Goal: Task Accomplishment & Management: Use online tool/utility

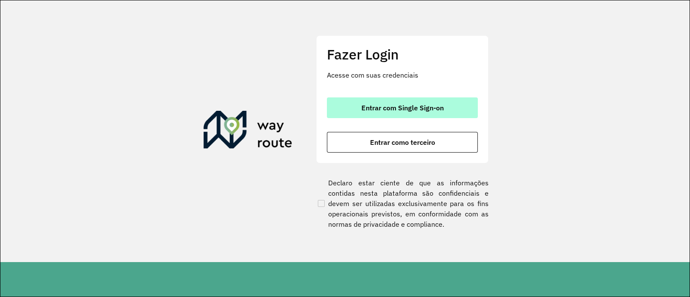
click at [368, 104] on span "Entrar com Single Sign-on" at bounding box center [402, 107] width 82 height 7
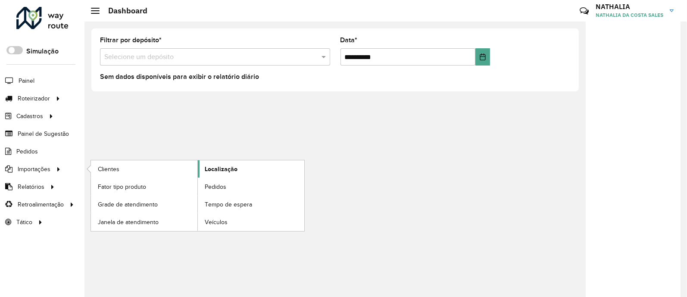
click at [217, 169] on span "Localização" at bounding box center [221, 169] width 33 height 9
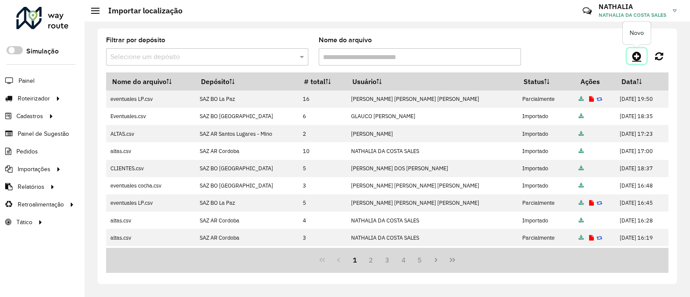
click at [630, 59] on link at bounding box center [636, 56] width 19 height 16
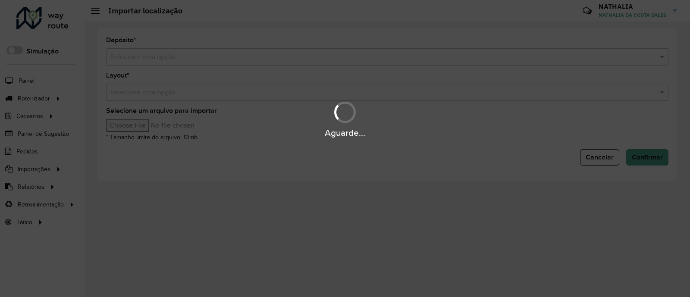
click at [358, 41] on div "Aguarde..." at bounding box center [345, 148] width 690 height 297
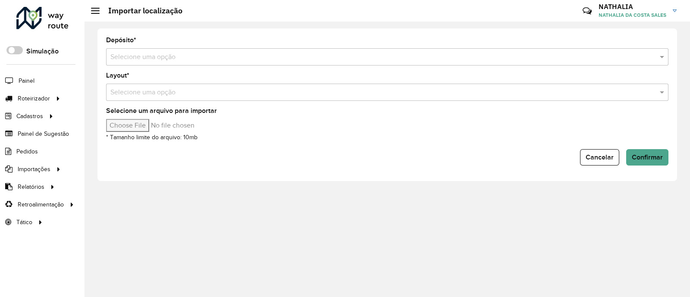
click at [352, 56] on input "text" at bounding box center [378, 57] width 536 height 10
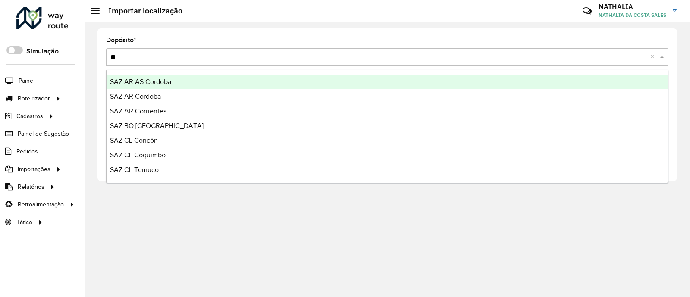
type input "***"
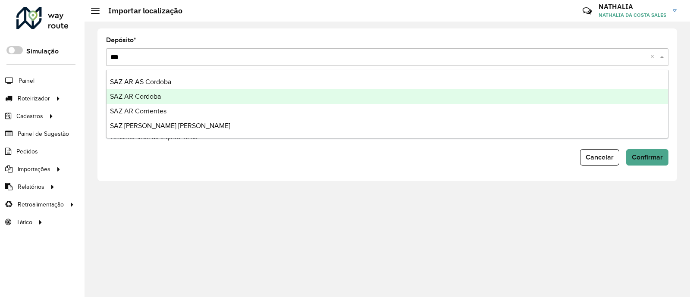
click at [332, 97] on div "SAZ AR Cordoba" at bounding box center [387, 96] width 561 height 15
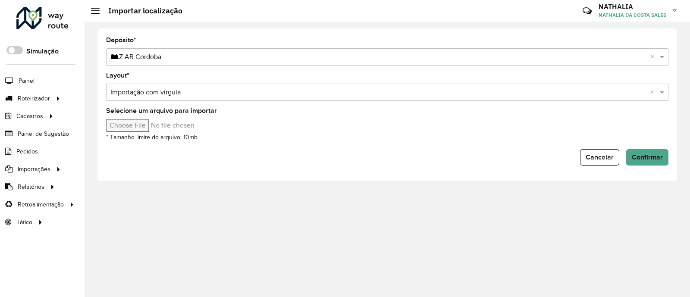
click at [137, 133] on div "Selecione um arquivo para importar * Tamanho limite do arquivo: 10mb" at bounding box center [387, 125] width 562 height 34
click at [140, 129] on input "Selecione um arquivo para importar" at bounding box center [179, 125] width 147 height 13
type input "**********"
click at [642, 160] on span "Confirmar" at bounding box center [647, 157] width 31 height 7
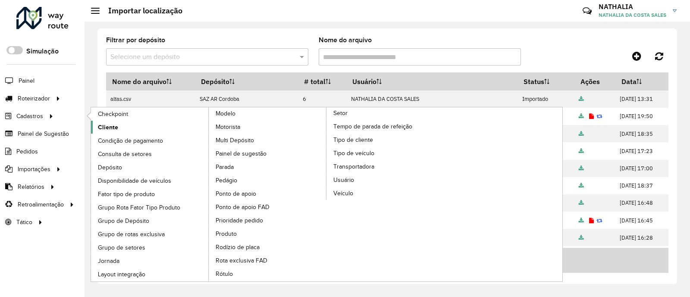
click at [101, 126] on span "Cliente" at bounding box center [108, 127] width 20 height 9
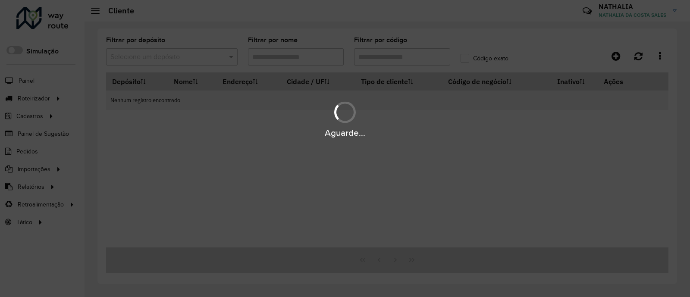
click at [419, 57] on div "Aguarde..." at bounding box center [345, 148] width 690 height 297
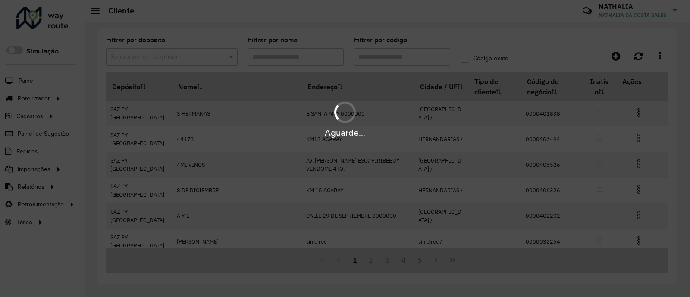
click at [418, 56] on div "Aguarde..." at bounding box center [345, 148] width 690 height 297
click at [417, 56] on div "Aguarde..." at bounding box center [345, 148] width 690 height 297
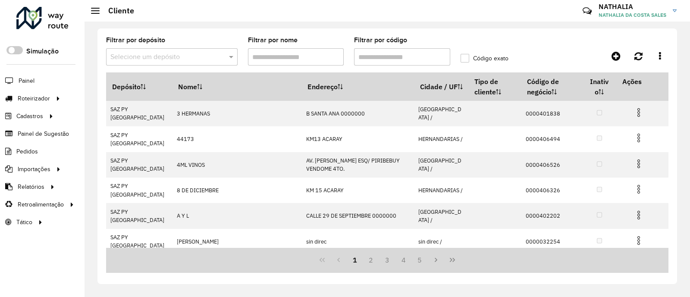
click at [395, 61] on input "Filtrar por código" at bounding box center [402, 56] width 96 height 17
paste input "**********"
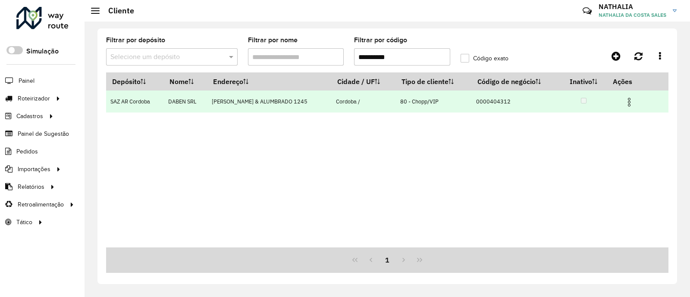
type input "**********"
click at [632, 103] on img at bounding box center [629, 102] width 10 height 10
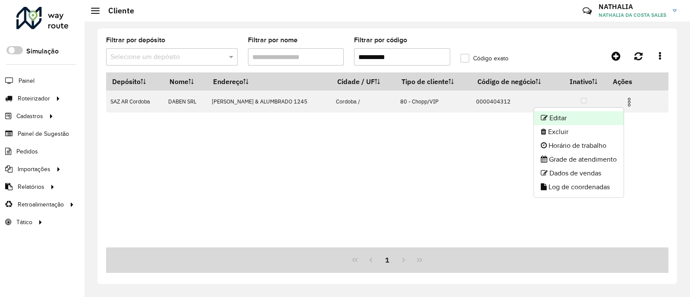
click at [599, 117] on li "Editar" at bounding box center [579, 118] width 90 height 14
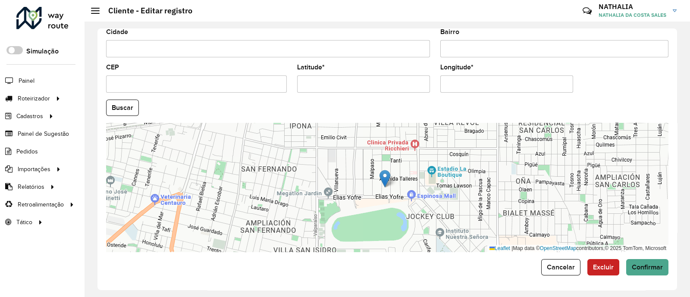
scroll to position [345, 0]
click at [357, 81] on input "Latitude *" at bounding box center [363, 83] width 133 height 17
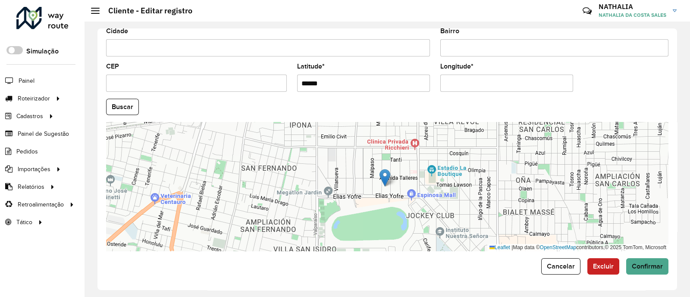
paste input "********"
type input "**********"
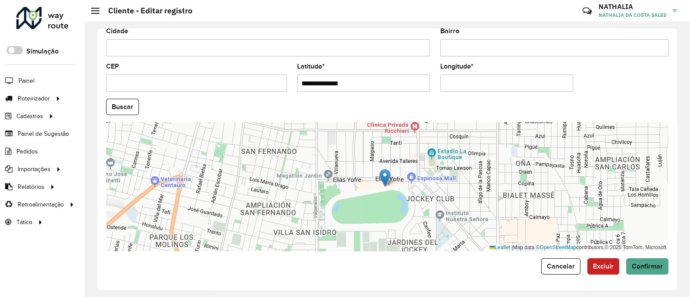
click at [519, 95] on formly-field "Longitude *" at bounding box center [506, 80] width 143 height 35
click at [519, 91] on input "Longitude *" at bounding box center [506, 83] width 133 height 17
paste input "********"
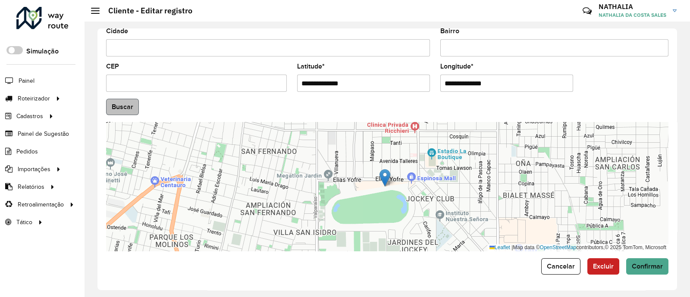
type input "**********"
click at [135, 111] on hb-app "Aguarde... Pop-up bloqueado! Seu navegador bloqueou automáticamente a abertura …" at bounding box center [345, 148] width 690 height 297
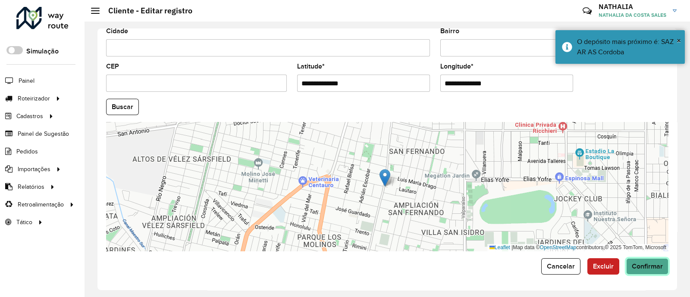
click at [644, 264] on span "Confirmar" at bounding box center [647, 266] width 31 height 7
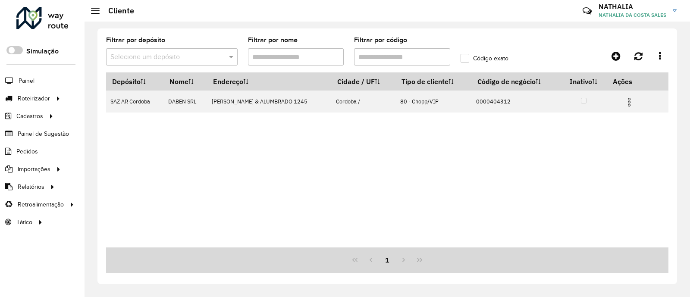
click at [405, 57] on input "Filtrar por código" at bounding box center [402, 56] width 96 height 17
paste input "text"
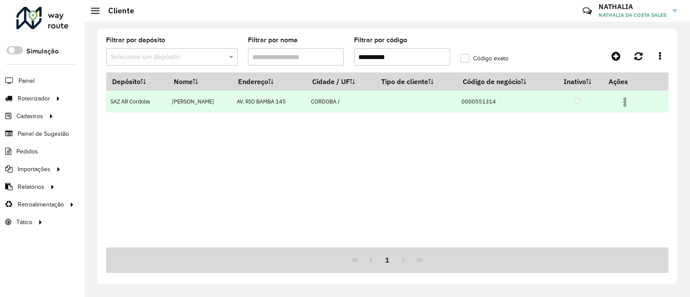
type input "**********"
click at [629, 100] on img at bounding box center [625, 102] width 10 height 10
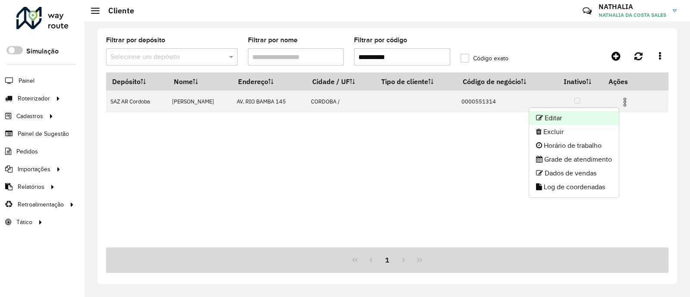
click at [600, 113] on li "Editar" at bounding box center [574, 118] width 90 height 14
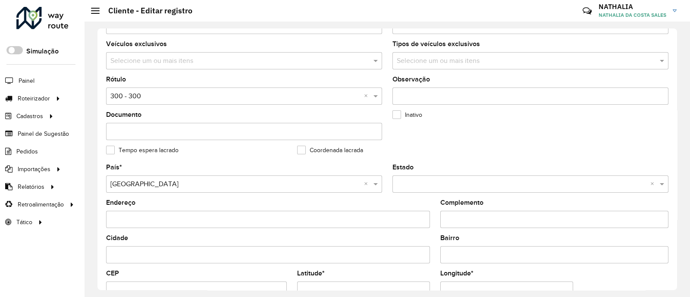
scroll to position [162, 0]
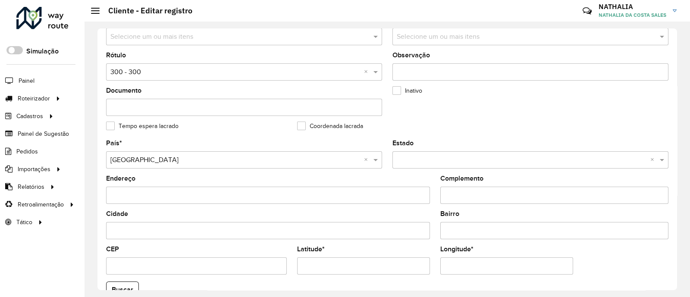
click at [382, 279] on formly-field "Latitude *" at bounding box center [363, 263] width 143 height 35
click at [382, 274] on input "Latitude *" at bounding box center [363, 265] width 133 height 17
paste input "text"
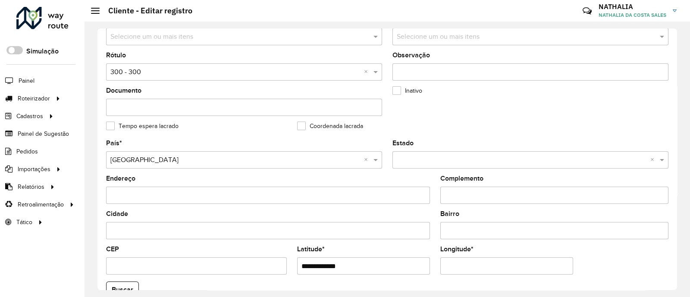
type input "**********"
click at [500, 271] on input "Longitude *" at bounding box center [506, 265] width 133 height 17
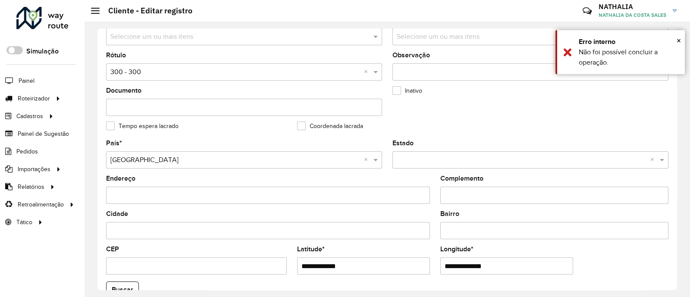
paste input "text"
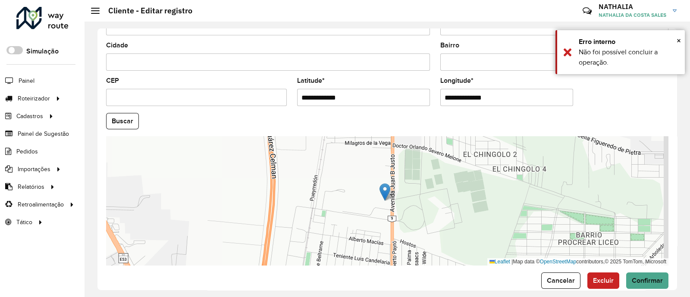
scroll to position [345, 0]
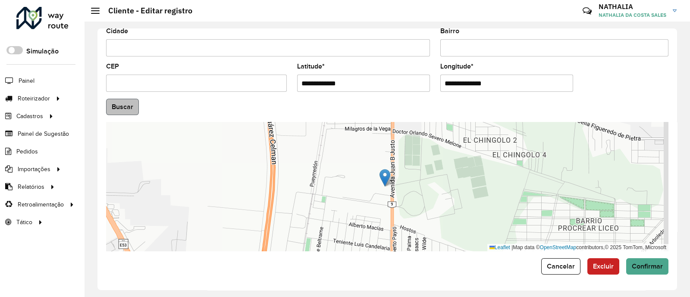
type input "**********"
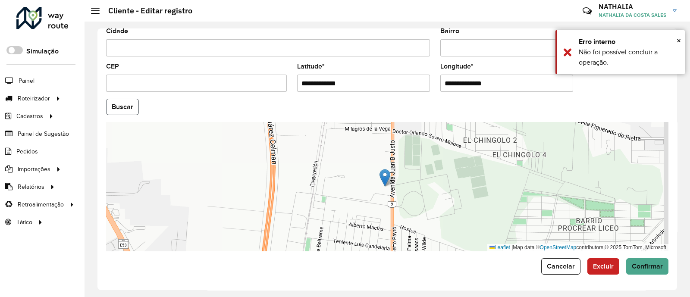
click at [107, 108] on hb-app "Aguarde... Pop-up bloqueado! Seu navegador bloqueou automáticamente a abertura …" at bounding box center [345, 148] width 690 height 297
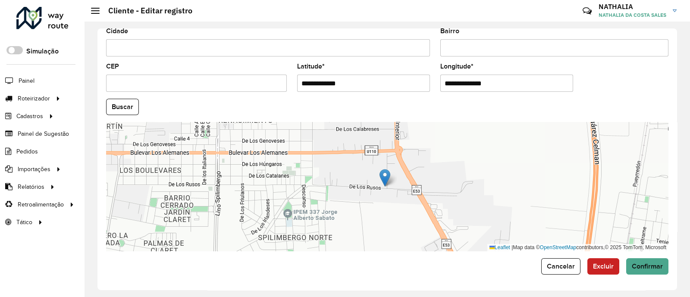
click at [512, 88] on input "**********" at bounding box center [506, 83] width 133 height 17
paste input "text"
type input "**********"
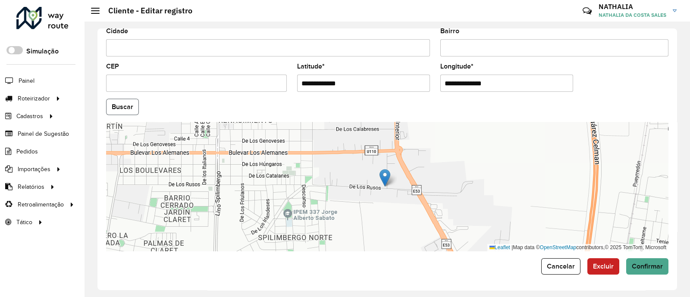
click at [127, 104] on button "Buscar" at bounding box center [122, 107] width 33 height 16
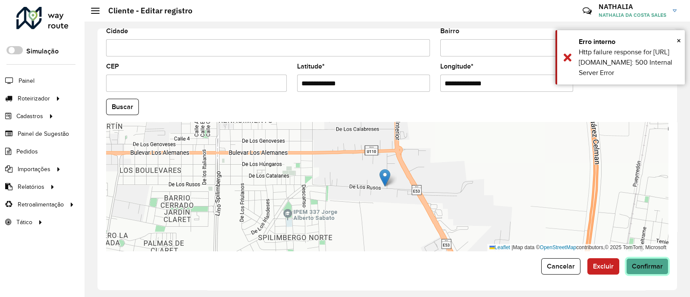
click at [648, 268] on span "Confirmar" at bounding box center [647, 266] width 31 height 7
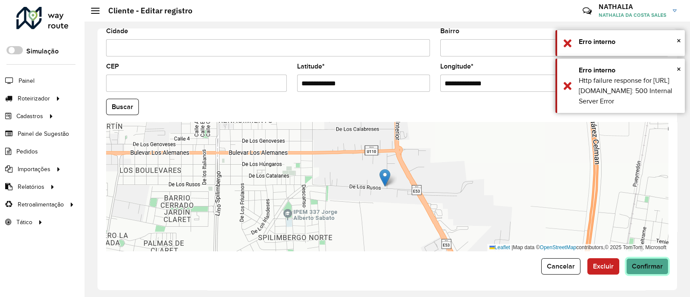
click at [648, 268] on span "Confirmar" at bounding box center [647, 266] width 31 height 7
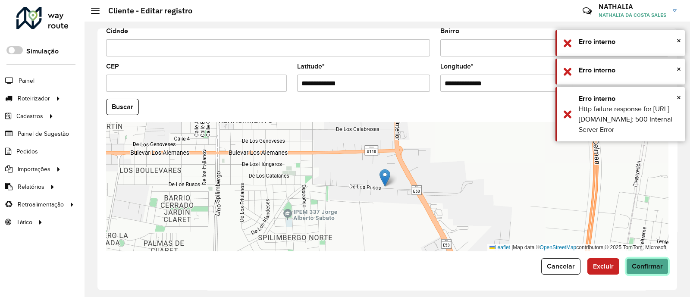
click at [648, 268] on span "Confirmar" at bounding box center [647, 266] width 31 height 7
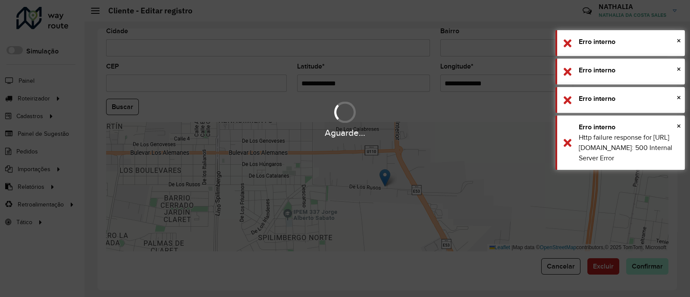
click at [648, 268] on div "Aguarde..." at bounding box center [345, 148] width 690 height 297
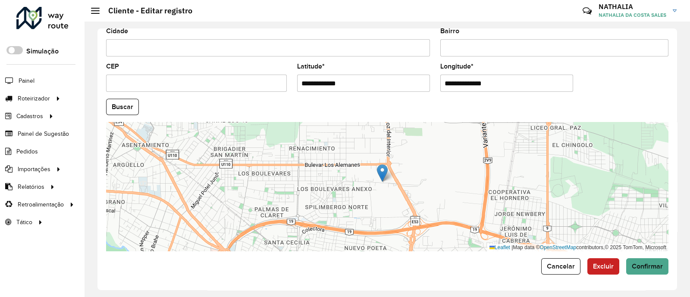
click at [619, 79] on formly-group "**********" at bounding box center [387, 104] width 573 height 294
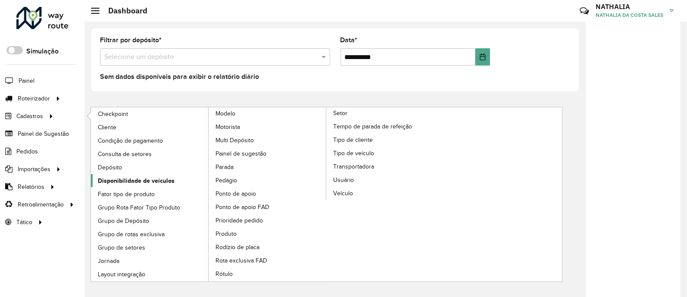
click at [118, 181] on span "Disponibilidade de veículos" at bounding box center [136, 180] width 77 height 9
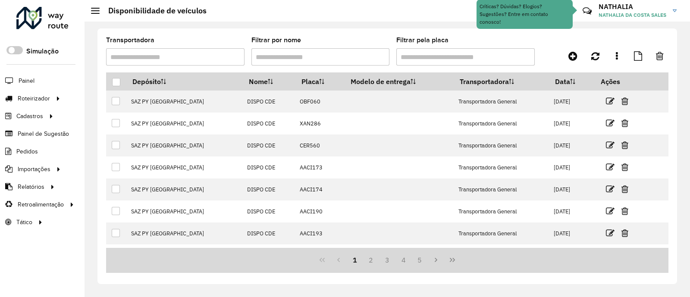
click at [583, 54] on div at bounding box center [598, 56] width 141 height 16
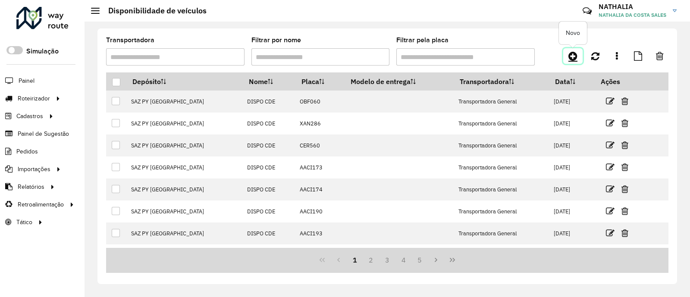
click at [578, 55] on link at bounding box center [572, 56] width 19 height 16
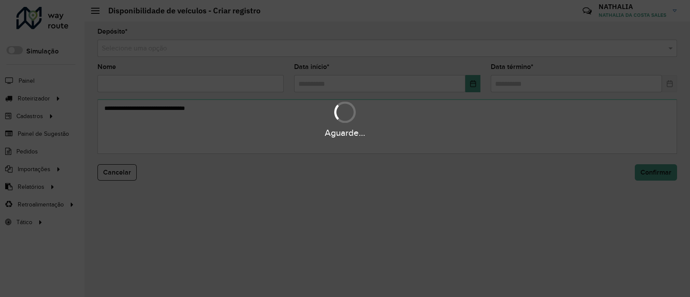
click at [542, 59] on div "Aguarde..." at bounding box center [345, 148] width 690 height 297
click at [539, 50] on hb-app "Aguarde... Pop-up bloqueado! Seu navegador bloqueou automáticamente a abertura …" at bounding box center [345, 148] width 690 height 297
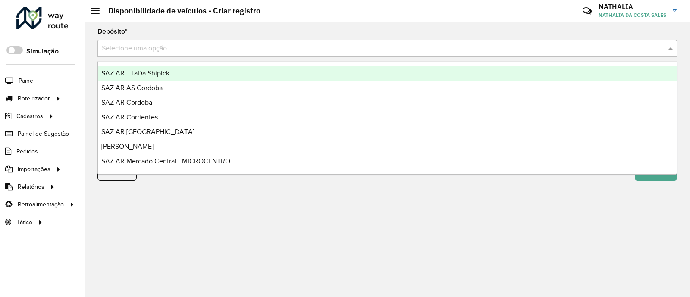
click at [539, 50] on input "text" at bounding box center [379, 49] width 554 height 10
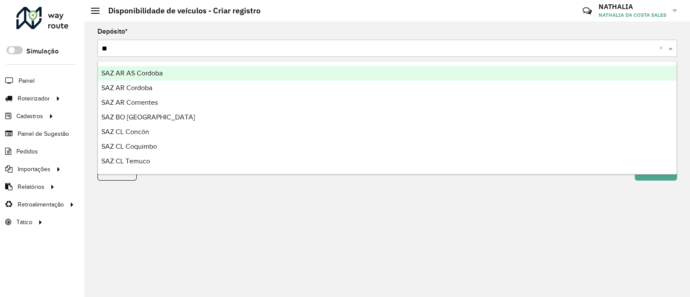
type input "***"
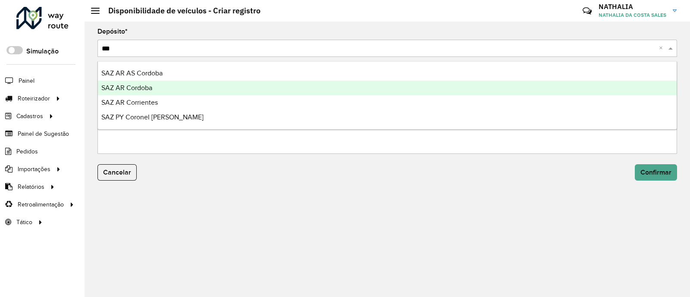
click at [458, 89] on div "SAZ AR Cordoba" at bounding box center [387, 88] width 579 height 15
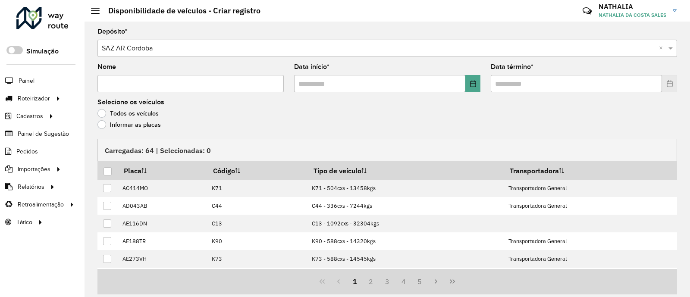
click at [201, 59] on form "Depósito * Selecione uma opção × SAZ AR Cordoba × Nome Data início * Data térmi…" at bounding box center [387, 176] width 580 height 296
click at [201, 50] on input "text" at bounding box center [379, 49] width 554 height 10
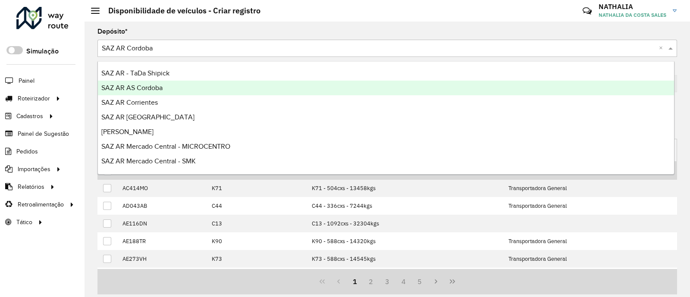
click at [168, 85] on div "SAZ AR AS Cordoba" at bounding box center [386, 88] width 576 height 15
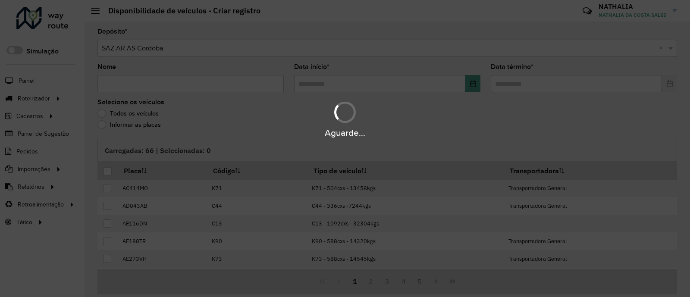
click at [157, 83] on div "Aguarde..." at bounding box center [345, 148] width 690 height 297
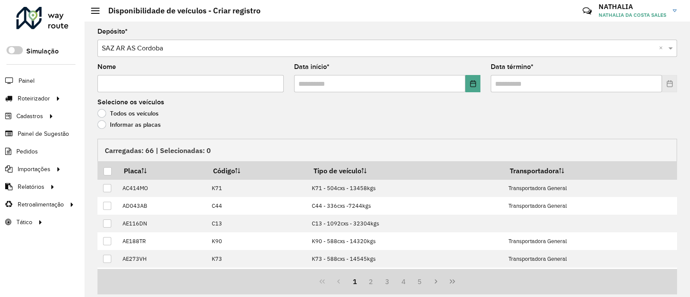
click at [157, 83] on input "Nome" at bounding box center [190, 83] width 186 height 17
type input "**"
click at [351, 87] on input "text" at bounding box center [379, 83] width 171 height 17
click at [474, 85] on icon "Choose Date" at bounding box center [473, 83] width 6 height 7
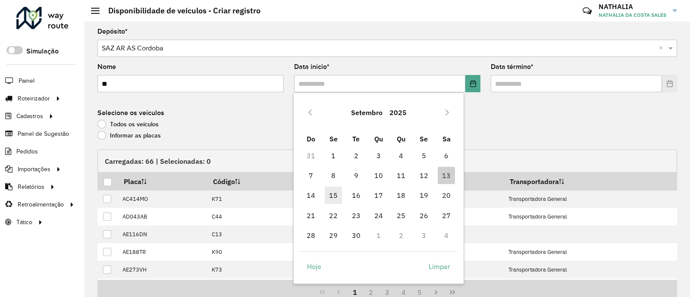
click at [337, 193] on span "15" at bounding box center [333, 195] width 17 height 17
type input "**********"
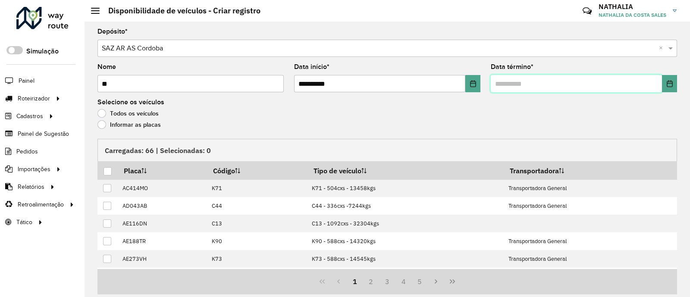
click at [610, 88] on input "text" at bounding box center [576, 83] width 171 height 17
click at [669, 82] on icon "Choose Date" at bounding box center [670, 83] width 6 height 7
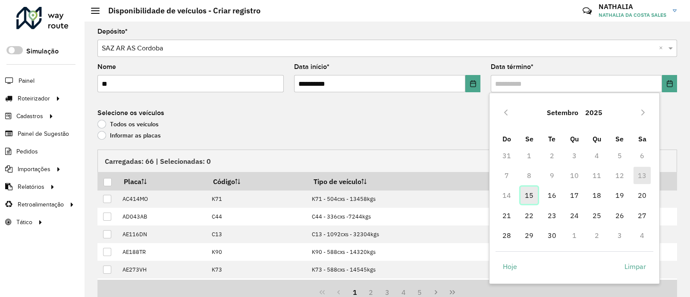
click at [530, 193] on span "15" at bounding box center [528, 195] width 17 height 17
type input "**********"
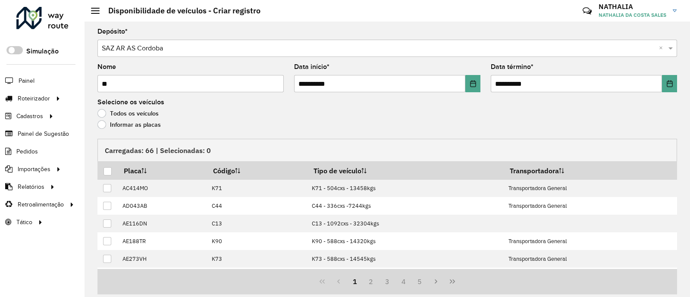
click at [138, 126] on label "Informar as placas" at bounding box center [128, 124] width 63 height 9
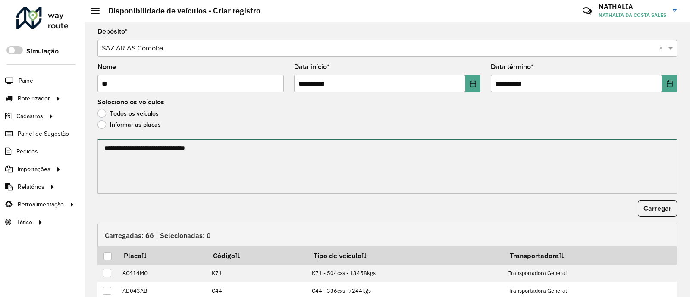
click at [140, 156] on textarea at bounding box center [387, 166] width 580 height 55
paste textarea "****** ****** ****** ******* ******** ****** ****** ******* ****** ****** *****…"
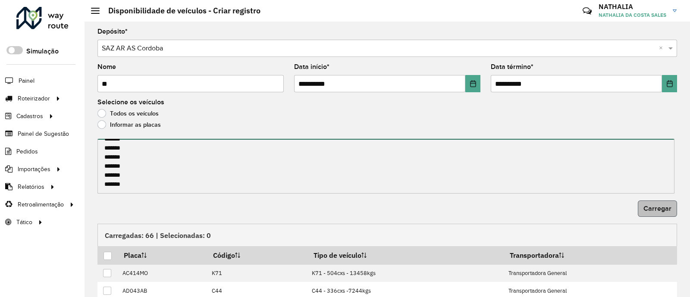
type textarea "****** ****** ****** ******* ******** ****** ****** ******* ****** ****** *****…"
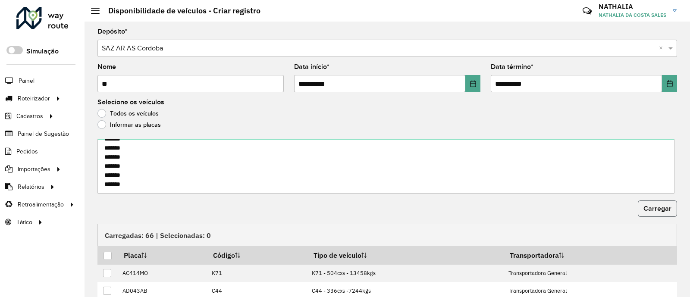
click at [645, 208] on span "Carregar" at bounding box center [657, 208] width 28 height 7
click at [109, 253] on div at bounding box center [107, 256] width 8 height 8
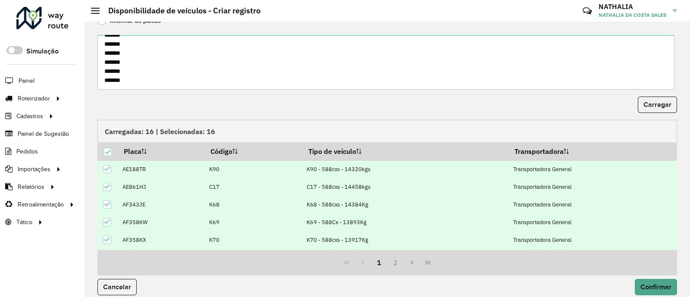
scroll to position [112, 0]
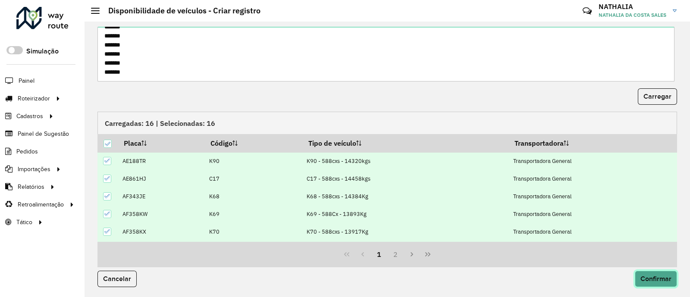
click at [645, 276] on span "Confirmar" at bounding box center [655, 278] width 31 height 7
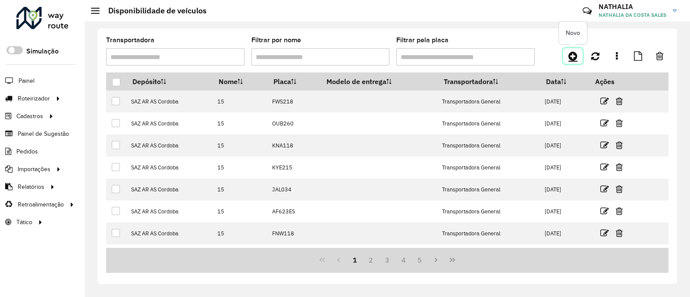
click at [576, 57] on icon at bounding box center [572, 56] width 9 height 10
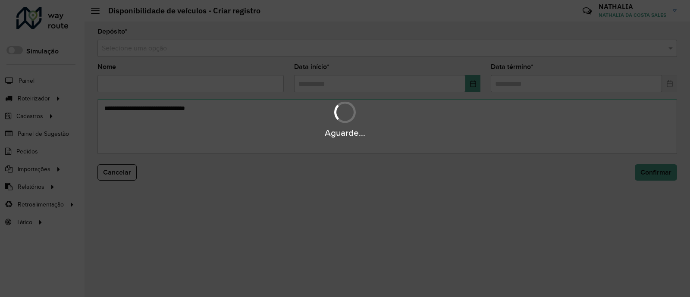
click at [431, 48] on div "Aguarde..." at bounding box center [345, 148] width 690 height 297
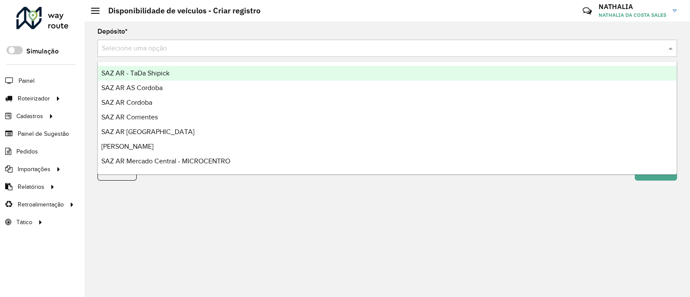
click at [431, 48] on input "text" at bounding box center [379, 49] width 554 height 10
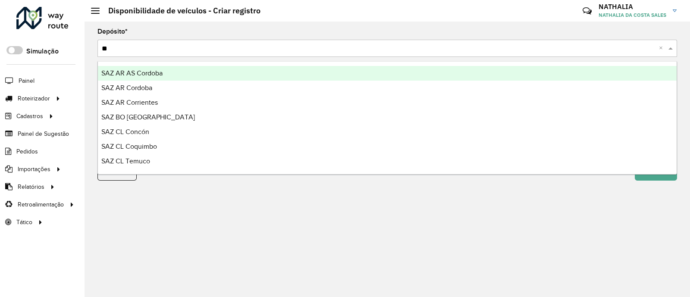
type input "***"
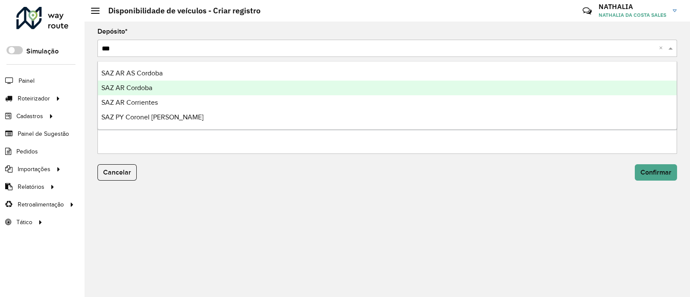
click at [381, 83] on div "SAZ AR Cordoba" at bounding box center [387, 88] width 579 height 15
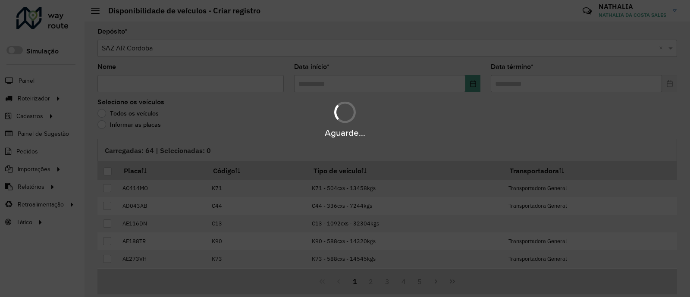
click at [216, 82] on div "Aguarde..." at bounding box center [345, 148] width 690 height 297
click at [216, 82] on input "Nome" at bounding box center [190, 83] width 186 height 17
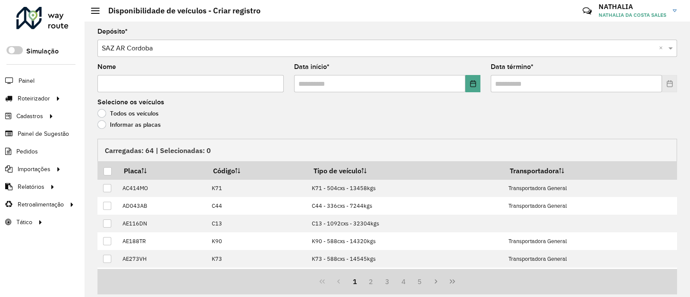
click at [216, 82] on input "Nome" at bounding box center [190, 83] width 186 height 17
type input "**"
click at [369, 79] on input "text" at bounding box center [379, 83] width 171 height 17
drag, startPoint x: 474, startPoint y: 85, endPoint x: 466, endPoint y: 90, distance: 9.9
click at [474, 85] on button "Choose Date" at bounding box center [472, 83] width 15 height 17
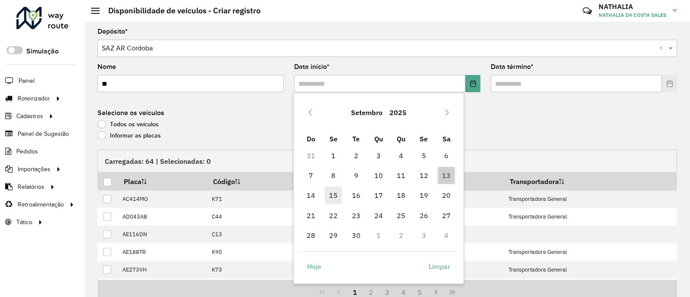
click at [334, 197] on span "15" at bounding box center [333, 195] width 17 height 17
type input "**********"
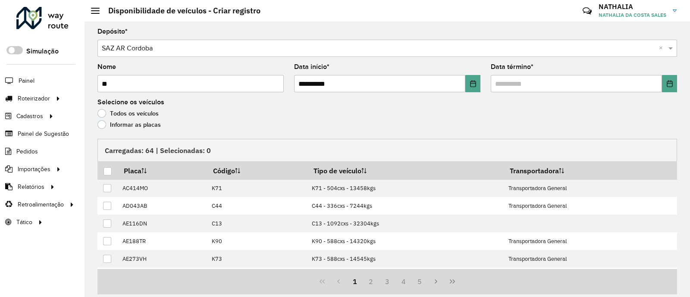
click at [199, 88] on input "**" at bounding box center [190, 83] width 186 height 17
type input "**"
click at [589, 88] on input "text" at bounding box center [576, 83] width 171 height 17
click at [668, 82] on icon "Choose Date" at bounding box center [669, 83] width 7 height 7
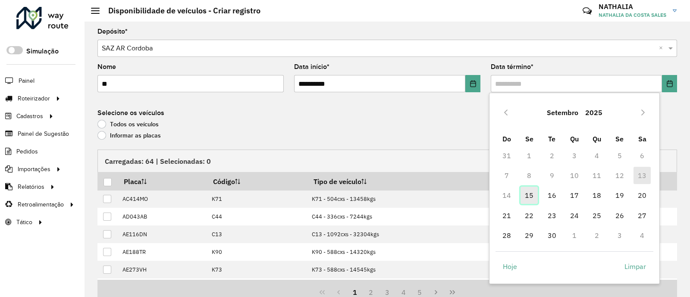
click at [530, 194] on span "15" at bounding box center [528, 195] width 17 height 17
type input "**********"
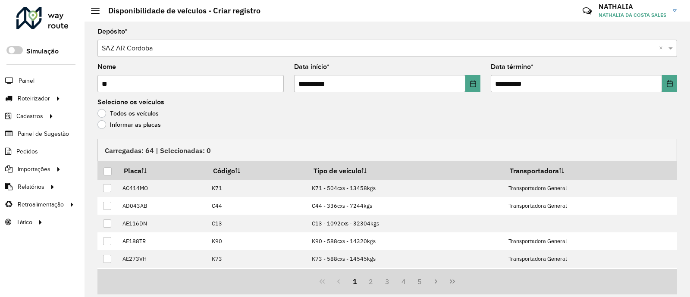
click at [160, 123] on div "Informar as placas" at bounding box center [387, 127] width 580 height 10
click at [152, 128] on label "Informar as placas" at bounding box center [128, 124] width 63 height 9
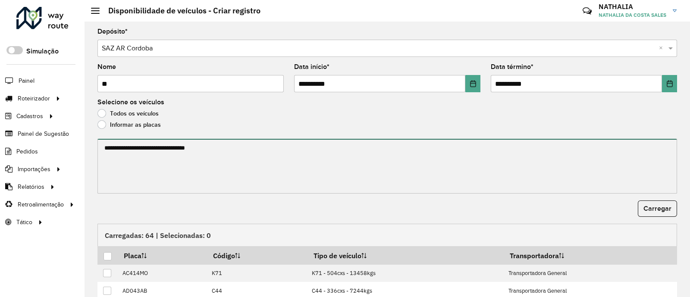
click at [165, 157] on textarea at bounding box center [387, 166] width 580 height 55
paste textarea "****** ****** ****** ****** ******* ******* ******* ****** ****** ****** ******…"
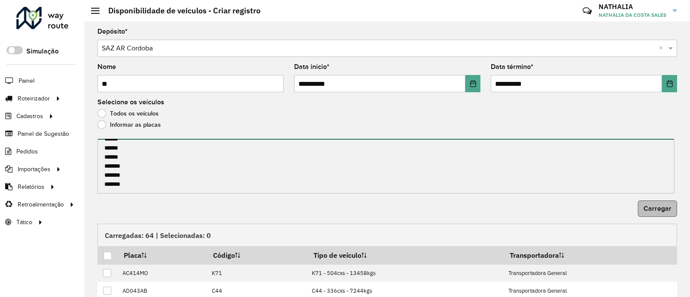
type textarea "****** ****** ****** ****** ******* ******* ******* ****** ****** ****** ******…"
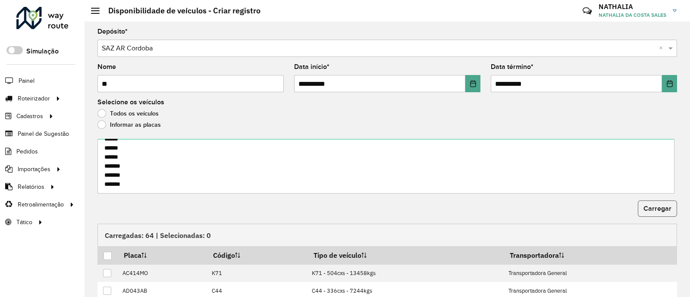
click at [658, 207] on span "Carregar" at bounding box center [657, 208] width 28 height 7
click at [110, 253] on div at bounding box center [107, 256] width 8 height 8
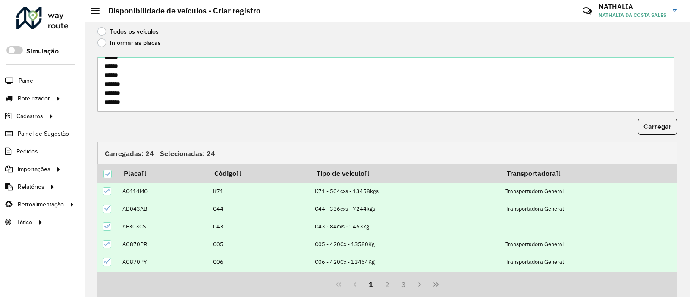
scroll to position [112, 0]
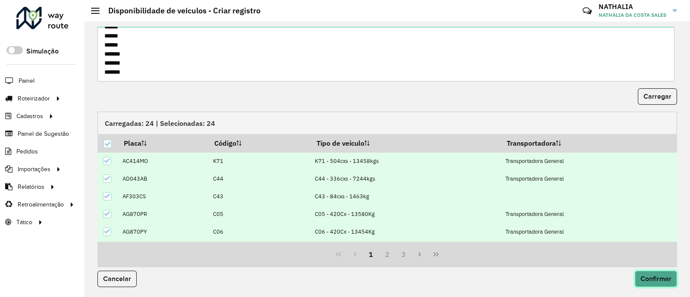
click at [646, 276] on span "Confirmar" at bounding box center [655, 278] width 31 height 7
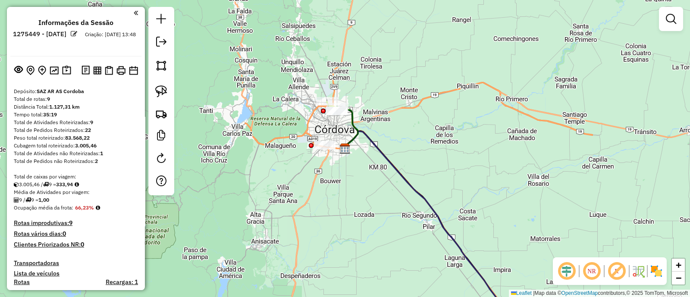
click at [662, 269] on img at bounding box center [656, 271] width 14 height 14
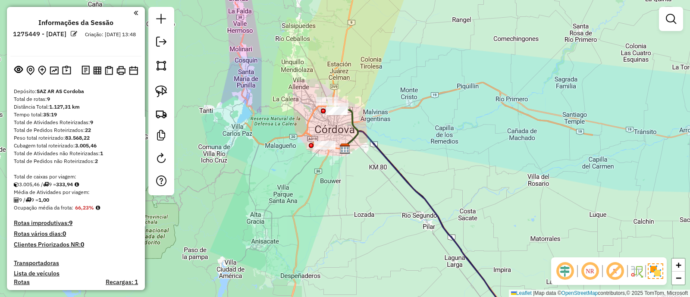
drag, startPoint x: 451, startPoint y: 132, endPoint x: 391, endPoint y: 0, distance: 144.1
click at [391, 0] on div "Janela de atendimento Grade de atendimento Capacidade Transportadoras Veículos …" at bounding box center [345, 148] width 690 height 297
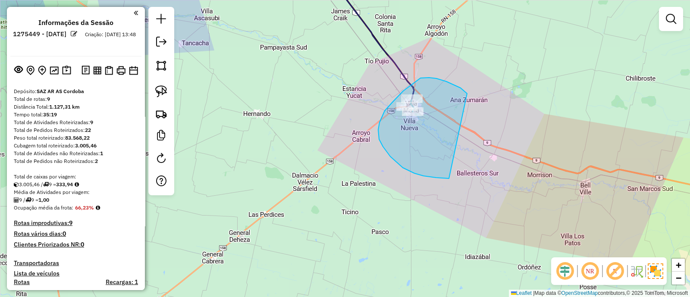
drag, startPoint x: 464, startPoint y: 91, endPoint x: 449, endPoint y: 179, distance: 88.5
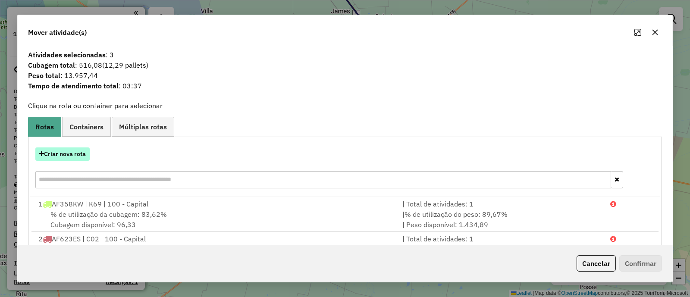
click at [62, 154] on button "Criar nova rota" at bounding box center [62, 153] width 54 height 13
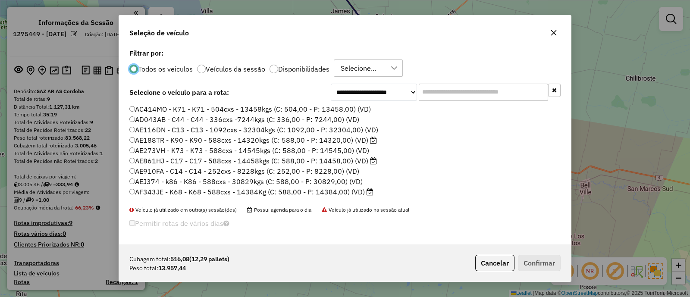
scroll to position [4, 3]
click at [287, 67] on label "Disponibilidades" at bounding box center [303, 69] width 51 height 7
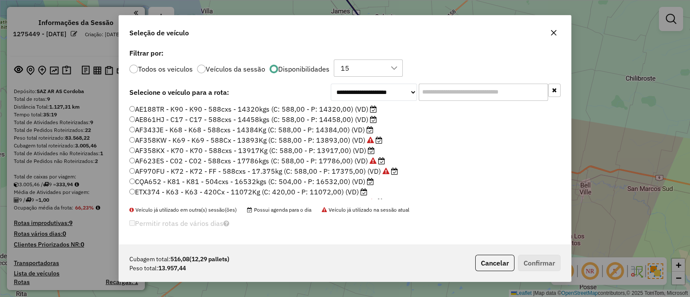
click at [274, 107] on label "AE188TR - K90 - K90 - 588cxs - 14320kgs (C: 588,00 - P: 14320,00) (VD)" at bounding box center [253, 109] width 248 height 10
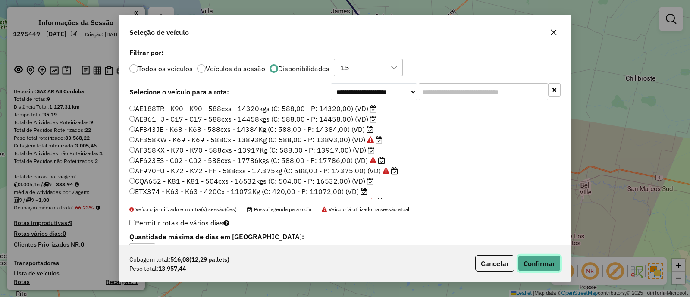
click at [533, 259] on button "Confirmar" at bounding box center [539, 263] width 43 height 16
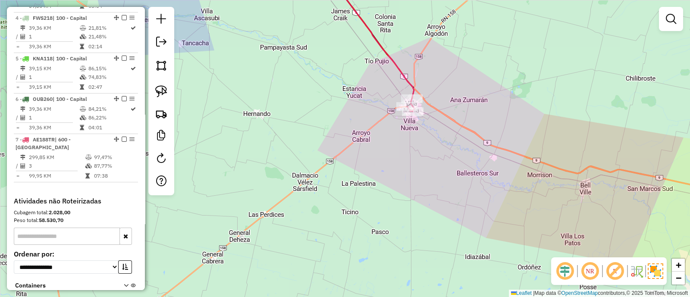
scroll to position [516, 0]
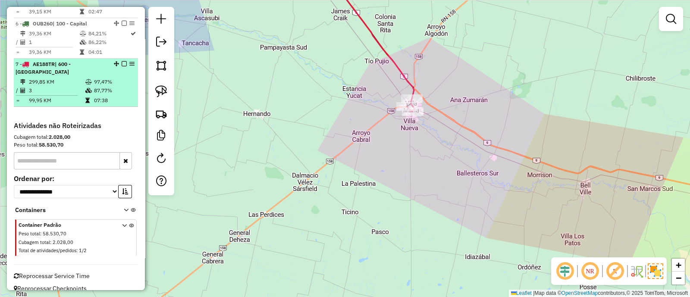
click at [122, 62] on em at bounding box center [124, 63] width 5 height 5
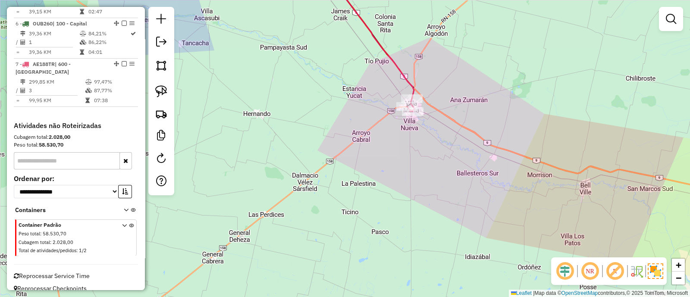
scroll to position [487, 0]
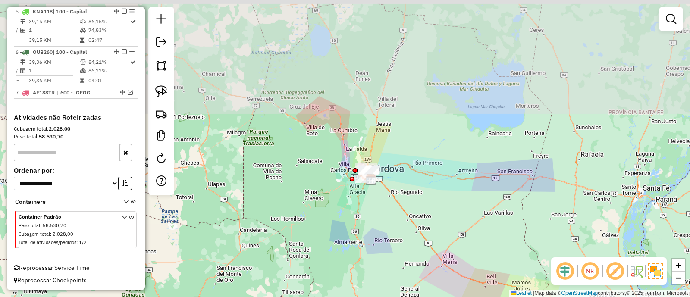
drag, startPoint x: 373, startPoint y: 197, endPoint x: 410, endPoint y: 279, distance: 90.0
click at [410, 279] on div "Janela de atendimento Grade de atendimento Capacidade Transportadoras Veículos …" at bounding box center [345, 148] width 690 height 297
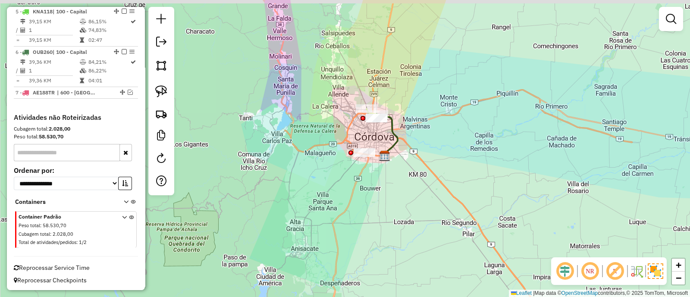
click at [386, 196] on div "Janela de atendimento Grade de atendimento Capacidade Transportadoras Veículos …" at bounding box center [345, 148] width 690 height 297
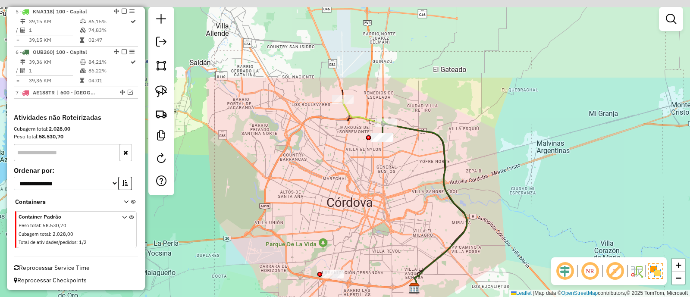
drag, startPoint x: 386, startPoint y: 145, endPoint x: 395, endPoint y: 261, distance: 116.4
click at [395, 261] on div "Janela de atendimento Grade de atendimento Capacidade Transportadoras Veículos …" at bounding box center [345, 148] width 690 height 297
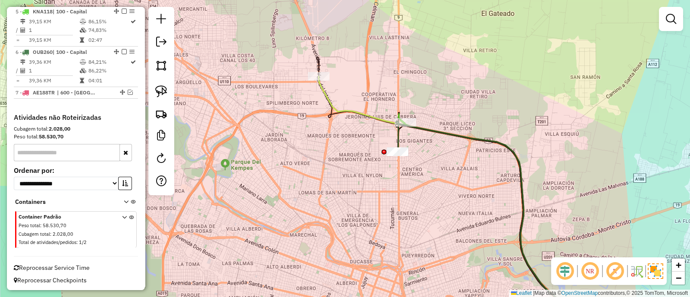
click at [358, 117] on icon at bounding box center [443, 201] width 248 height 251
select select "**********"
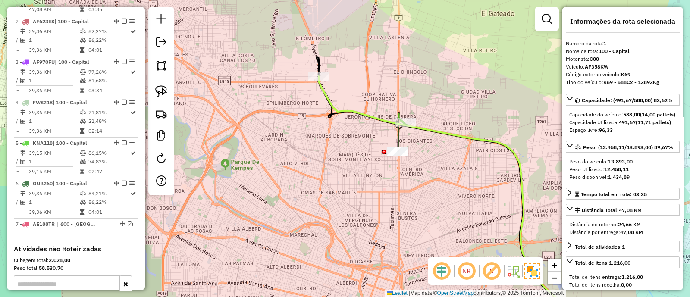
click at [358, 113] on icon at bounding box center [443, 201] width 248 height 251
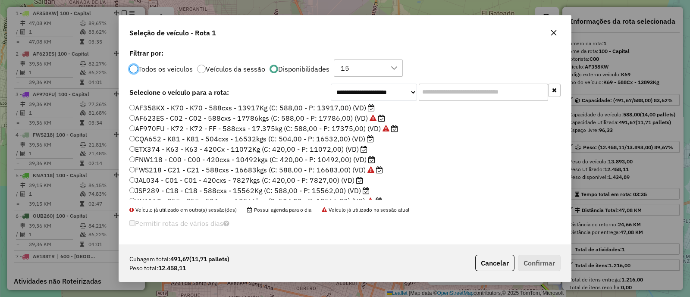
scroll to position [71, 0]
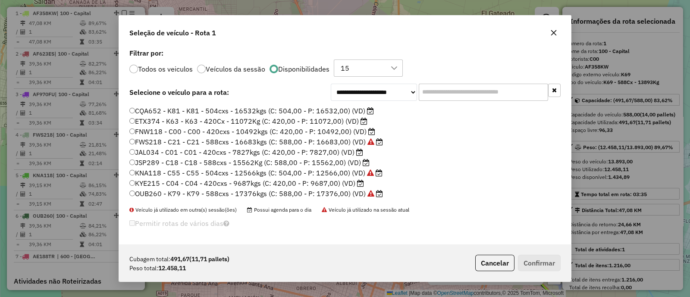
click at [278, 170] on label "KNA118 - C55 - C55 - 504cxs - 12566kgs (C: 504,00 - P: 12566,00) (VD)" at bounding box center [255, 173] width 253 height 10
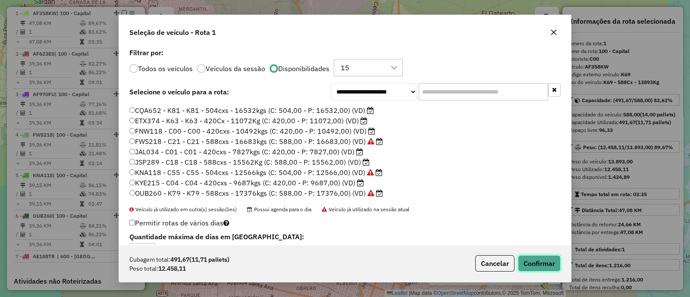
click at [551, 257] on button "Confirmar" at bounding box center [539, 263] width 43 height 16
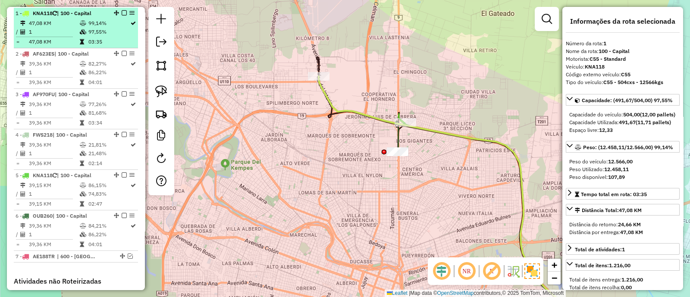
click at [122, 13] on em at bounding box center [124, 12] width 5 height 5
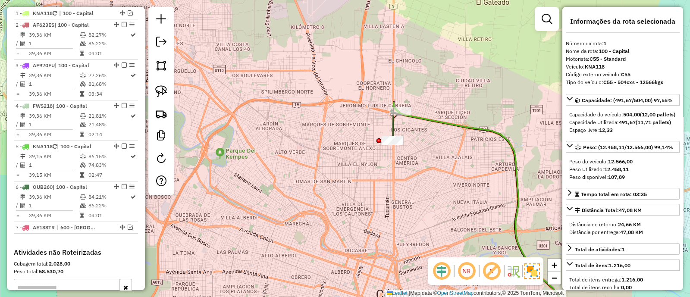
drag, startPoint x: 493, startPoint y: 199, endPoint x: 467, endPoint y: 147, distance: 58.2
click at [467, 147] on div "Janela de atendimento Grade de atendimento Capacidade Transportadoras Veículos …" at bounding box center [345, 148] width 690 height 297
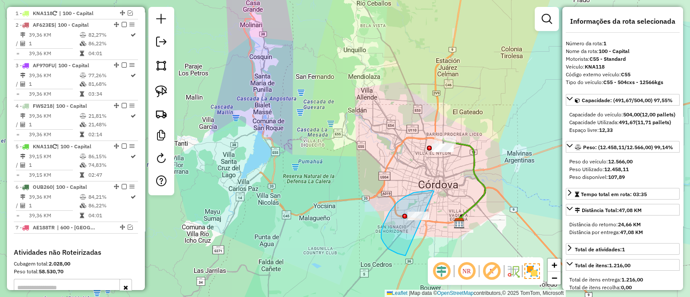
drag, startPoint x: 434, startPoint y: 191, endPoint x: 442, endPoint y: 255, distance: 64.8
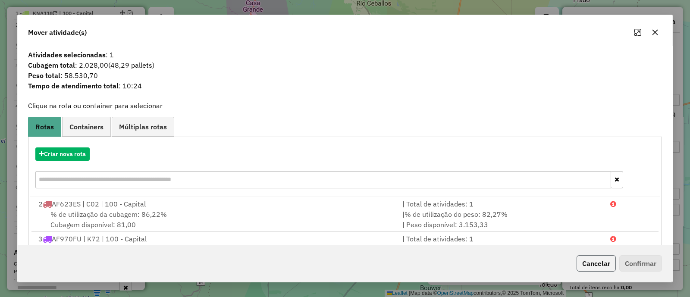
click at [599, 264] on button "Cancelar" at bounding box center [596, 263] width 39 height 16
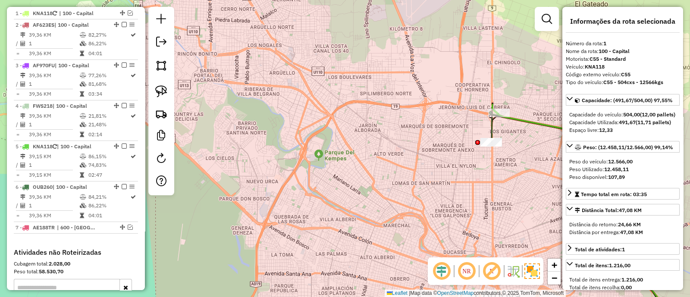
click at [523, 120] on icon at bounding box center [576, 215] width 169 height 223
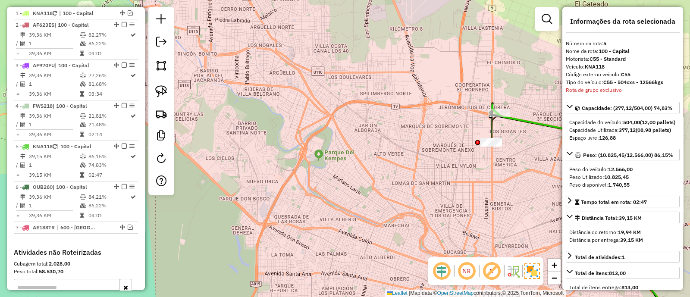
scroll to position [457, 0]
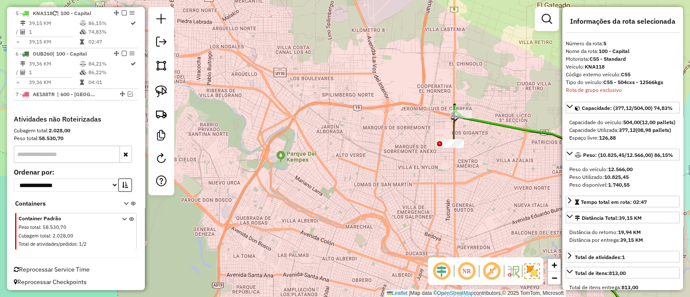
drag, startPoint x: 497, startPoint y: 136, endPoint x: 394, endPoint y: 142, distance: 103.7
click at [394, 142] on div "Janela de atendimento Grade de atendimento Capacidade Transportadoras Veículos …" at bounding box center [345, 148] width 690 height 297
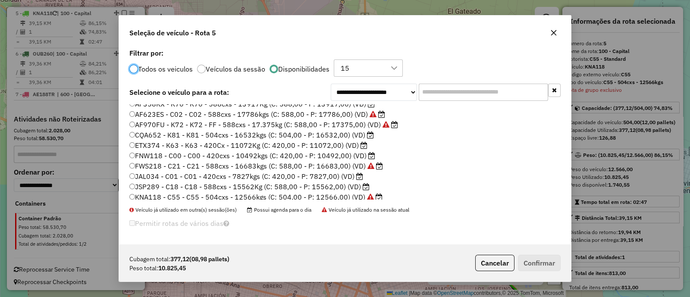
scroll to position [71, 0]
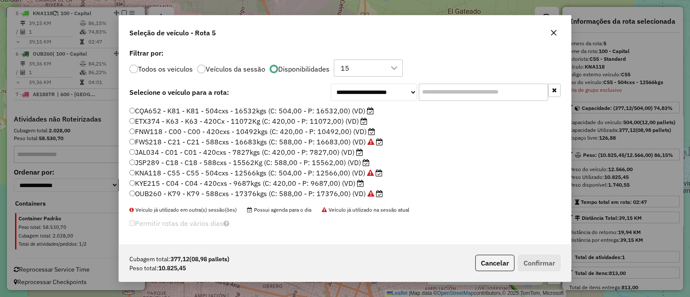
click at [282, 121] on label "ETX374 - K63 - K63 - 420Cx - 11072Kg (C: 420,00 - P: 11072,00) (VD)" at bounding box center [248, 121] width 238 height 10
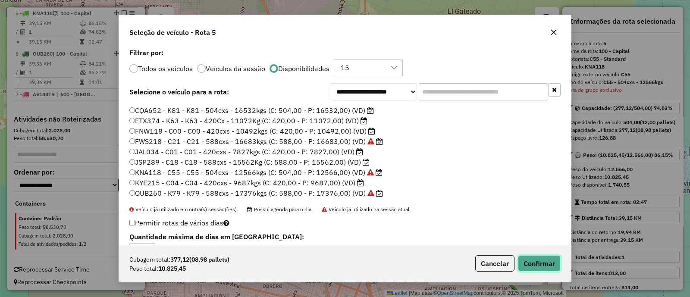
click at [543, 264] on button "Confirmar" at bounding box center [539, 263] width 43 height 16
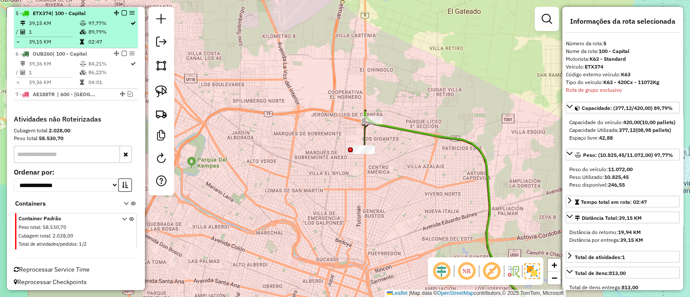
click at [123, 12] on em at bounding box center [124, 12] width 5 height 5
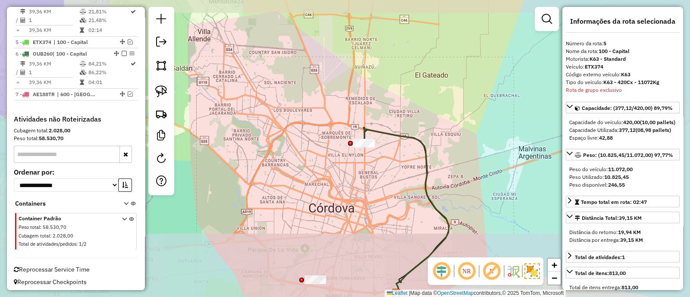
click at [391, 133] on icon at bounding box center [406, 211] width 85 height 166
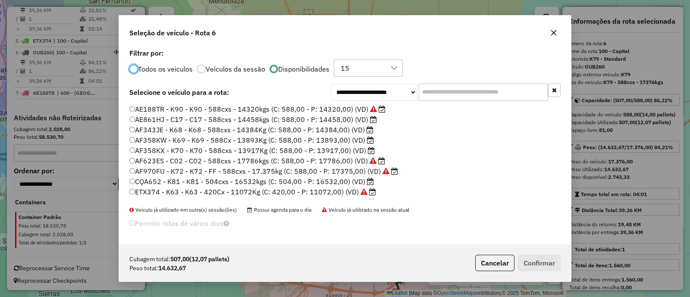
scroll to position [71, 0]
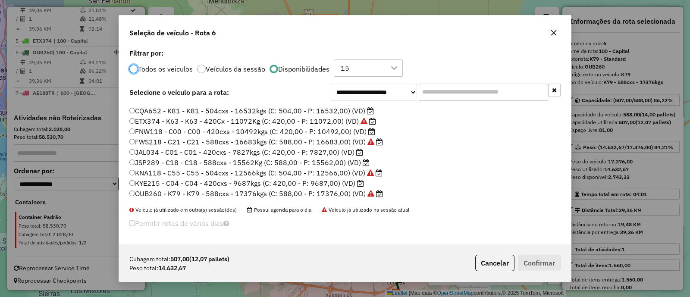
click at [335, 160] on label "JSP289 - C18 - C18 - 588cxs - 15562Kg (C: 588,00 - P: 15562,00) (VD)" at bounding box center [249, 162] width 240 height 10
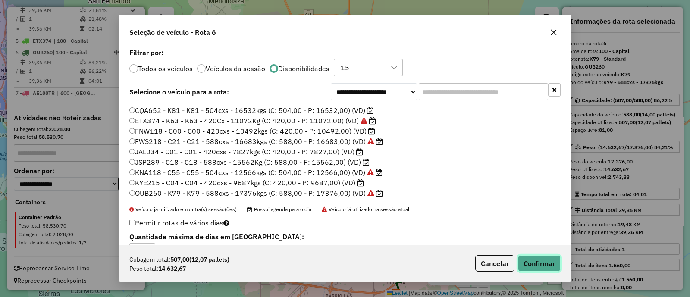
click at [535, 260] on button "Confirmar" at bounding box center [539, 263] width 43 height 16
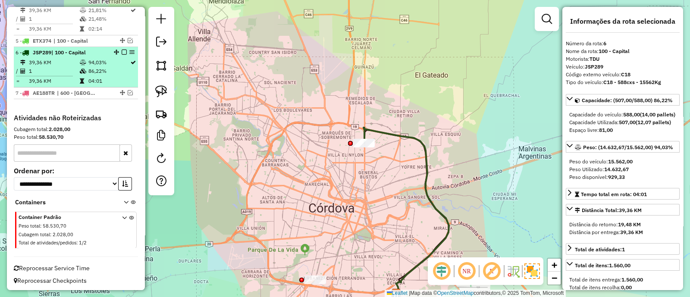
click at [122, 51] on em at bounding box center [124, 52] width 5 height 5
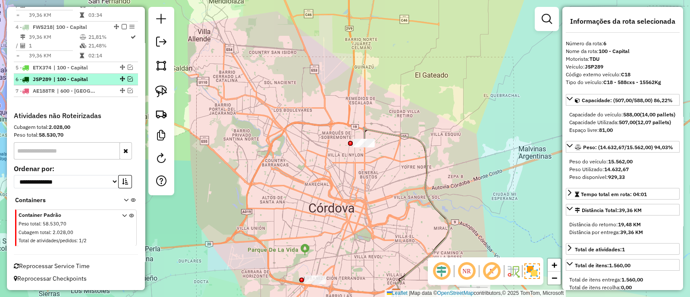
scroll to position [401, 0]
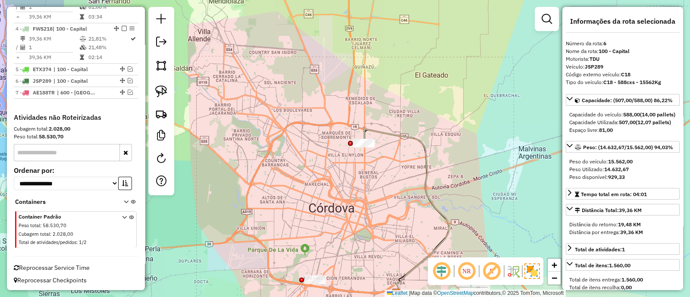
click at [383, 129] on icon at bounding box center [406, 211] width 85 height 166
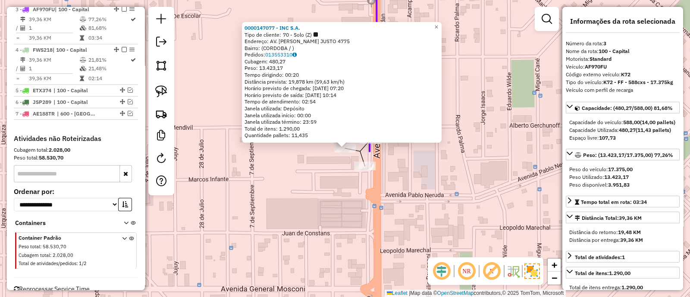
scroll to position [376, 0]
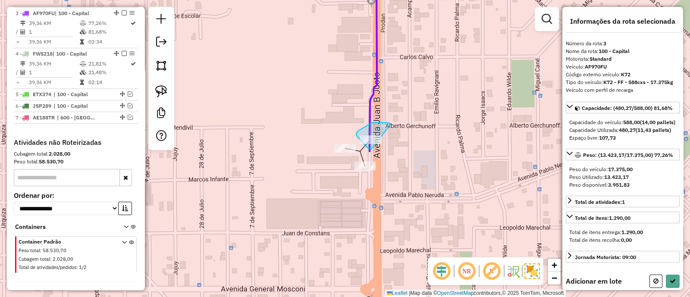
drag, startPoint x: 372, startPoint y: 123, endPoint x: 397, endPoint y: 149, distance: 36.3
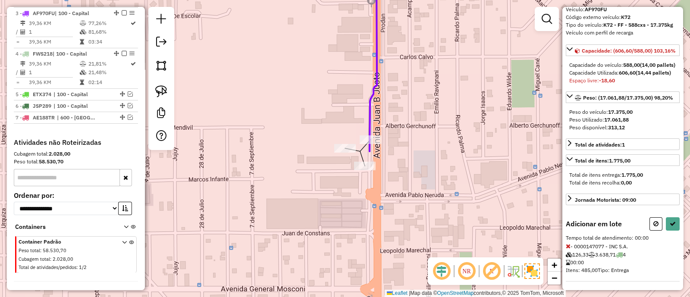
scroll to position [80, 0]
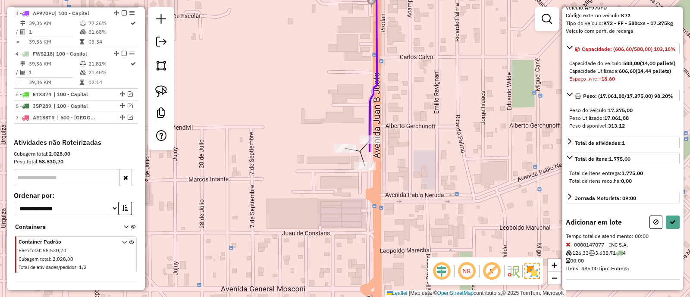
drag, startPoint x: 649, startPoint y: 223, endPoint x: 574, endPoint y: 216, distance: 75.7
click at [649, 223] on button at bounding box center [655, 222] width 13 height 13
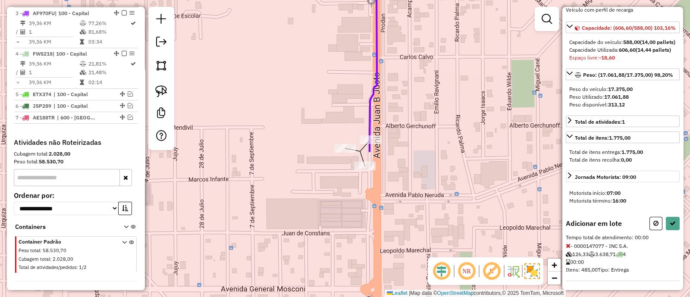
select select "**********"
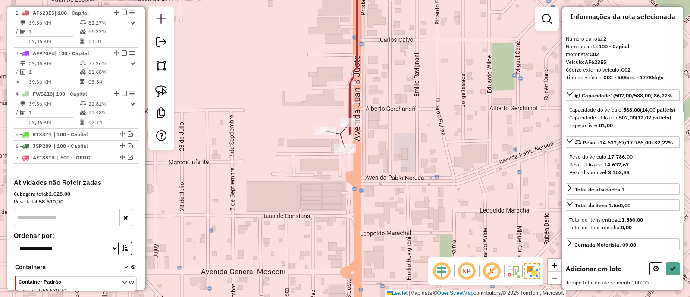
scroll to position [18, 0]
drag, startPoint x: 366, startPoint y: 115, endPoint x: 372, endPoint y: 132, distance: 18.3
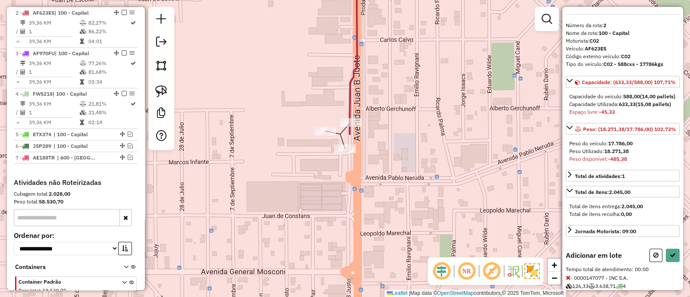
scroll to position [72, 0]
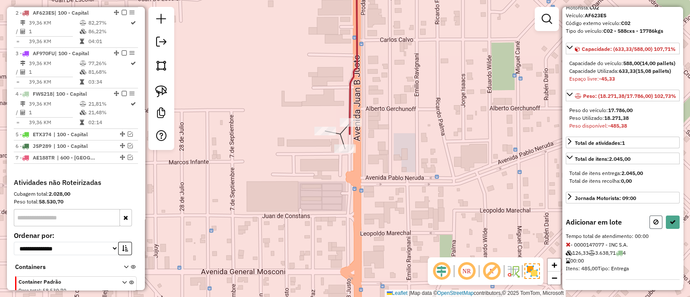
click at [649, 229] on button at bounding box center [655, 222] width 13 height 13
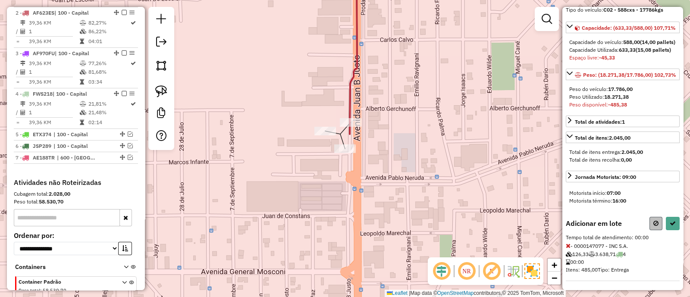
select select "**********"
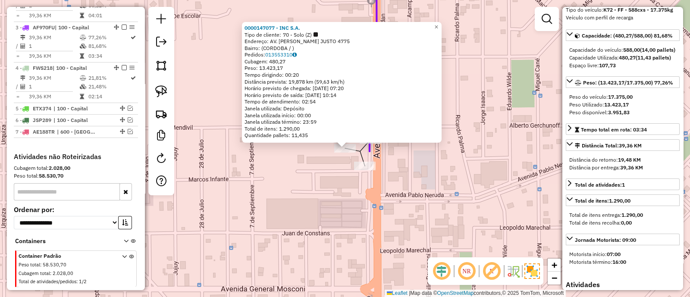
scroll to position [376, 0]
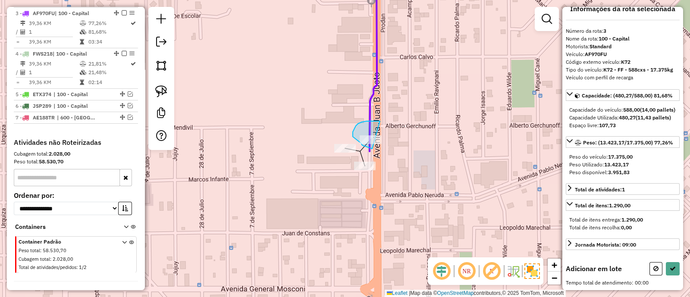
drag, startPoint x: 376, startPoint y: 121, endPoint x: 397, endPoint y: 150, distance: 36.1
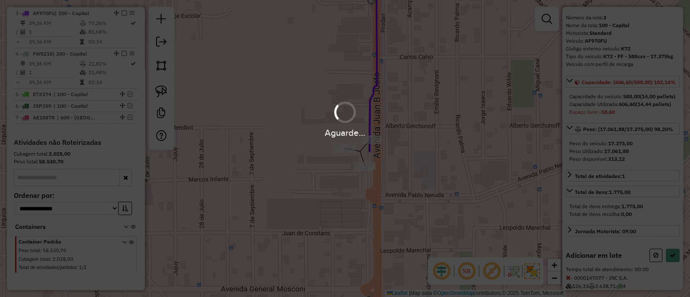
scroll to position [72, 0]
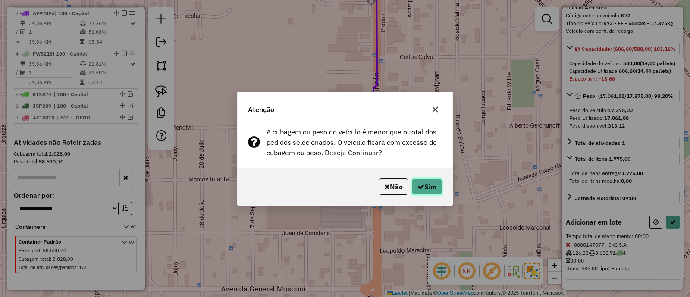
click at [420, 185] on icon "button" at bounding box center [420, 186] width 7 height 7
select select "**********"
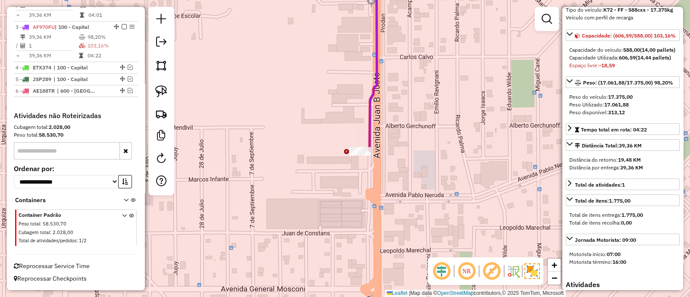
scroll to position [360, 0]
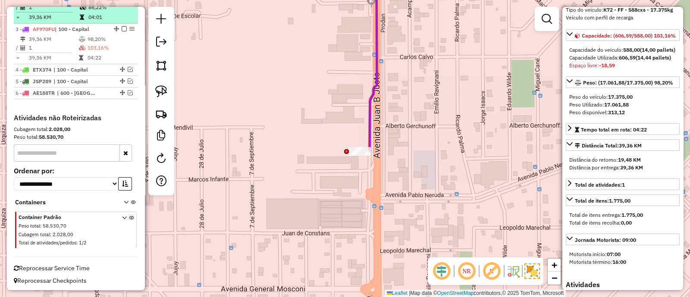
click at [122, 28] on em at bounding box center [124, 28] width 5 height 5
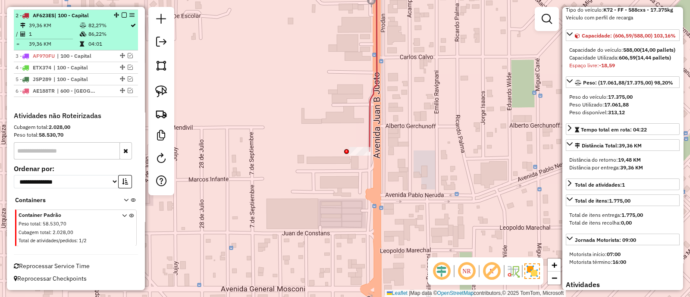
scroll to position [331, 0]
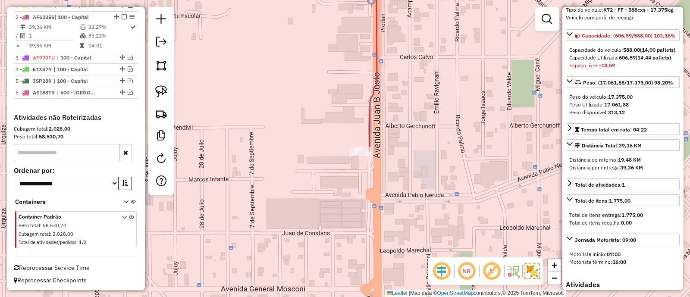
click at [370, 117] on icon at bounding box center [373, 60] width 7 height 181
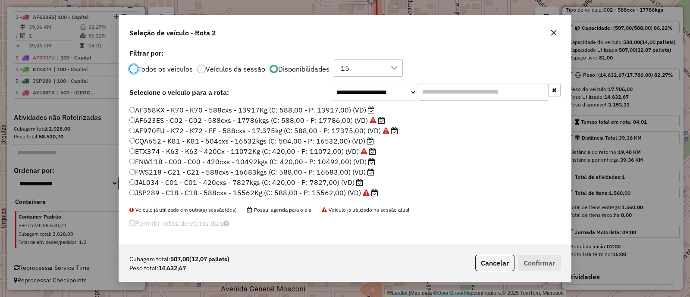
scroll to position [53, 0]
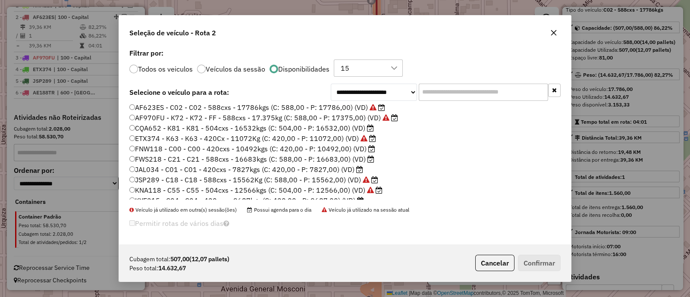
click at [275, 125] on label "CQA652 - K81 - K81 - 504cxs - 16532kgs (C: 504,00 - P: 16532,00) (VD)" at bounding box center [251, 128] width 245 height 10
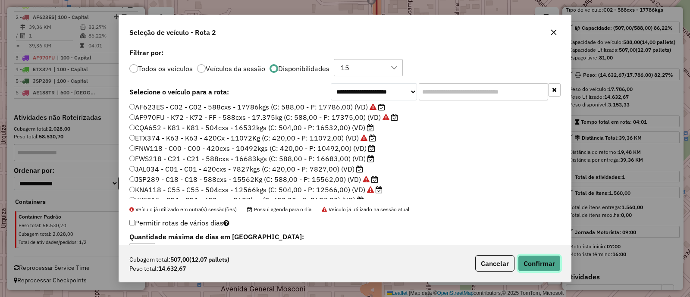
click at [539, 269] on button "Confirmar" at bounding box center [539, 263] width 43 height 16
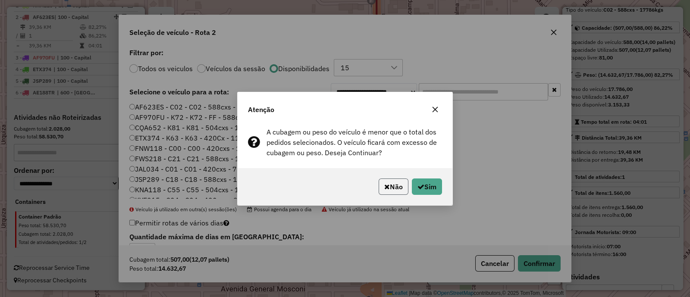
click at [393, 185] on button "Não" at bounding box center [394, 187] width 30 height 16
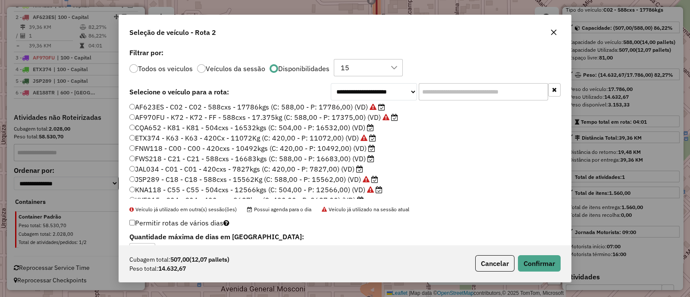
click at [285, 156] on label "FWS218 - C21 - C21 - 588cxs - 16683kgs (C: 588,00 - P: 16683,00) (VD)" at bounding box center [251, 159] width 245 height 10
click at [541, 260] on button "Confirmar" at bounding box center [539, 263] width 43 height 16
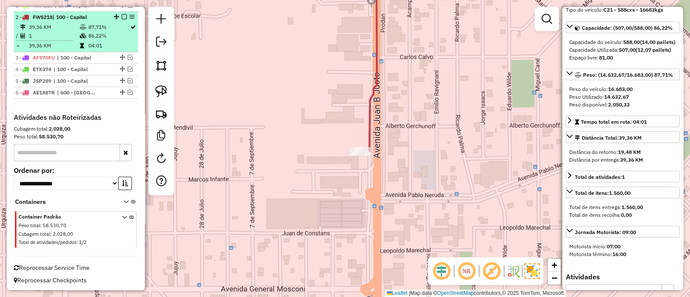
click at [122, 16] on em at bounding box center [124, 16] width 5 height 5
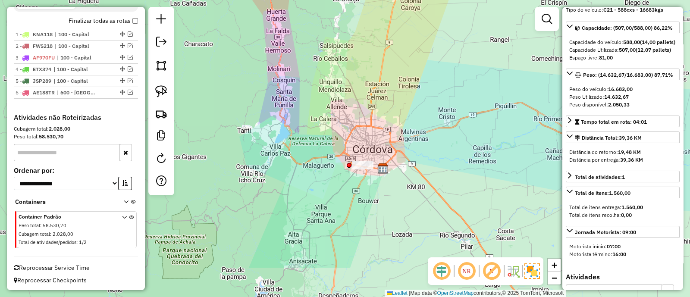
drag, startPoint x: 369, startPoint y: 143, endPoint x: 364, endPoint y: 136, distance: 8.3
click at [355, 107] on div "Janela de atendimento Grade de atendimento Capacidade Transportadoras Veículos …" at bounding box center [345, 148] width 690 height 297
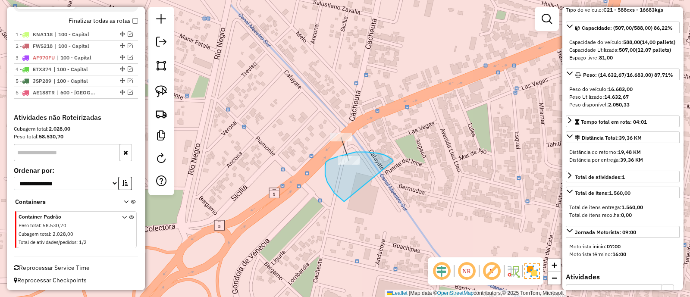
drag, startPoint x: 393, startPoint y: 161, endPoint x: 348, endPoint y: 203, distance: 61.7
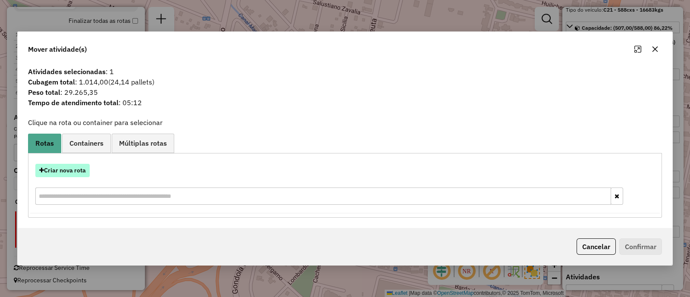
click at [67, 176] on button "Criar nova rota" at bounding box center [62, 170] width 54 height 13
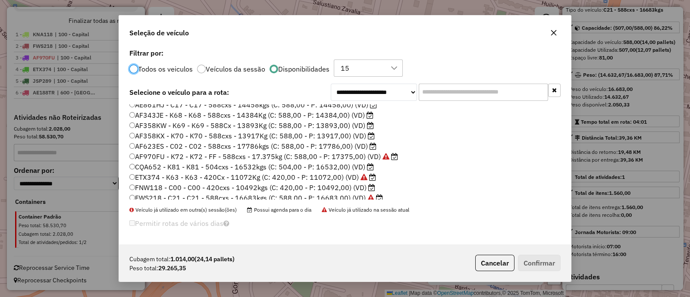
scroll to position [0, 0]
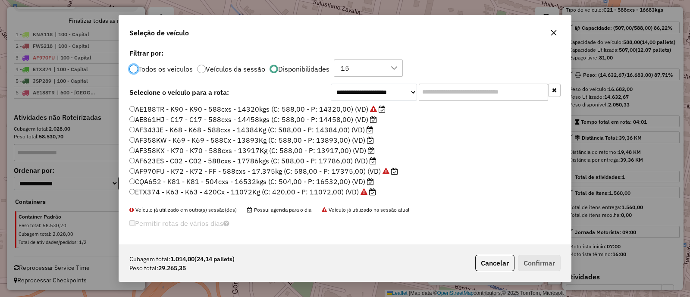
click at [314, 121] on label "AE861HJ - C17 - C17 - 588cxs - 14458kgs (C: 588,00 - P: 14458,00) (VD)" at bounding box center [253, 119] width 248 height 10
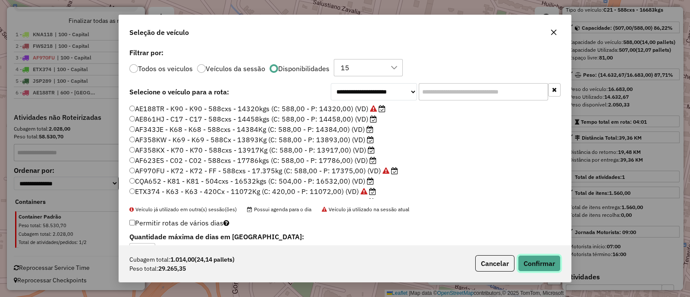
click at [530, 263] on button "Confirmar" at bounding box center [539, 263] width 43 height 16
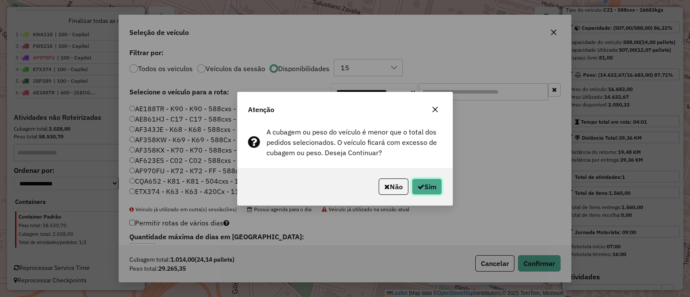
click at [437, 186] on button "Sim" at bounding box center [427, 187] width 30 height 16
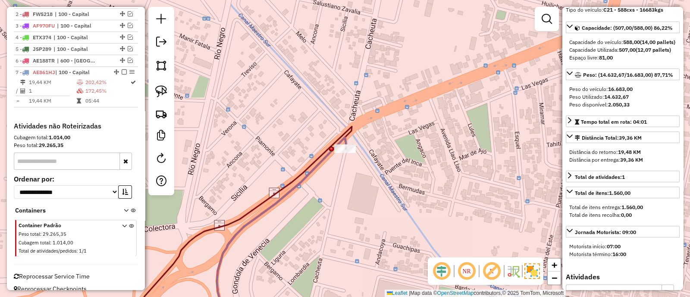
scroll to position [335, 0]
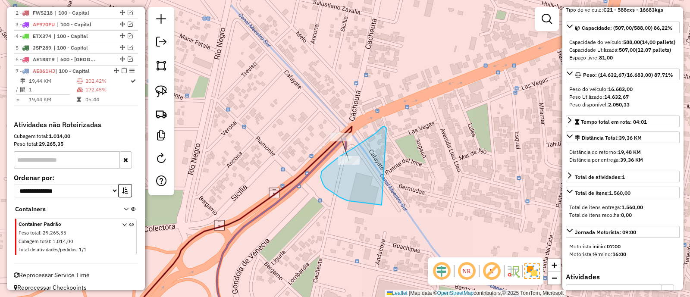
drag, startPoint x: 386, startPoint y: 128, endPoint x: 382, endPoint y: 205, distance: 76.9
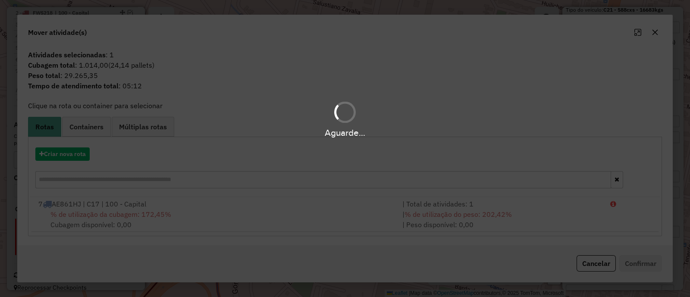
click at [56, 147] on div "Aguarde..." at bounding box center [345, 148] width 690 height 297
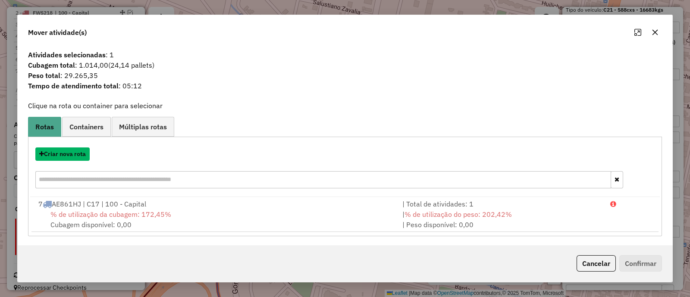
click at [56, 147] on button "Criar nova rota" at bounding box center [62, 153] width 54 height 13
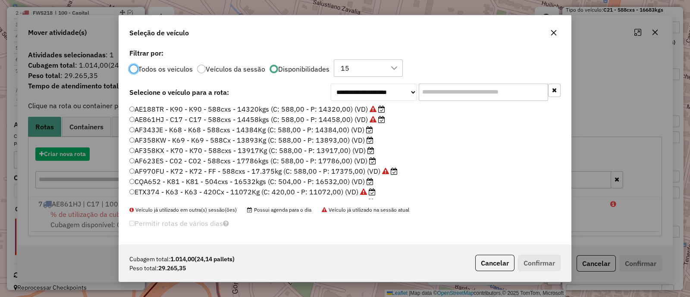
scroll to position [4, 3]
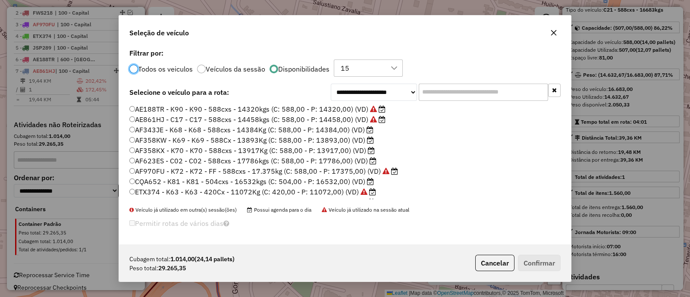
click at [328, 125] on label "AF343JE - K68 - K68 - 588cxs - 14384Kg (C: 588,00 - P: 14384,00) (VD)" at bounding box center [251, 130] width 244 height 10
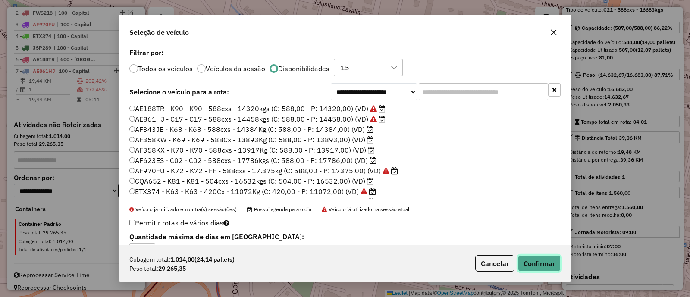
click at [528, 258] on button "Confirmar" at bounding box center [539, 263] width 43 height 16
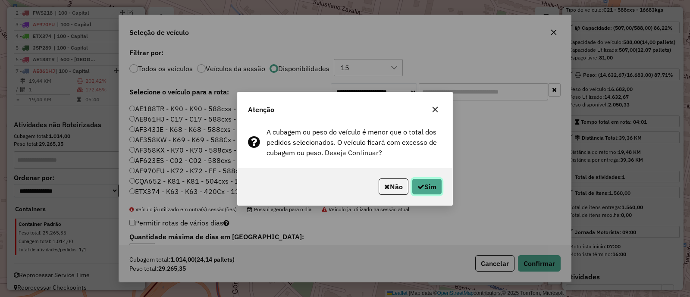
click at [421, 184] on icon "button" at bounding box center [420, 186] width 7 height 7
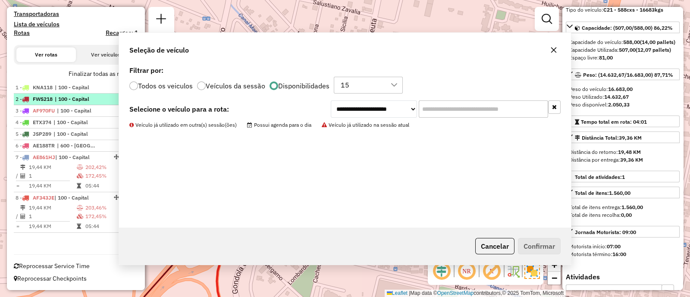
scroll to position [248, 0]
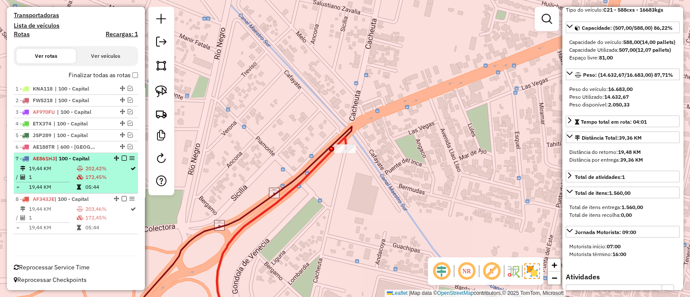
click at [122, 157] on em at bounding box center [124, 158] width 5 height 5
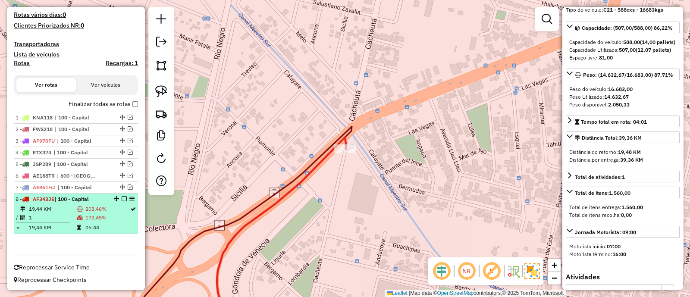
click at [122, 196] on em at bounding box center [124, 198] width 5 height 5
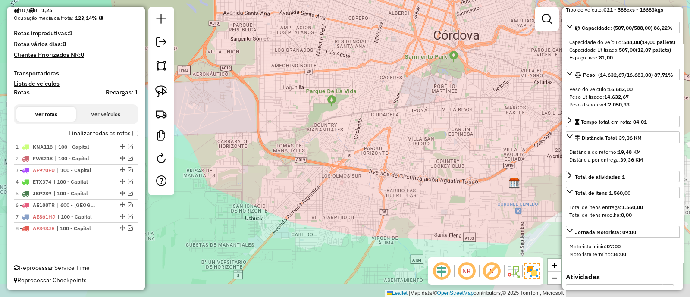
drag, startPoint x: 364, startPoint y: 188, endPoint x: 345, endPoint y: 71, distance: 118.3
click at [346, 72] on div "Janela de atendimento Grade de atendimento Capacidade Transportadoras Veículos …" at bounding box center [345, 148] width 690 height 297
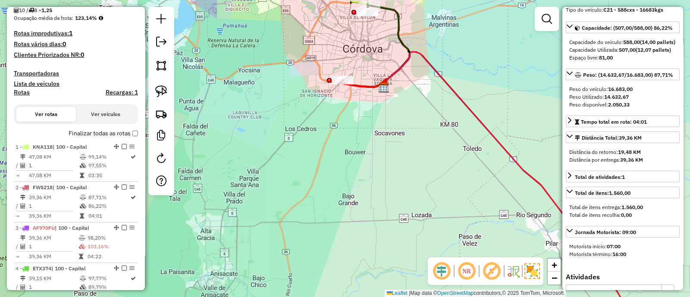
click at [25, 92] on h4 "Rotas" at bounding box center [22, 92] width 16 height 7
select select
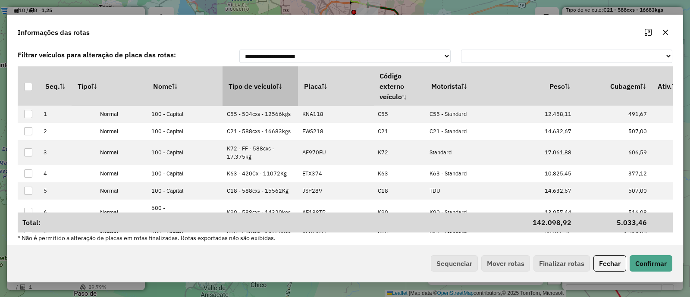
click at [277, 89] on th "Tipo de veículo" at bounding box center [260, 85] width 75 height 39
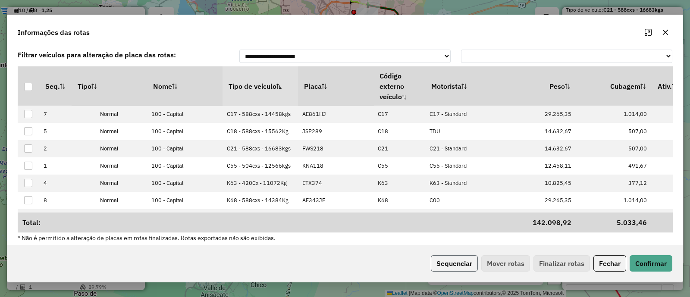
click at [465, 261] on button "Sequenciar" at bounding box center [454, 263] width 47 height 16
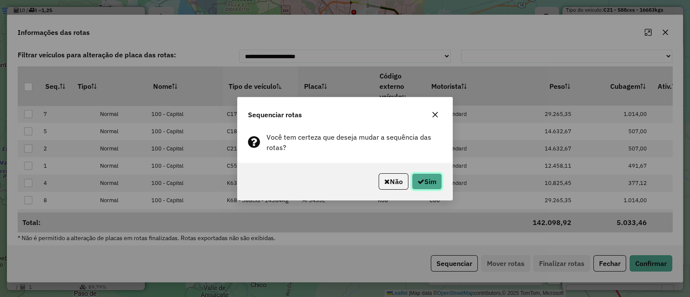
click at [429, 182] on button "Sim" at bounding box center [427, 181] width 30 height 16
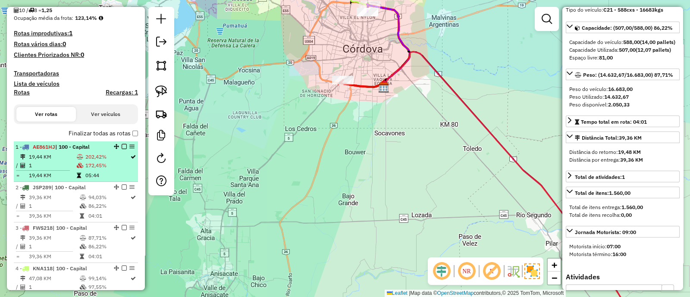
scroll to position [202, 0]
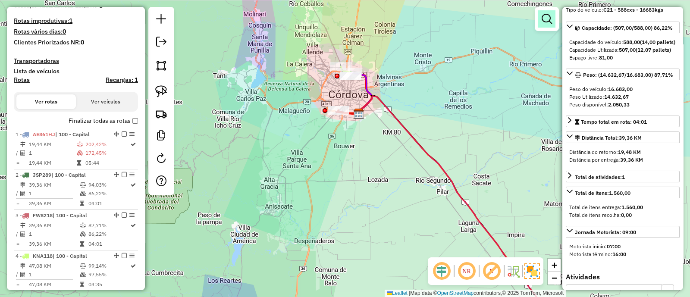
click at [544, 21] on em at bounding box center [547, 19] width 10 height 10
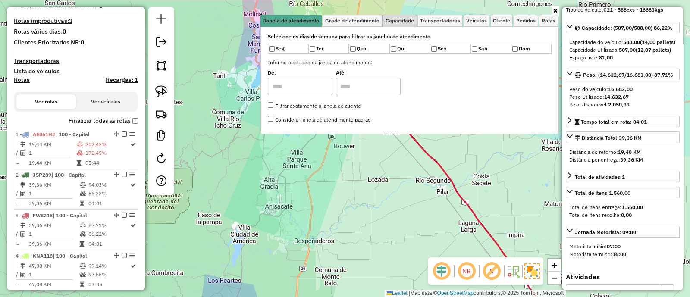
click at [398, 21] on span "Capacidade" at bounding box center [400, 20] width 28 height 5
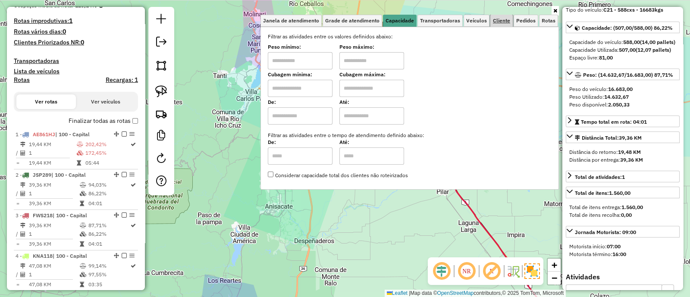
click at [510, 22] on span "Cliente" at bounding box center [501, 20] width 17 height 5
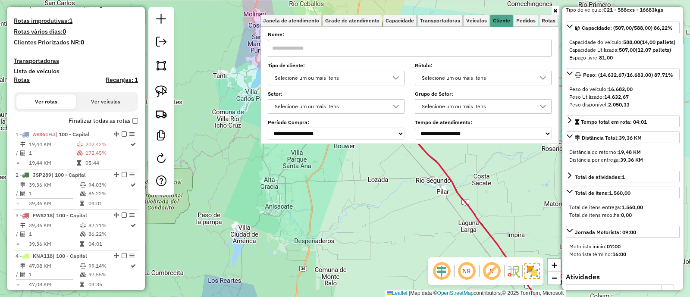
click at [338, 71] on div "Selecione um ou mais itens" at bounding box center [330, 78] width 116 height 14
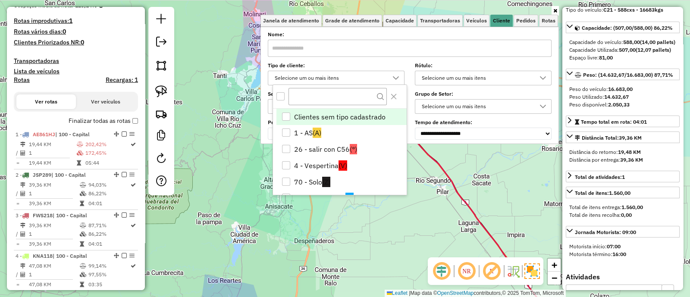
scroll to position [4, 29]
click at [323, 142] on li "26 - salir con C56 (°)" at bounding box center [341, 149] width 130 height 16
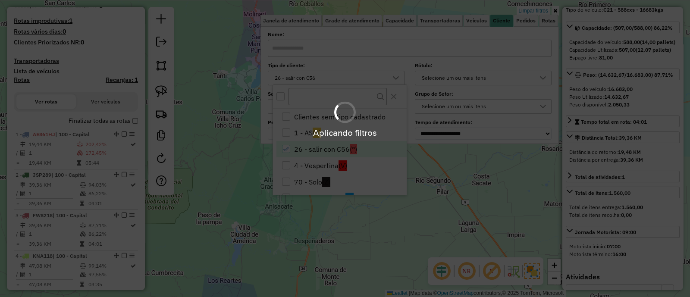
click at [236, 150] on div "Aplicando filtros" at bounding box center [345, 148] width 690 height 297
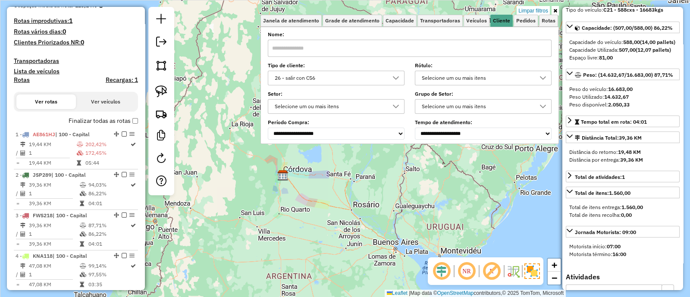
click at [373, 79] on div "26 - salir con C56" at bounding box center [330, 78] width 116 height 14
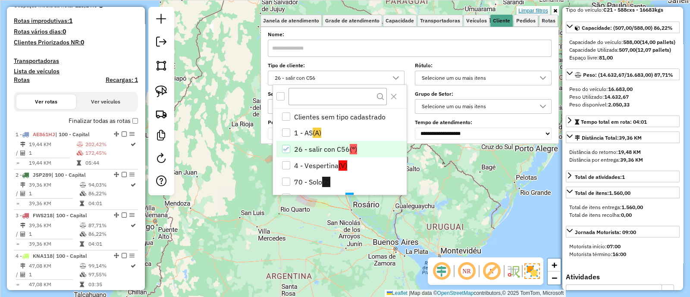
click at [540, 12] on link "Limpar filtros" at bounding box center [533, 10] width 33 height 9
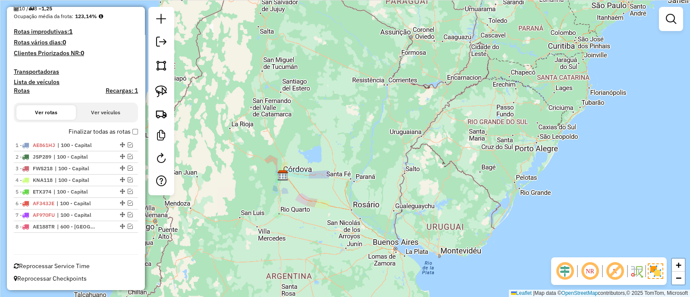
scroll to position [190, 0]
click at [129, 134] on label "Finalizar todas as rotas" at bounding box center [103, 133] width 69 height 9
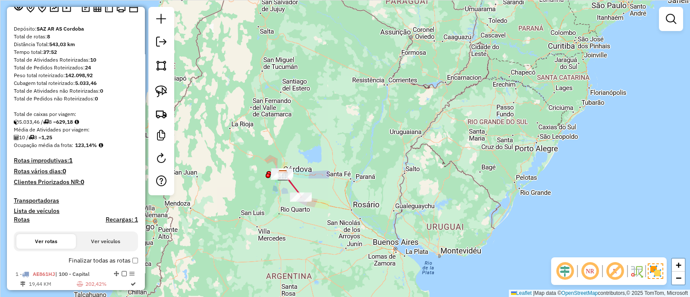
scroll to position [28, 0]
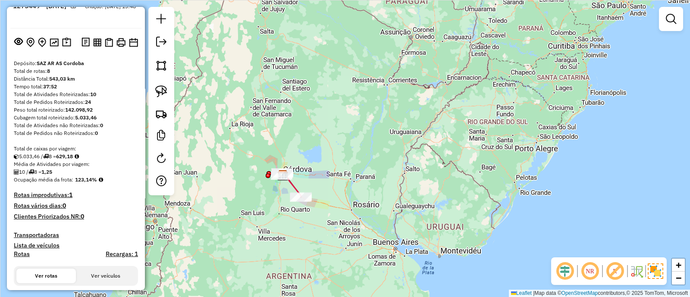
click at [25, 252] on h4 "Rotas" at bounding box center [22, 254] width 16 height 7
select select
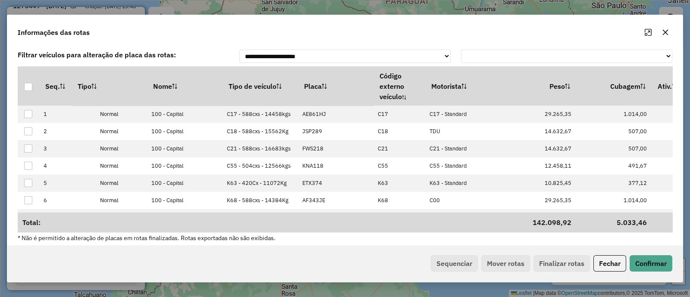
click at [671, 31] on button "button" at bounding box center [665, 32] width 14 height 14
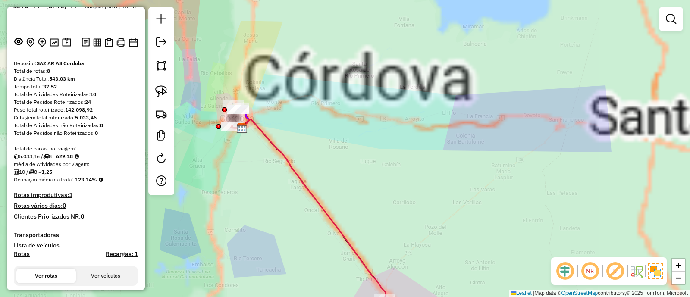
click at [309, 184] on icon at bounding box center [314, 208] width 144 height 179
select select "**********"
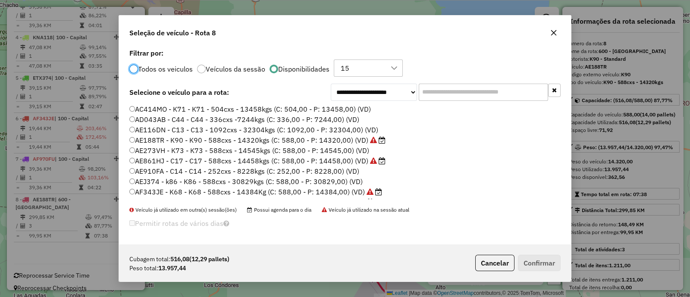
scroll to position [4, 3]
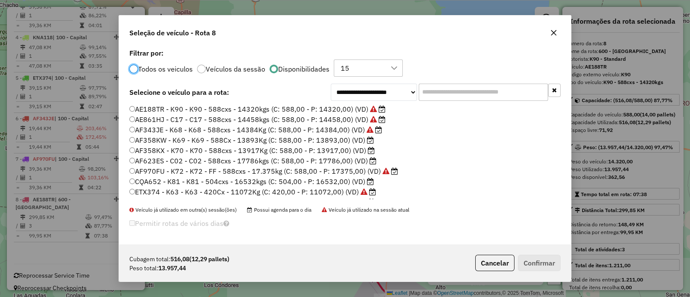
click at [506, 93] on input "text" at bounding box center [483, 92] width 129 height 17
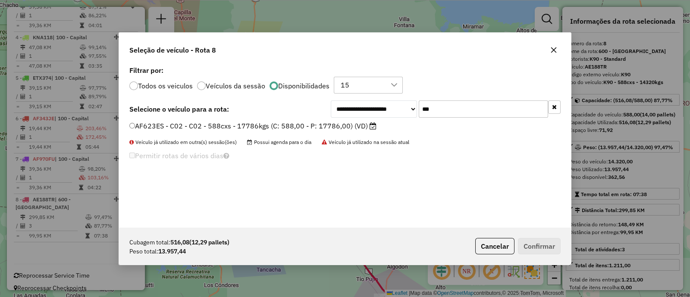
type input "***"
click at [493, 257] on div "Cubagem total: 516,08 (12,29 pallets) Peso total: 13.957,44 Cancelar Confirmar" at bounding box center [345, 246] width 452 height 37
click at [493, 247] on button "Cancelar" at bounding box center [494, 246] width 39 height 16
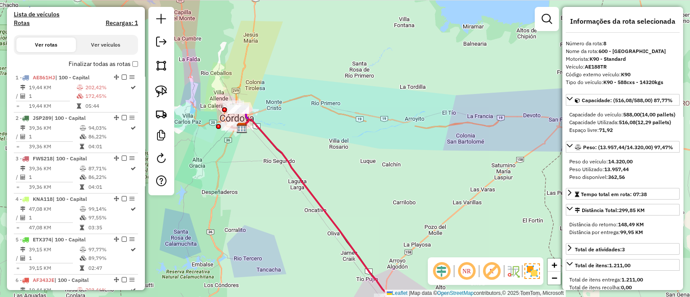
scroll to position [190, 0]
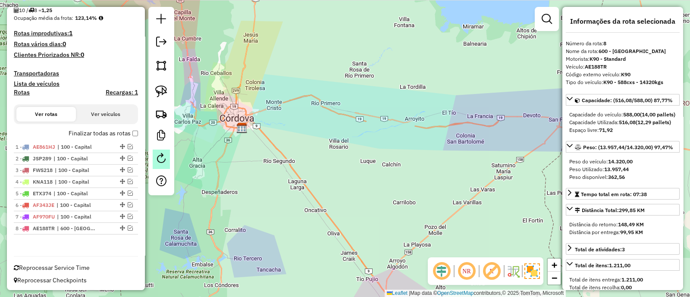
click at [168, 163] on link at bounding box center [161, 159] width 17 height 19
select select "*"
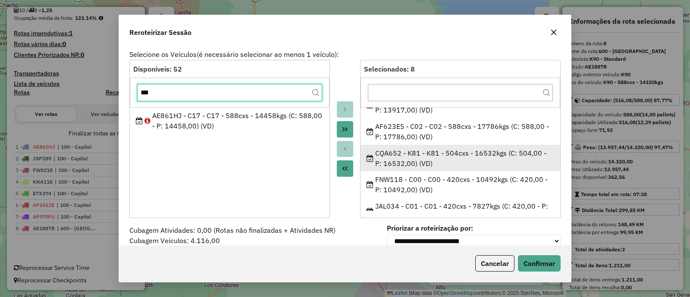
scroll to position [56, 0]
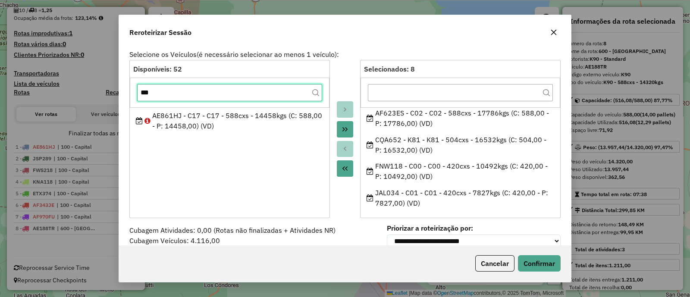
click at [190, 90] on input "***" at bounding box center [229, 92] width 185 height 17
type input "***"
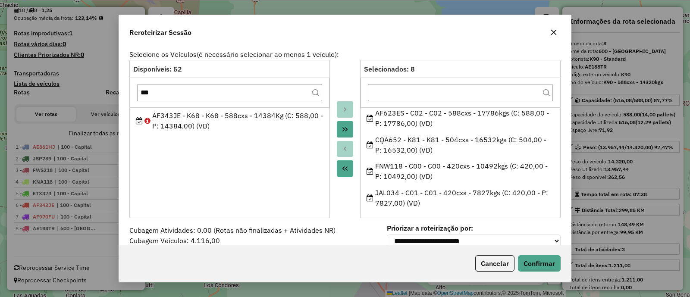
click at [561, 34] on div "Reroteirizar Sessão" at bounding box center [345, 30] width 452 height 31
click at [555, 32] on icon "button" at bounding box center [553, 32] width 7 height 7
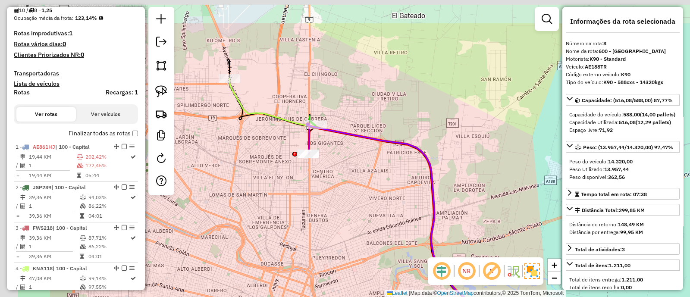
drag, startPoint x: 261, startPoint y: 163, endPoint x: 359, endPoint y: 197, distance: 103.6
click at [367, 206] on div "Janela de atendimento Grade de atendimento Capacidade Transportadoras Veículos …" at bounding box center [345, 148] width 690 height 297
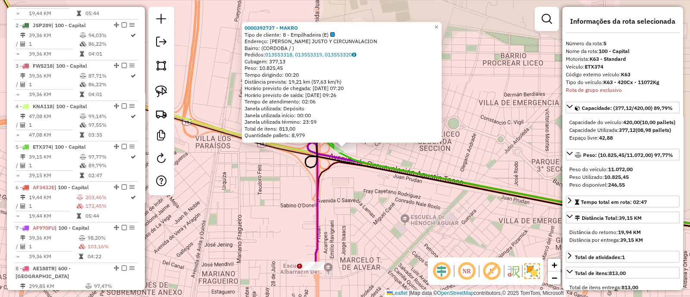
scroll to position [421, 0]
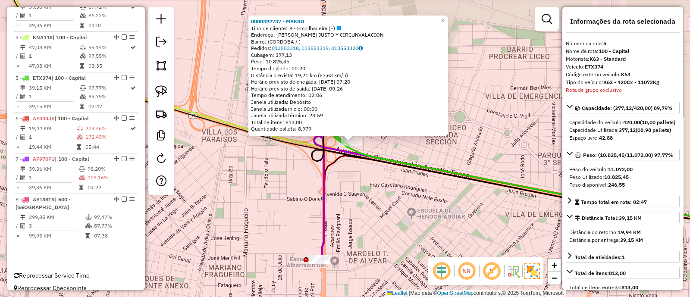
drag, startPoint x: 354, startPoint y: 209, endPoint x: 386, endPoint y: 116, distance: 97.9
click at [386, 116] on div "0000392737 - MAKRO Tipo de cliente: 8 - Empilhadeira (E) Endereço: JUAN B. JUST…" at bounding box center [345, 148] width 690 height 297
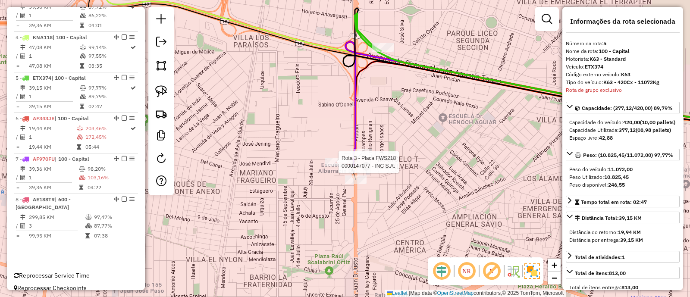
click at [339, 166] on div at bounding box center [336, 162] width 22 height 9
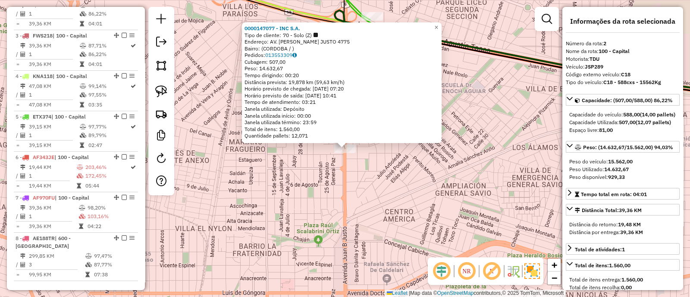
scroll to position [364, 0]
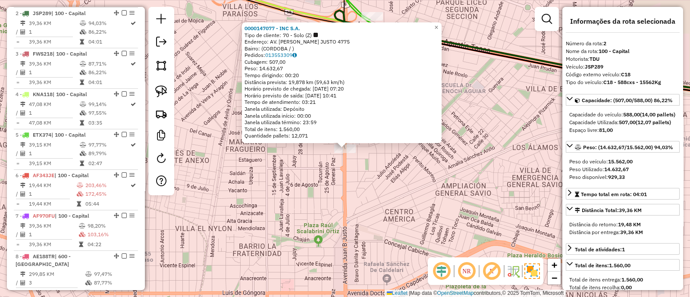
click at [384, 176] on div "0000147077 - INC S.A. Tipo de cliente: 70 - Solo (Z) Endereço: AV. JUAN B. JUST…" at bounding box center [345, 148] width 690 height 297
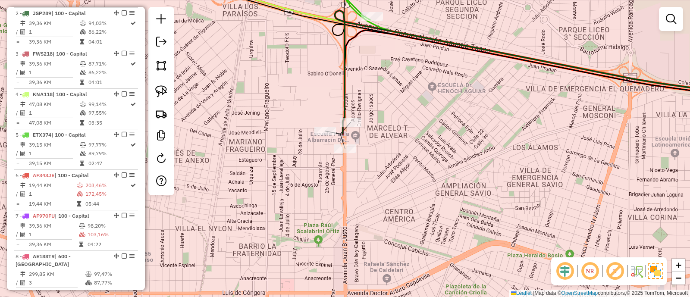
select select "**********"
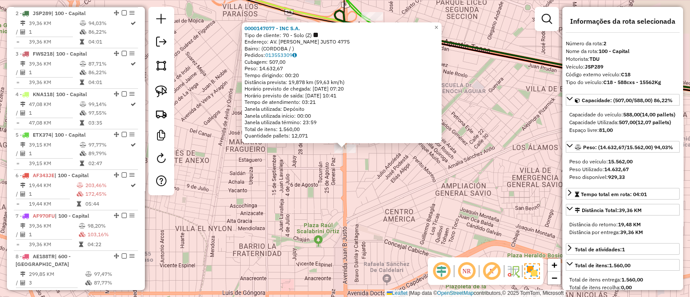
click at [363, 194] on div "0000147077 - INC S.A. Tipo de cliente: 70 - Solo (Z) Endereço: AV. JUAN B. JUST…" at bounding box center [345, 148] width 690 height 297
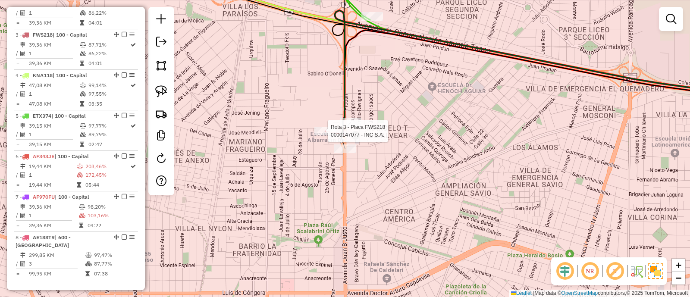
select select "**********"
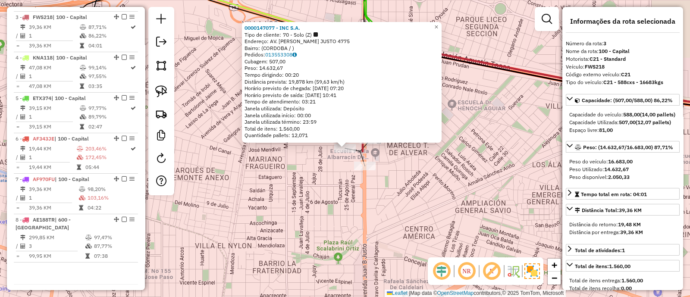
scroll to position [405, 0]
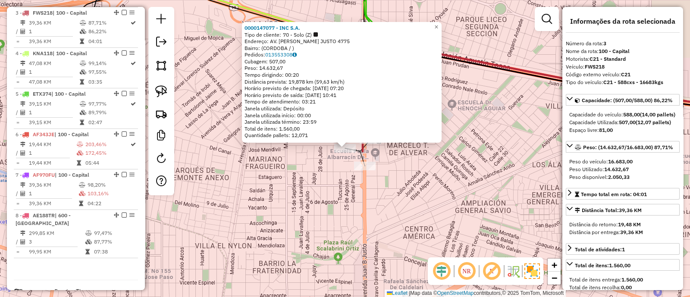
drag, startPoint x: 353, startPoint y: 232, endPoint x: 346, endPoint y: 229, distance: 7.0
click at [352, 232] on div "Rota 3 - Placa FWS218 0000147077 - INC S.A. 0000147077 - INC S.A. Tipo de clien…" at bounding box center [345, 148] width 690 height 297
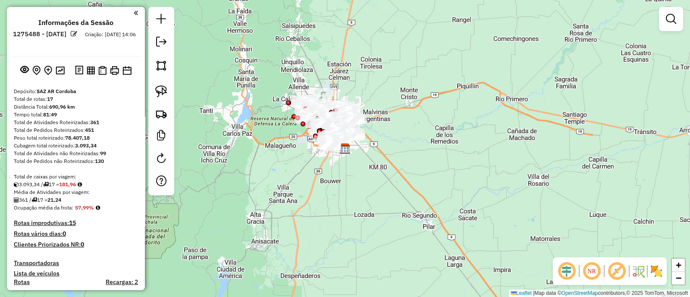
click at [653, 268] on img at bounding box center [656, 271] width 14 height 14
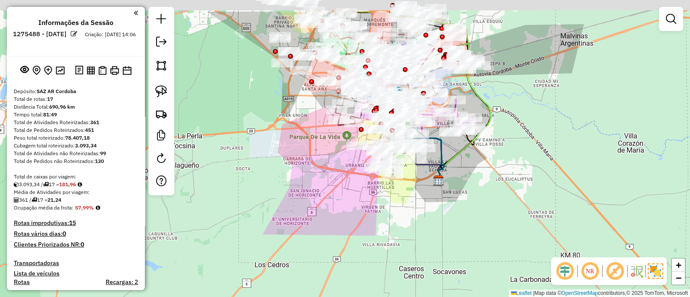
drag, startPoint x: 406, startPoint y: 229, endPoint x: 516, endPoint y: 242, distance: 110.7
click at [490, 251] on div "Janela de atendimento Grade de atendimento Capacidade Transportadoras Veículos …" at bounding box center [345, 148] width 690 height 297
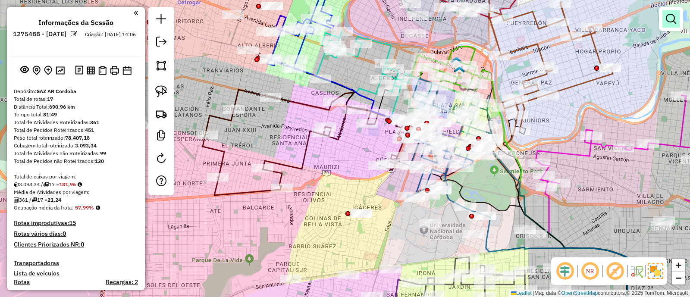
click at [676, 13] on link at bounding box center [670, 18] width 17 height 17
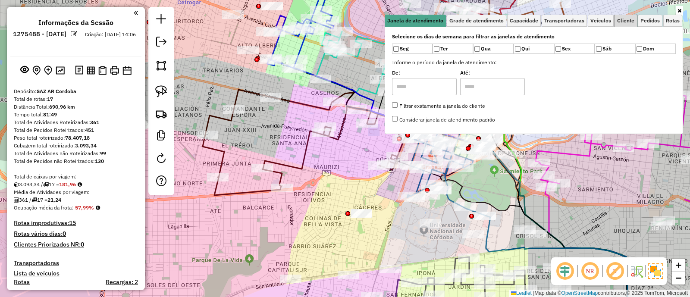
click at [623, 25] on link "Cliente" at bounding box center [625, 21] width 22 height 12
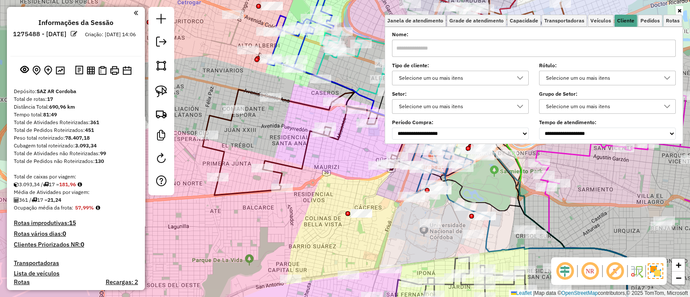
click at [429, 76] on div "Selecione um ou mais itens" at bounding box center [454, 78] width 116 height 14
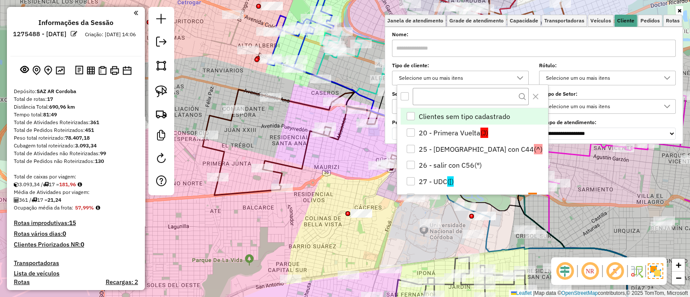
scroll to position [4, 29]
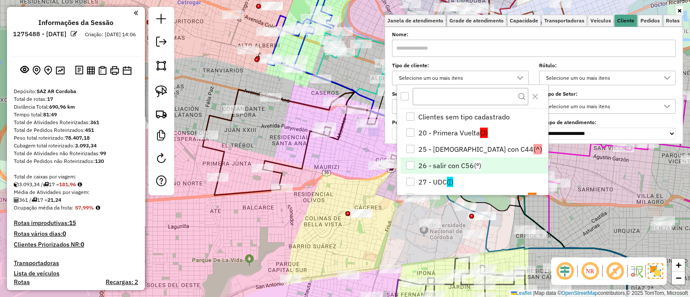
click at [459, 163] on li "26 - salir con C56 (°)" at bounding box center [474, 165] width 147 height 16
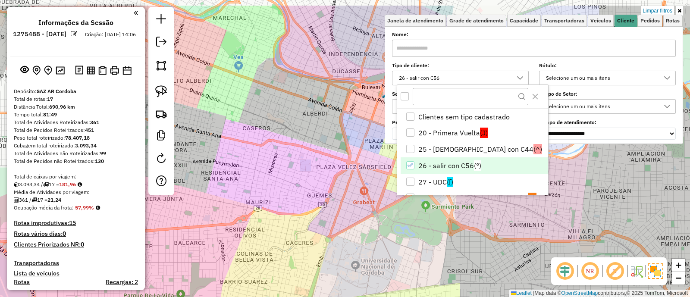
drag, startPoint x: 331, startPoint y: 182, endPoint x: 241, endPoint y: 214, distance: 96.3
click at [242, 219] on div "Limpar filtros Janela de atendimento Grade de atendimento Capacidade Transporta…" at bounding box center [345, 148] width 690 height 297
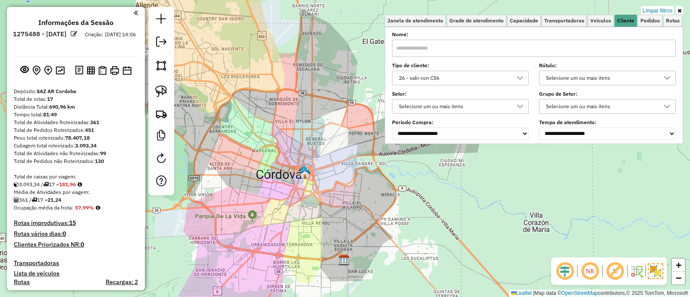
click at [477, 82] on div "26 - salir con C56" at bounding box center [454, 78] width 116 height 14
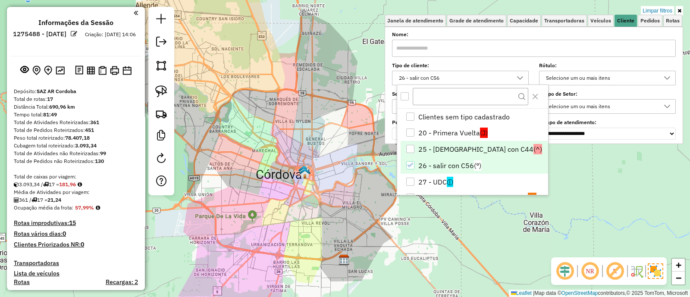
click at [438, 147] on li "25 - Salir con C44 (^)" at bounding box center [474, 149] width 147 height 16
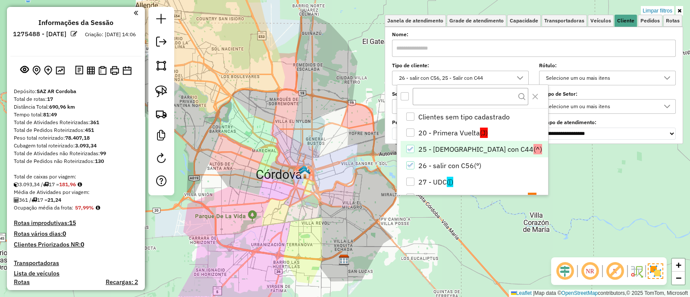
click at [411, 164] on icon "26 - salir con C56" at bounding box center [411, 165] width 6 height 6
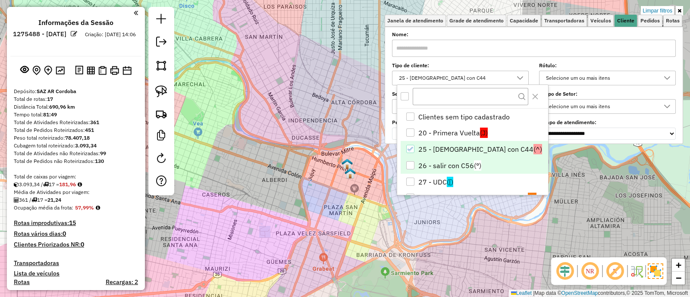
click at [410, 149] on icon "25 - Salir con C44" at bounding box center [411, 149] width 6 height 6
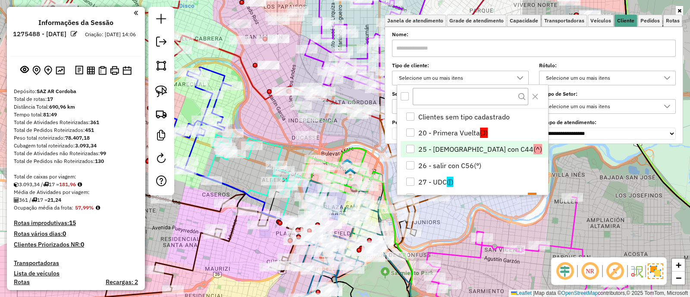
click at [424, 146] on li "25 - Salir con C44 (^)" at bounding box center [474, 149] width 147 height 16
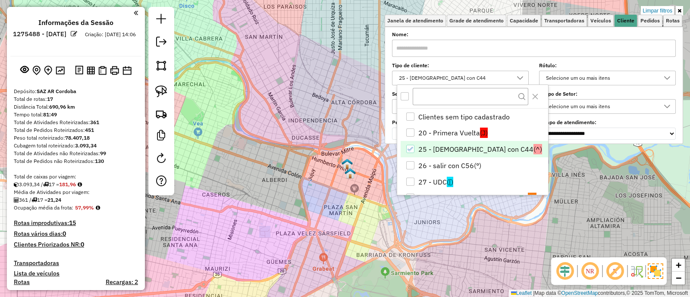
click at [409, 151] on icon "25 - Salir con C44" at bounding box center [411, 149] width 6 height 6
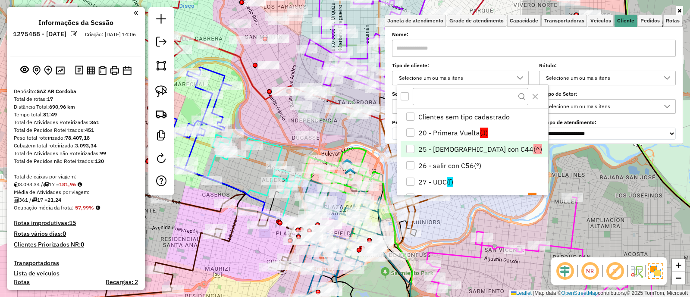
click at [433, 227] on div "Janela de atendimento Grade de atendimento Capacidade Transportadoras Veículos …" at bounding box center [345, 148] width 690 height 297
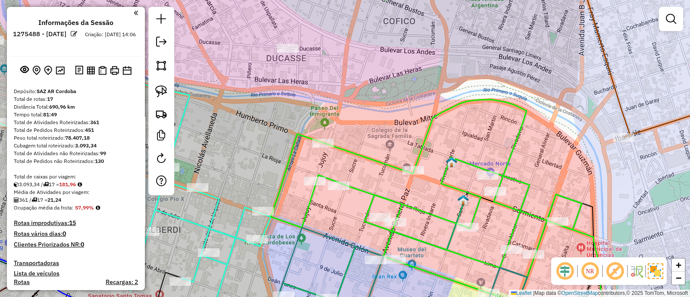
click at [684, 15] on div "Janela de atendimento Grade de atendimento Capacidade Transportadoras Veículos …" at bounding box center [345, 148] width 690 height 297
click at [674, 19] on em at bounding box center [671, 19] width 10 height 10
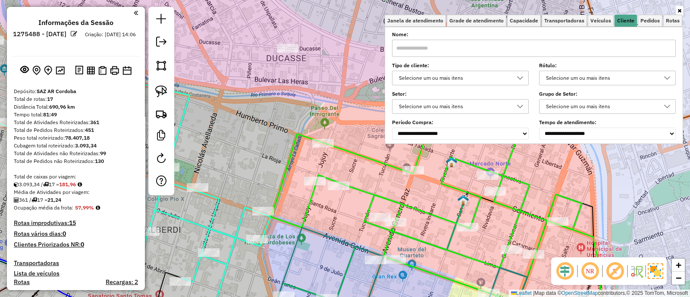
click at [494, 84] on div "Selecione um ou mais itens" at bounding box center [454, 78] width 116 height 14
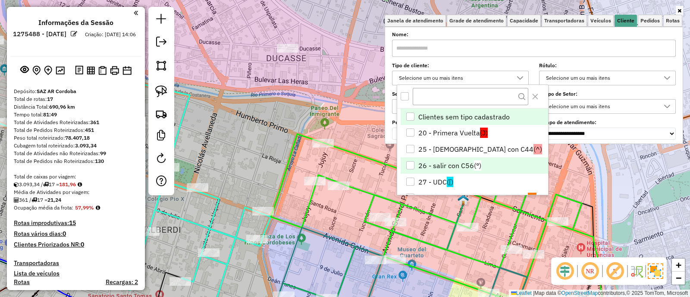
scroll to position [53, 0]
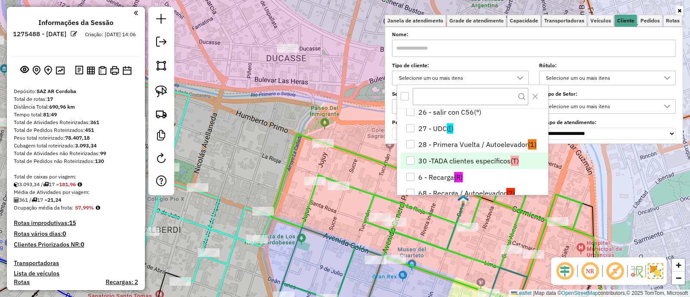
click at [460, 153] on li "30 -TADA clientes específicos (T)" at bounding box center [474, 161] width 147 height 16
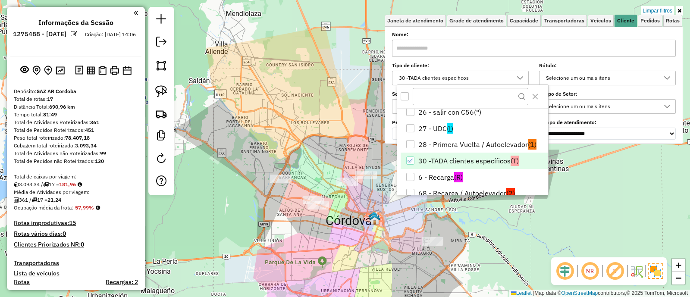
drag, startPoint x: 368, startPoint y: 245, endPoint x: 359, endPoint y: 232, distance: 15.2
click at [359, 232] on div "Limpar filtros Janela de atendimento Grade de atendimento Capacidade Transporta…" at bounding box center [345, 148] width 690 height 297
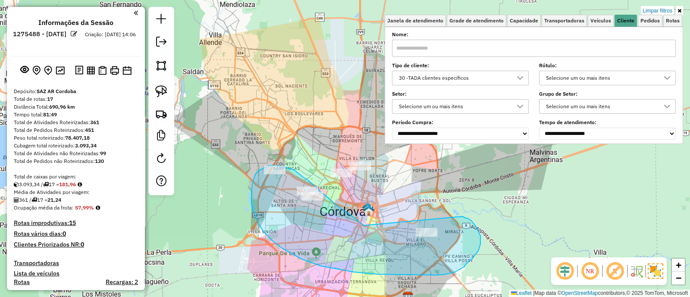
drag, startPoint x: 364, startPoint y: 226, endPoint x: 449, endPoint y: 214, distance: 85.7
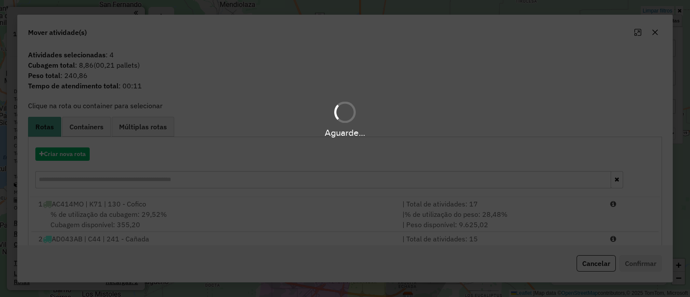
click at [90, 156] on div "Aguarde..." at bounding box center [345, 148] width 690 height 297
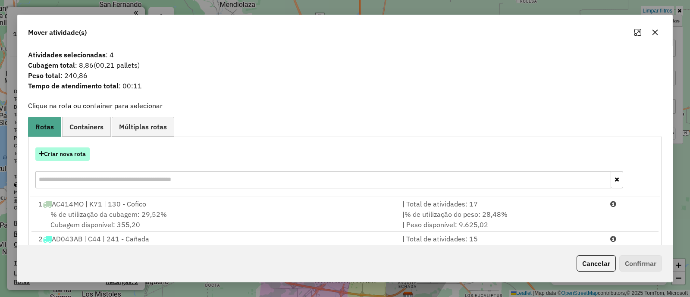
click at [84, 154] on button "Criar nova rota" at bounding box center [62, 153] width 54 height 13
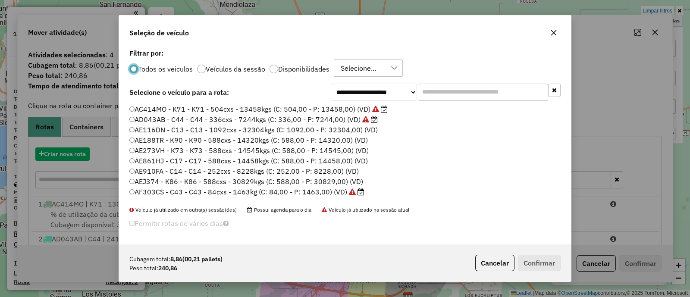
scroll to position [4, 3]
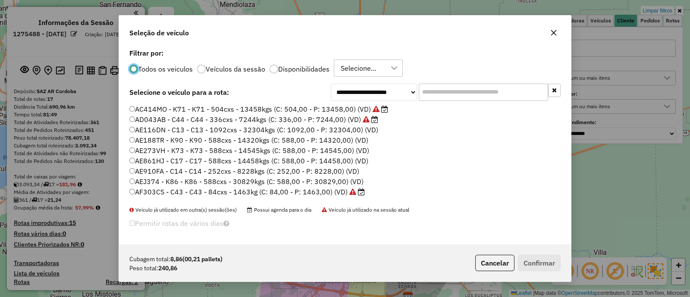
click at [477, 98] on input "text" at bounding box center [483, 92] width 129 height 17
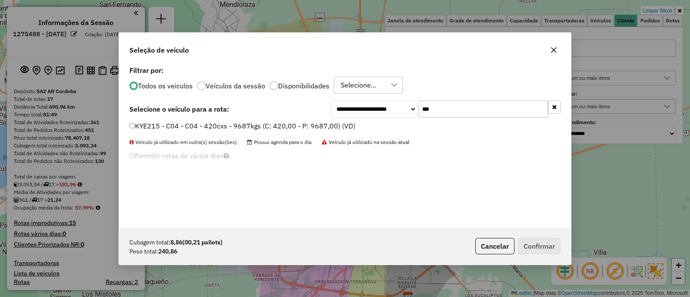
type input "***"
click at [336, 125] on label "KYE215 - C04 - C04 - 420cxs - 9687kgs (C: 420,00 - P: 9687,00) (VD)" at bounding box center [242, 126] width 226 height 10
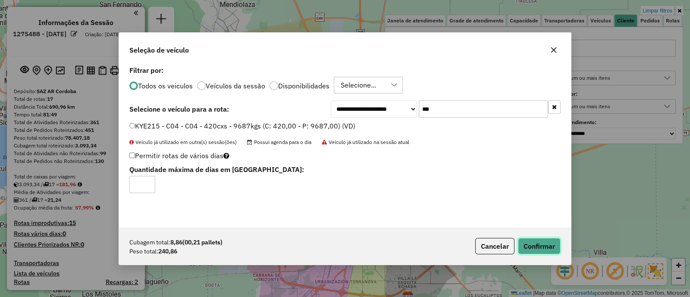
click at [530, 244] on button "Confirmar" at bounding box center [539, 246] width 43 height 16
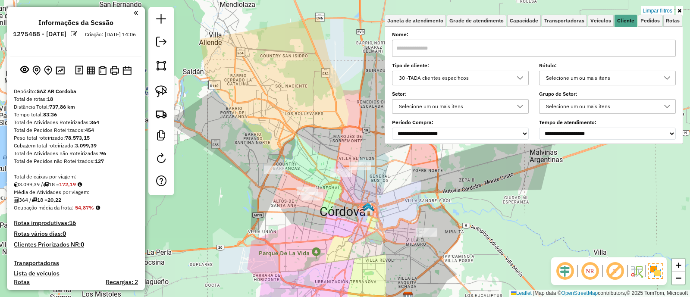
click at [464, 74] on div "30 -TADA clientes específicos" at bounding box center [454, 78] width 116 height 14
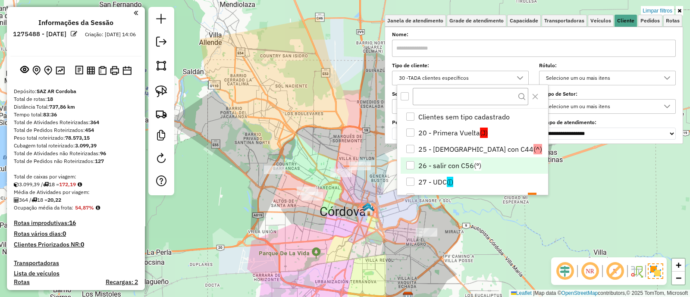
scroll to position [28, 0]
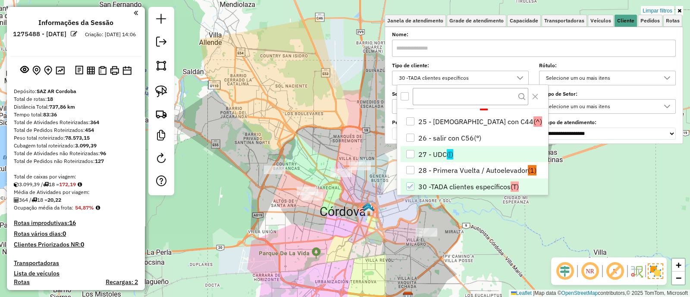
click at [439, 150] on li "27 - UDC ([)" at bounding box center [474, 154] width 147 height 16
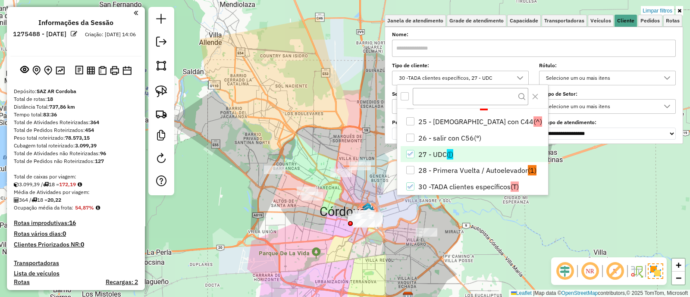
scroll to position [215, 0]
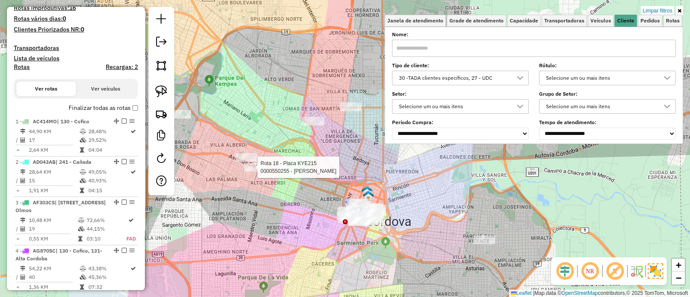
select select "**********"
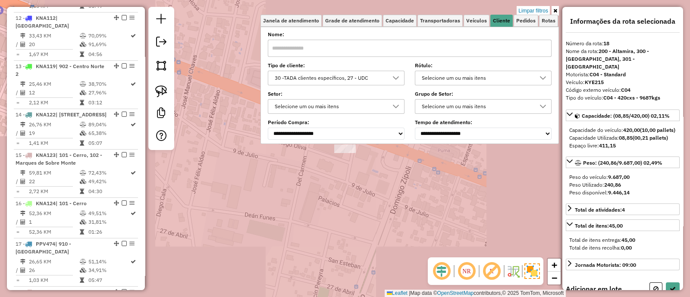
scroll to position [1046, 0]
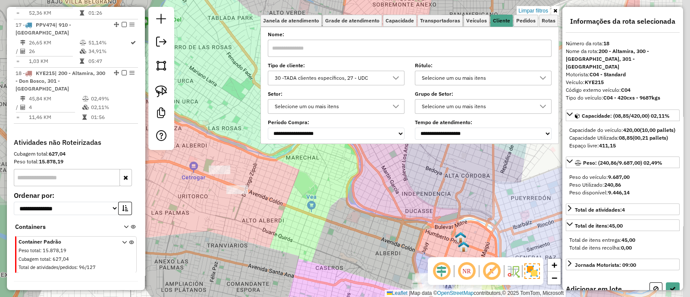
drag, startPoint x: 351, startPoint y: 217, endPoint x: 261, endPoint y: 191, distance: 93.1
click at [268, 197] on div "Limpar filtros Janela de atendimento Grade de atendimento Capacidade Transporta…" at bounding box center [345, 148] width 690 height 297
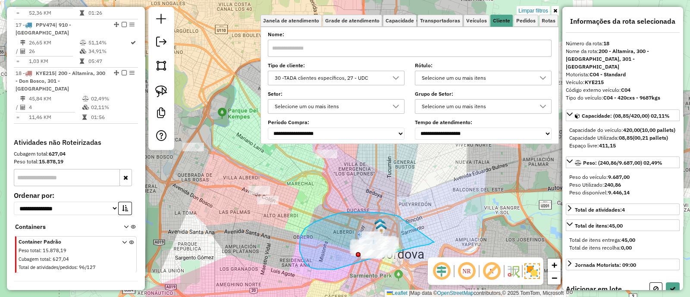
drag, startPoint x: 354, startPoint y: 212, endPoint x: 434, endPoint y: 242, distance: 86.1
click at [434, 242] on div "Limpar filtros Janela de atendimento Grade de atendimento Capacidade Transporta…" at bounding box center [345, 148] width 690 height 297
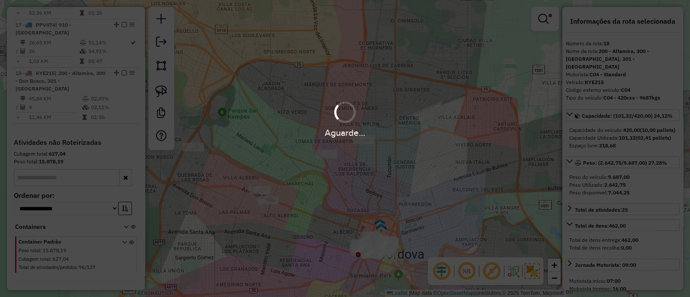
select select "**********"
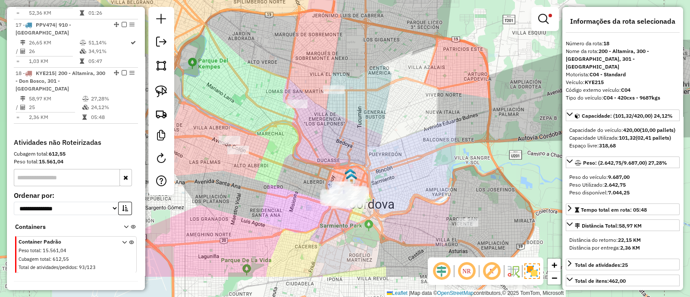
drag, startPoint x: 395, startPoint y: 224, endPoint x: 354, endPoint y: 167, distance: 70.5
click at [357, 167] on div "Limpar filtros Janela de atendimento Grade de atendimento Capacidade Transporta…" at bounding box center [345, 148] width 690 height 297
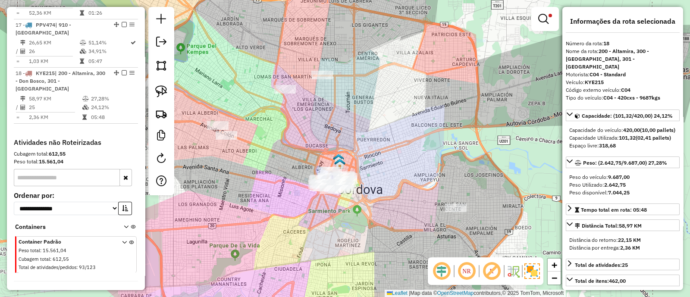
drag, startPoint x: 129, startPoint y: 51, endPoint x: 99, endPoint y: 113, distance: 69.0
click at [99, 138] on h4 "Atividades não Roteirizadas" at bounding box center [76, 142] width 124 height 8
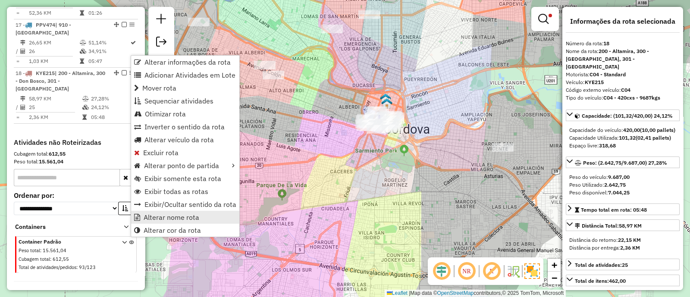
click at [157, 216] on span "Alterar nome rota" at bounding box center [172, 217] width 56 height 7
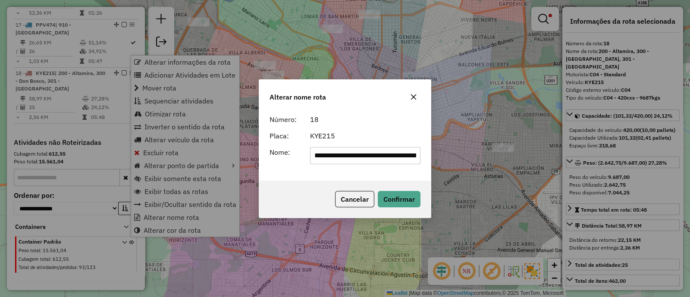
scroll to position [0, 54]
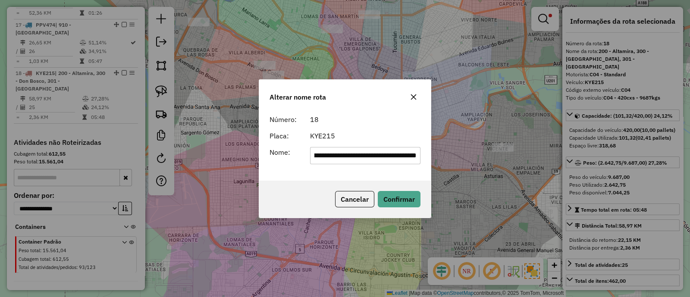
click at [361, 158] on input "**********" at bounding box center [365, 155] width 111 height 17
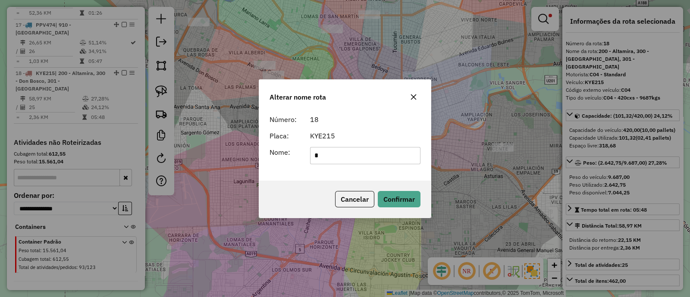
scroll to position [0, 0]
type input "**********"
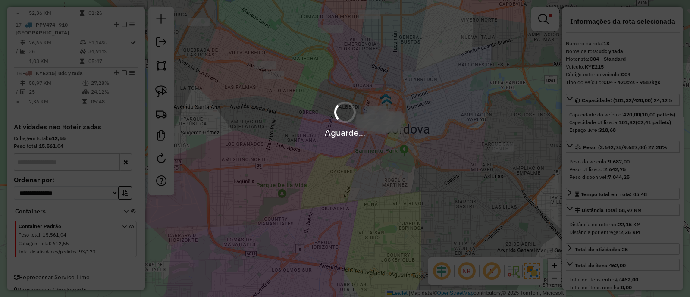
scroll to position [1038, 0]
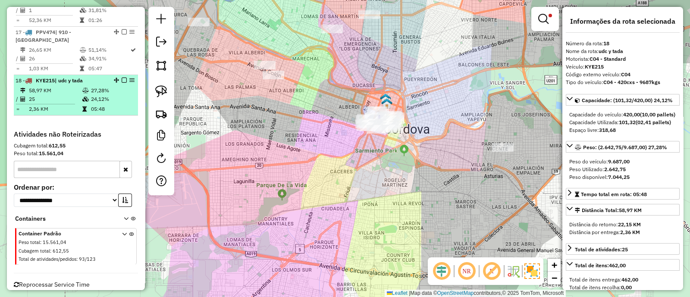
click at [121, 77] on div "18 - KYE215 | udc y tada" at bounding box center [76, 81] width 121 height 8
click at [122, 78] on em at bounding box center [124, 80] width 5 height 5
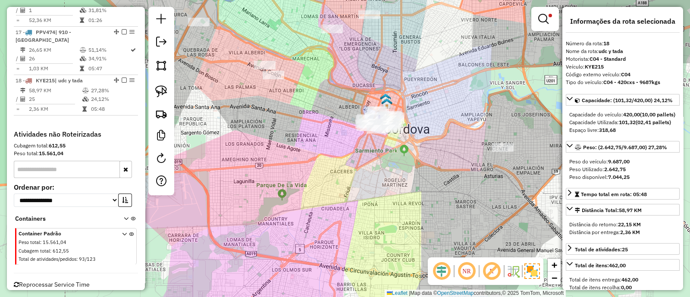
scroll to position [1009, 0]
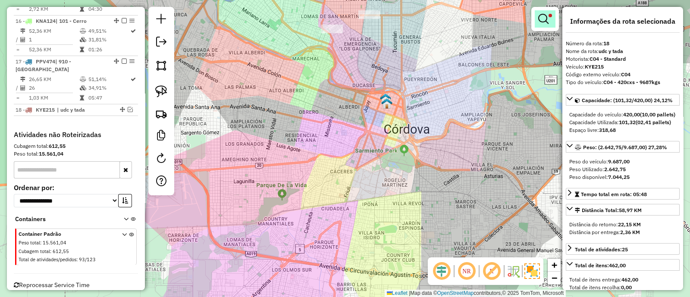
click at [547, 14] on em at bounding box center [543, 19] width 10 height 10
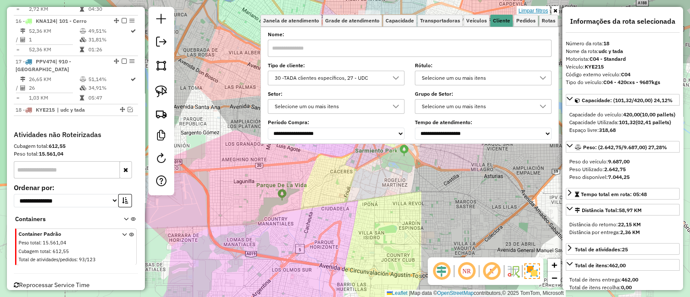
click at [542, 10] on link "Limpar filtros" at bounding box center [533, 10] width 33 height 9
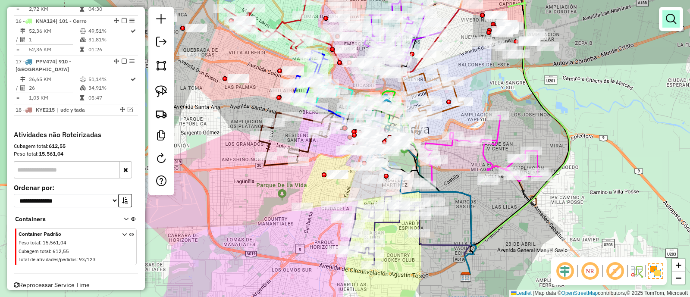
click at [669, 17] on em at bounding box center [671, 19] width 10 height 10
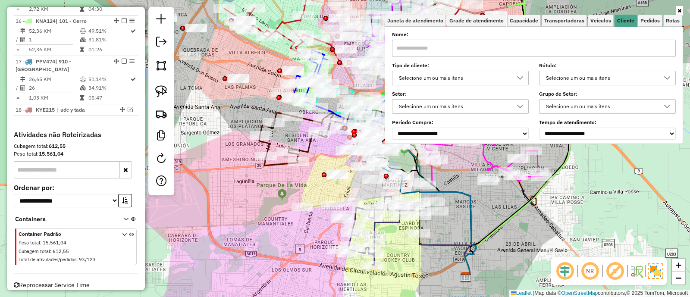
click at [492, 71] on div "Selecione um ou mais itens" at bounding box center [454, 78] width 116 height 14
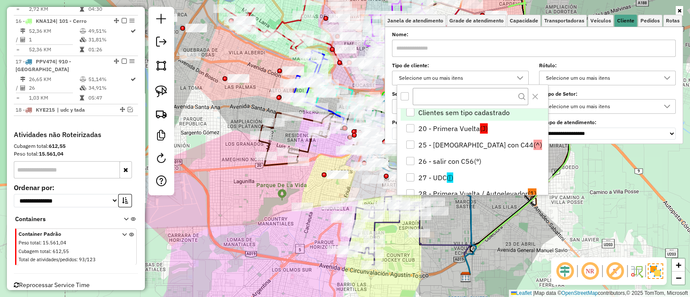
scroll to position [53, 0]
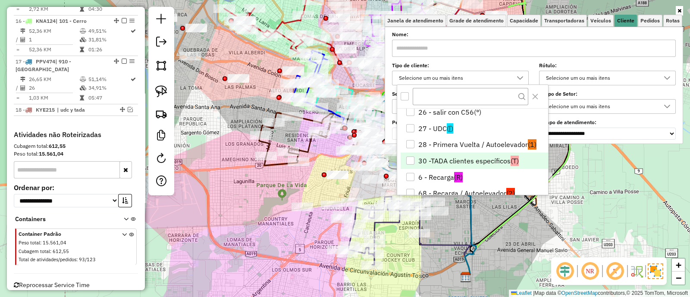
click at [466, 156] on li "30 -TADA clientes específicos (T)" at bounding box center [474, 161] width 147 height 16
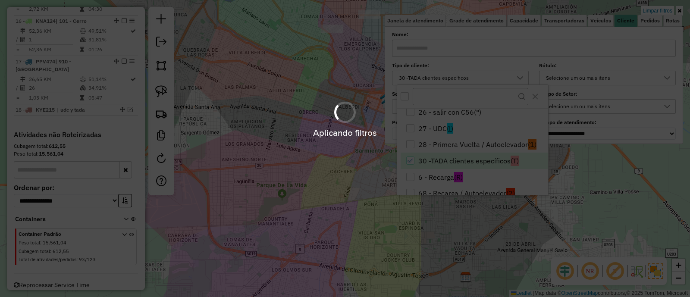
click at [307, 204] on div "Aplicando filtros" at bounding box center [345, 148] width 690 height 297
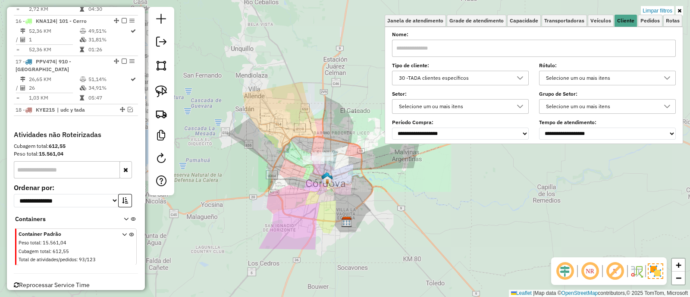
drag, startPoint x: 330, startPoint y: 204, endPoint x: 332, endPoint y: 210, distance: 6.8
click at [332, 210] on div "Limpar filtros Janela de atendimento Grade de atendimento Capacidade Transporta…" at bounding box center [345, 148] width 690 height 297
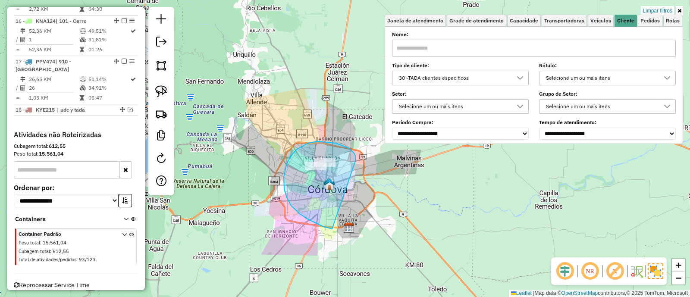
drag, startPoint x: 336, startPoint y: 143, endPoint x: 332, endPoint y: 229, distance: 85.9
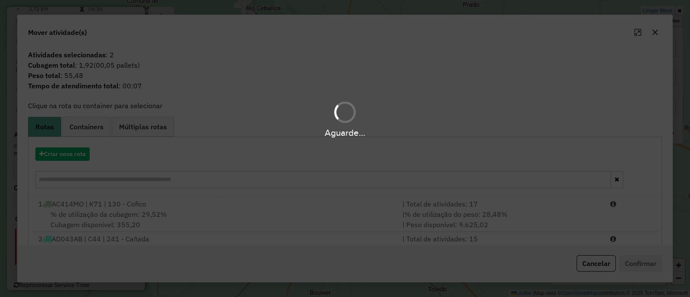
click at [82, 125] on span "Containers" at bounding box center [86, 126] width 34 height 7
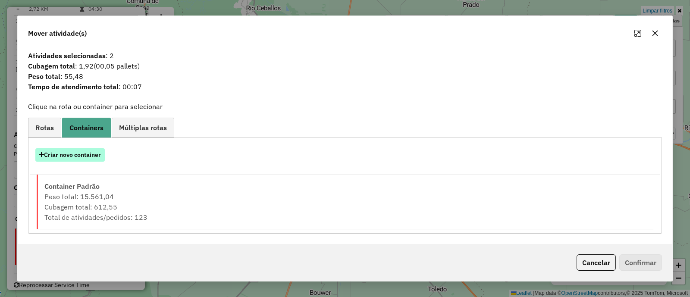
click at [86, 154] on button "Criar novo container" at bounding box center [69, 154] width 69 height 13
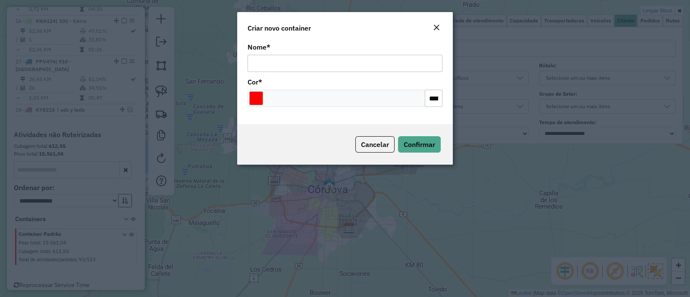
click at [352, 56] on input "Nome *" at bounding box center [345, 63] width 195 height 17
type input "*******"
click at [254, 96] on input "Select a color" at bounding box center [256, 98] width 14 height 14
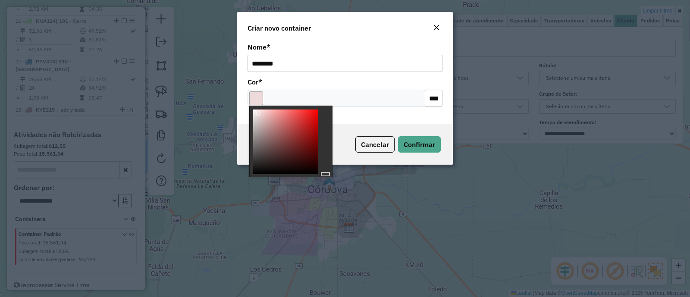
type input "*******"
drag, startPoint x: 259, startPoint y: 113, endPoint x: 244, endPoint y: 94, distance: 24.3
click at [244, 94] on body "Aguarde... Pop-up bloqueado! Seu navegador bloqueou automáticamente a abertura …" at bounding box center [345, 148] width 690 height 297
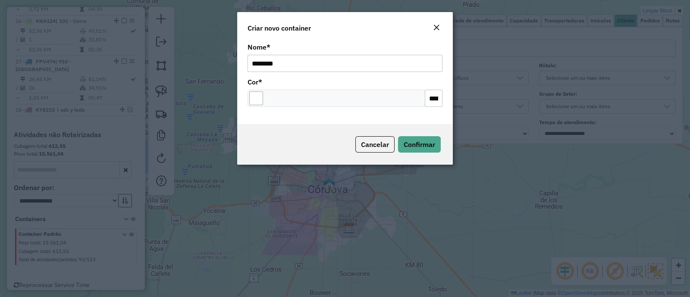
click at [443, 143] on div "Cancelar Confirmar" at bounding box center [345, 144] width 216 height 41
click at [431, 145] on span "Confirmar" at bounding box center [419, 144] width 31 height 9
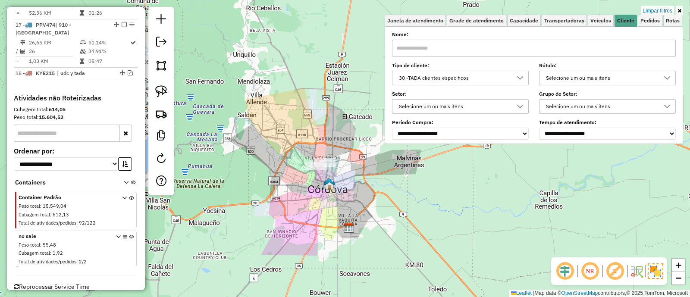
scroll to position [1048, 0]
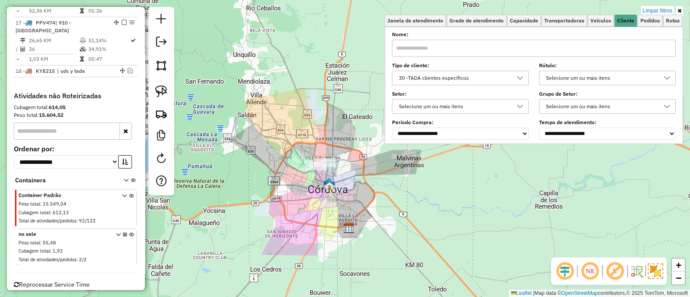
click at [129, 232] on icon at bounding box center [131, 248] width 5 height 32
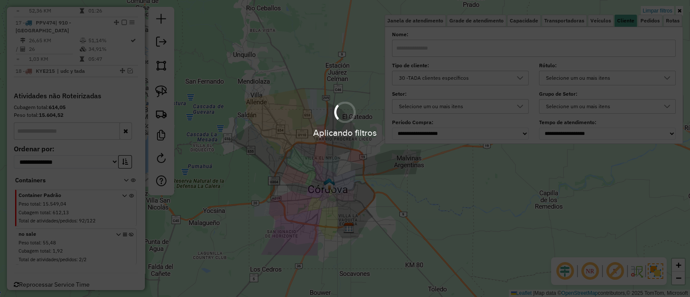
click at [361, 231] on div "Aplicando filtros" at bounding box center [345, 148] width 690 height 297
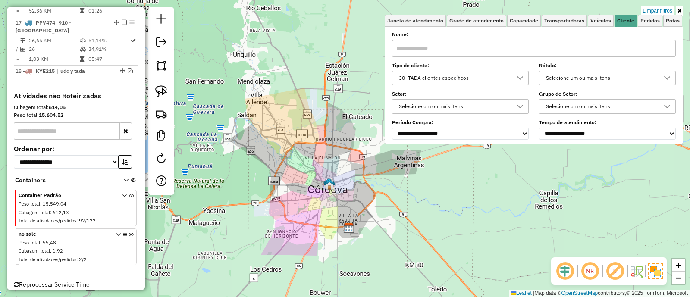
click at [661, 9] on link "Limpar filtros" at bounding box center [657, 10] width 33 height 9
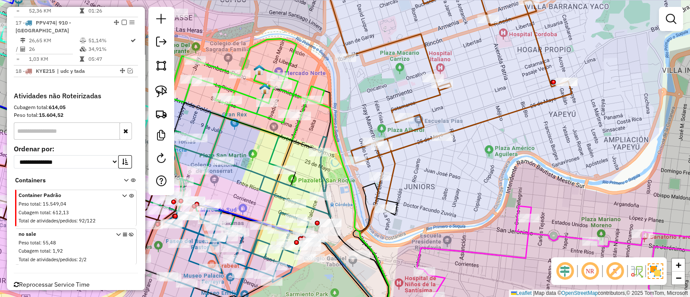
drag, startPoint x: 292, startPoint y: 137, endPoint x: 355, endPoint y: 188, distance: 80.9
click at [353, 193] on div "Janela de atendimento Grade de atendimento Capacidade Transportadoras Veículos …" at bounding box center [345, 148] width 690 height 297
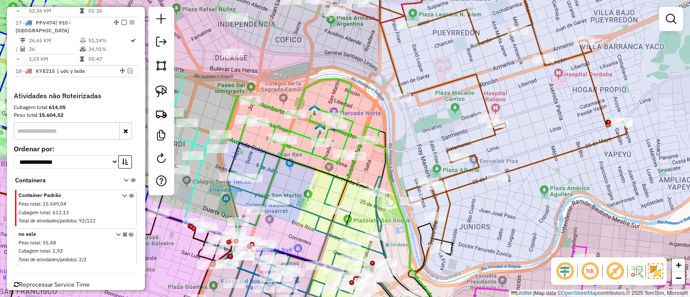
click at [307, 150] on icon at bounding box center [301, 130] width 155 height 102
select select "**********"
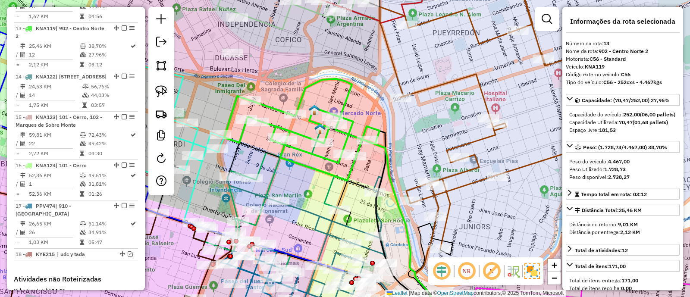
scroll to position [856, 0]
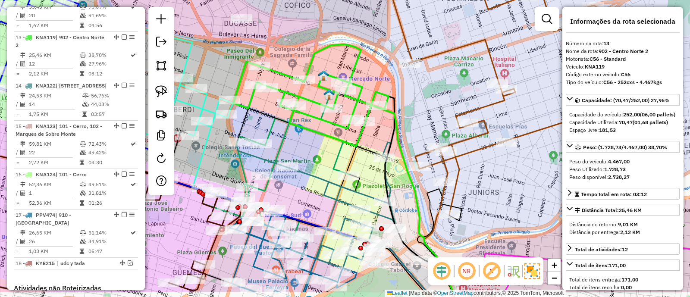
drag, startPoint x: 295, startPoint y: 174, endPoint x: 308, endPoint y: 130, distance: 45.7
click at [308, 130] on div "Janela de atendimento Grade de atendimento Capacidade Transportadoras Veículos …" at bounding box center [345, 148] width 690 height 297
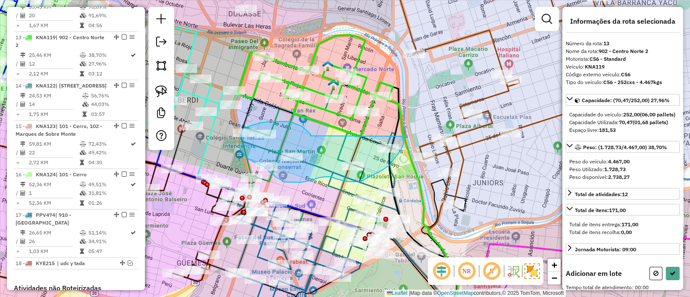
drag, startPoint x: 299, startPoint y: 125, endPoint x: 401, endPoint y: 136, distance: 103.2
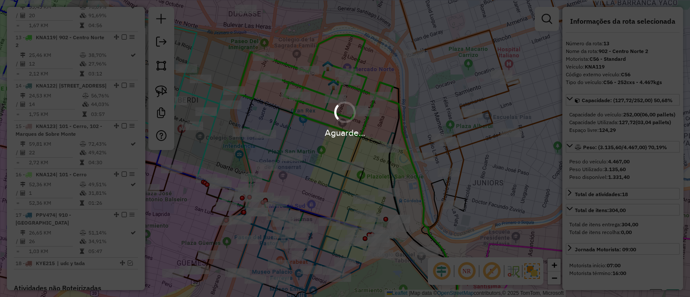
select select "**********"
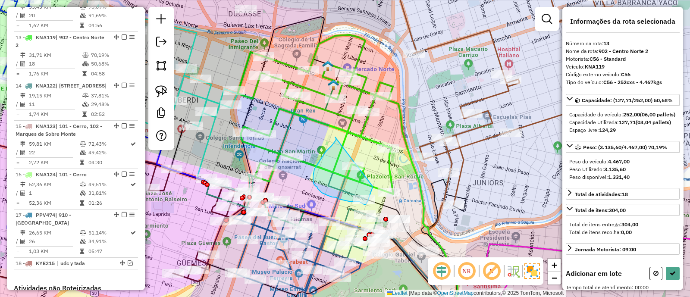
drag, startPoint x: 335, startPoint y: 138, endPoint x: 372, endPoint y: 186, distance: 60.6
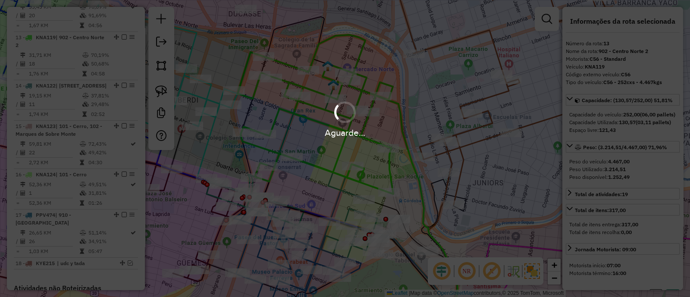
select select "**********"
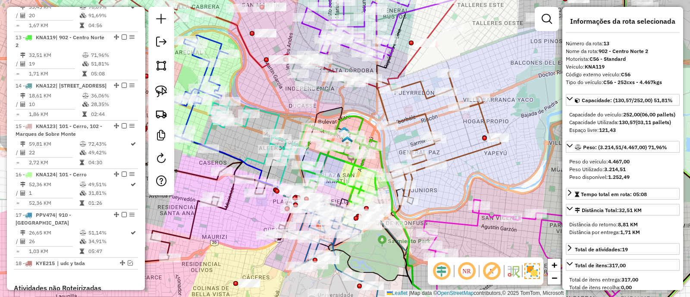
click at [343, 183] on icon at bounding box center [338, 160] width 78 height 89
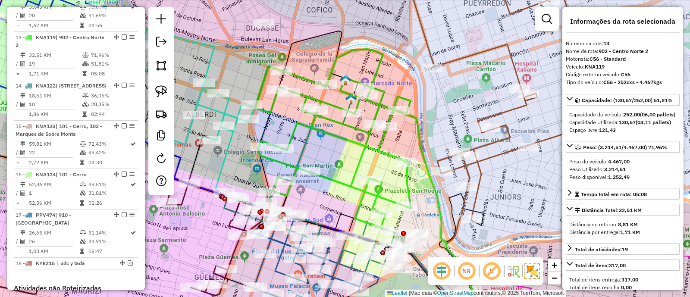
click at [337, 179] on icon at bounding box center [333, 138] width 156 height 179
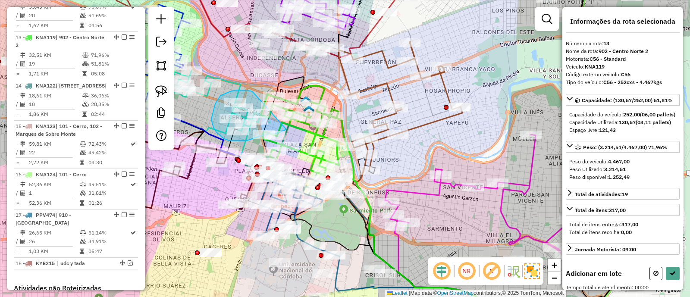
drag, startPoint x: 250, startPoint y: 91, endPoint x: 291, endPoint y: 124, distance: 52.4
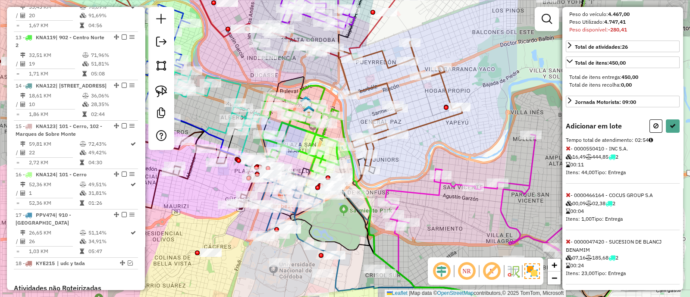
scroll to position [162, 0]
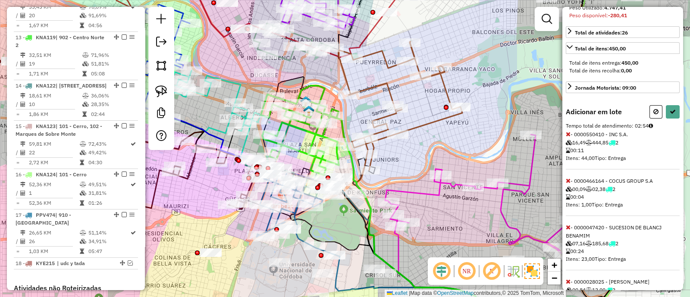
click at [568, 138] on span at bounding box center [568, 134] width 5 height 8
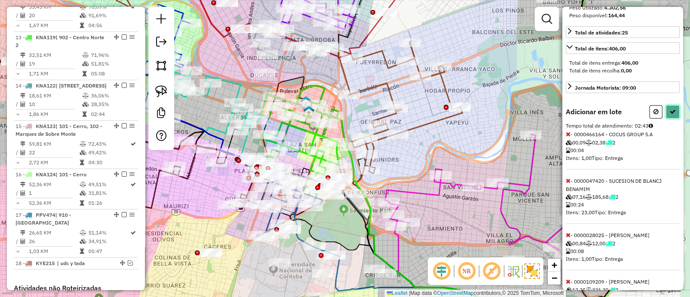
click at [676, 119] on button at bounding box center [673, 111] width 14 height 13
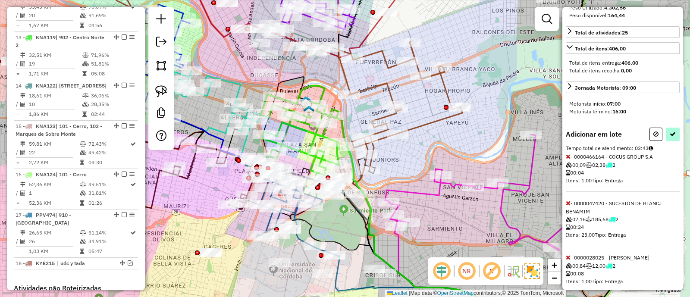
select select "**********"
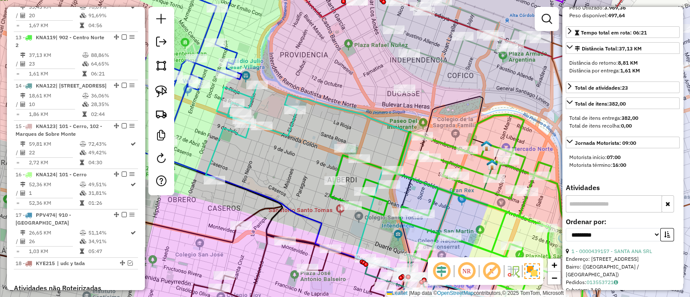
click at [433, 184] on icon at bounding box center [441, 204] width 222 height 179
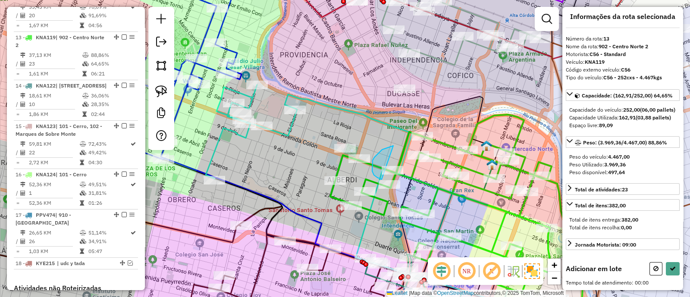
click at [445, 175] on div "Janela de atendimento Grade de atendimento Capacidade Transportadoras Veículos …" at bounding box center [345, 148] width 690 height 297
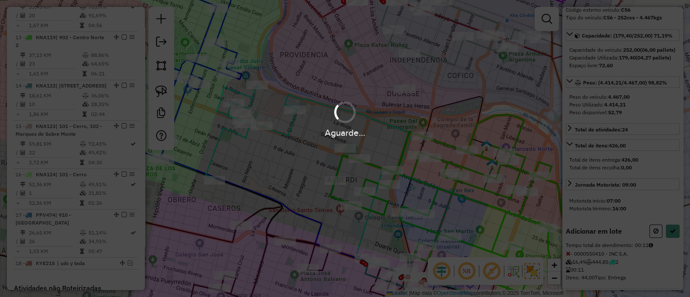
select select "**********"
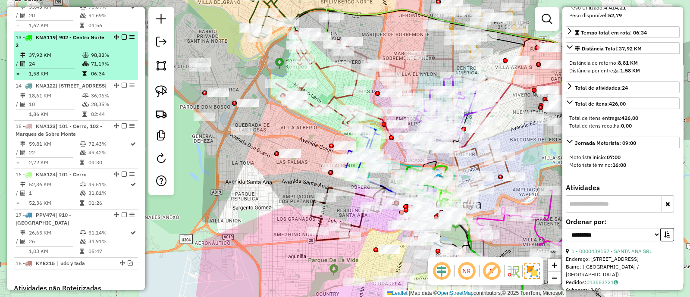
click at [122, 34] on em at bounding box center [124, 36] width 5 height 5
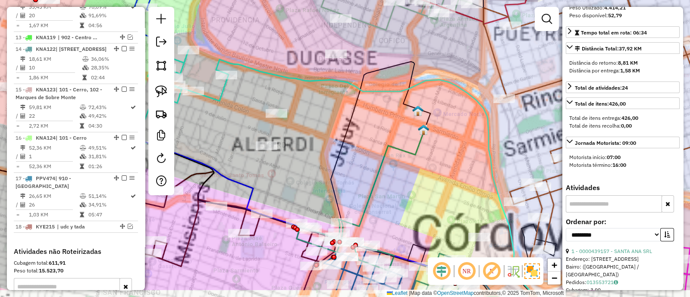
drag, startPoint x: 393, startPoint y: 163, endPoint x: 334, endPoint y: 111, distance: 78.5
click at [339, 116] on div "Janela de atendimento Grade de atendimento Capacidade Transportadoras Veículos …" at bounding box center [345, 148] width 690 height 297
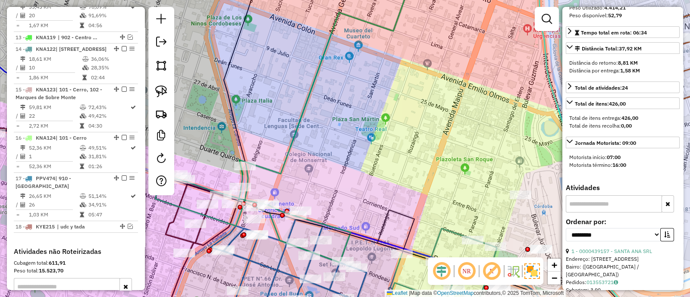
drag, startPoint x: 343, startPoint y: 177, endPoint x: 386, endPoint y: 60, distance: 124.6
click at [388, 63] on div "Janela de atendimento Grade de atendimento Capacidade Transportadoras Veículos …" at bounding box center [345, 148] width 690 height 297
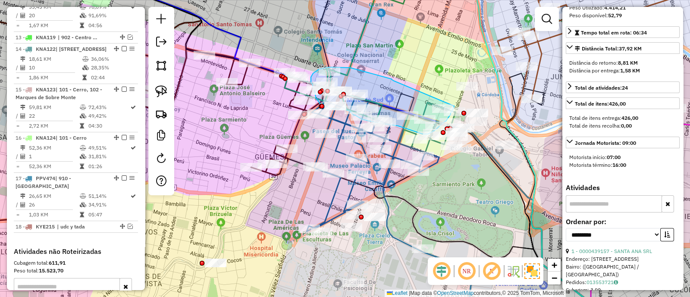
drag, startPoint x: 393, startPoint y: 81, endPoint x: 454, endPoint y: 105, distance: 65.6
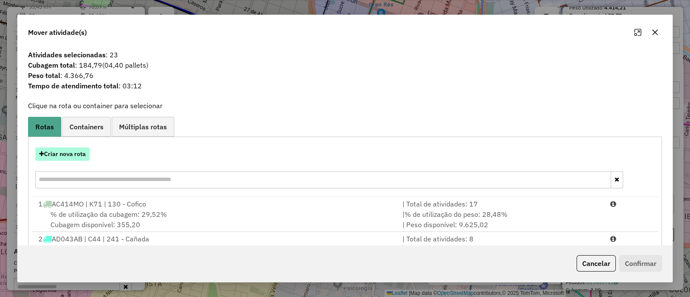
click at [67, 158] on button "Criar nova rota" at bounding box center [62, 153] width 54 height 13
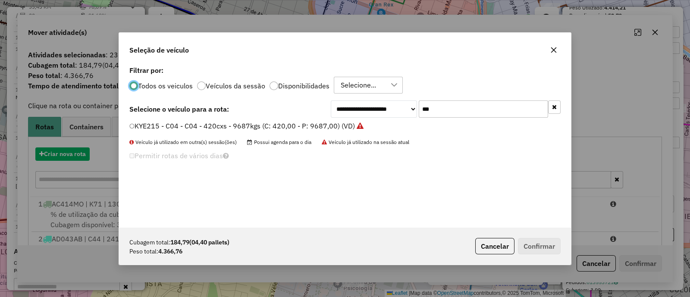
scroll to position [4, 3]
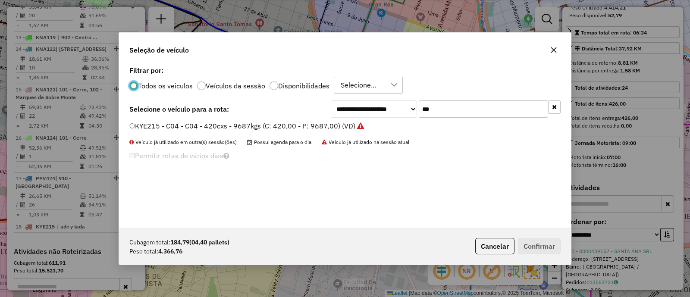
click at [496, 107] on input "***" at bounding box center [483, 108] width 129 height 17
type input "***"
click at [367, 130] on label "KNA124 - C60 - C60 - 252cxs - 4460kgs (C: 252,00 - P: 4460,00) (VD)" at bounding box center [251, 126] width 245 height 10
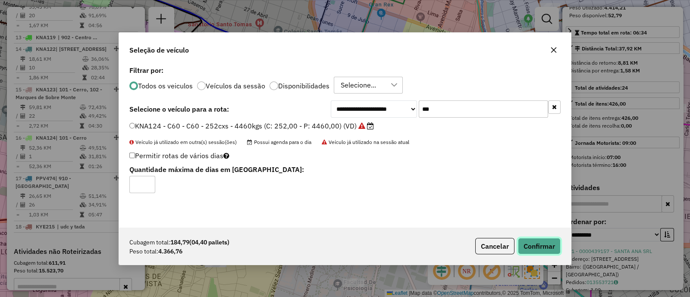
click at [531, 245] on button "Confirmar" at bounding box center [539, 246] width 43 height 16
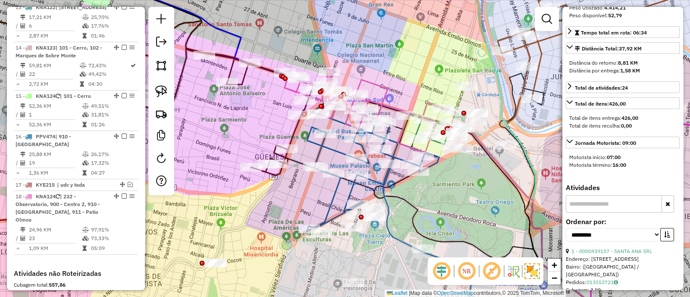
scroll to position [856, 0]
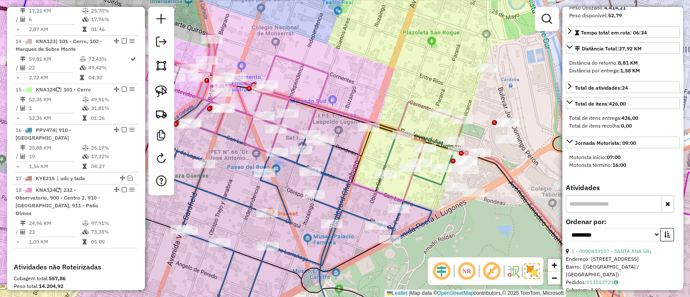
drag, startPoint x: 386, startPoint y: 171, endPoint x: 384, endPoint y: 140, distance: 31.1
click at [360, 172] on div "Janela de atendimento Grade de atendimento Capacidade Transportadoras Veículos …" at bounding box center [345, 148] width 690 height 297
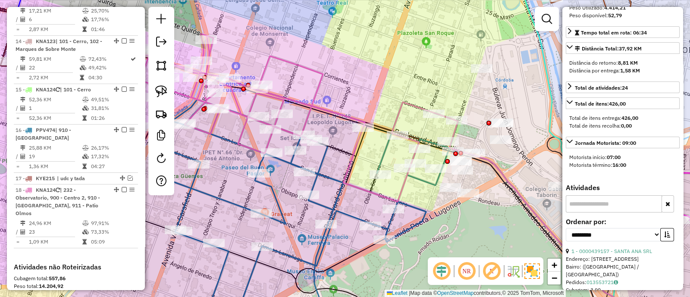
click at [400, 119] on icon at bounding box center [275, 118] width 318 height 168
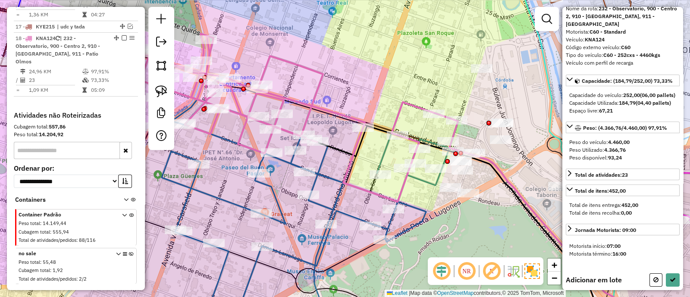
scroll to position [41, 0]
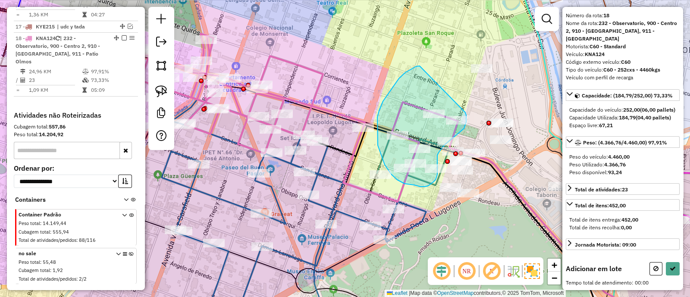
drag, startPoint x: 386, startPoint y: 97, endPoint x: 465, endPoint y: 113, distance: 81.2
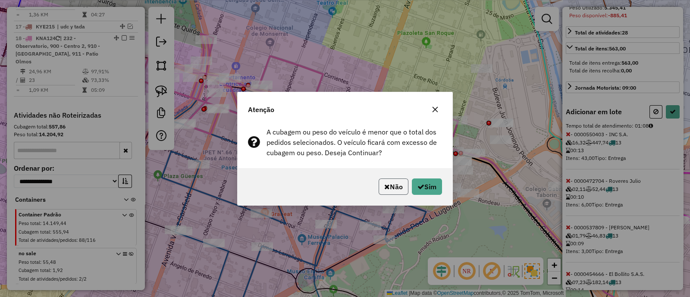
click at [401, 186] on button "Não" at bounding box center [394, 187] width 30 height 16
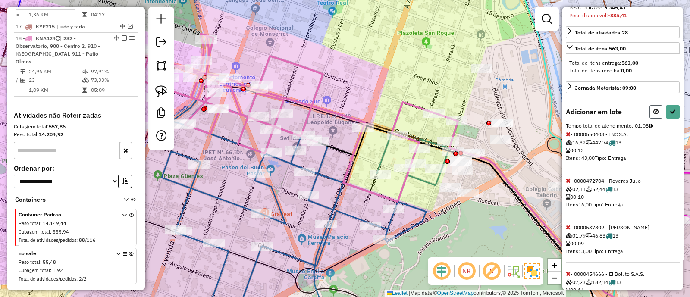
click at [653, 115] on icon at bounding box center [655, 112] width 5 height 6
select select "**********"
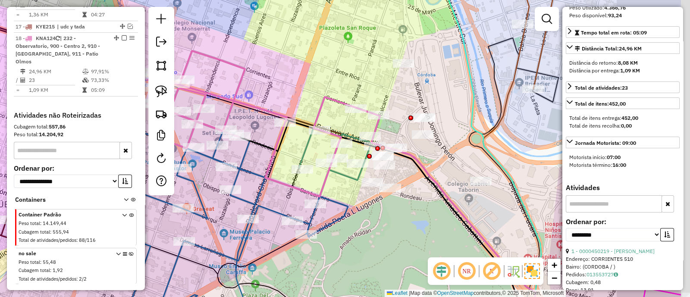
drag, startPoint x: 492, startPoint y: 216, endPoint x: 403, endPoint y: 201, distance: 90.2
click at [406, 207] on div "Janela de atendimento Grade de atendimento Capacidade Transportadoras Veículos …" at bounding box center [345, 148] width 690 height 297
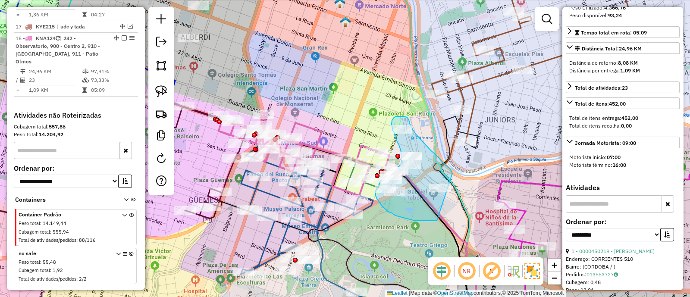
drag, startPoint x: 414, startPoint y: 131, endPoint x: 437, endPoint y: 221, distance: 92.8
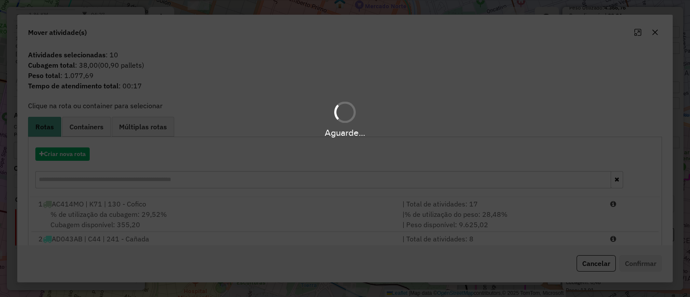
click at [75, 162] on hb-app "Aguarde... Pop-up bloqueado! Seu navegador bloqueou automáticamente a abertura …" at bounding box center [345, 148] width 690 height 297
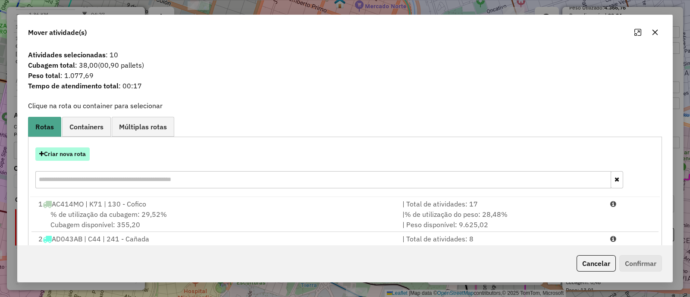
click at [78, 156] on button "Criar nova rota" at bounding box center [62, 153] width 54 height 13
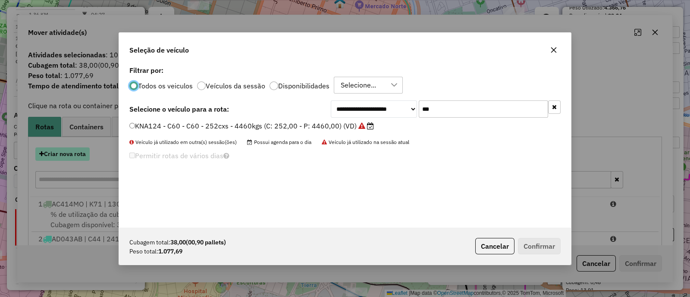
scroll to position [4, 3]
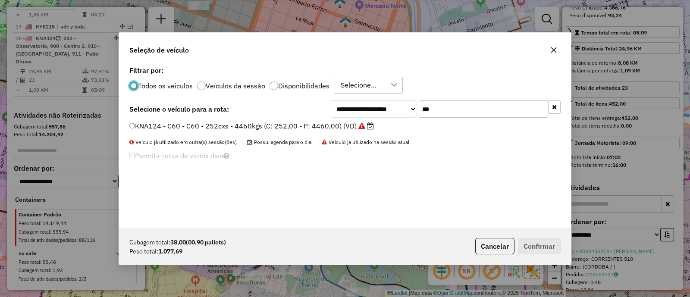
click at [469, 102] on input "***" at bounding box center [483, 108] width 129 height 17
click at [469, 103] on input "***" at bounding box center [483, 108] width 129 height 17
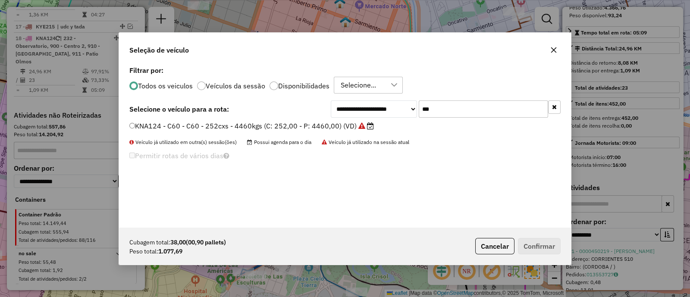
click at [469, 103] on input "***" at bounding box center [483, 108] width 129 height 17
type input "***"
click at [235, 117] on div "**********" at bounding box center [344, 108] width 431 height 17
click at [235, 124] on label "KIP437 - C16 - C16 - 504cxs - 8000kgs (C: 504,00 - P: 8000,00) (VD)" at bounding box center [250, 126] width 242 height 10
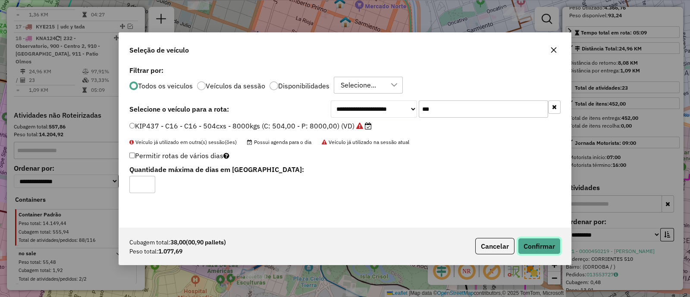
click at [542, 249] on button "Confirmar" at bounding box center [539, 246] width 43 height 16
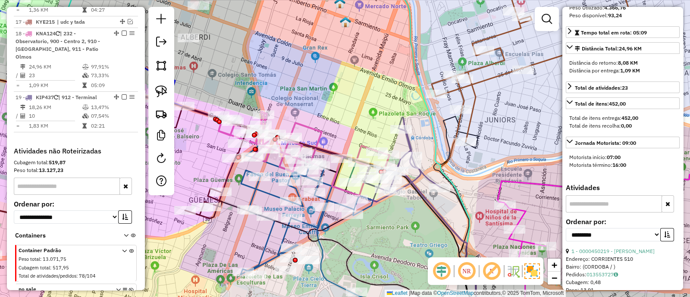
scroll to position [1007, 0]
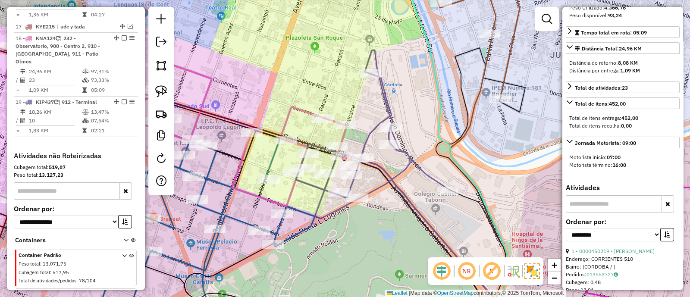
click at [403, 167] on icon at bounding box center [372, 134] width 153 height 169
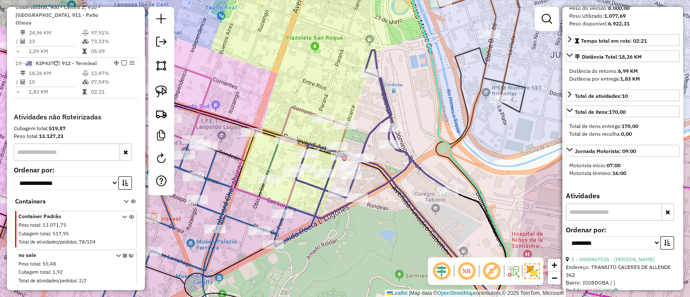
scroll to position [1060, 0]
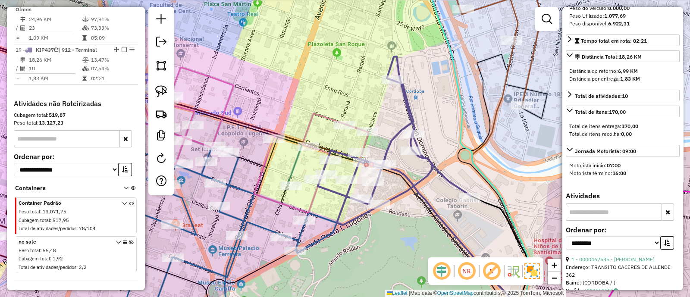
drag, startPoint x: 404, startPoint y: 221, endPoint x: 441, endPoint y: 207, distance: 39.7
click at [438, 210] on div "Janela de atendimento Grade de atendimento Capacidade Transportadoras Veículos …" at bounding box center [345, 148] width 690 height 297
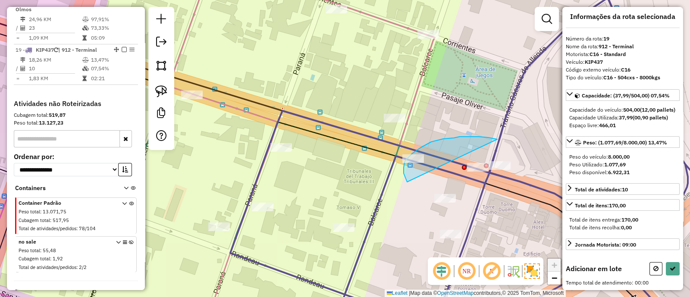
drag, startPoint x: 497, startPoint y: 139, endPoint x: 427, endPoint y: 204, distance: 95.5
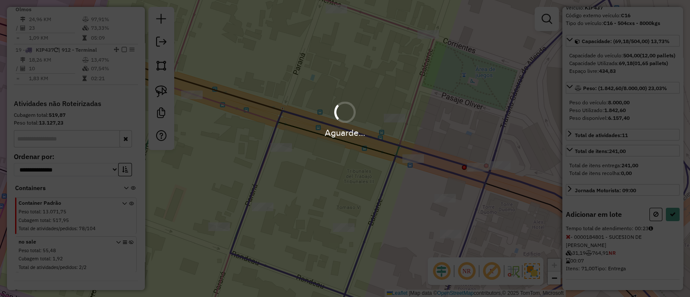
scroll to position [154, 0]
select select "**********"
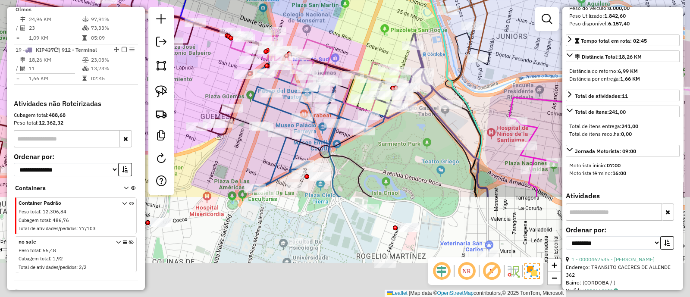
drag, startPoint x: 446, startPoint y: 240, endPoint x: 421, endPoint y: 91, distance: 150.5
click at [421, 93] on icon at bounding box center [448, 143] width 80 height 110
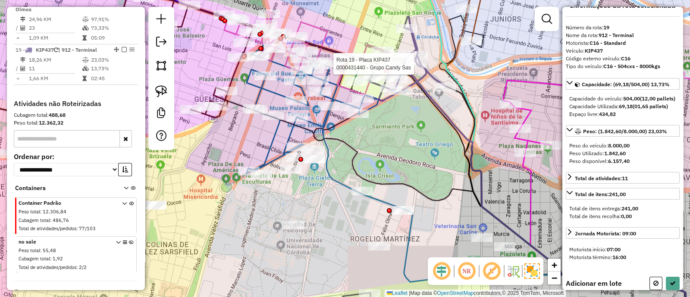
scroll to position [10, 0]
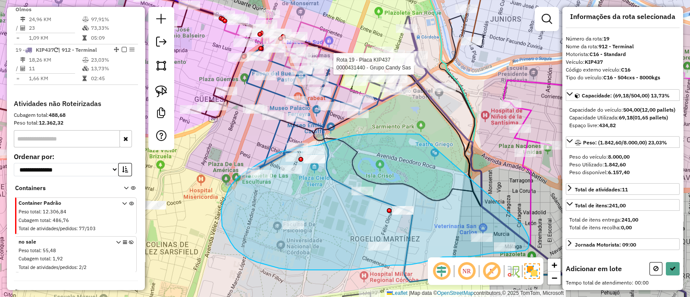
drag, startPoint x: 419, startPoint y: 134, endPoint x: 507, endPoint y: 213, distance: 117.9
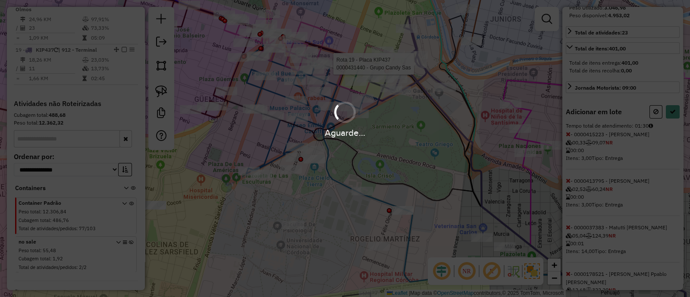
scroll to position [154, 0]
select select "**********"
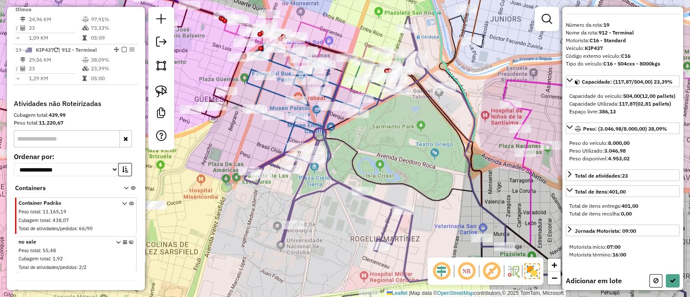
scroll to position [18, 0]
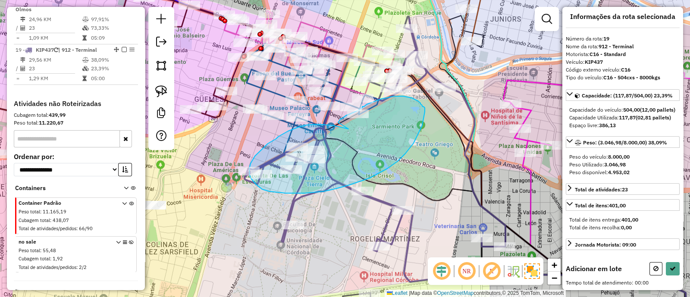
drag, startPoint x: 347, startPoint y: 129, endPoint x: 337, endPoint y: 125, distance: 11.1
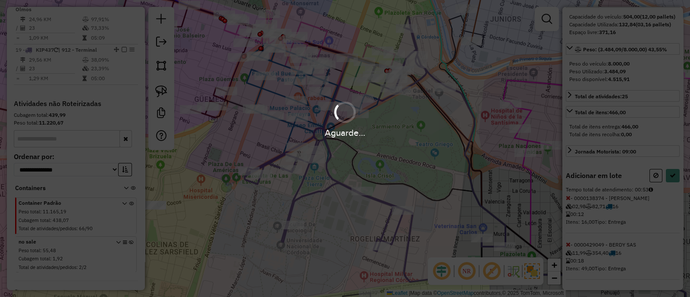
scroll to position [162, 0]
select select "**********"
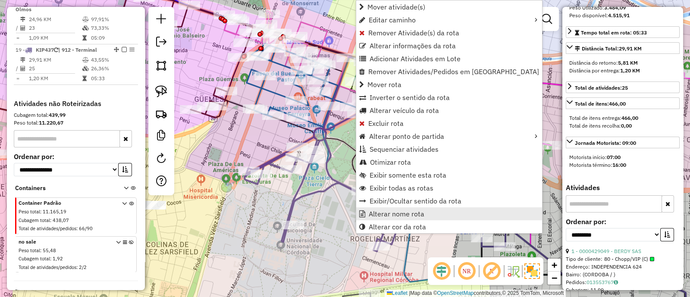
click at [405, 215] on span "Alterar nome rota" at bounding box center [397, 213] width 56 height 7
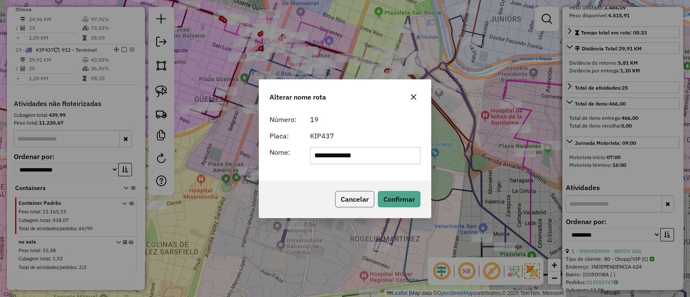
click at [358, 204] on button "Cancelar" at bounding box center [354, 199] width 39 height 16
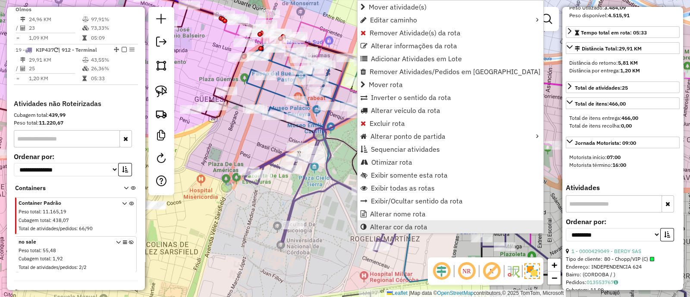
click at [398, 225] on span "Alterar cor da rota" at bounding box center [398, 226] width 57 height 7
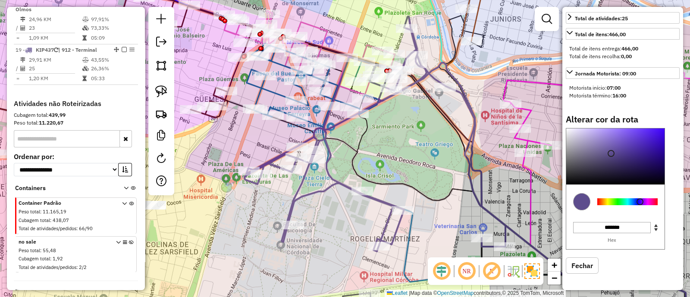
scroll to position [244, 0]
click at [611, 201] on div at bounding box center [627, 201] width 60 height 7
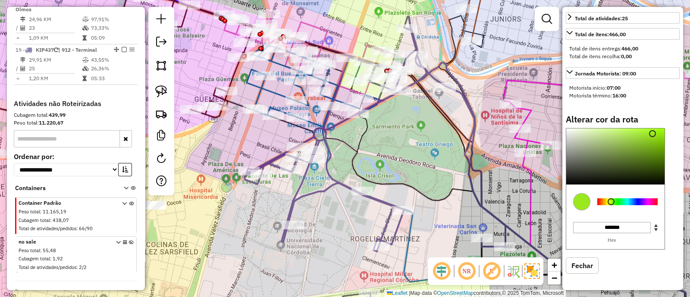
type input "*******"
drag, startPoint x: 645, startPoint y: 144, endPoint x: 658, endPoint y: 119, distance: 28.9
click at [658, 119] on div "Alterar cor da rota C M Y K ** *** ** H S L *** *** ** R G B ******* Hex Fechar" at bounding box center [623, 200] width 114 height 172
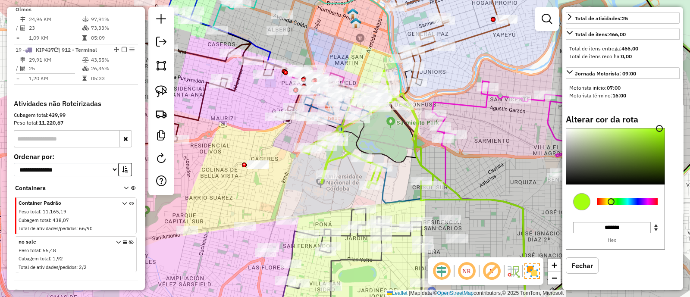
click at [375, 135] on div "Janela de atendimento Grade de atendimento Capacidade Transportadoras Veículos …" at bounding box center [345, 148] width 690 height 297
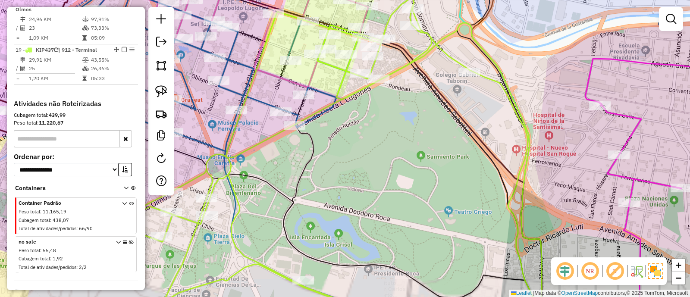
click at [416, 58] on icon at bounding box center [315, 148] width 495 height 357
select select "**********"
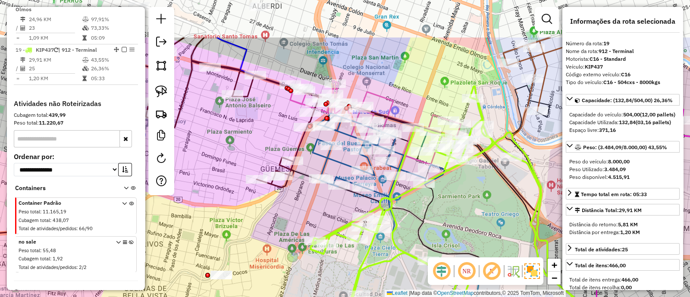
drag, startPoint x: 389, startPoint y: 150, endPoint x: 397, endPoint y: 157, distance: 9.5
click at [419, 219] on icon at bounding box center [521, 277] width 461 height 233
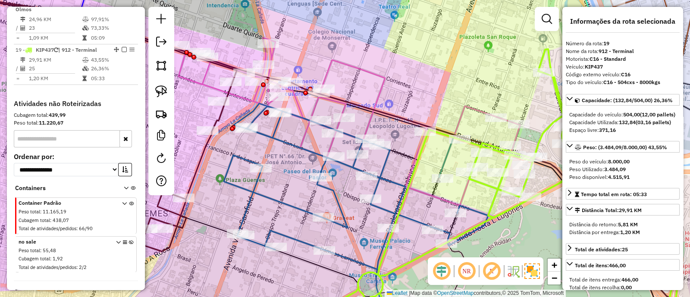
drag, startPoint x: 404, startPoint y: 140, endPoint x: 374, endPoint y: 117, distance: 38.1
click at [374, 117] on div "Janela de atendimento Grade de atendimento Capacidade Transportadoras Veículos …" at bounding box center [345, 148] width 690 height 297
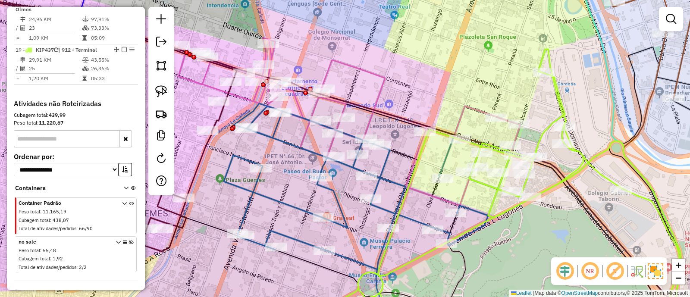
click at [368, 100] on div "Janela de atendimento Grade de atendimento Capacidade Transportadoras Veículos …" at bounding box center [345, 148] width 690 height 297
click at [377, 99] on icon at bounding box center [338, 122] width 318 height 168
select select "**********"
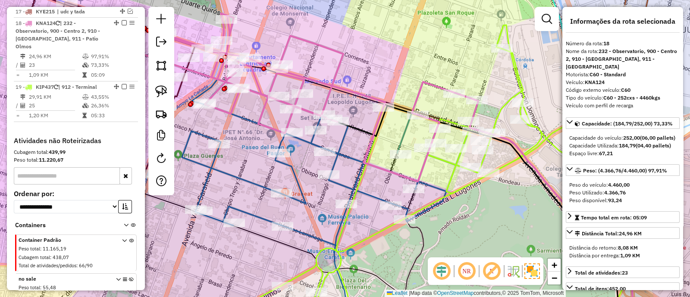
drag, startPoint x: 414, startPoint y: 93, endPoint x: 339, endPoint y: 45, distance: 88.9
click at [344, 50] on div "Janela de atendimento Grade de atendimento Capacidade Transportadoras Veículos …" at bounding box center [345, 148] width 690 height 297
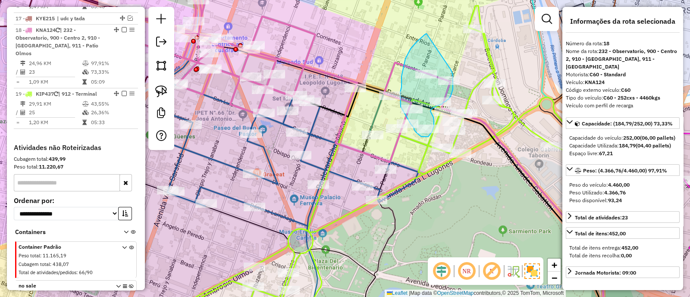
drag, startPoint x: 426, startPoint y: 34, endPoint x: 451, endPoint y: 69, distance: 43.2
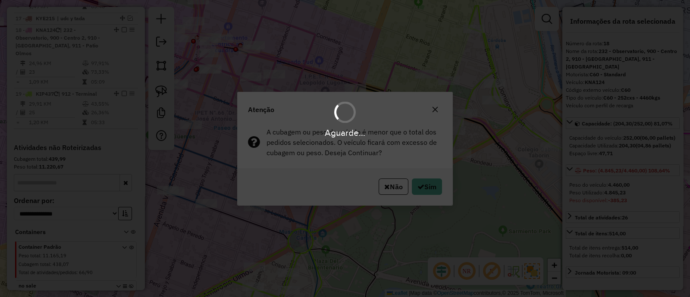
click at [432, 183] on div "Aguarde..." at bounding box center [345, 148] width 690 height 297
click at [432, 186] on div "Aguarde..." at bounding box center [345, 148] width 690 height 297
click at [429, 191] on div "Aguarde..." at bounding box center [345, 148] width 690 height 297
click at [414, 191] on div "Aguarde..." at bounding box center [345, 148] width 690 height 297
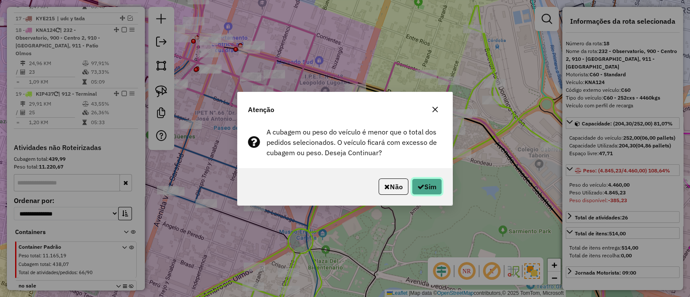
click at [423, 182] on button "Sim" at bounding box center [427, 187] width 30 height 16
select select "**********"
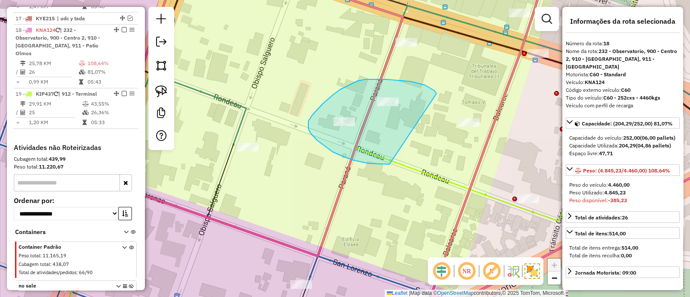
drag, startPoint x: 418, startPoint y: 83, endPoint x: 401, endPoint y: 164, distance: 82.9
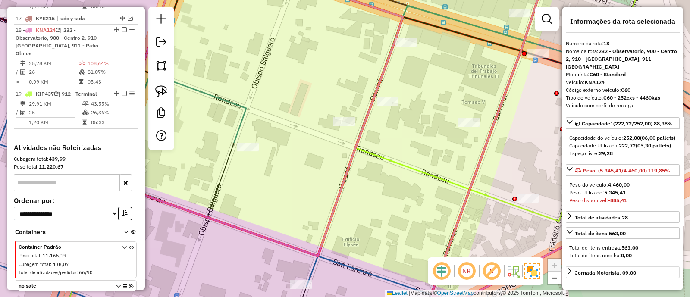
scroll to position [135, 0]
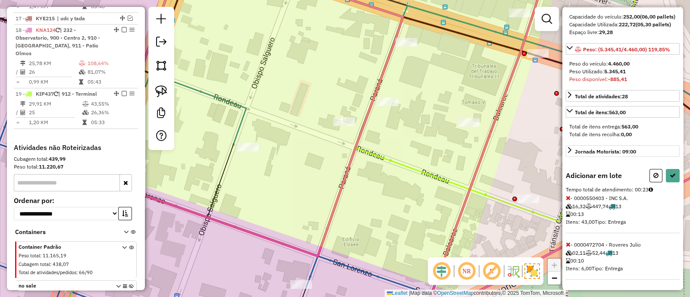
click at [653, 174] on icon at bounding box center [655, 175] width 5 height 6
select select "**********"
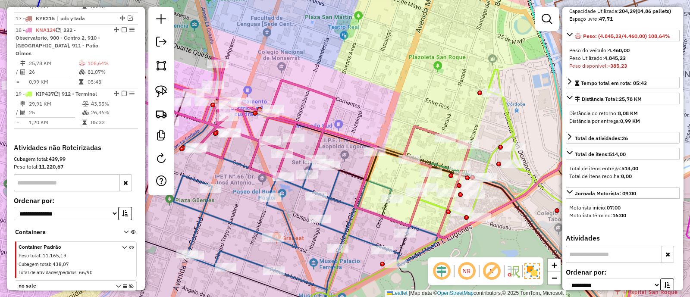
drag, startPoint x: 328, startPoint y: 180, endPoint x: 410, endPoint y: 182, distance: 82.0
click at [409, 182] on div "Janela de atendimento Grade de atendimento Capacidade Transportadoras Veículos …" at bounding box center [345, 148] width 690 height 297
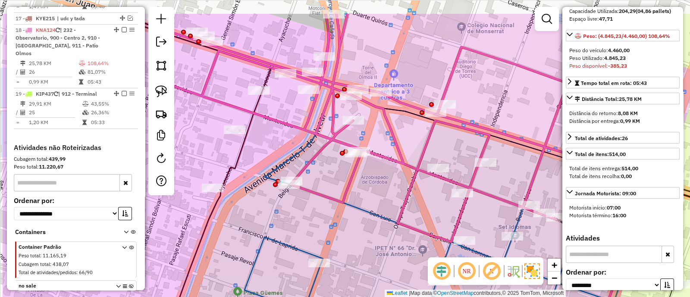
drag, startPoint x: 336, startPoint y: 193, endPoint x: 357, endPoint y: 167, distance: 33.1
click at [378, 207] on div "Janela de atendimento Grade de atendimento Capacidade Transportadoras Veículos …" at bounding box center [345, 148] width 690 height 297
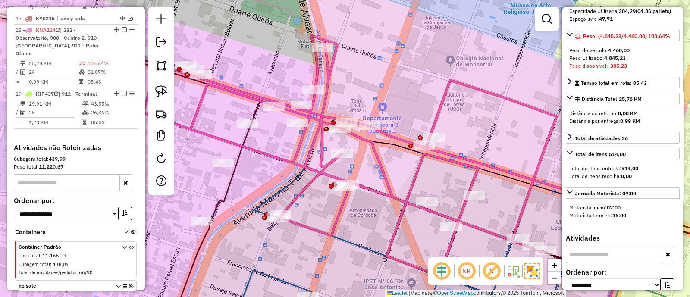
click at [246, 139] on icon at bounding box center [95, 158] width 329 height 338
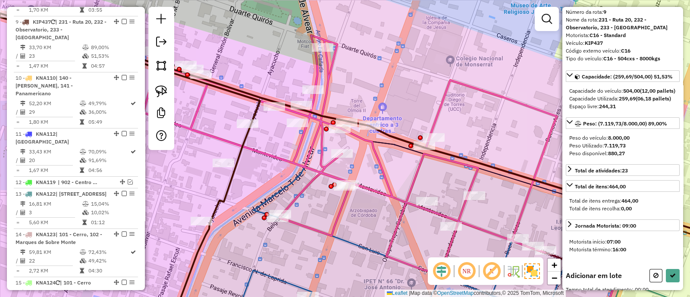
scroll to position [26, 0]
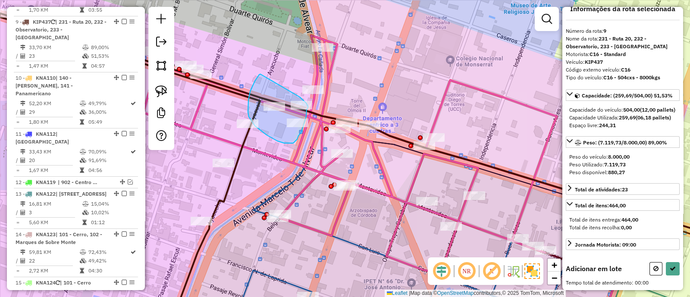
drag, startPoint x: 249, startPoint y: 95, endPoint x: 295, endPoint y: 96, distance: 45.3
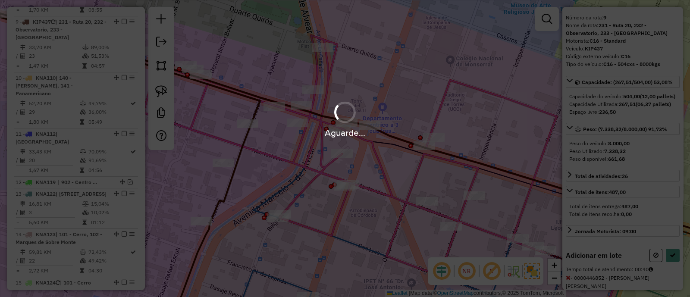
scroll to position [119, 0]
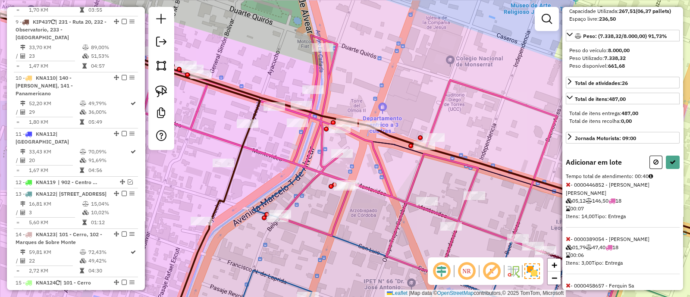
select select "**********"
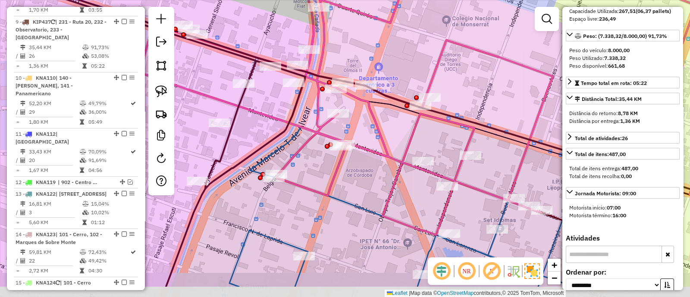
drag, startPoint x: 317, startPoint y: 171, endPoint x: 313, endPoint y: 131, distance: 40.3
click at [313, 131] on icon at bounding box center [447, 108] width 616 height 357
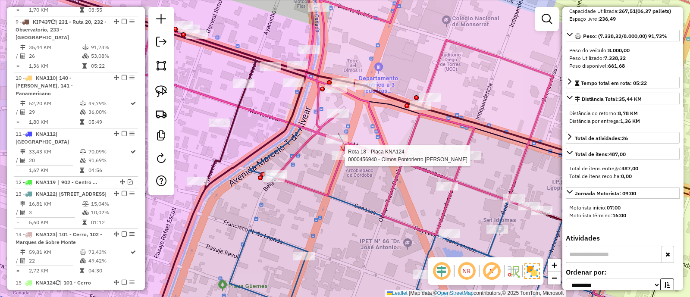
click at [345, 160] on div at bounding box center [343, 155] width 22 height 9
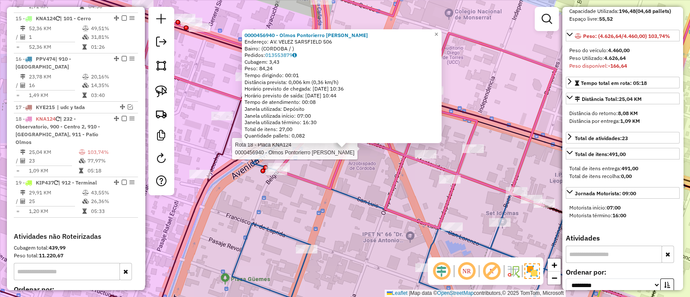
scroll to position [1016, 0]
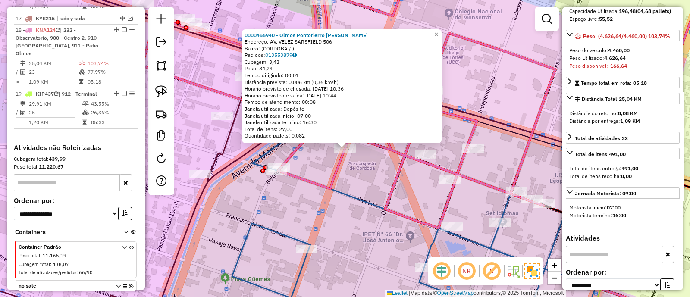
click at [412, 217] on icon at bounding box center [450, 147] width 617 height 355
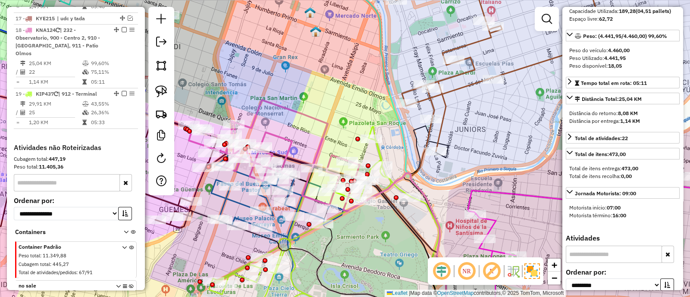
click at [282, 141] on icon at bounding box center [274, 152] width 171 height 105
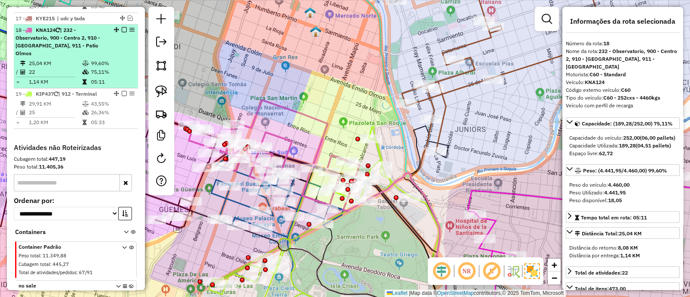
click at [123, 27] on em at bounding box center [124, 29] width 5 height 5
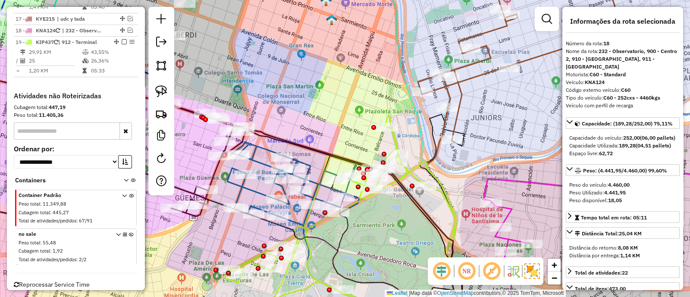
drag, startPoint x: 285, startPoint y: 84, endPoint x: 298, endPoint y: 72, distance: 17.7
click at [298, 72] on div "Janela de atendimento Grade de atendimento Capacidade Transportadoras Veículos …" at bounding box center [345, 148] width 690 height 297
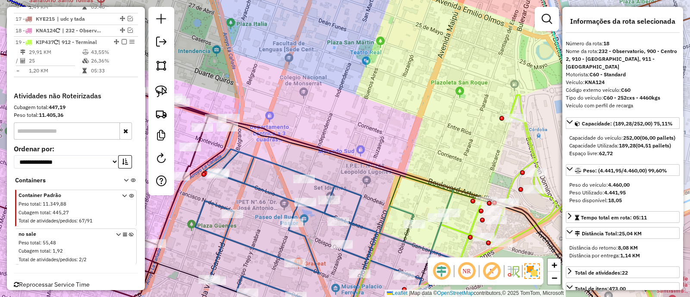
click at [284, 168] on icon at bounding box center [327, 232] width 264 height 166
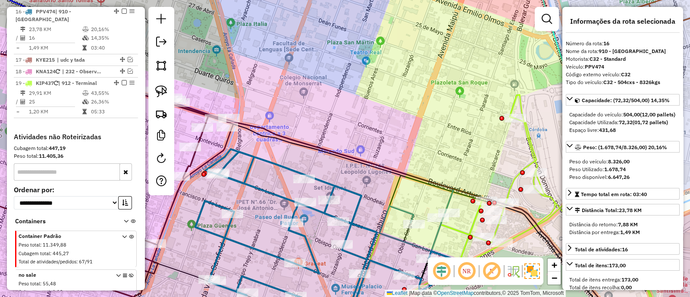
scroll to position [956, 0]
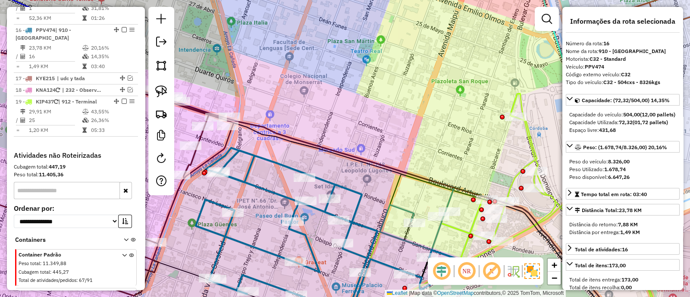
drag, startPoint x: 342, startPoint y: 97, endPoint x: 345, endPoint y: 55, distance: 41.9
click at [345, 55] on div "Janela de atendimento Grade de atendimento Capacidade Transportadoras Veículos …" at bounding box center [345, 148] width 690 height 297
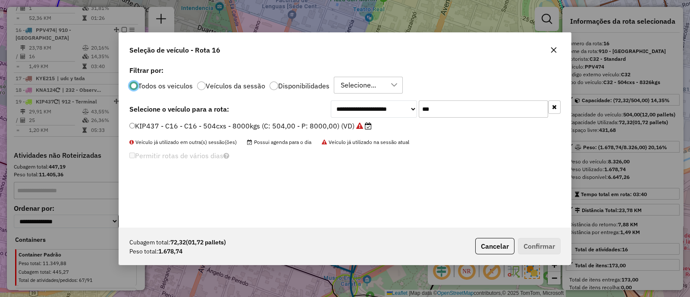
scroll to position [4, 3]
click at [446, 113] on input "***" at bounding box center [483, 108] width 129 height 17
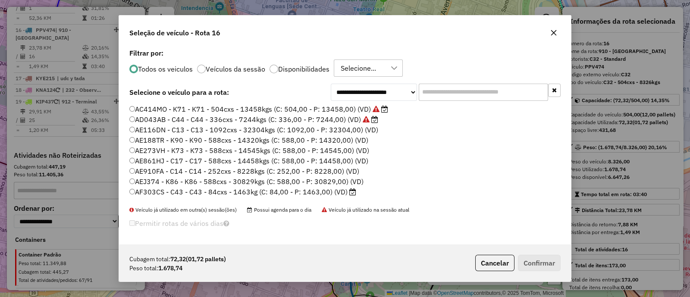
click at [283, 65] on p-radiobutton "Disponibilidades" at bounding box center [300, 69] width 60 height 9
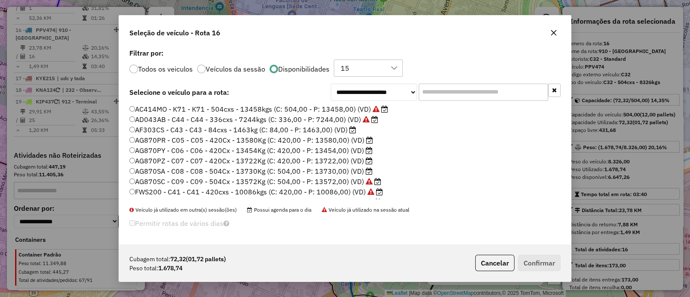
click at [282, 69] on label "Disponibilidades" at bounding box center [303, 69] width 51 height 7
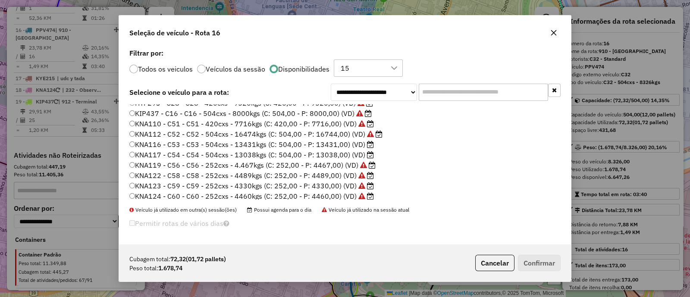
scroll to position [143, 0]
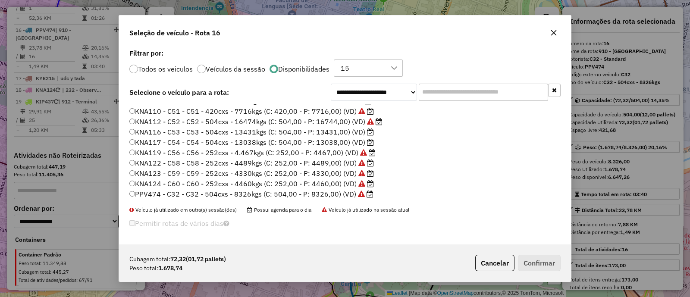
click at [218, 173] on label "KNA123 - C59 - C59 - 252cxs - 4330kgs (C: 252,00 - P: 4330,00) (VD)" at bounding box center [251, 173] width 245 height 10
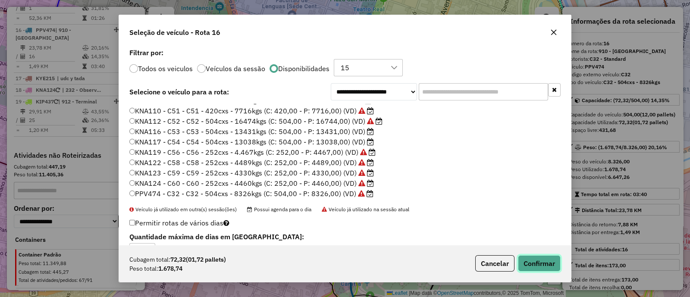
click at [551, 263] on button "Confirmar" at bounding box center [539, 263] width 43 height 16
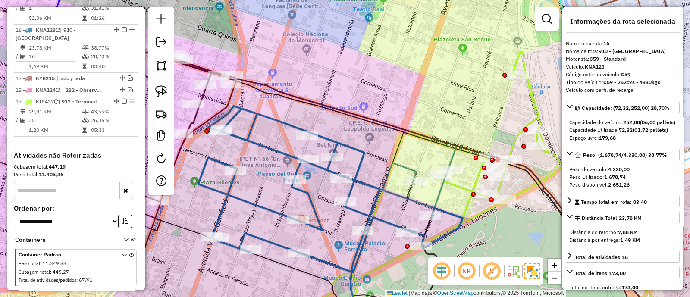
click at [375, 174] on div "Janela de atendimento Grade de atendimento Capacidade Transportadoras Veículos …" at bounding box center [345, 148] width 690 height 297
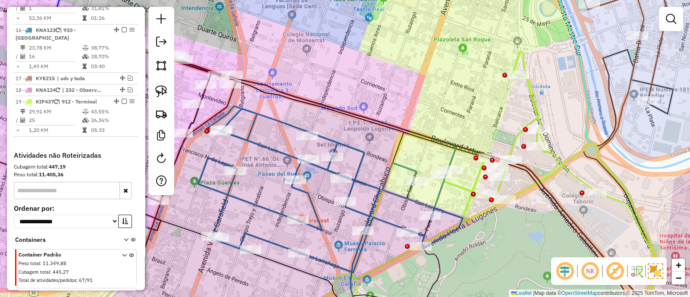
click at [359, 176] on icon at bounding box center [330, 189] width 264 height 166
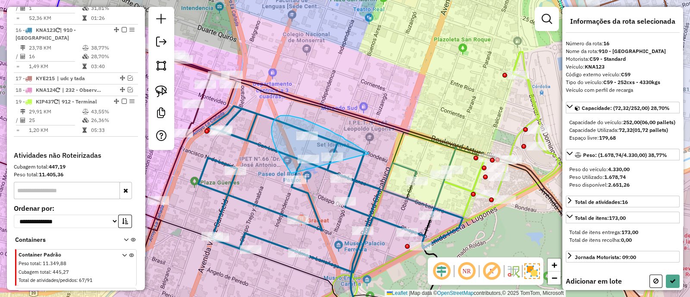
drag, startPoint x: 329, startPoint y: 130, endPoint x: 308, endPoint y: 193, distance: 66.1
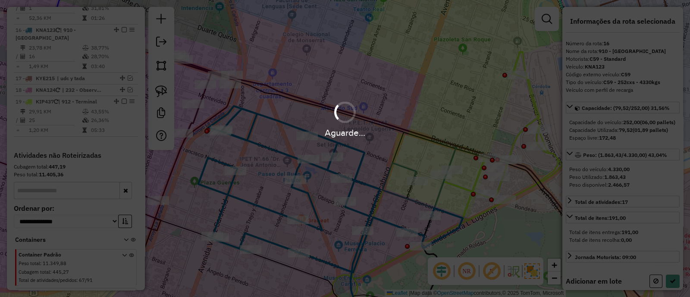
select select "**********"
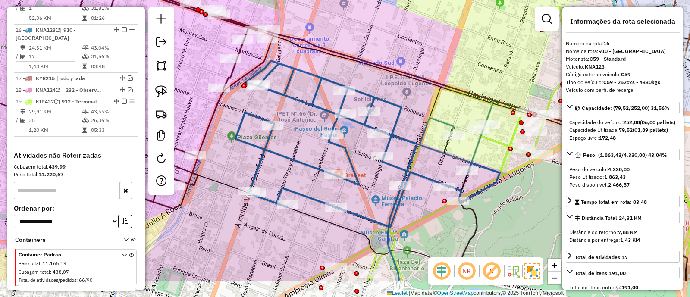
drag, startPoint x: 401, startPoint y: 212, endPoint x: 423, endPoint y: 167, distance: 50.1
click at [423, 167] on icon at bounding box center [367, 144] width 264 height 166
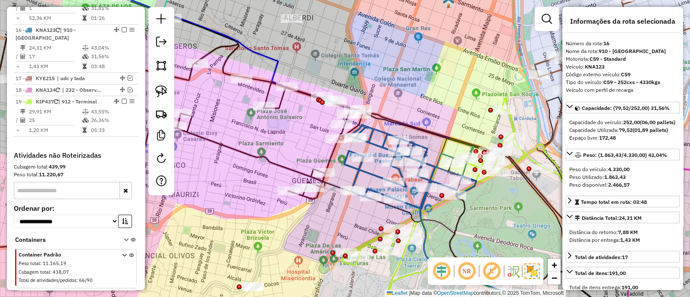
click at [360, 172] on icon at bounding box center [410, 167] width 132 height 84
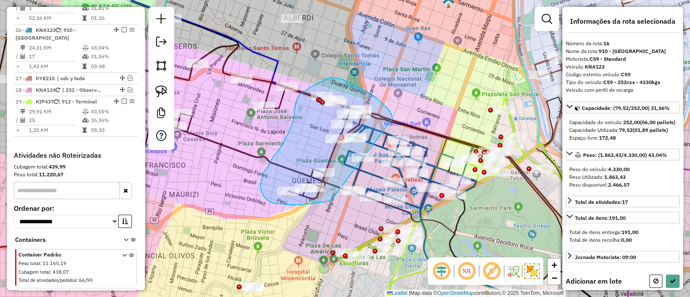
drag, startPoint x: 390, startPoint y: 113, endPoint x: 339, endPoint y: 199, distance: 100.4
click at [339, 199] on div "Janela de atendimento Grade de atendimento Capacidade Transportadoras Veículos …" at bounding box center [345, 148] width 690 height 297
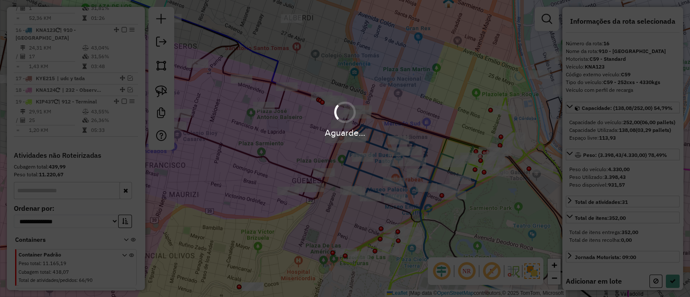
select select "**********"
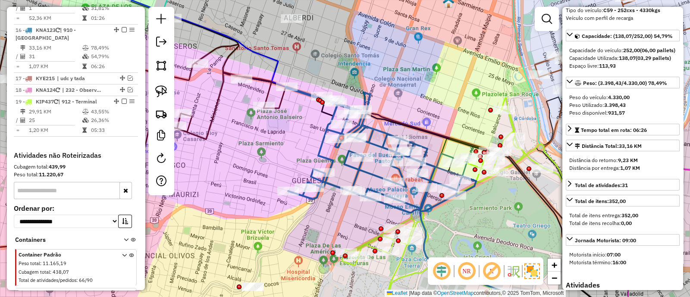
scroll to position [162, 0]
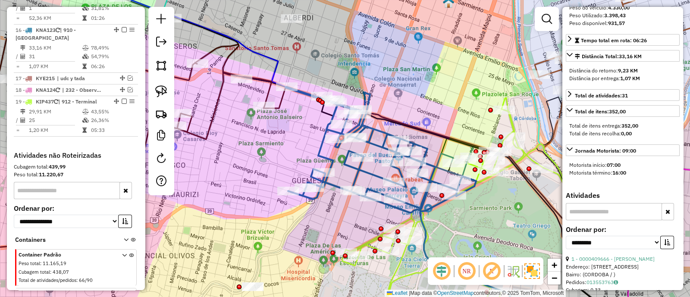
click at [367, 174] on icon at bounding box center [380, 150] width 191 height 126
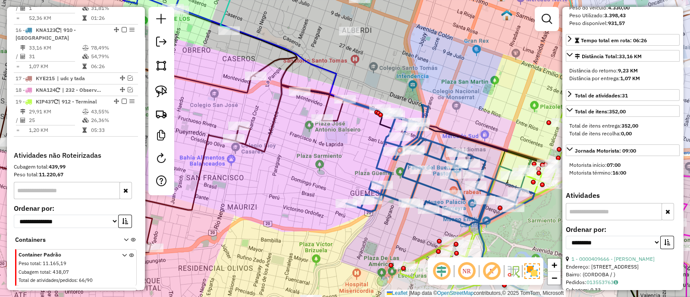
click at [380, 156] on icon at bounding box center [439, 162] width 191 height 126
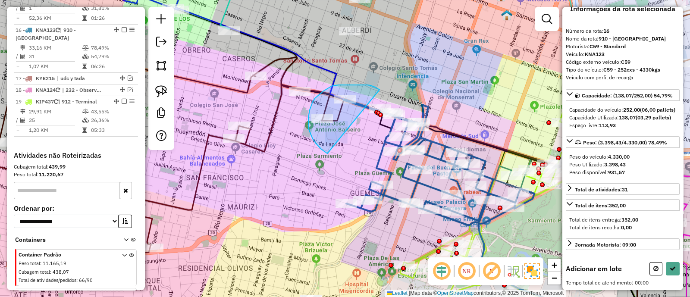
drag, startPoint x: 365, startPoint y: 85, endPoint x: 328, endPoint y: 154, distance: 78.3
click at [328, 154] on div "Janela de atendimento Grade de atendimento Capacidade Transportadoras Veículos …" at bounding box center [345, 148] width 690 height 297
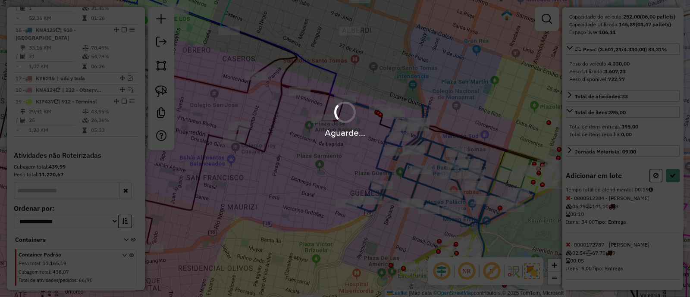
select select "**********"
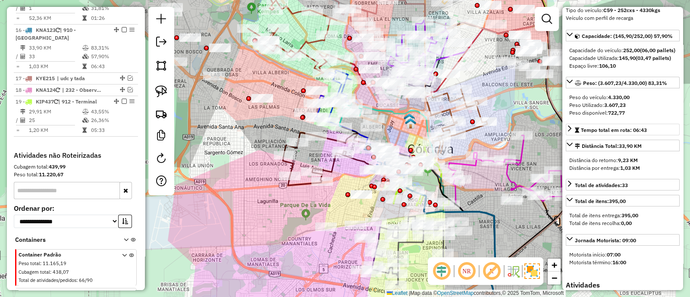
scroll to position [0, 0]
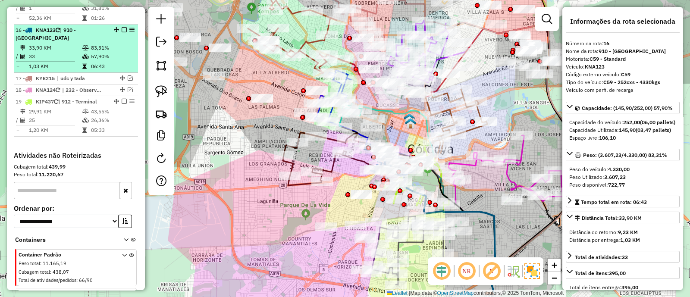
click at [122, 27] on em at bounding box center [124, 29] width 5 height 5
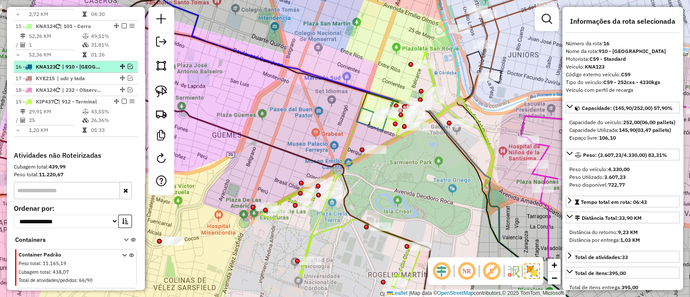
click at [130, 64] on div at bounding box center [122, 66] width 26 height 5
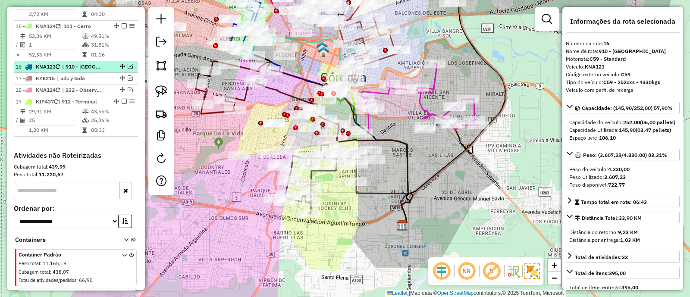
click at [124, 64] on div at bounding box center [122, 66] width 26 height 5
click at [128, 64] on em at bounding box center [130, 66] width 5 height 5
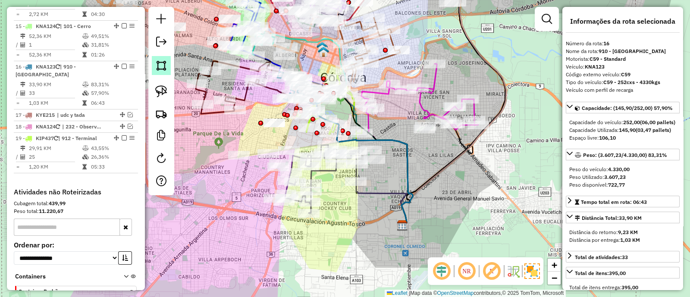
scroll to position [956, 0]
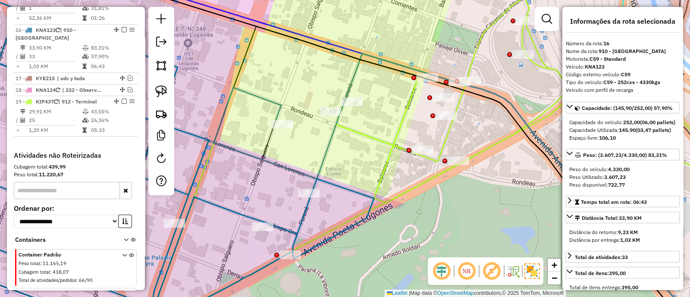
click at [332, 183] on icon at bounding box center [152, 151] width 443 height 344
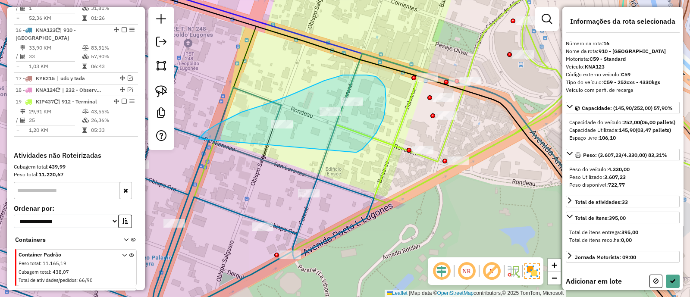
drag, startPoint x: 355, startPoint y: 152, endPoint x: 200, endPoint y: 158, distance: 155.4
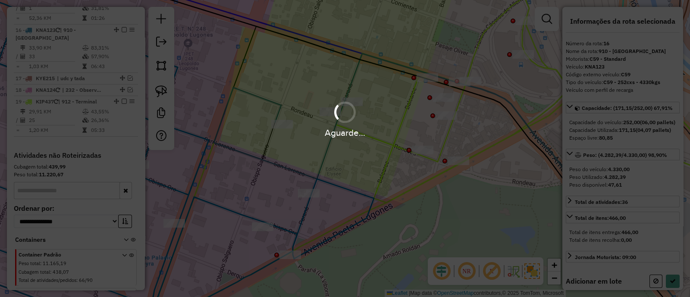
select select "**********"
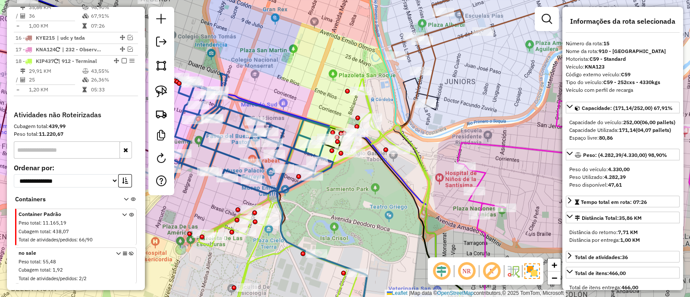
click at [243, 116] on icon at bounding box center [226, 129] width 213 height 130
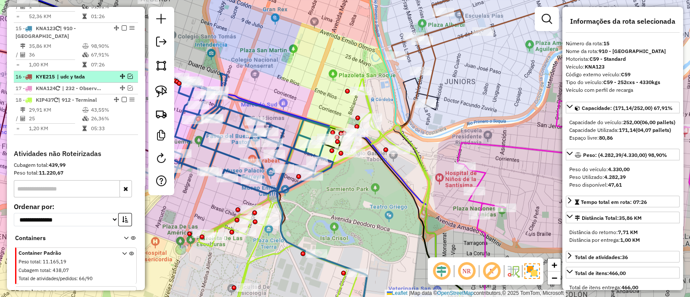
scroll to position [908, 0]
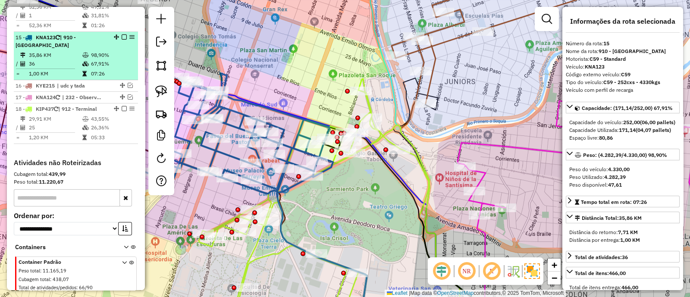
click at [123, 34] on em at bounding box center [124, 36] width 5 height 5
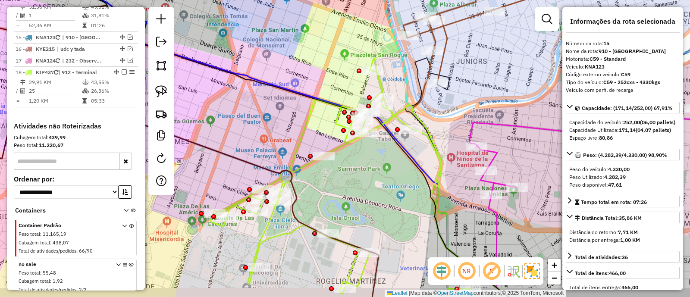
drag, startPoint x: 358, startPoint y: 219, endPoint x: 382, endPoint y: 160, distance: 62.9
click at [381, 157] on div "Janela de atendimento Grade de atendimento Capacidade Transportadoras Veículos …" at bounding box center [345, 148] width 690 height 297
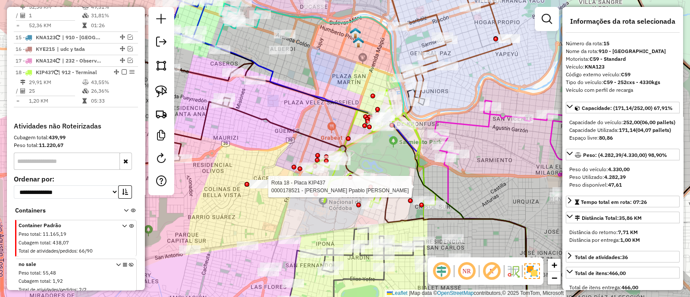
click at [373, 191] on div at bounding box center [384, 186] width 22 height 9
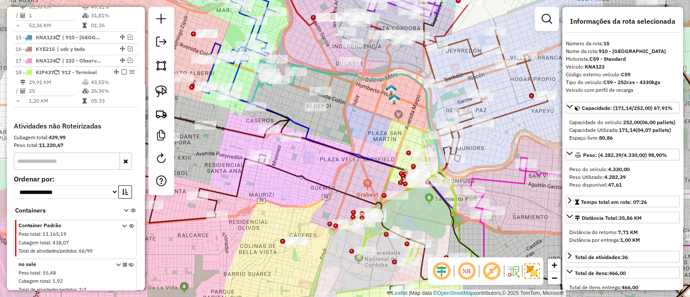
drag, startPoint x: 379, startPoint y: 165, endPoint x: 318, endPoint y: 134, distance: 68.3
click at [330, 143] on icon at bounding box center [426, 223] width 271 height 175
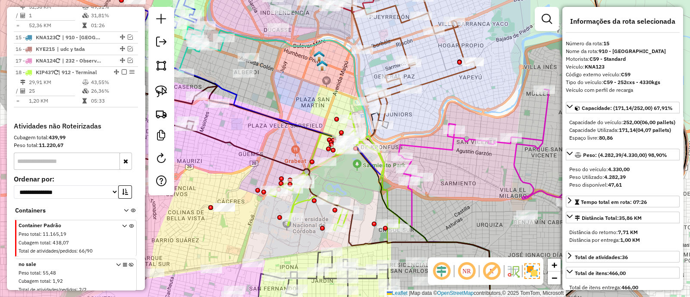
click at [307, 199] on icon at bounding box center [334, 172] width 130 height 118
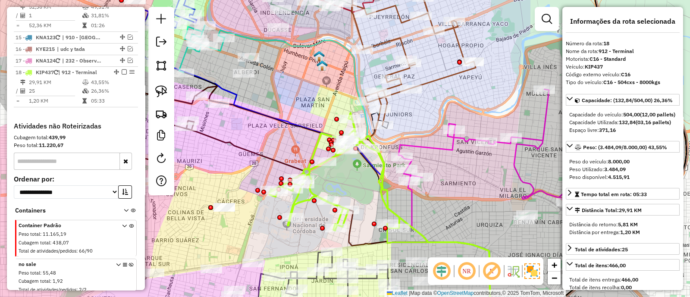
scroll to position [930, 0]
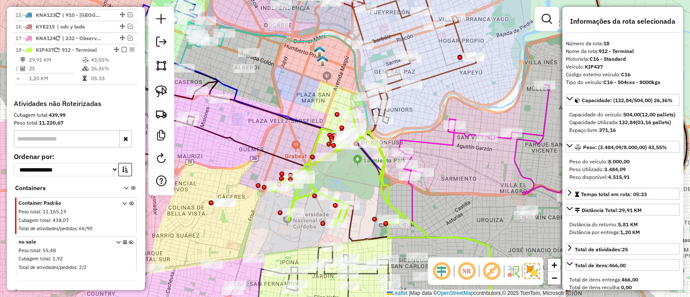
drag, startPoint x: 392, startPoint y: 169, endPoint x: 390, endPoint y: 164, distance: 5.2
click at [390, 164] on div "Janela de atendimento Grade de atendimento Capacidade Transportadoras Veículos …" at bounding box center [345, 148] width 690 height 297
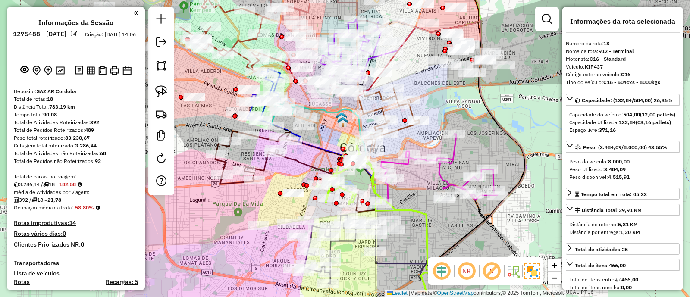
select select "**********"
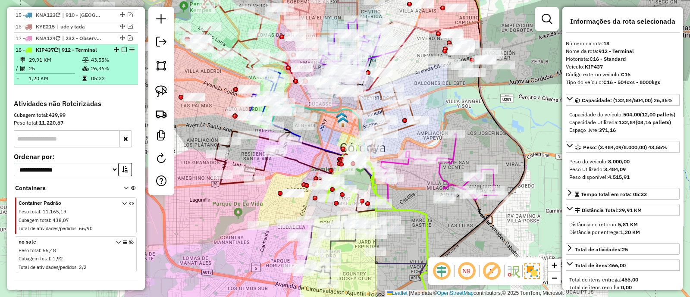
click at [122, 47] on em at bounding box center [124, 49] width 5 height 5
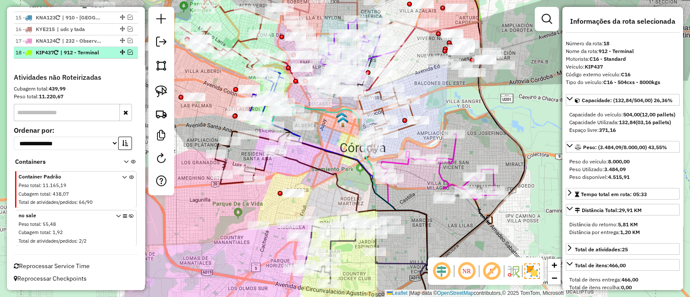
scroll to position [901, 0]
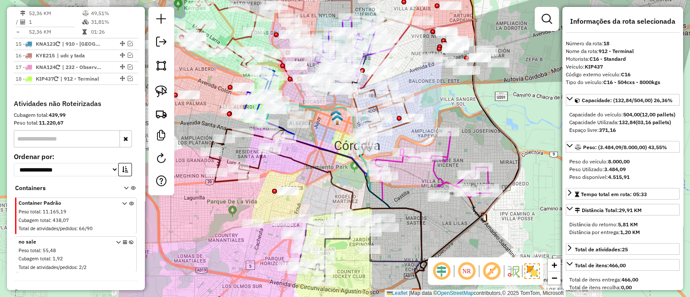
drag, startPoint x: 356, startPoint y: 201, endPoint x: 285, endPoint y: 181, distance: 74.0
click at [285, 181] on icon at bounding box center [348, 221] width 157 height 143
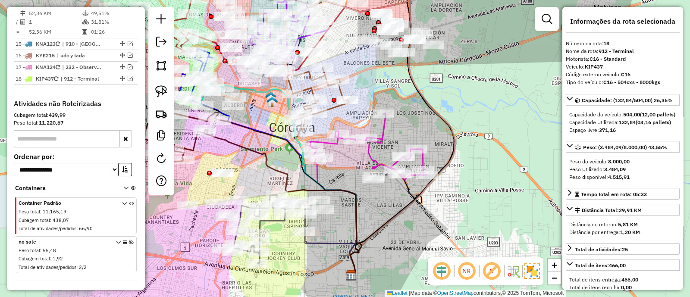
click at [374, 153] on icon at bounding box center [368, 147] width 117 height 66
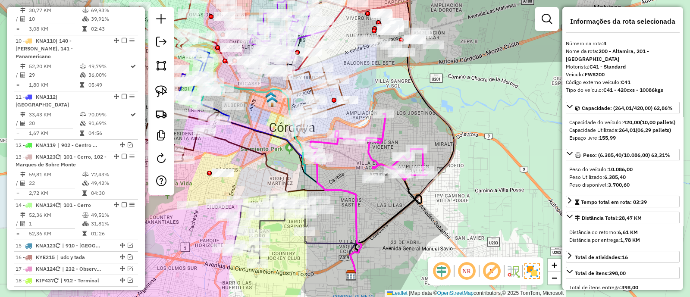
scroll to position [453, 0]
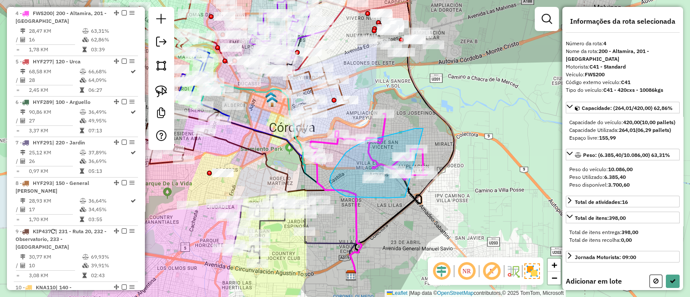
drag, startPoint x: 420, startPoint y: 128, endPoint x: 429, endPoint y: 194, distance: 66.9
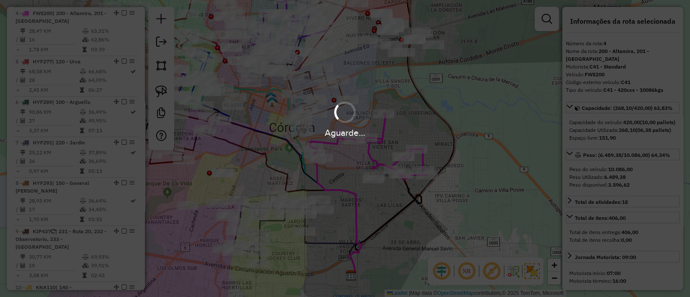
select select "**********"
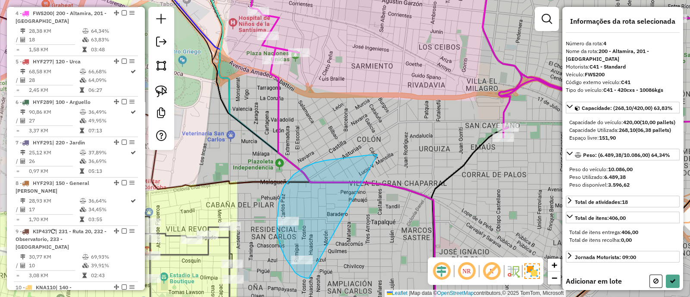
drag, startPoint x: 326, startPoint y: 160, endPoint x: 343, endPoint y: 273, distance: 113.4
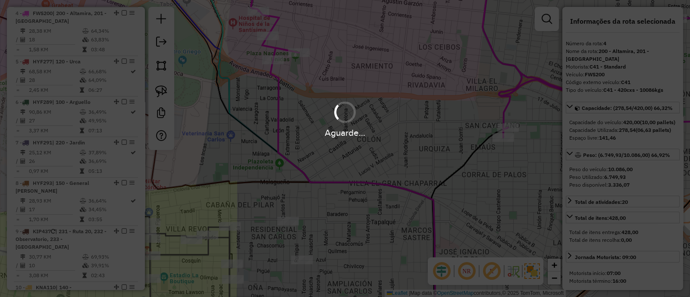
select select "**********"
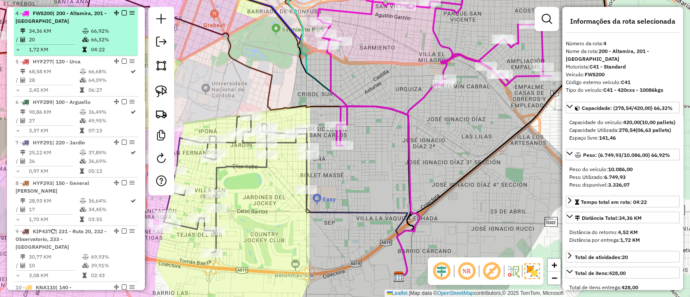
click at [122, 12] on em at bounding box center [124, 12] width 5 height 5
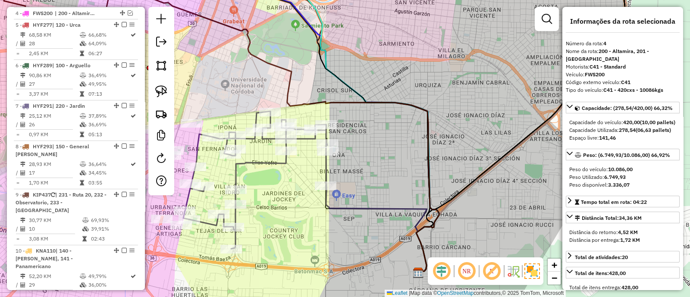
drag, startPoint x: 429, startPoint y: 152, endPoint x: 447, endPoint y: 139, distance: 22.2
click at [439, 144] on icon at bounding box center [282, 129] width 314 height 285
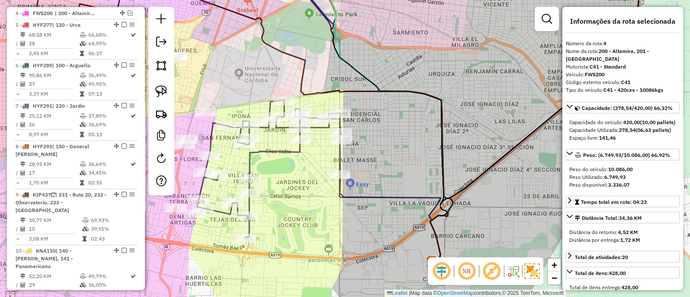
click at [260, 154] on icon at bounding box center [269, 169] width 144 height 138
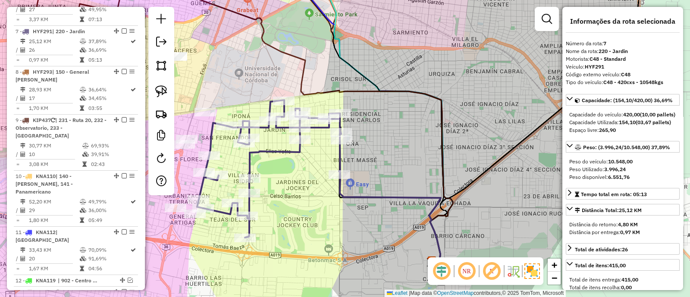
scroll to position [545, 0]
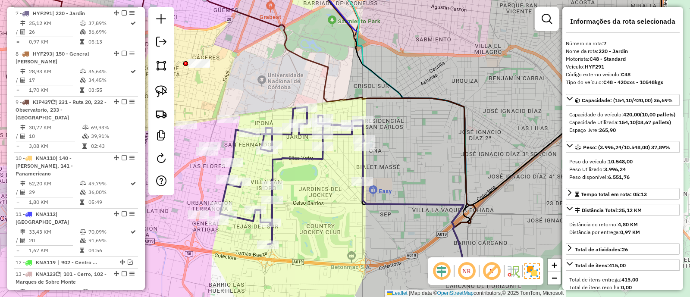
drag, startPoint x: 318, startPoint y: 176, endPoint x: 365, endPoint y: 171, distance: 47.7
click at [365, 171] on div "Janela de atendimento Grade de atendimento Capacidade Transportadoras Veículos …" at bounding box center [345, 148] width 690 height 297
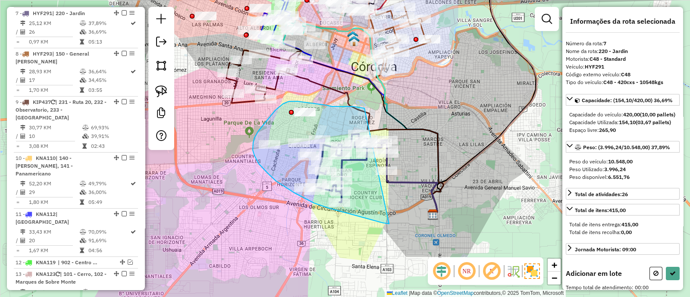
drag, startPoint x: 322, startPoint y: 105, endPoint x: 401, endPoint y: 225, distance: 143.6
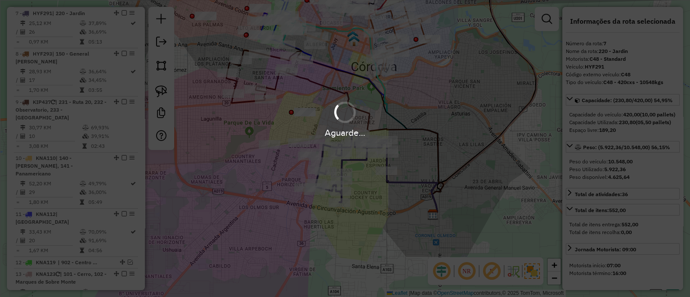
select select "**********"
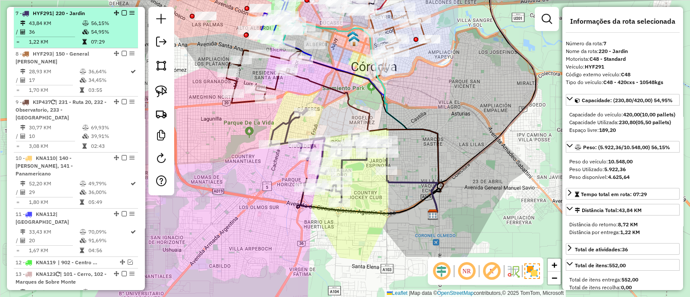
click at [122, 11] on em at bounding box center [124, 12] width 5 height 5
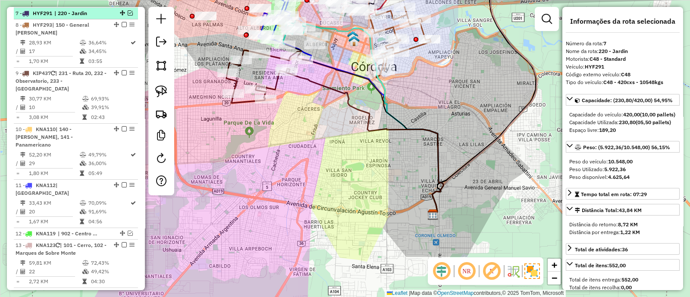
scroll to position [517, 0]
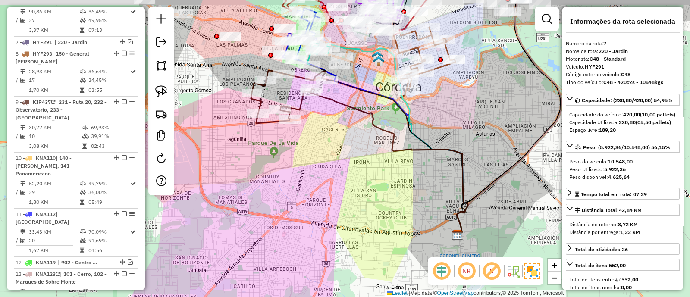
drag, startPoint x: 307, startPoint y: 169, endPoint x: 388, endPoint y: 235, distance: 104.5
click at [388, 235] on div "Janela de atendimento Grade de atendimento Capacidade Transportadoras Veículos …" at bounding box center [345, 148] width 690 height 297
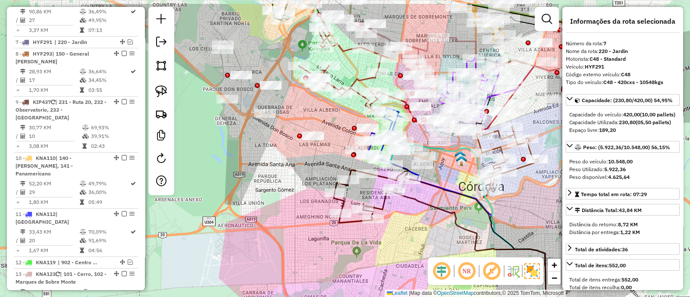
drag, startPoint x: 421, startPoint y: 208, endPoint x: 397, endPoint y: 217, distance: 26.3
click at [422, 241] on div "Janela de atendimento Grade de atendimento Capacidade Transportadoras Veículos …" at bounding box center [345, 148] width 690 height 297
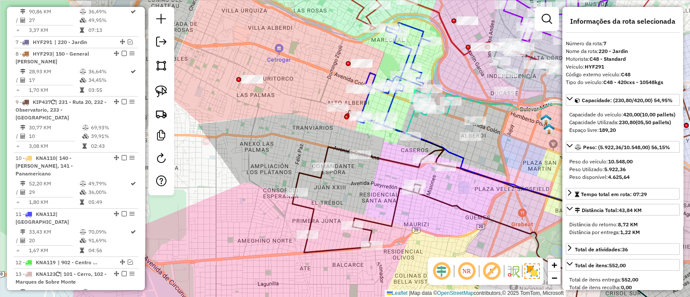
click at [395, 100] on icon at bounding box center [393, 74] width 73 height 103
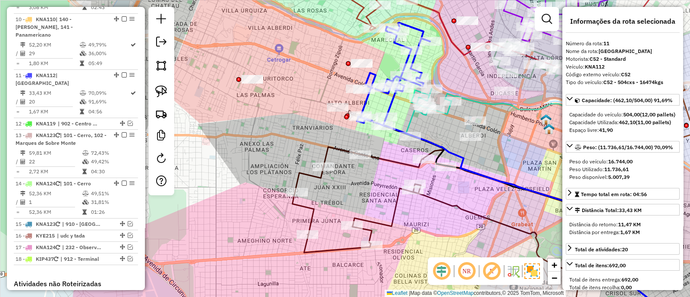
scroll to position [701, 0]
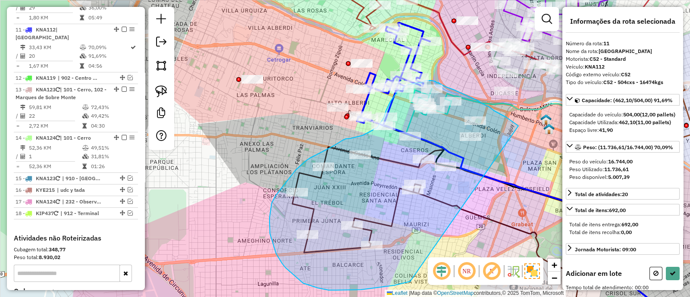
drag, startPoint x: 511, startPoint y: 120, endPoint x: 464, endPoint y: 270, distance: 157.4
click at [464, 270] on hb-router-mapa "Informações da Sessão 1275488 - 15/09/2025 Criação: 13/09/2025 14:06 Depósito: …" at bounding box center [345, 148] width 690 height 297
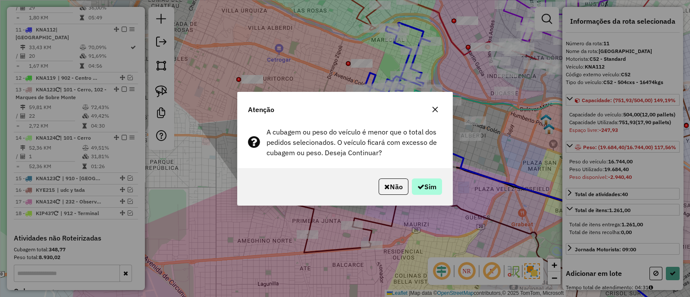
drag, startPoint x: 433, startPoint y: 174, endPoint x: 430, endPoint y: 182, distance: 7.8
click at [431, 178] on div "Não Sim" at bounding box center [345, 186] width 215 height 37
click at [430, 182] on button "Sim" at bounding box center [427, 187] width 30 height 16
select select "**********"
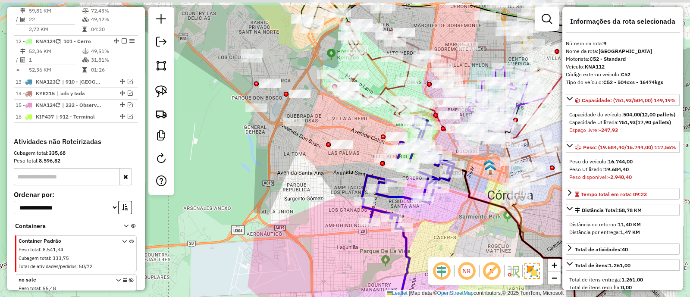
drag, startPoint x: 329, startPoint y: 182, endPoint x: 367, endPoint y: 223, distance: 54.9
click at [367, 223] on div "Janela de atendimento Grade de atendimento Capacidade Transportadoras Veículos …" at bounding box center [345, 148] width 690 height 297
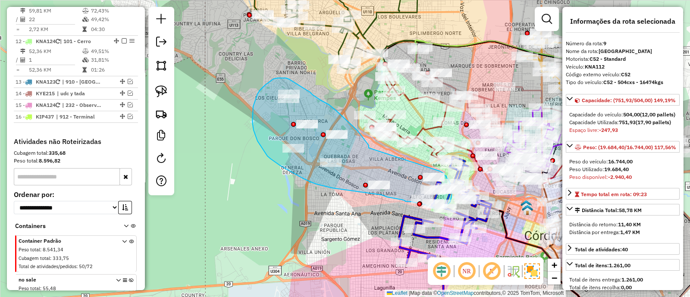
drag, startPoint x: 369, startPoint y: 148, endPoint x: 440, endPoint y: 171, distance: 74.7
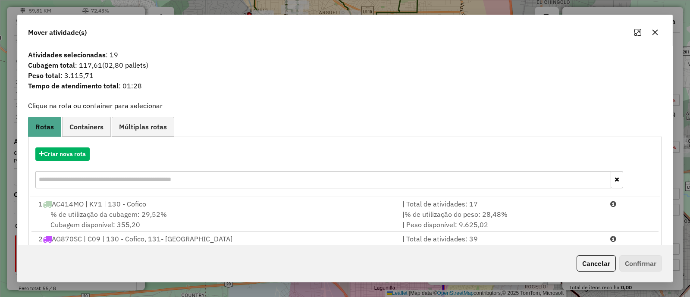
click at [70, 162] on div "Criar nova rota" at bounding box center [345, 169] width 630 height 56
click at [70, 157] on button "Criar nova rota" at bounding box center [62, 153] width 54 height 13
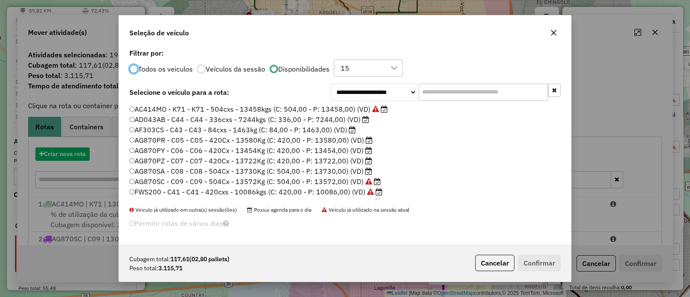
scroll to position [4, 3]
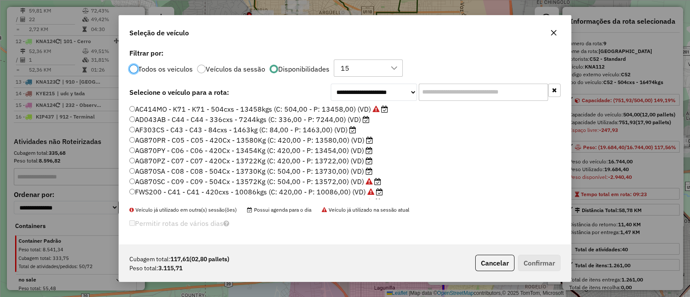
click at [313, 119] on label "AD043AB - C44 - C44 - 336cxs - 7244kgs (C: 336,00 - P: 7244,00) (VD)" at bounding box center [249, 119] width 240 height 10
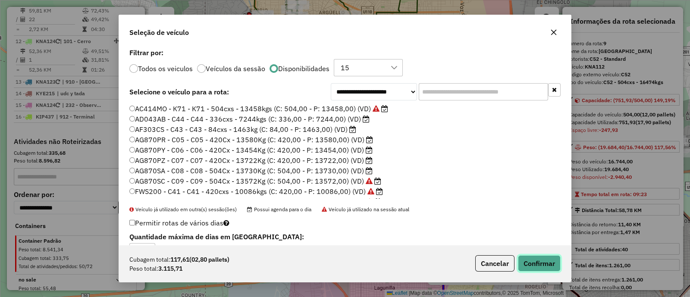
click at [537, 259] on button "Confirmar" at bounding box center [539, 263] width 43 height 16
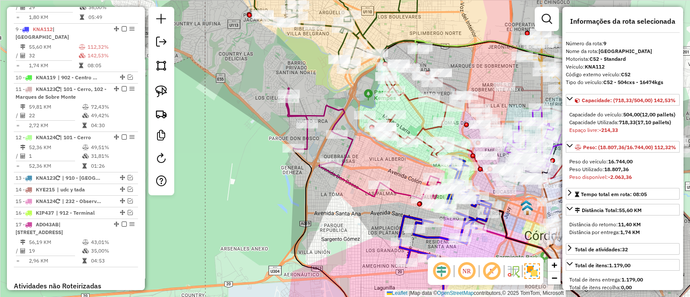
click at [395, 187] on icon at bounding box center [369, 148] width 167 height 120
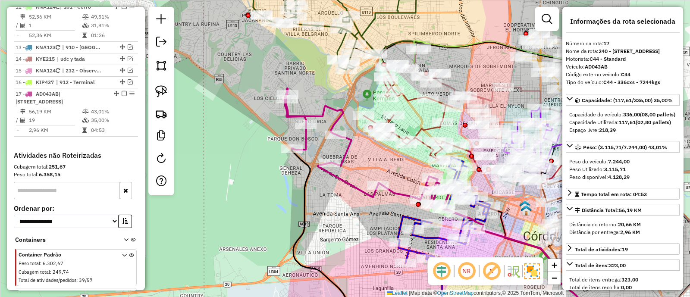
scroll to position [792, 0]
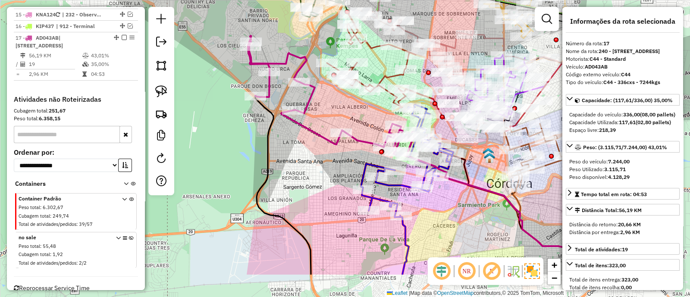
drag, startPoint x: 386, startPoint y: 204, endPoint x: 354, endPoint y: 152, distance: 61.0
click at [346, 144] on div "Janela de atendimento Grade de atendimento Capacidade Transportadoras Veículos …" at bounding box center [345, 148] width 690 height 297
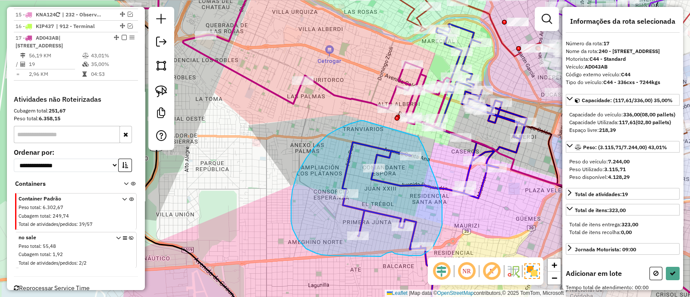
drag, startPoint x: 349, startPoint y: 124, endPoint x: 418, endPoint y: 137, distance: 70.1
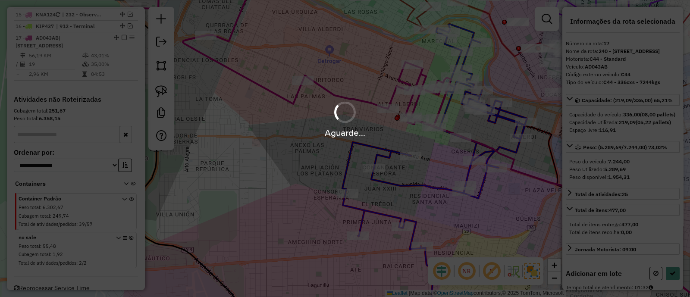
select select "**********"
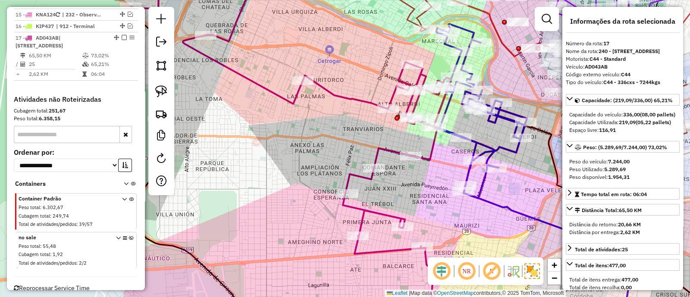
click at [446, 126] on icon at bounding box center [476, 111] width 102 height 174
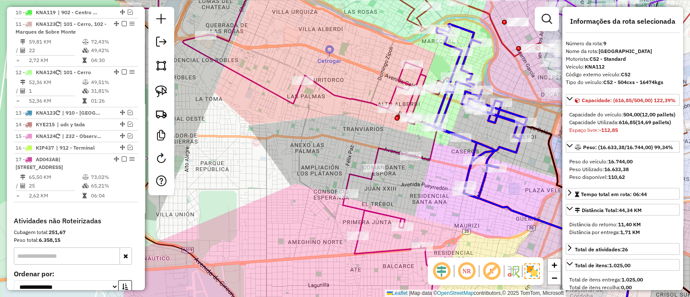
scroll to position [605, 0]
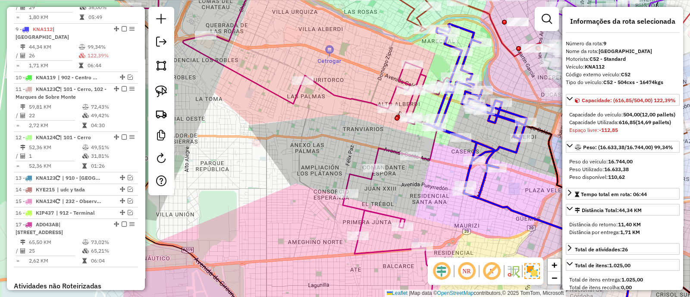
drag, startPoint x: 451, startPoint y: 120, endPoint x: 432, endPoint y: 141, distance: 28.1
click at [432, 141] on div "Janela de atendimento Grade de atendimento Capacidade Transportadoras Veículos …" at bounding box center [345, 148] width 690 height 297
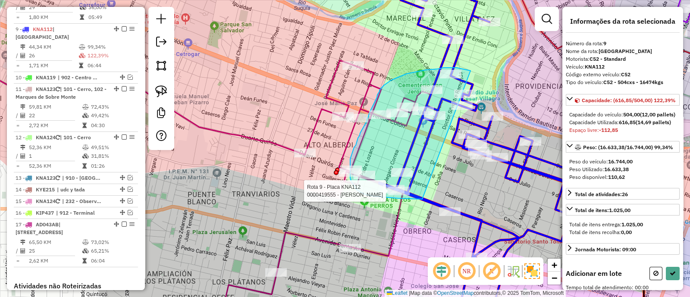
drag, startPoint x: 470, startPoint y: 71, endPoint x: 432, endPoint y: 200, distance: 134.5
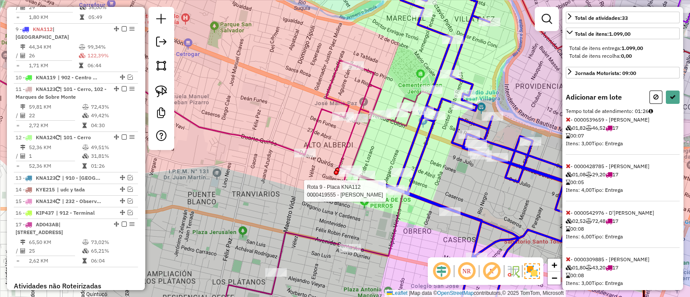
scroll to position [215, 0]
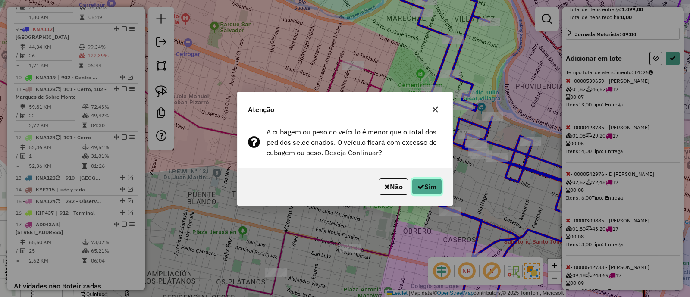
click at [437, 184] on button "Sim" at bounding box center [427, 187] width 30 height 16
select select "**********"
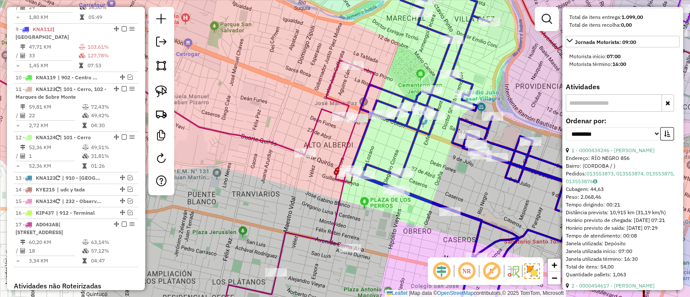
scroll to position [270, 0]
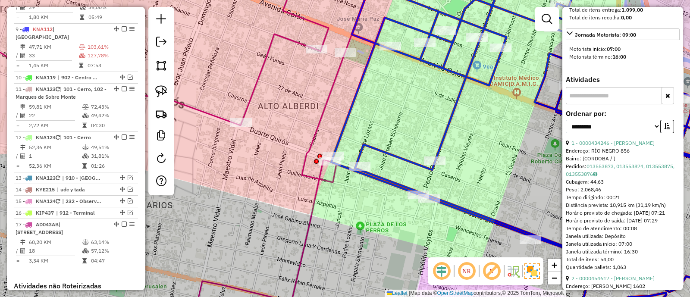
click at [304, 192] on div "Rota 9 - Placa KNA112 0000539659 - Aratano Saul Ivan Janela de atendimento Grad…" at bounding box center [345, 148] width 690 height 297
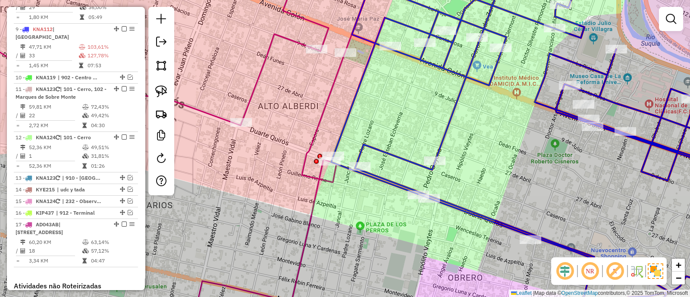
click at [315, 195] on icon at bounding box center [153, 148] width 445 height 357
select select "**********"
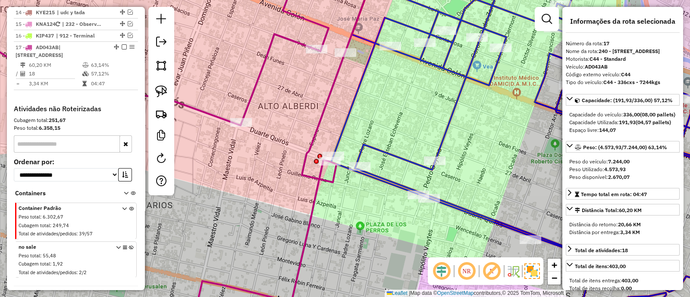
scroll to position [792, 0]
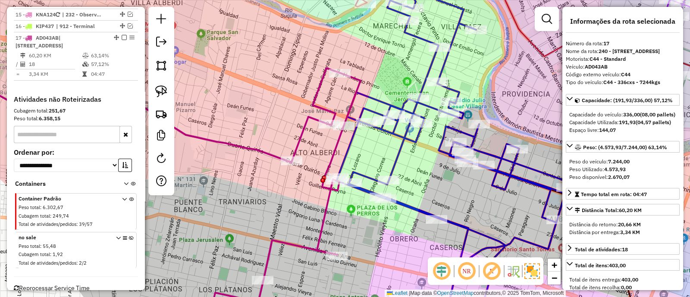
click at [342, 210] on div "Janela de atendimento Grade de atendimento Capacidade Transportadoras Veículos …" at bounding box center [345, 148] width 690 height 297
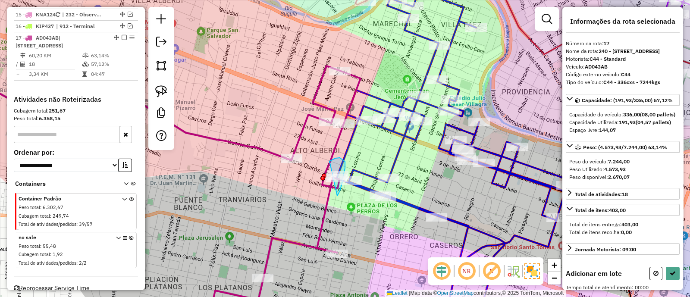
drag, startPoint x: 341, startPoint y: 188, endPoint x: 313, endPoint y: 177, distance: 30.0
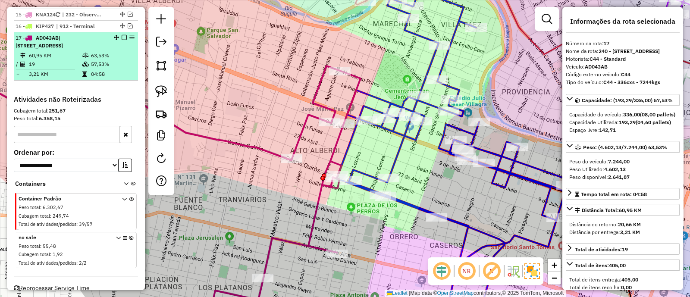
click at [123, 35] on em at bounding box center [124, 37] width 5 height 5
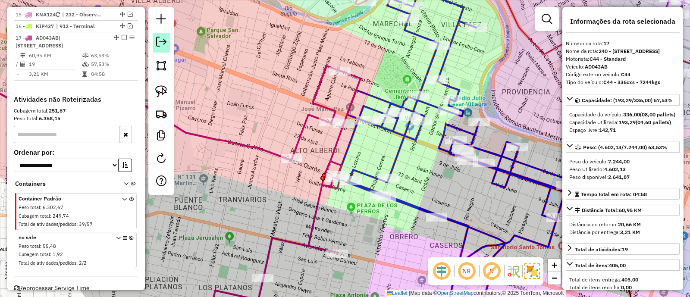
scroll to position [751, 0]
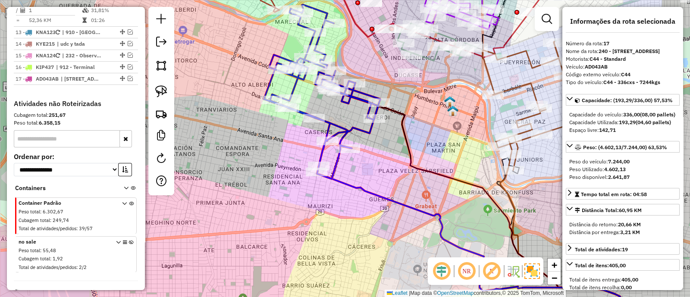
click at [301, 107] on icon at bounding box center [322, 92] width 116 height 174
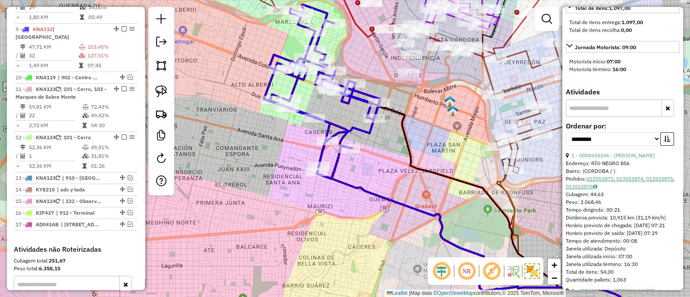
scroll to position [270, 0]
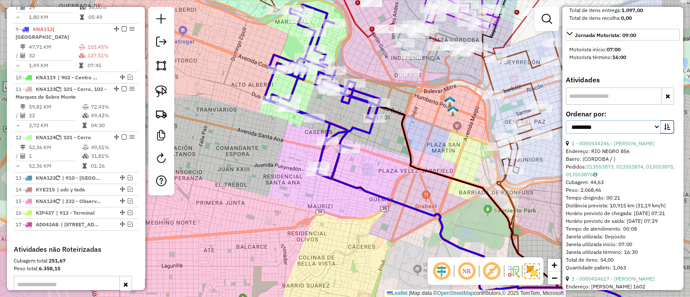
click at [609, 134] on select "**********" at bounding box center [613, 126] width 95 height 13
select select "*********"
click at [566, 134] on select "**********" at bounding box center [613, 126] width 95 height 13
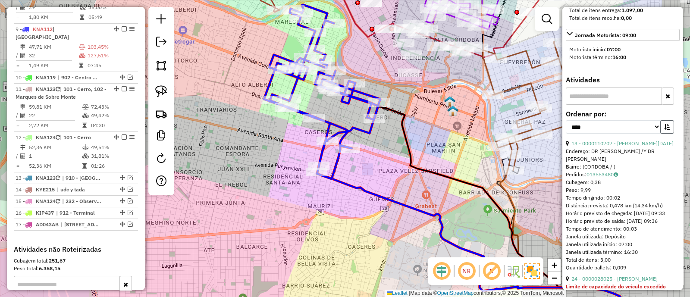
click at [664, 130] on icon "button" at bounding box center [667, 127] width 6 height 6
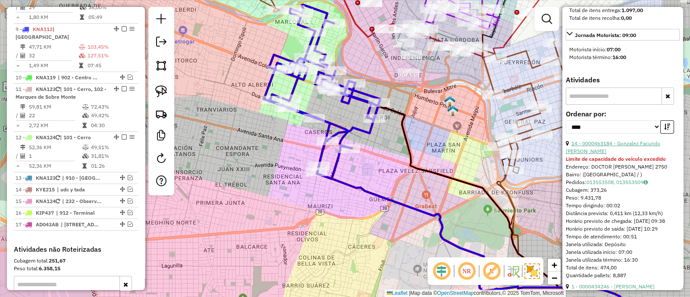
click at [646, 154] on link "14 - 0000463184 - Gonzalez Facundo Maximiliano" at bounding box center [613, 147] width 94 height 14
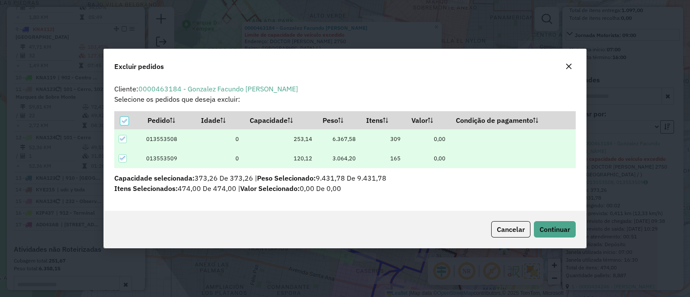
scroll to position [0, 0]
click at [565, 223] on button "Continuar" at bounding box center [555, 229] width 42 height 16
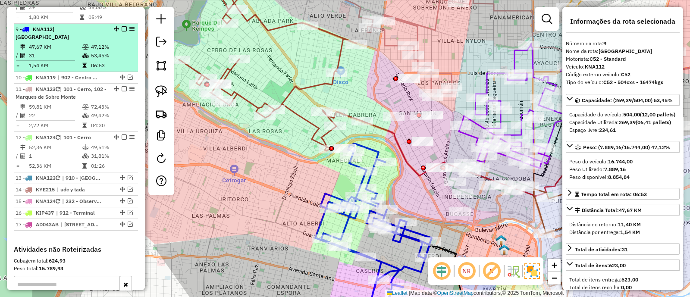
click at [122, 26] on em at bounding box center [124, 28] width 5 height 5
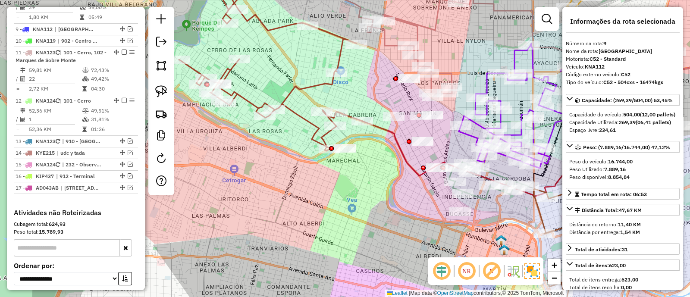
scroll to position [576, 0]
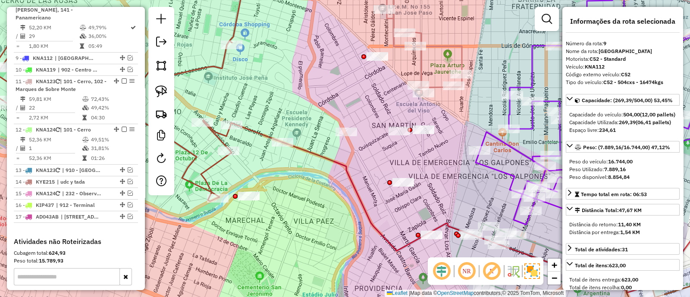
drag, startPoint x: 248, startPoint y: 213, endPoint x: 321, endPoint y: 224, distance: 74.2
click at [321, 225] on div "Janela de atendimento Grade de atendimento Capacidade Transportadoras Veículos …" at bounding box center [345, 148] width 690 height 297
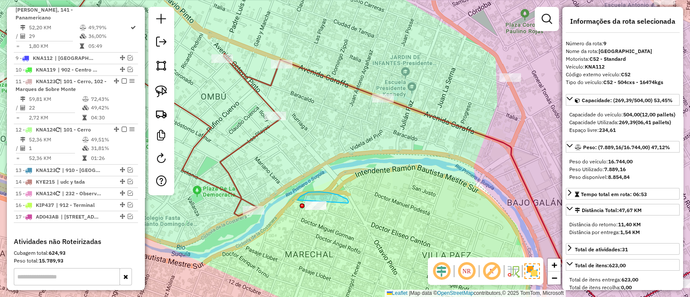
drag, startPoint x: 348, startPoint y: 202, endPoint x: 338, endPoint y: 256, distance: 55.4
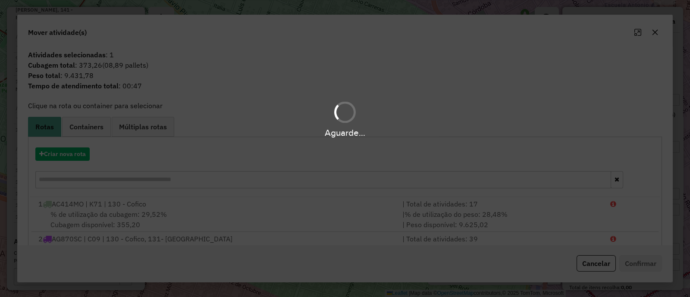
click at [60, 165] on div "Aguarde..." at bounding box center [345, 148] width 690 height 297
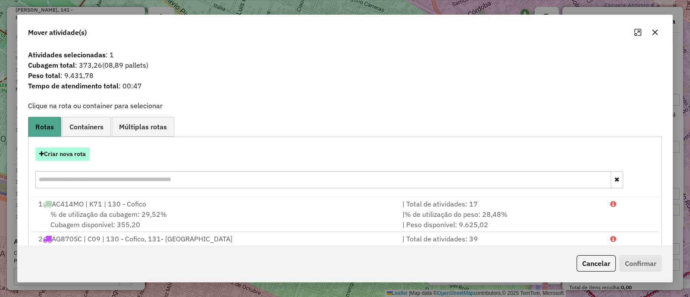
click at [72, 158] on button "Criar nova rota" at bounding box center [62, 153] width 54 height 13
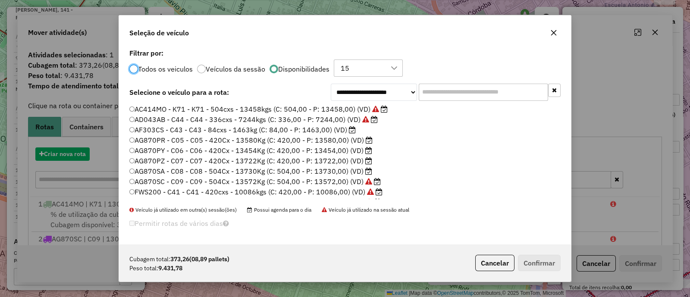
scroll to position [4, 3]
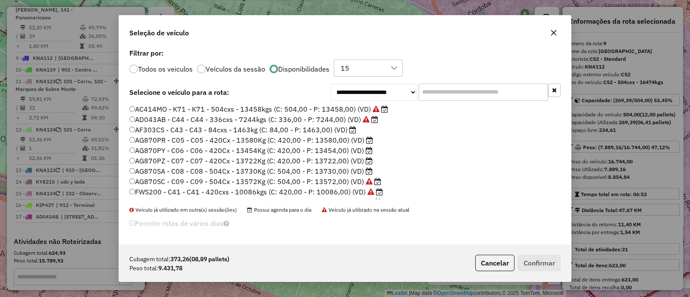
click at [334, 111] on label "AC414MO - K71 - K71 - 504cxs - 13458kgs (C: 504,00 - P: 13458,00) (VD)" at bounding box center [258, 109] width 259 height 10
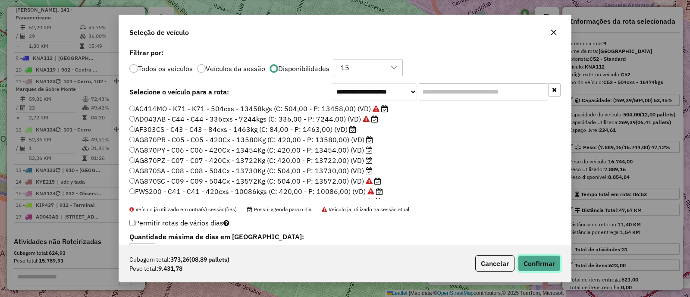
click at [546, 268] on button "Confirmar" at bounding box center [539, 263] width 43 height 16
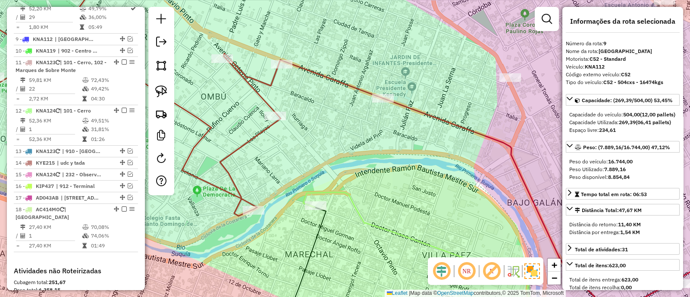
scroll to position [605, 0]
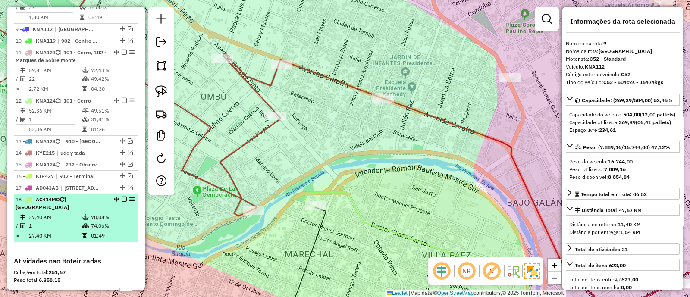
click at [122, 197] on em at bounding box center [124, 199] width 5 height 5
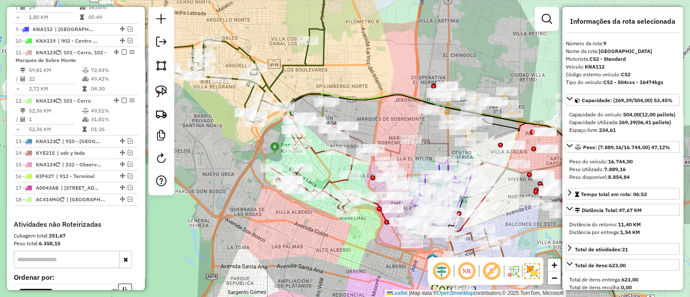
drag, startPoint x: 308, startPoint y: 253, endPoint x: 326, endPoint y: 238, distance: 23.2
click at [324, 240] on div "Janela de atendimento Grade de atendimento Capacidade Transportadoras Veículos …" at bounding box center [345, 148] width 690 height 297
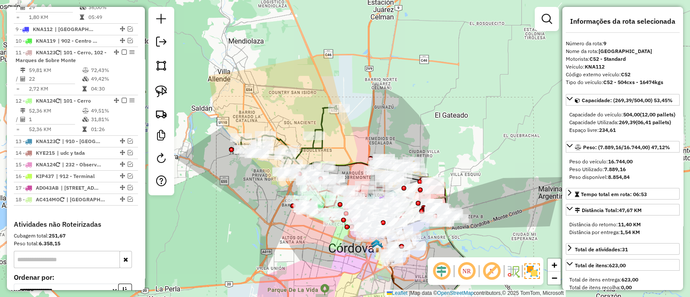
click at [318, 114] on icon at bounding box center [289, 141] width 97 height 71
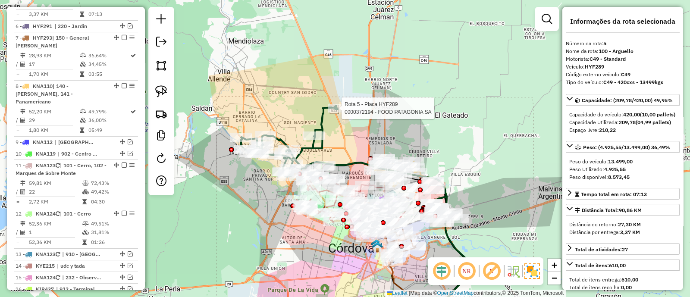
scroll to position [464, 0]
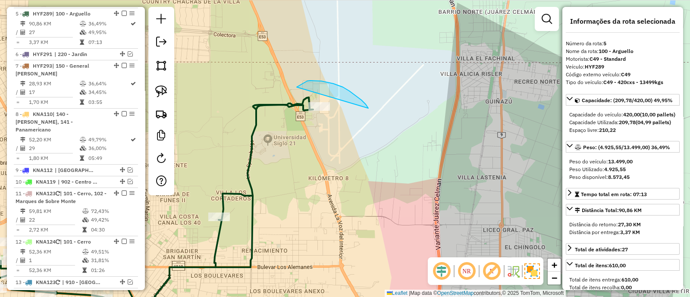
drag, startPoint x: 366, startPoint y: 104, endPoint x: 324, endPoint y: 154, distance: 64.9
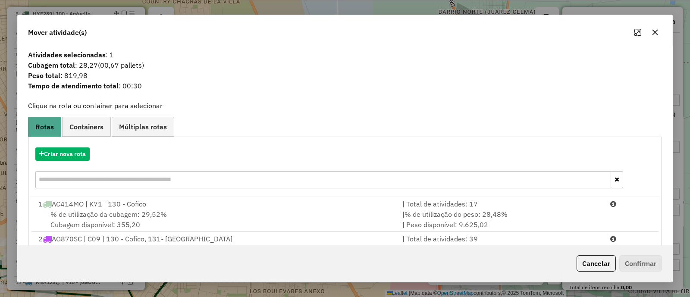
click at [655, 34] on icon "button" at bounding box center [655, 32] width 7 height 7
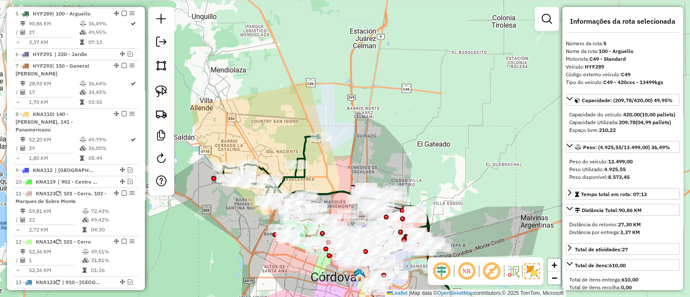
drag, startPoint x: 326, startPoint y: 173, endPoint x: 327, endPoint y: 100, distance: 73.3
click at [329, 102] on div "Janela de atendimento Grade de atendimento Capacidade Transportadoras Veículos …" at bounding box center [345, 148] width 690 height 297
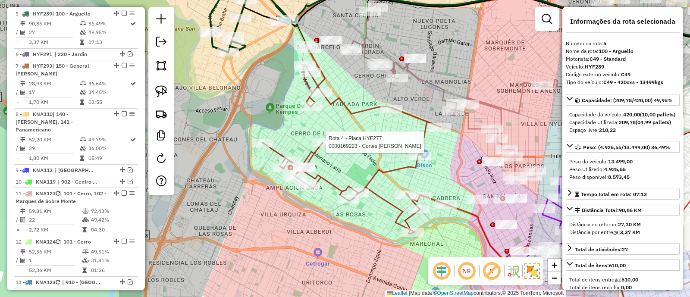
click at [314, 147] on div at bounding box center [323, 142] width 22 height 9
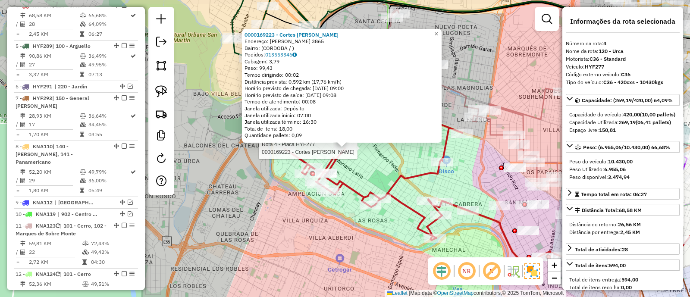
scroll to position [424, 0]
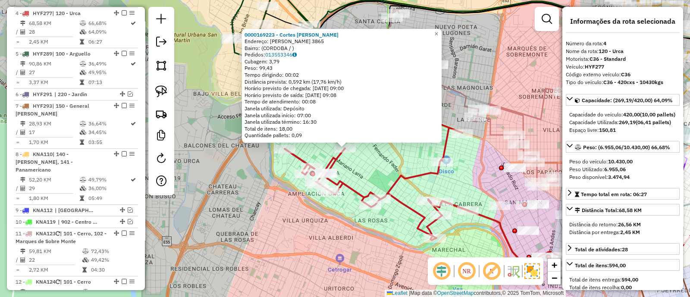
click at [364, 166] on div "0000169223 - Cortes Maria Laura Endereço: NICANOR CARRANZA 3865 Bairro: (CORDOB…" at bounding box center [345, 148] width 690 height 297
click at [361, 168] on div "0000169223 - Cortes Maria Laura Endereço: NICANOR CARRANZA 3865 Bairro: (CORDOB…" at bounding box center [345, 148] width 690 height 297
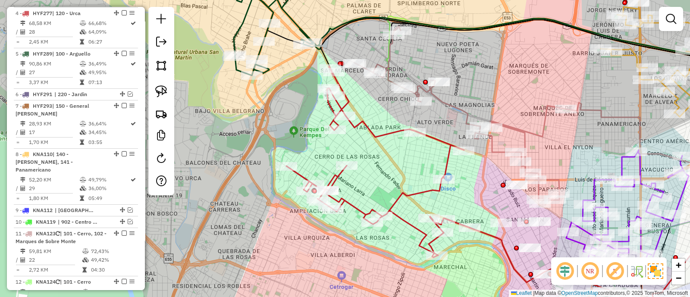
drag, startPoint x: 485, startPoint y: 78, endPoint x: 426, endPoint y: 197, distance: 133.1
click at [426, 197] on div "Janela de atendimento Grade de atendimento Capacidade Transportadoras Veículos …" at bounding box center [345, 148] width 690 height 297
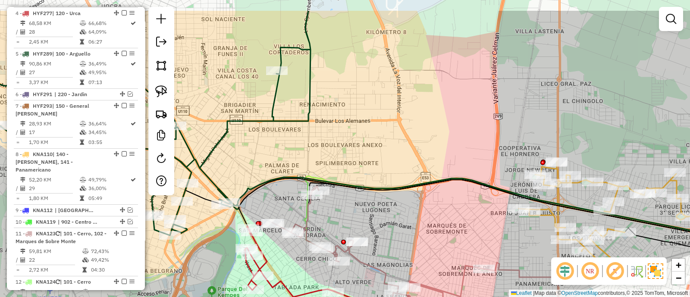
drag, startPoint x: 412, startPoint y: 126, endPoint x: 379, endPoint y: 147, distance: 38.9
click at [387, 168] on div "Janela de atendimento Grade de atendimento Capacidade Transportadoras Veículos …" at bounding box center [345, 148] width 690 height 297
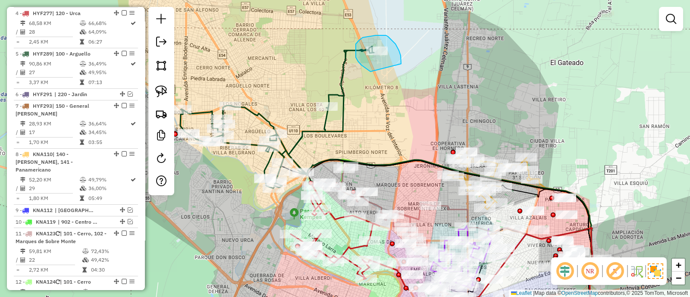
drag, startPoint x: 399, startPoint y: 50, endPoint x: 372, endPoint y: 72, distance: 34.7
click at [372, 72] on div "Janela de atendimento Grade de atendimento Capacidade Transportadoras Veículos …" at bounding box center [345, 148] width 690 height 297
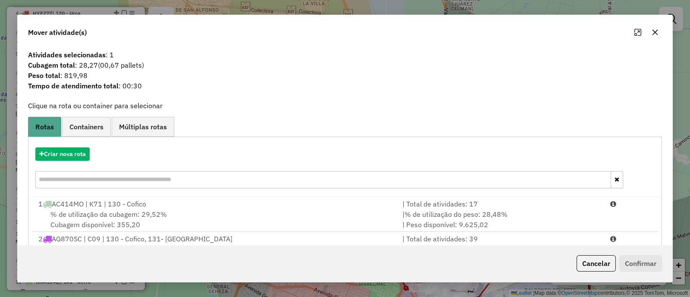
click at [587, 251] on div "Cancelar Confirmar" at bounding box center [345, 263] width 655 height 37
click at [589, 258] on button "Cancelar" at bounding box center [596, 263] width 39 height 16
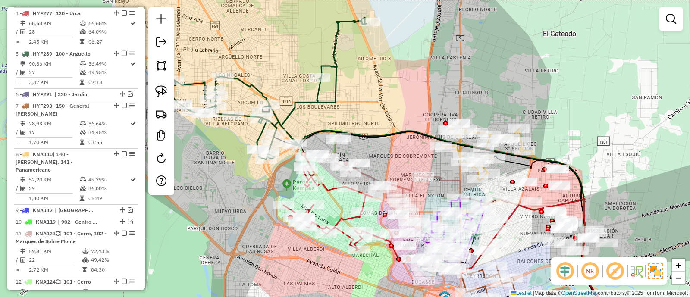
drag, startPoint x: 381, startPoint y: 173, endPoint x: 355, endPoint y: 85, distance: 91.6
click at [360, 94] on div "Janela de atendimento Grade de atendimento Capacidade Transportadoras Veículos …" at bounding box center [345, 148] width 690 height 297
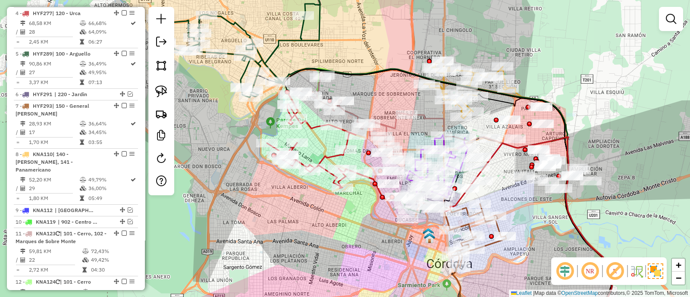
click at [389, 124] on icon at bounding box center [354, 117] width 106 height 89
select select "*********"
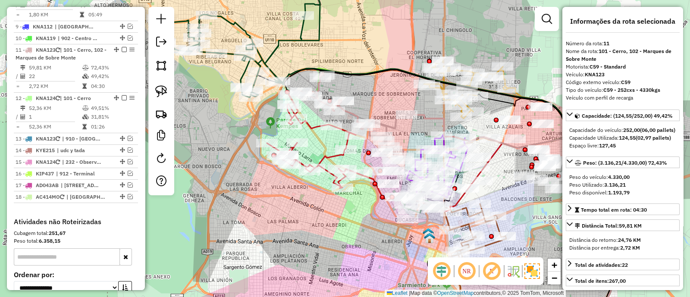
scroll to position [628, 0]
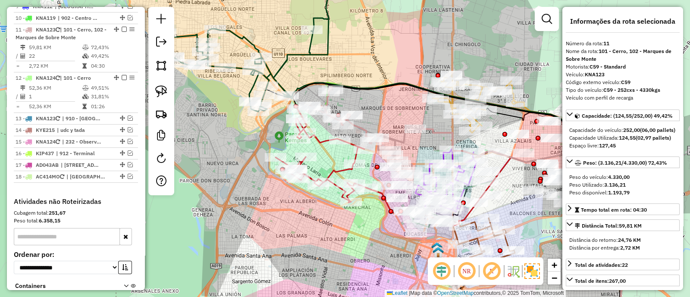
drag, startPoint x: 380, startPoint y: 107, endPoint x: 390, endPoint y: 169, distance: 63.7
click at [391, 169] on div "Janela de atendimento Grade de atendimento Capacidade Transportadoras Veículos …" at bounding box center [345, 148] width 690 height 297
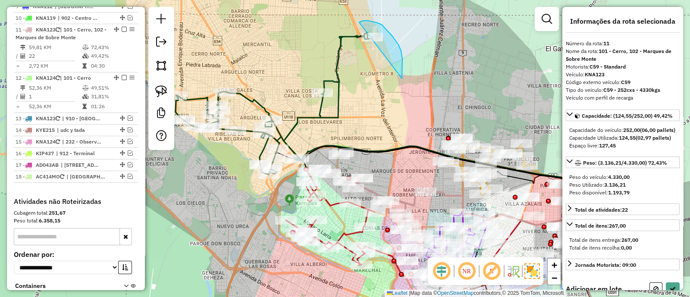
drag, startPoint x: 402, startPoint y: 77, endPoint x: 356, endPoint y: 47, distance: 55.1
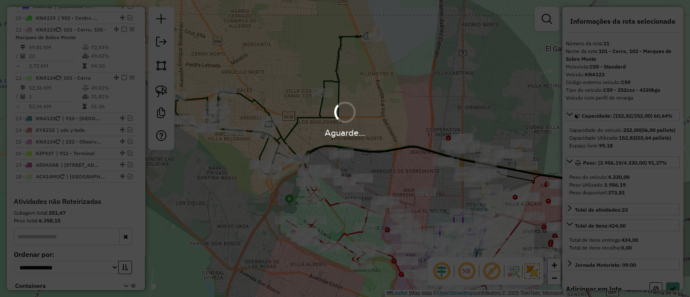
select select "*********"
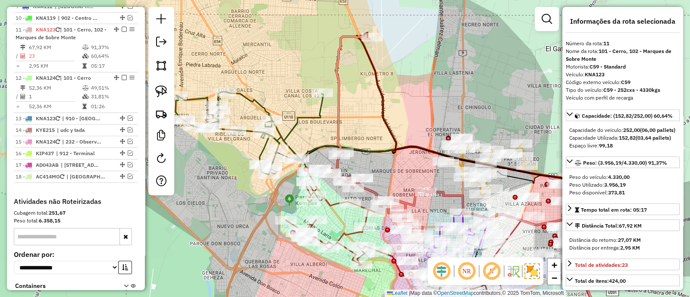
click at [317, 117] on icon at bounding box center [250, 133] width 148 height 83
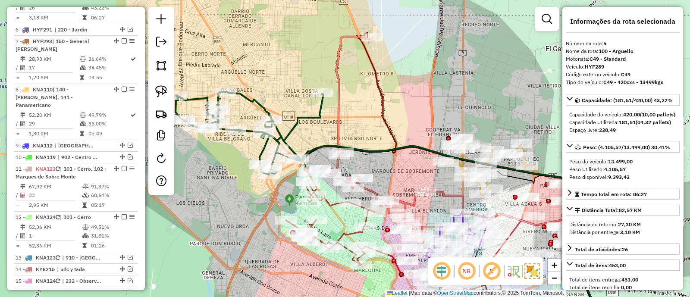
scroll to position [464, 0]
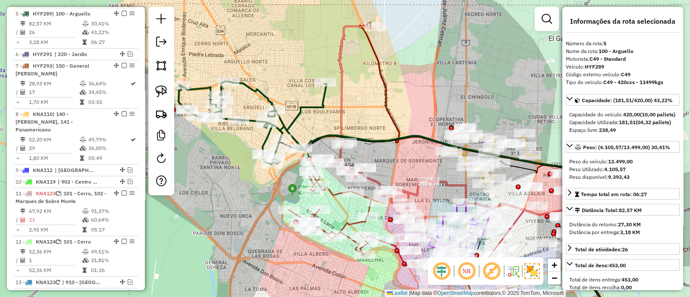
drag, startPoint x: 311, startPoint y: 116, endPoint x: 326, endPoint y: 91, distance: 28.3
click at [325, 92] on icon at bounding box center [253, 123] width 148 height 83
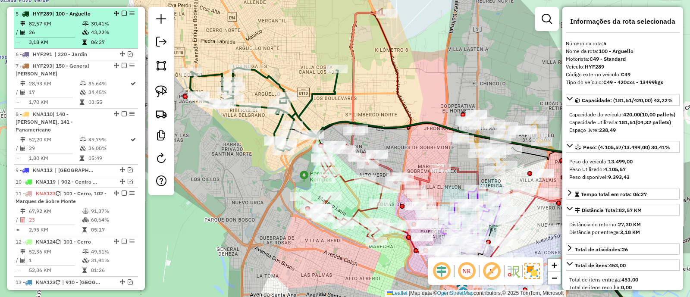
click at [123, 11] on em at bounding box center [124, 13] width 5 height 5
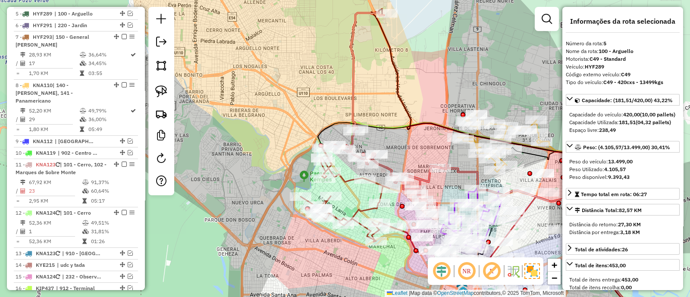
click at [422, 176] on icon at bounding box center [388, 114] width 106 height 202
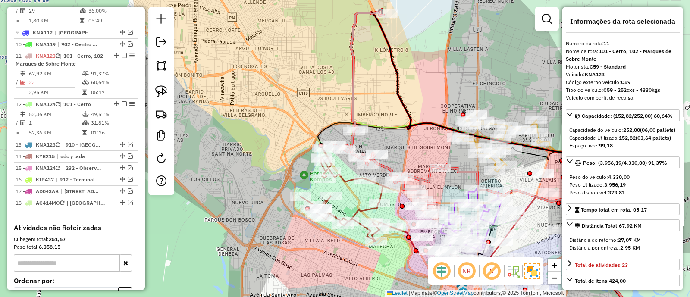
scroll to position [599, 0]
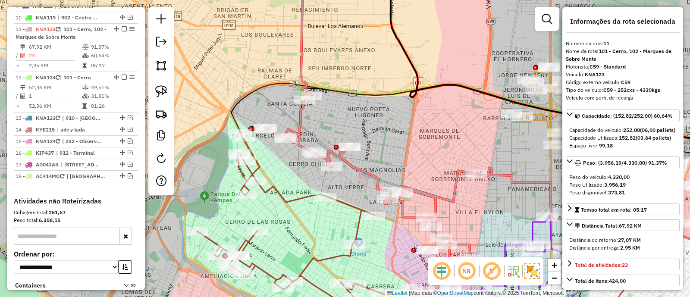
drag, startPoint x: 407, startPoint y: 155, endPoint x: 419, endPoint y: 108, distance: 48.6
click at [420, 113] on div "Janela de atendimento Grade de atendimento Capacidade Transportadoras Veículos …" at bounding box center [345, 148] width 690 height 297
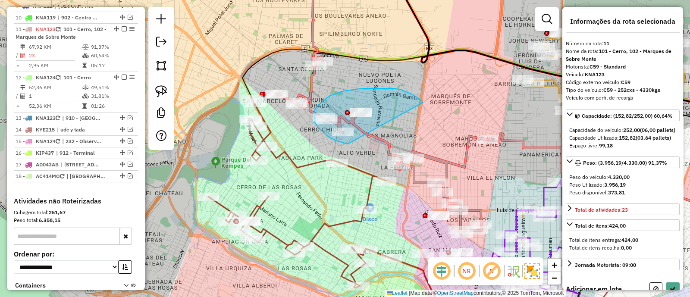
drag, startPoint x: 415, startPoint y: 96, endPoint x: 349, endPoint y: 145, distance: 82.2
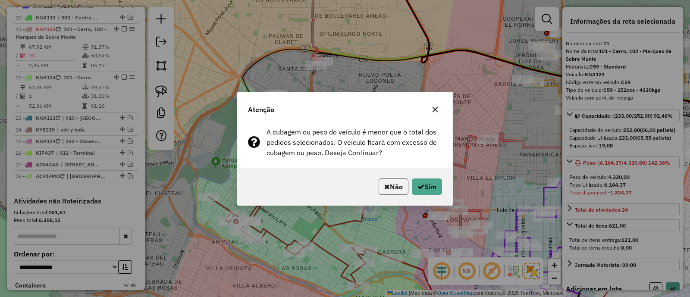
click at [403, 193] on button "Não" at bounding box center [394, 187] width 30 height 16
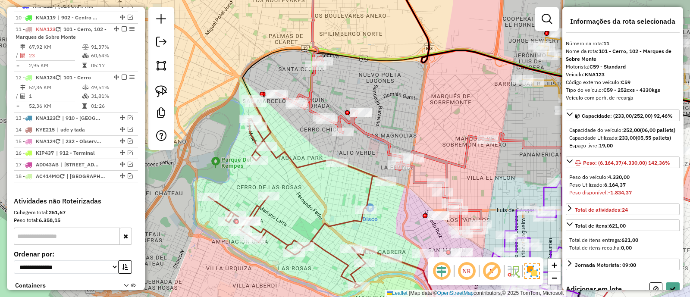
click at [389, 145] on icon at bounding box center [382, 102] width 212 height 264
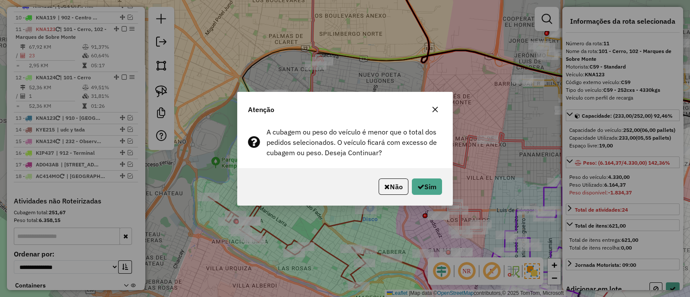
click at [392, 103] on div "Atenção" at bounding box center [345, 107] width 215 height 31
click at [436, 186] on button "Sim" at bounding box center [427, 187] width 30 height 16
select select "*********"
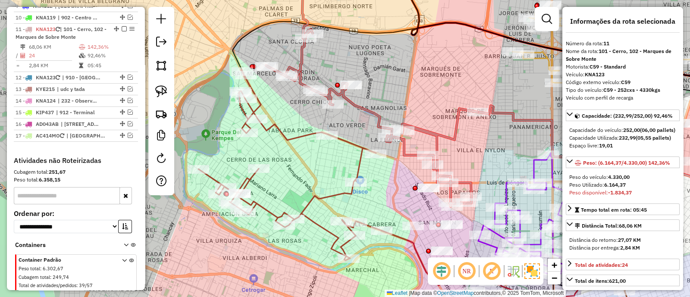
drag, startPoint x: 500, startPoint y: 169, endPoint x: 490, endPoint y: 141, distance: 29.9
click at [490, 141] on div "Janela de atendimento Grade de atendimento Capacidade Transportadoras Veículos …" at bounding box center [345, 148] width 690 height 297
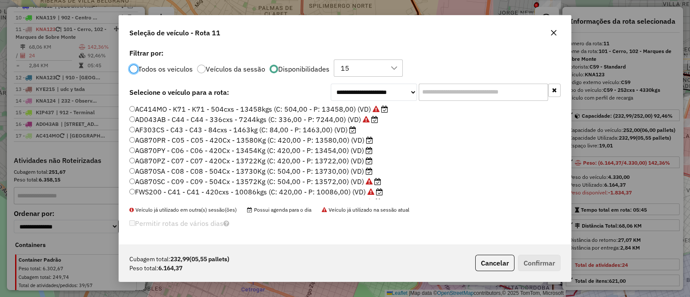
scroll to position [4, 3]
click at [354, 147] on label "AG870PY - C06 - C06 - 420Cx - 13454Kg (C: 420,00 - P: 13454,00) (VD)" at bounding box center [250, 150] width 243 height 10
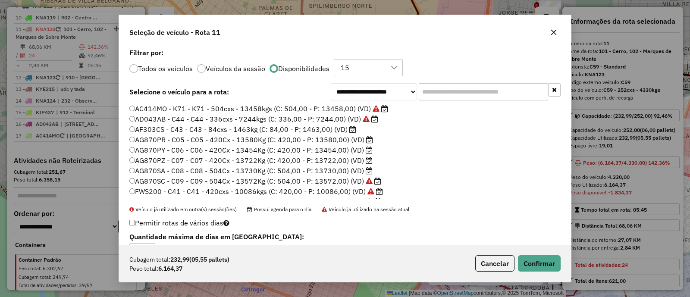
click at [351, 136] on label "AG870PR - C05 - C05 - 420Cx - 13580Kg (C: 420,00 - P: 13580,00) (VD)" at bounding box center [251, 140] width 244 height 10
click at [558, 252] on div "Cubagem total: 232,99 (05,55 pallets) Peso total: 6.164,37 Cancelar Confirmar" at bounding box center [345, 263] width 452 height 37
click at [552, 257] on button "Confirmar" at bounding box center [539, 263] width 43 height 16
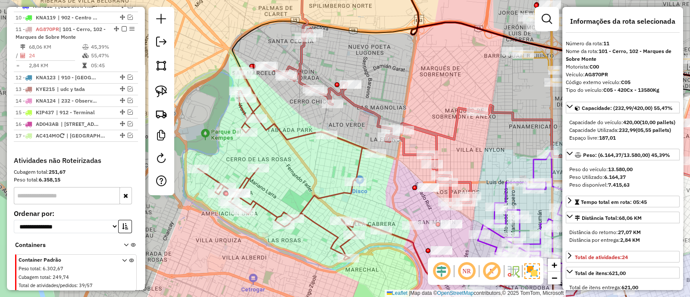
click at [351, 145] on icon at bounding box center [289, 164] width 183 height 191
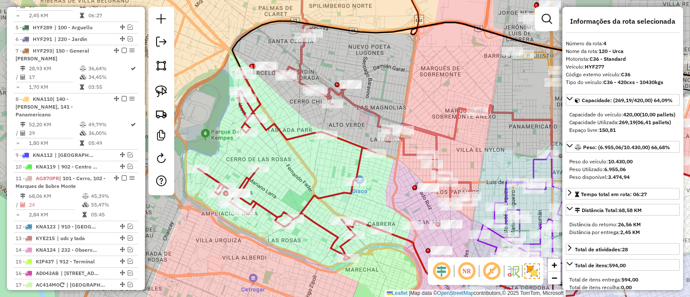
scroll to position [424, 0]
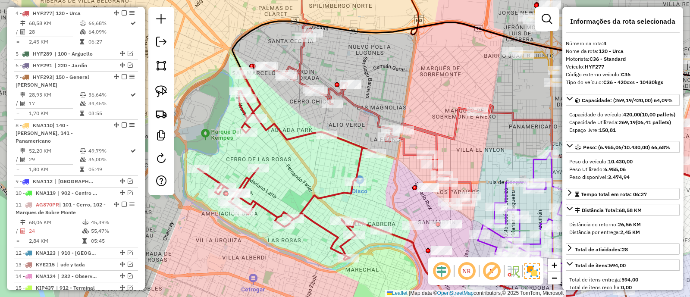
click at [355, 140] on icon at bounding box center [289, 164] width 183 height 191
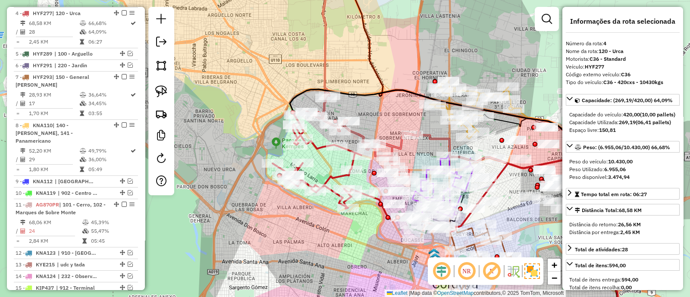
click at [330, 176] on icon at bounding box center [318, 160] width 91 height 95
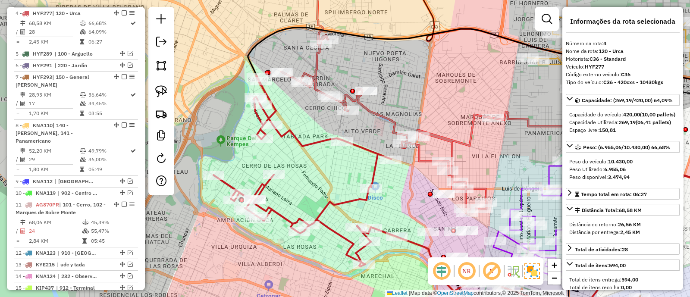
drag, startPoint x: 341, startPoint y: 163, endPoint x: 345, endPoint y: 157, distance: 6.7
click at [343, 163] on div "Janela de atendimento Grade de atendimento Capacidade Transportadoras Veículos …" at bounding box center [345, 148] width 690 height 297
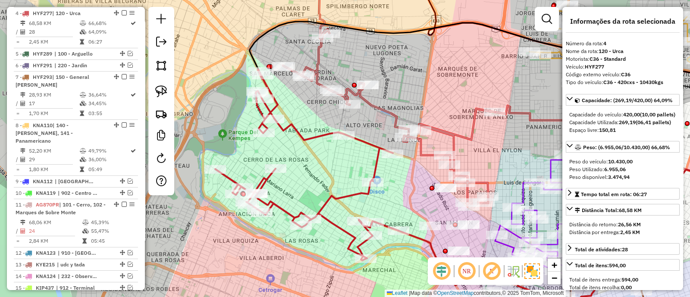
drag, startPoint x: 345, startPoint y: 157, endPoint x: 342, endPoint y: 144, distance: 13.6
click at [342, 146] on div "Janela de atendimento Grade de atendimento Capacidade Transportadoras Veículos …" at bounding box center [345, 148] width 690 height 297
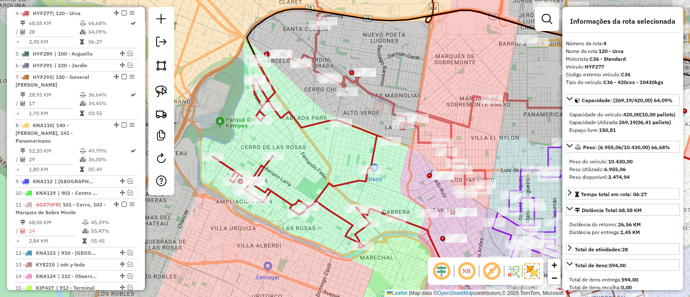
drag, startPoint x: 399, startPoint y: 178, endPoint x: 340, endPoint y: 138, distance: 71.4
click at [344, 140] on div "Janela de atendimento Grade de atendimento Capacidade Transportadoras Veículos …" at bounding box center [345, 148] width 690 height 297
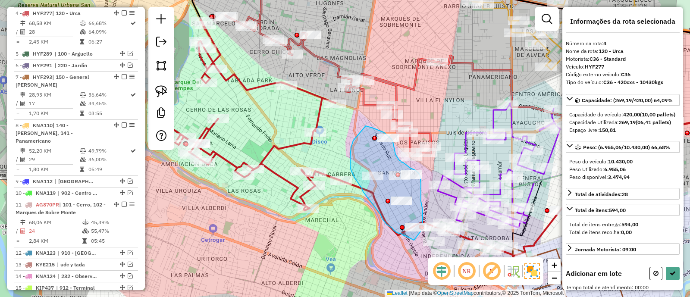
drag, startPoint x: 353, startPoint y: 141, endPoint x: 354, endPoint y: 124, distance: 17.3
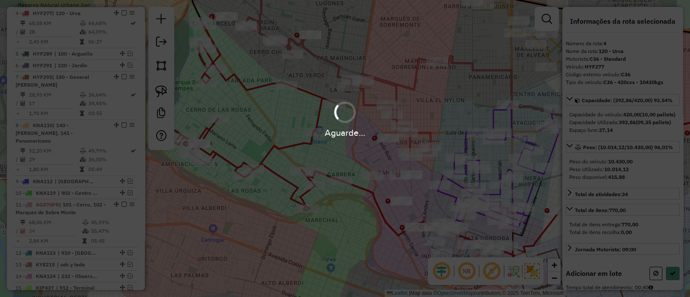
select select "*********"
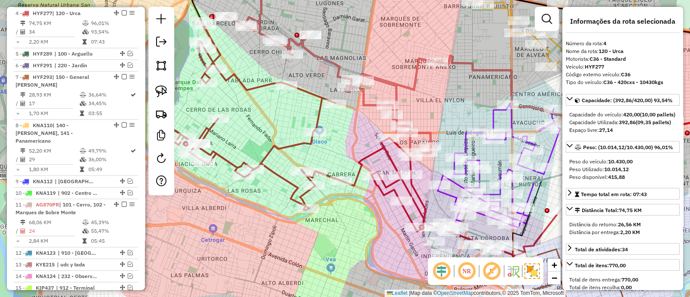
click at [336, 62] on icon at bounding box center [332, 63] width 212 height 186
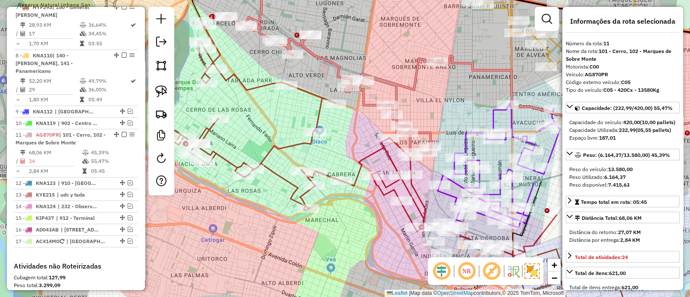
scroll to position [599, 0]
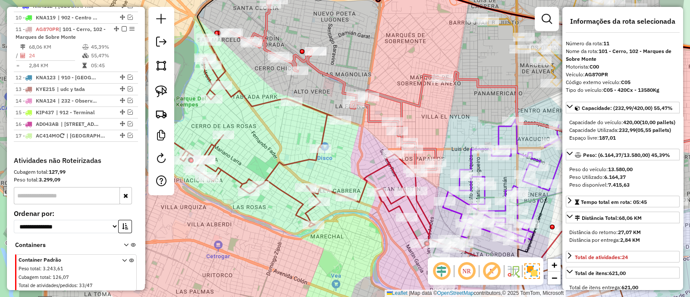
drag, startPoint x: 320, startPoint y: 75, endPoint x: 345, endPoint y: 117, distance: 48.1
click at [345, 116] on div "Janela de atendimento Grade de atendimento Capacidade Transportadoras Veículos …" at bounding box center [345, 148] width 690 height 297
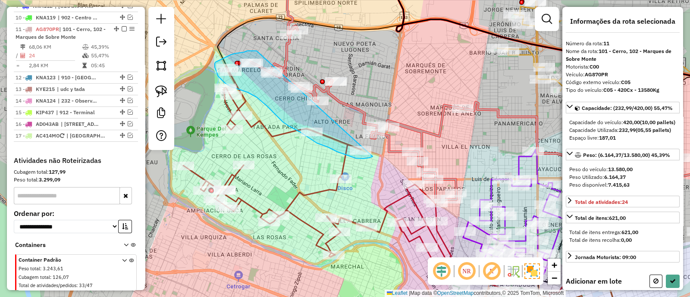
drag, startPoint x: 250, startPoint y: 51, endPoint x: 386, endPoint y: 143, distance: 164.6
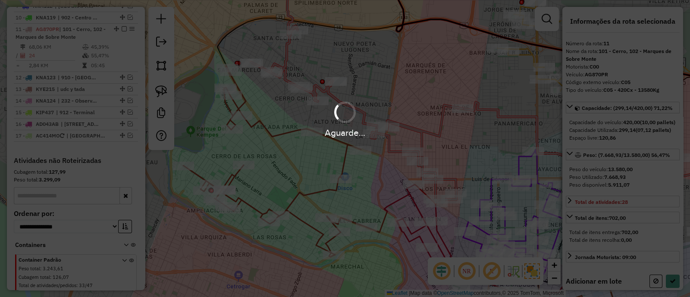
select select "*********"
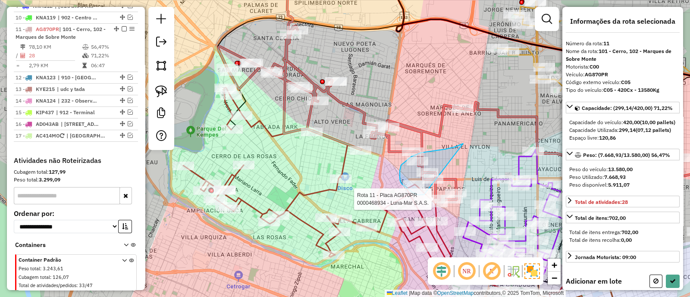
click at [428, 195] on div "Rota 4 - Placa HYF277 0000550275 - Buenahora Silvia Isabel Rota 11 - Placa AG87…" at bounding box center [345, 148] width 690 height 297
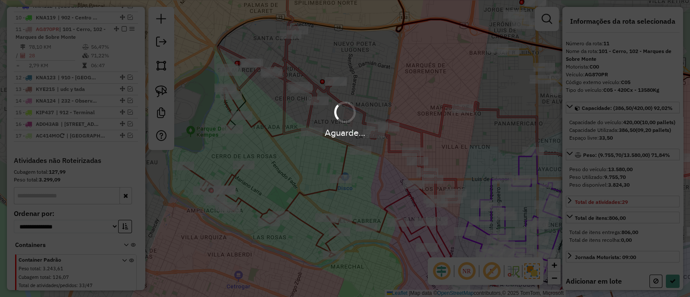
select select "*********"
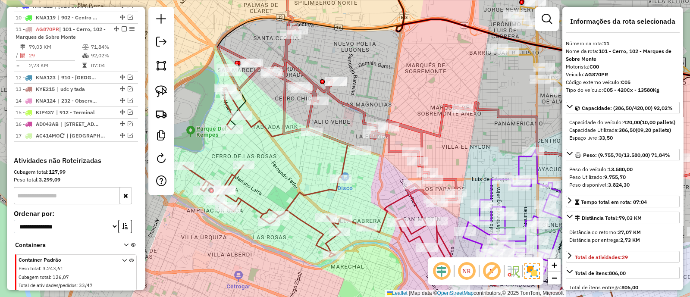
drag, startPoint x: 453, startPoint y: 147, endPoint x: 328, endPoint y: 190, distance: 132.7
click at [326, 190] on icon at bounding box center [317, 183] width 268 height 191
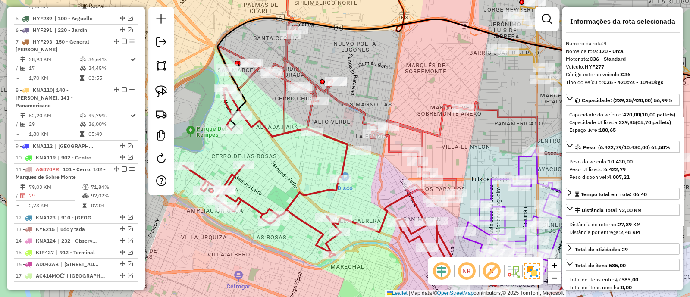
click at [328, 190] on icon at bounding box center [317, 183] width 268 height 191
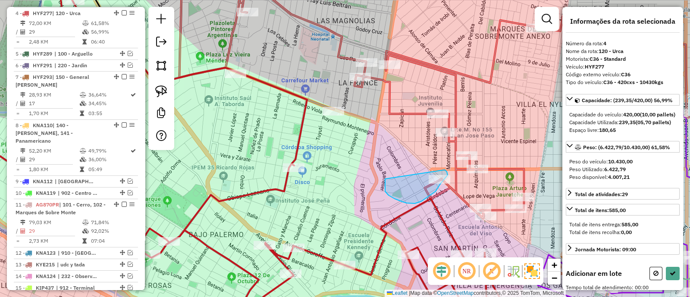
drag, startPoint x: 385, startPoint y: 179, endPoint x: 431, endPoint y: 167, distance: 47.7
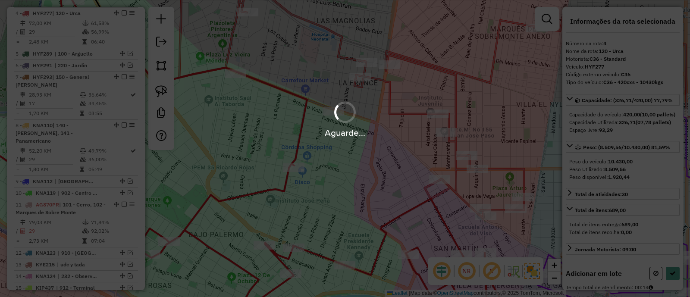
select select "*********"
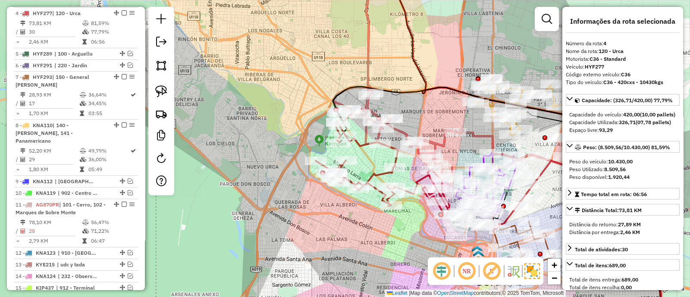
click at [442, 143] on icon at bounding box center [394, 78] width 122 height 202
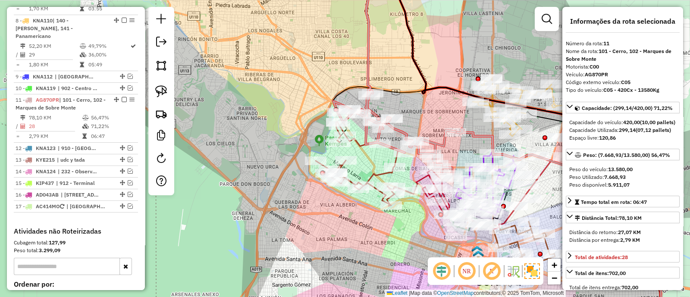
scroll to position [599, 0]
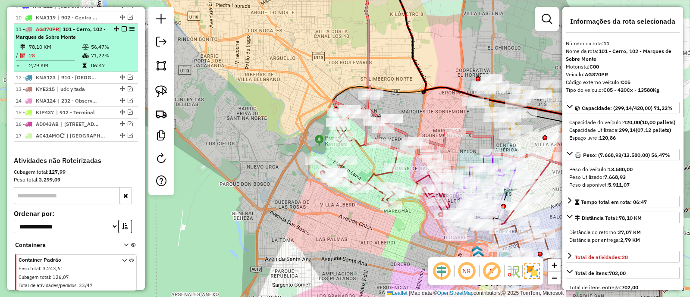
click at [122, 26] on em at bounding box center [124, 28] width 5 height 5
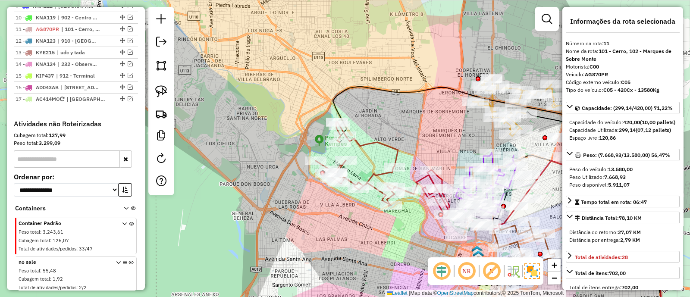
click at [391, 143] on icon at bounding box center [383, 169] width 134 height 95
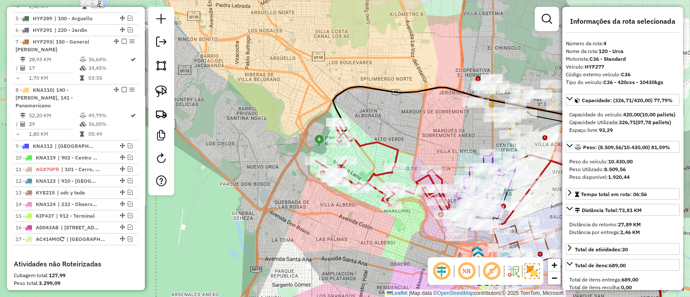
scroll to position [424, 0]
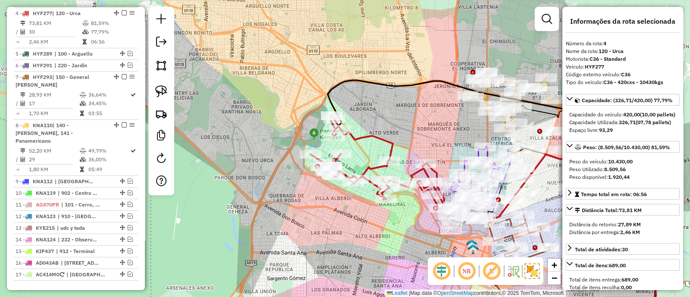
drag, startPoint x: 395, startPoint y: 128, endPoint x: 341, endPoint y: 92, distance: 65.7
click at [342, 93] on div "Janela de atendimento Grade de atendimento Capacidade Transportadoras Veículos …" at bounding box center [345, 148] width 690 height 297
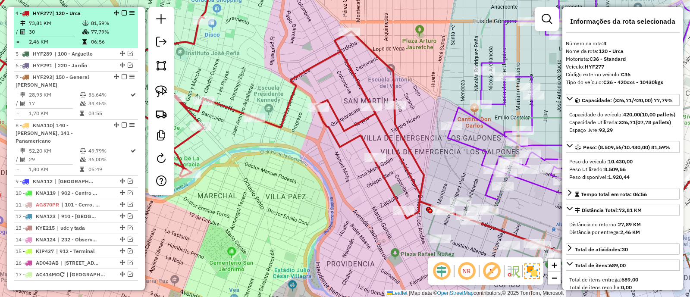
click at [122, 11] on em at bounding box center [124, 12] width 5 height 5
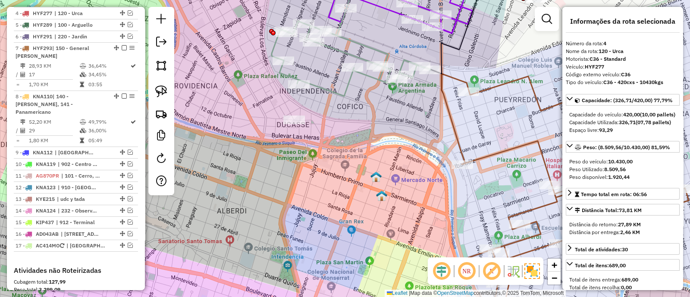
click at [338, 92] on icon at bounding box center [351, 33] width 159 height 126
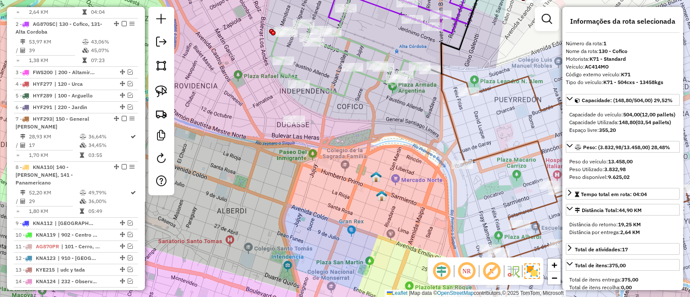
scroll to position [323, 0]
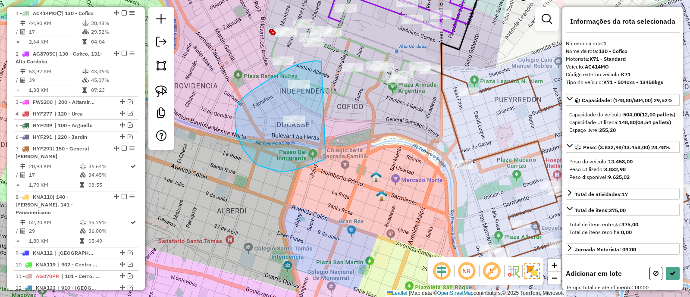
drag, startPoint x: 250, startPoint y: 92, endPoint x: 326, endPoint y: 158, distance: 100.8
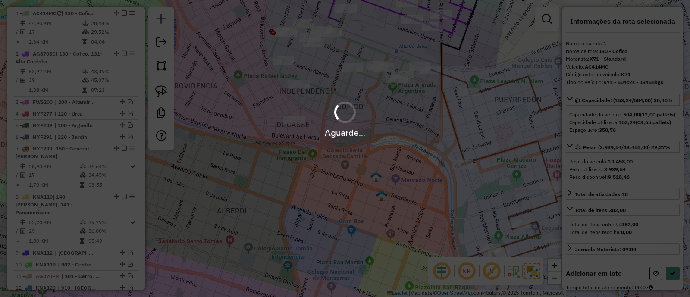
select select "*********"
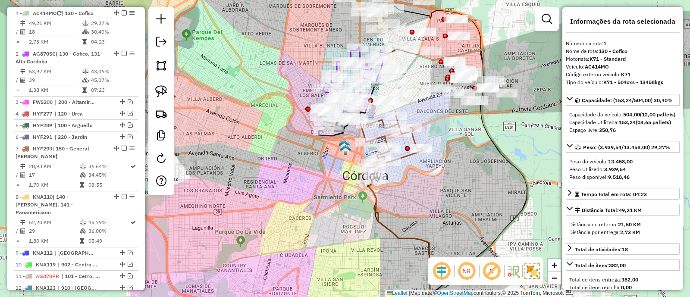
drag, startPoint x: 345, startPoint y: 156, endPoint x: 313, endPoint y: 166, distance: 34.4
click at [313, 166] on div "Janela de atendimento Grade de atendimento Capacidade Transportadoras Veículos …" at bounding box center [345, 148] width 690 height 297
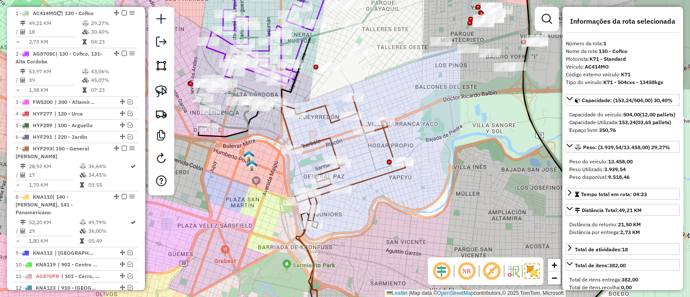
click at [379, 176] on icon at bounding box center [344, 160] width 124 height 129
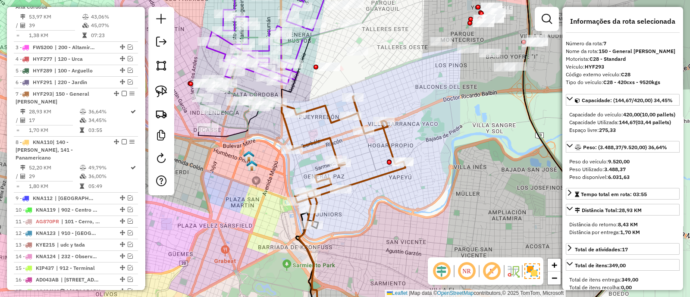
scroll to position [459, 0]
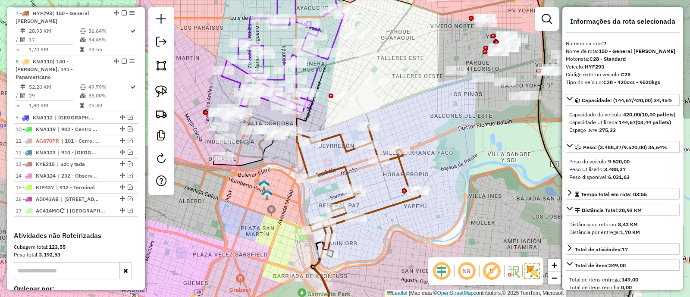
drag, startPoint x: 429, startPoint y: 135, endPoint x: 445, endPoint y: 165, distance: 34.5
click at [446, 168] on div "Janela de atendimento Grade de atendimento Capacidade Transportadoras Veículos …" at bounding box center [345, 148] width 690 height 297
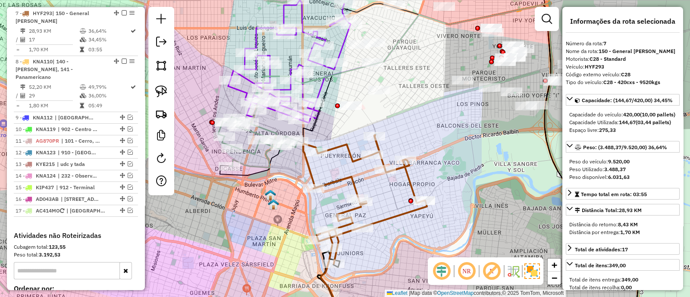
click at [263, 162] on div "Janela de atendimento Grade de atendimento Capacidade Transportadoras Veículos …" at bounding box center [345, 148] width 690 height 297
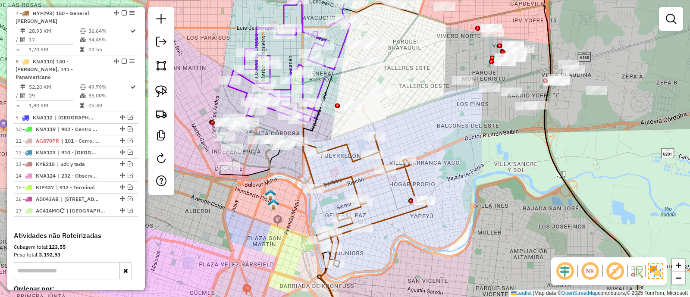
click at [259, 167] on icon at bounding box center [257, 128] width 79 height 80
select select "*********"
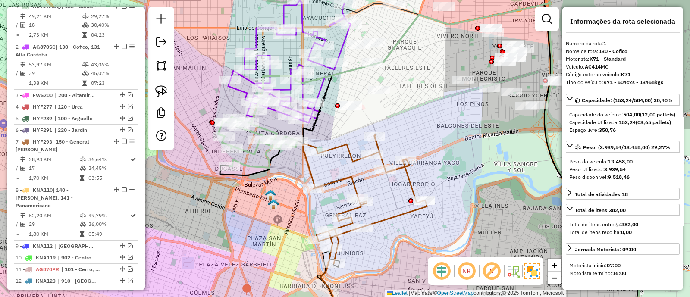
scroll to position [323, 0]
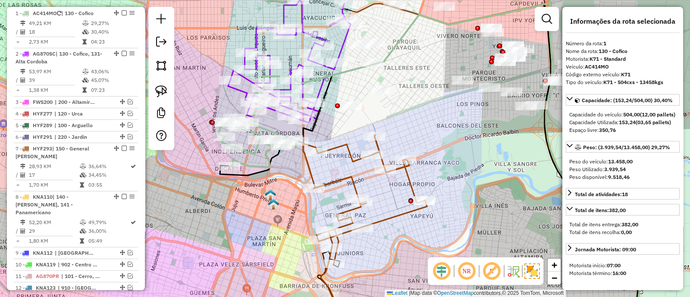
click at [347, 150] on icon at bounding box center [365, 199] width 124 height 129
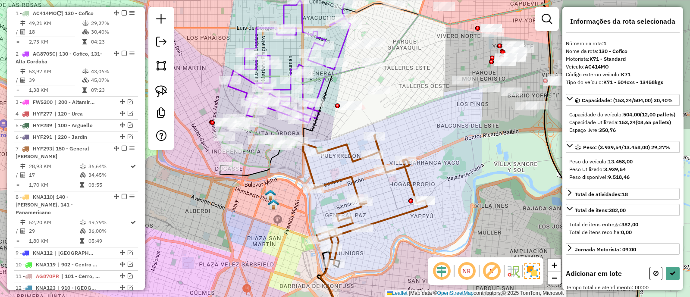
click at [347, 150] on icon at bounding box center [365, 199] width 124 height 129
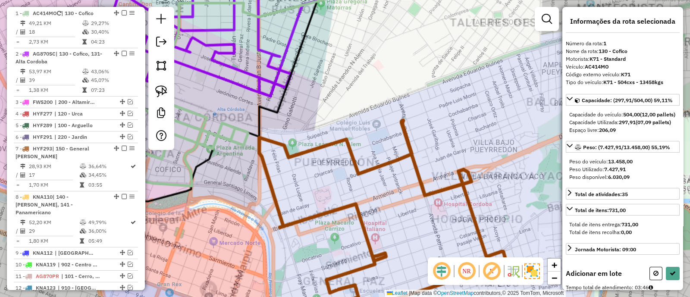
select select "*********"
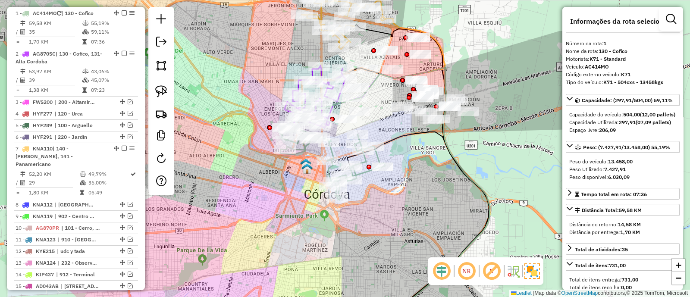
click at [403, 166] on div "Janela de atendimento Grade de atendimento Capacidade Transportadoras Veículos …" at bounding box center [345, 148] width 690 height 297
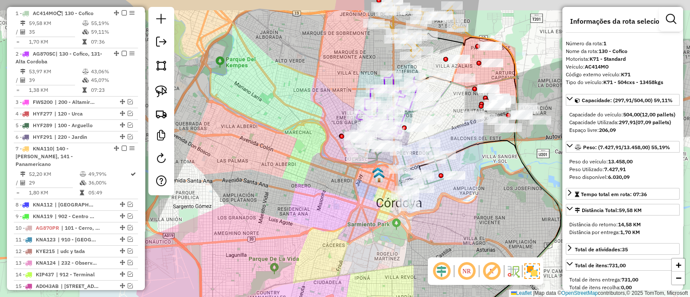
drag, startPoint x: 467, startPoint y: 107, endPoint x: 470, endPoint y: 136, distance: 29.9
click at [470, 136] on div "Janela de atendimento Grade de atendimento Capacidade Transportadoras Veículos …" at bounding box center [345, 148] width 690 height 297
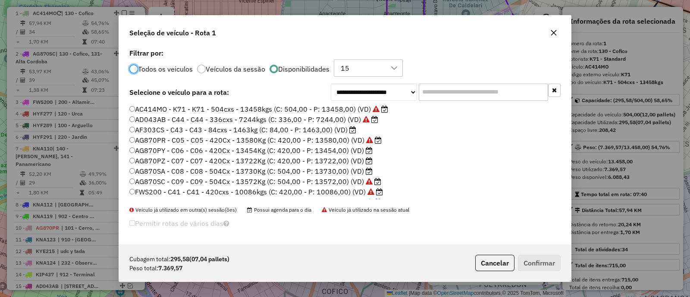
scroll to position [4, 3]
click at [346, 147] on label "AG870PY - C06 - C06 - 420Cx - 13454Kg (C: 420,00 - P: 13454,00) (VD)" at bounding box center [250, 150] width 243 height 10
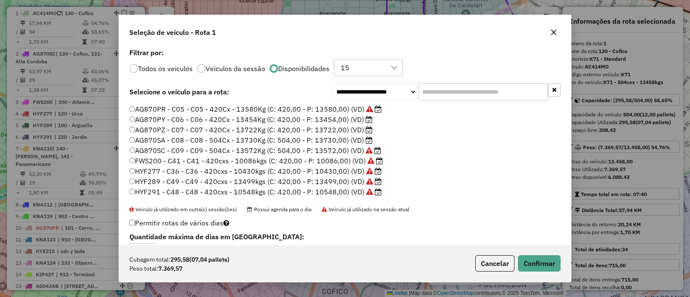
scroll to position [53, 0]
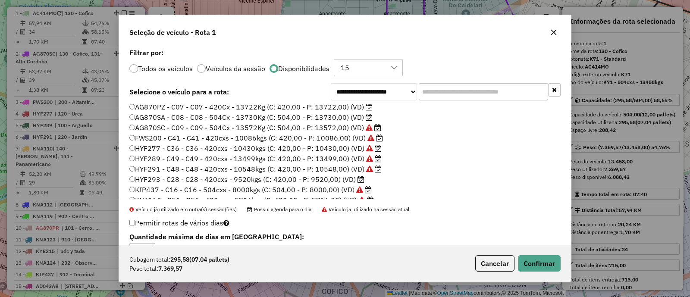
click at [344, 179] on label "HYF293 - C28 - C28 - 420cxs - 9520kgs (C: 420,00 - P: 9520,00) (VD)" at bounding box center [246, 179] width 235 height 10
click at [541, 261] on button "Confirmar" at bounding box center [539, 263] width 43 height 16
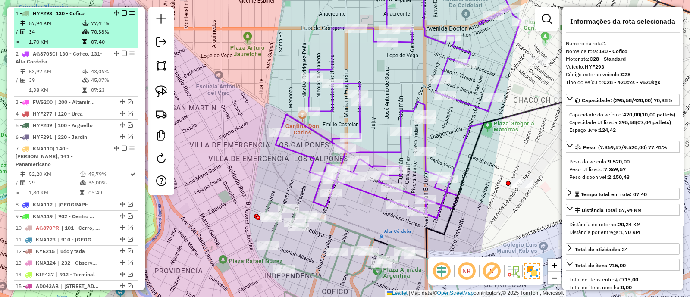
click at [122, 12] on em at bounding box center [124, 12] width 5 height 5
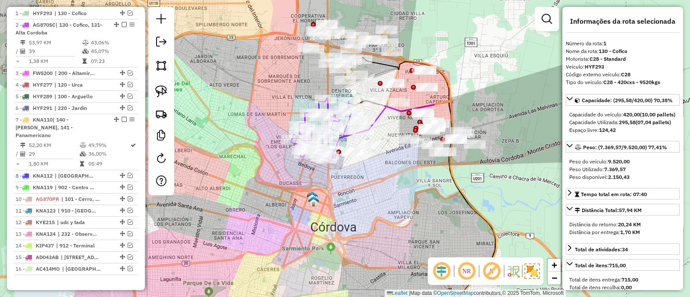
drag, startPoint x: 381, startPoint y: 176, endPoint x: 375, endPoint y: 187, distance: 12.9
click at [375, 187] on div "Janela de atendimento Grade de atendimento Capacidade Transportadoras Veículos …" at bounding box center [345, 148] width 690 height 297
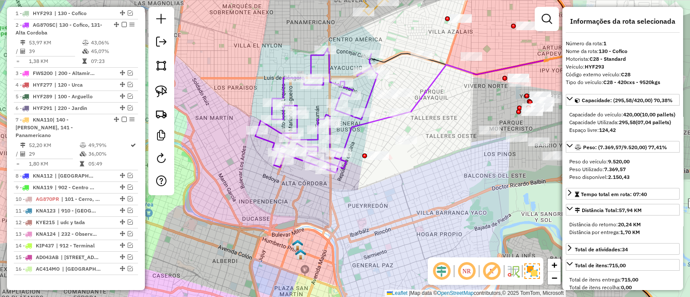
click at [354, 125] on icon at bounding box center [497, 189] width 335 height 275
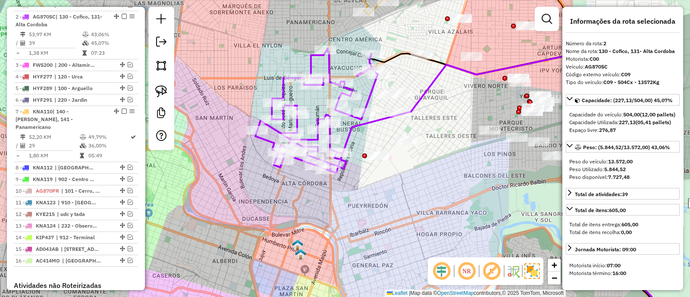
scroll to position [335, 0]
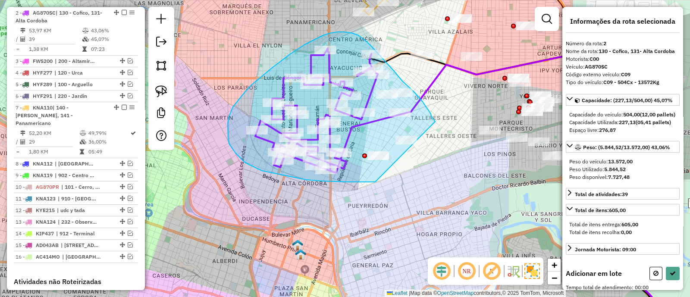
drag, startPoint x: 435, startPoint y: 122, endPoint x: 416, endPoint y: 179, distance: 60.1
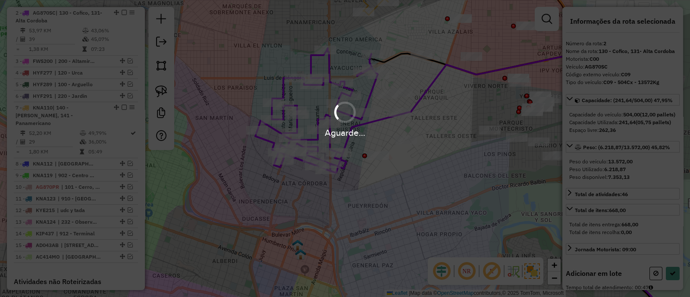
select select "*********"
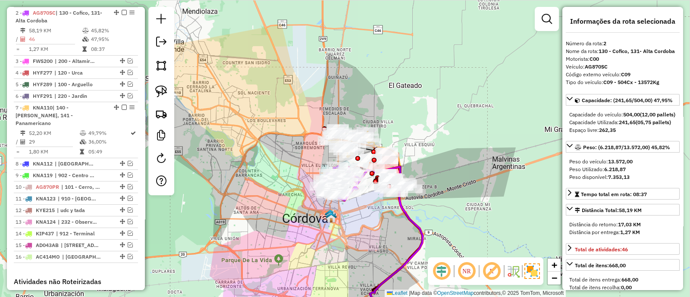
drag, startPoint x: 420, startPoint y: 205, endPoint x: 366, endPoint y: 211, distance: 54.2
click at [367, 211] on div "Janela de atendimento Grade de atendimento Capacidade Transportadoras Veículos …" at bounding box center [345, 148] width 690 height 297
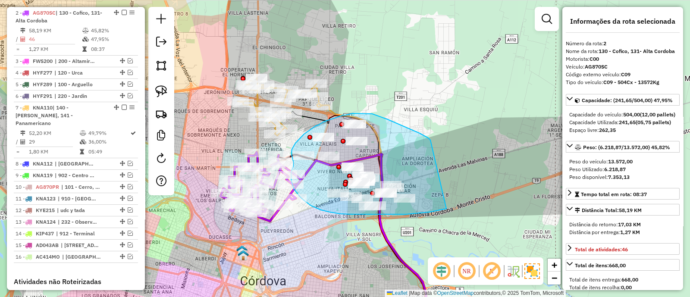
drag, startPoint x: 403, startPoint y: 126, endPoint x: 446, endPoint y: 209, distance: 93.4
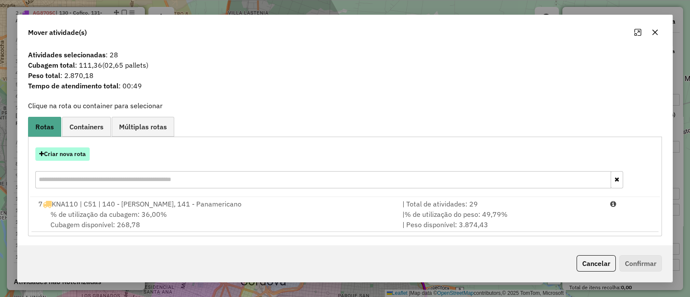
click at [60, 156] on button "Criar nova rota" at bounding box center [62, 153] width 54 height 13
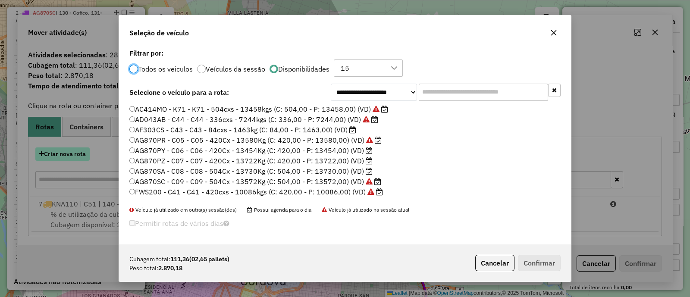
scroll to position [4, 3]
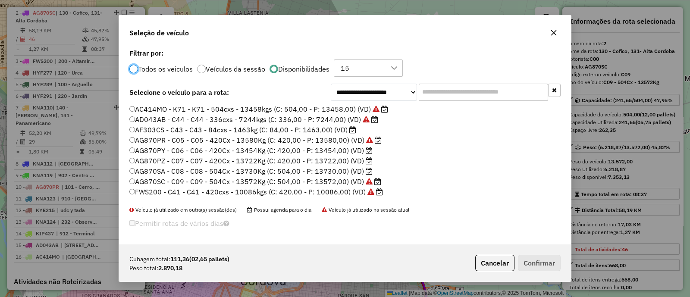
click at [334, 147] on label "AG870PY - C06 - C06 - 420Cx - 13454Kg (C: 420,00 - P: 13454,00) (VD)" at bounding box center [250, 150] width 243 height 10
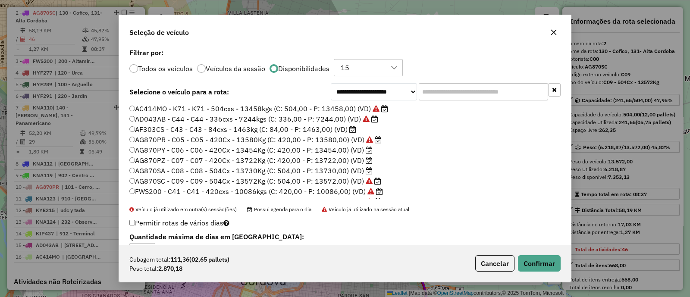
click at [334, 147] on label "AG870PY - C06 - C06 - 420Cx - 13454Kg (C: 420,00 - P: 13454,00) (VD)" at bounding box center [250, 150] width 243 height 10
click at [548, 261] on button "Confirmar" at bounding box center [539, 263] width 43 height 16
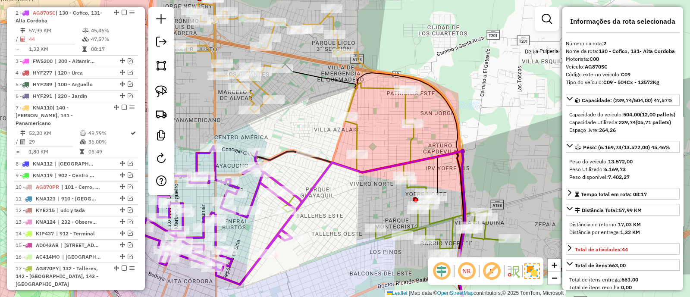
click at [354, 142] on icon at bounding box center [393, 168] width 222 height 171
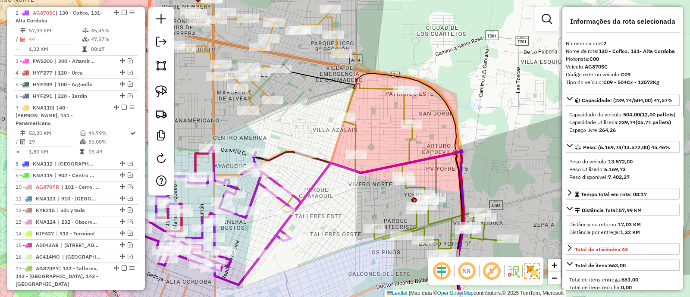
click at [354, 142] on icon at bounding box center [392, 168] width 222 height 171
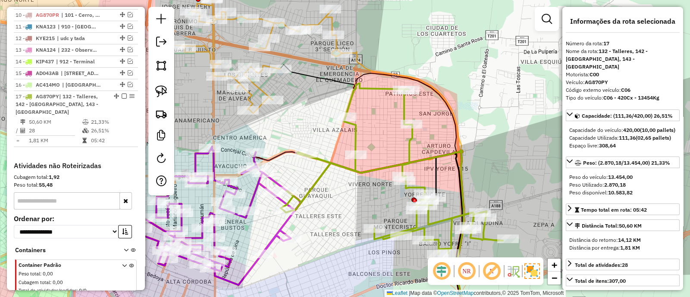
scroll to position [578, 0]
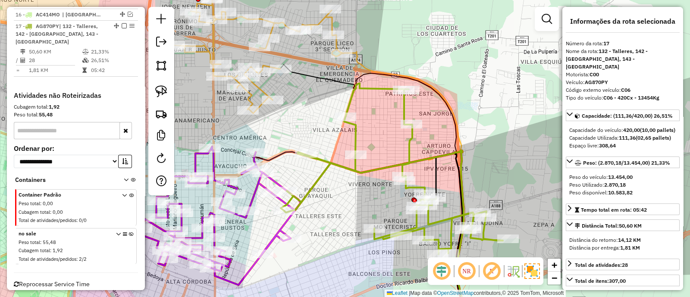
click at [358, 143] on icon at bounding box center [392, 168] width 222 height 171
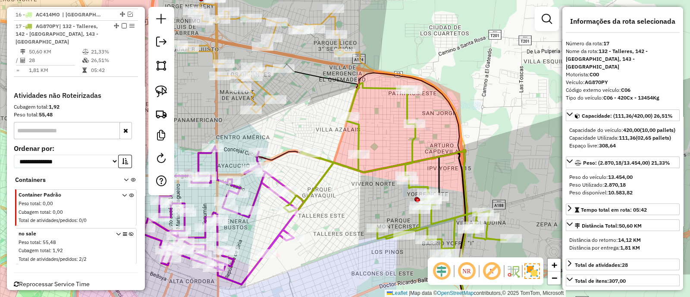
drag, startPoint x: 332, startPoint y: 180, endPoint x: 351, endPoint y: 163, distance: 26.3
click at [351, 163] on div "Janela de atendimento Grade de atendimento Capacidade Transportadoras Veículos …" at bounding box center [345, 148] width 690 height 297
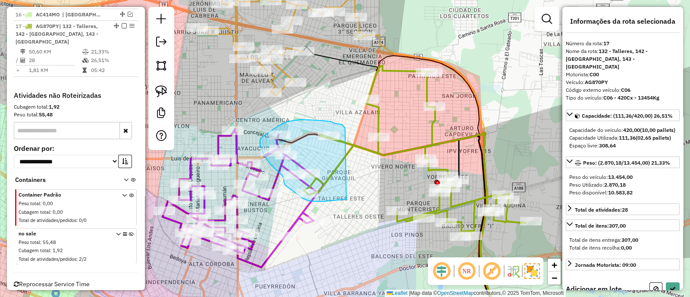
drag, startPoint x: 343, startPoint y: 126, endPoint x: 351, endPoint y: 199, distance: 73.4
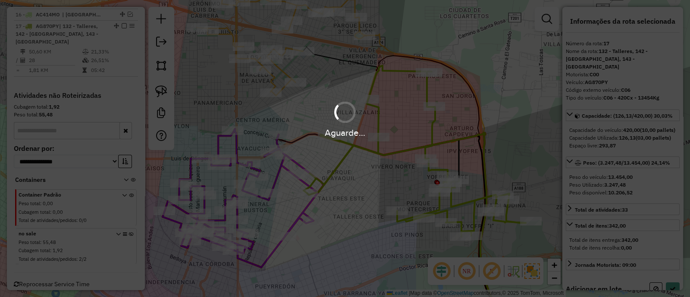
select select "*********"
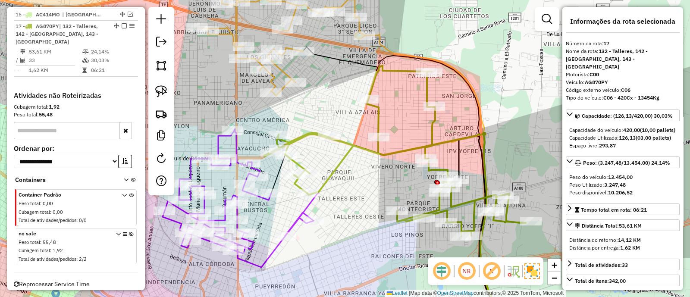
click at [332, 169] on icon at bounding box center [409, 230] width 204 height 194
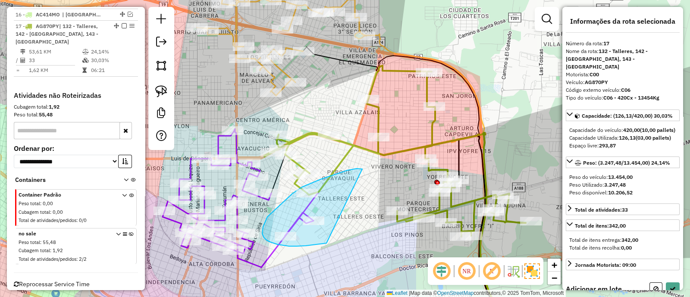
drag, startPoint x: 362, startPoint y: 169, endPoint x: 332, endPoint y: 242, distance: 79.4
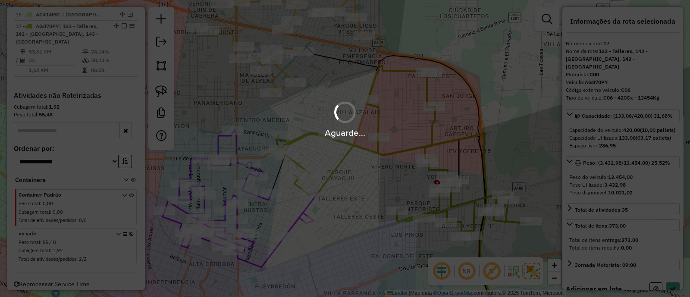
select select "*********"
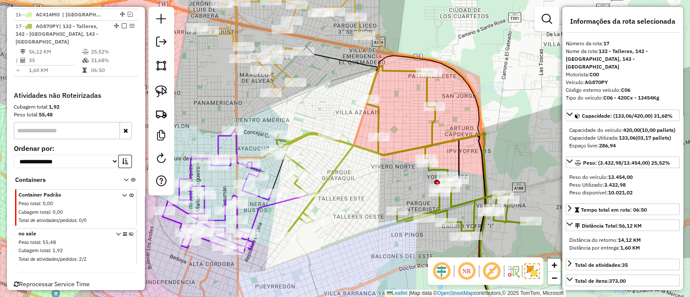
click at [279, 208] on icon at bounding box center [374, 230] width 273 height 194
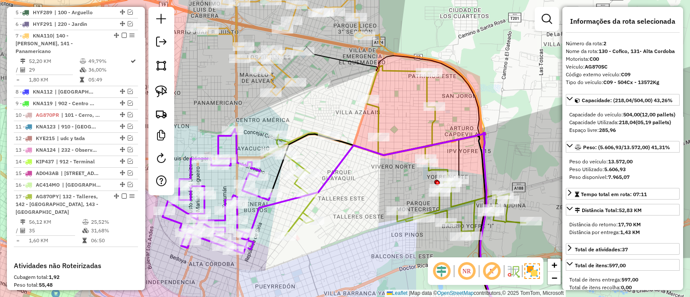
scroll to position [335, 0]
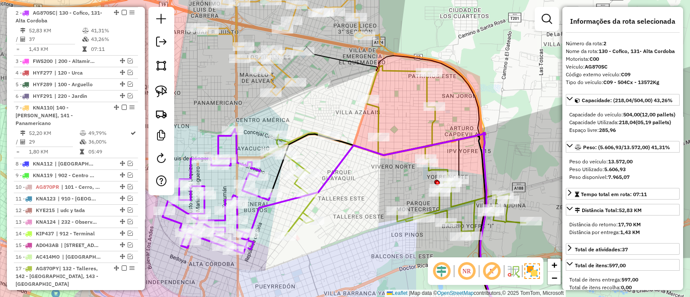
click at [381, 118] on icon at bounding box center [394, 151] width 261 height 171
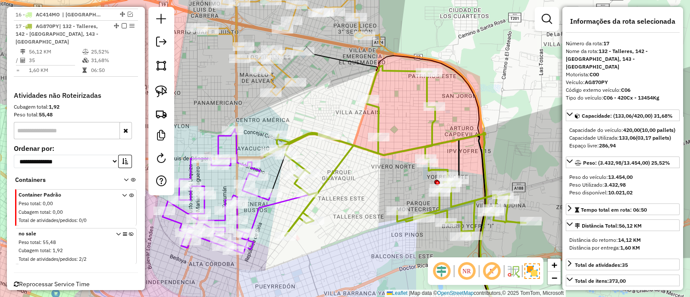
scroll to position [578, 0]
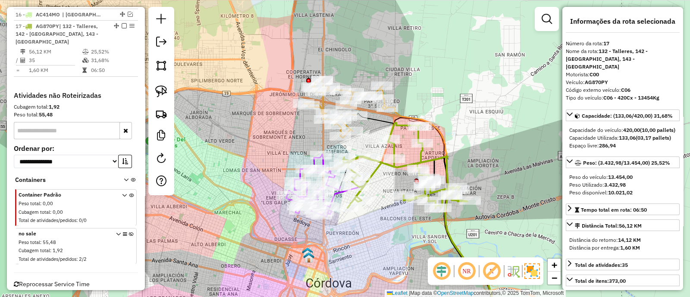
drag, startPoint x: 385, startPoint y: 202, endPoint x: 389, endPoint y: 207, distance: 6.8
click at [389, 207] on div "Janela de atendimento Grade de atendimento Capacidade Transportadoras Veículos …" at bounding box center [345, 148] width 690 height 297
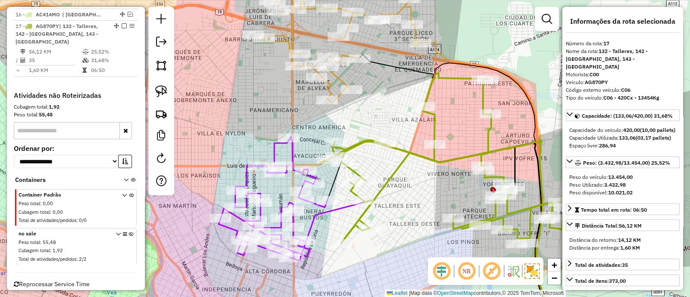
click at [329, 82] on icon at bounding box center [337, 45] width 169 height 115
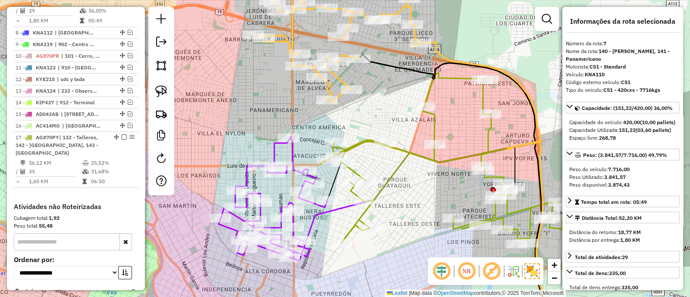
scroll to position [429, 0]
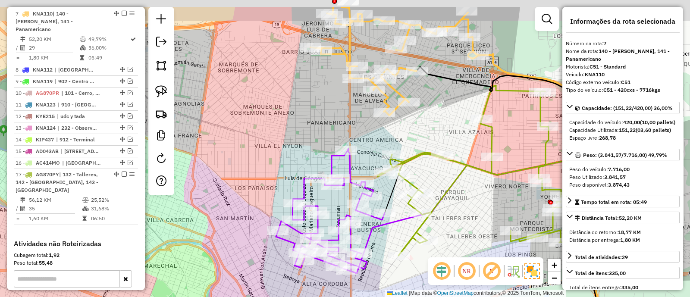
drag, startPoint x: 418, startPoint y: 117, endPoint x: 418, endPoint y: 125, distance: 7.8
click at [418, 125] on div "Janela de atendimento Grade de atendimento Capacidade Transportadoras Veículos …" at bounding box center [345, 148] width 690 height 297
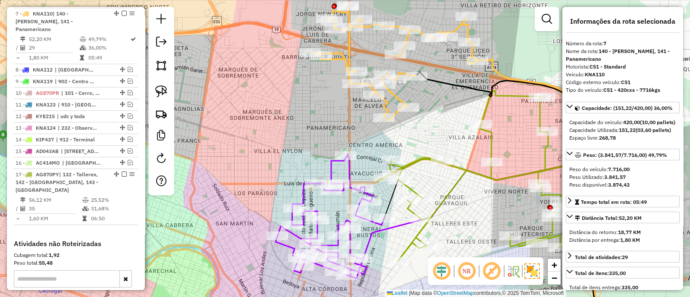
click at [385, 102] on icon at bounding box center [394, 63] width 169 height 115
click at [339, 166] on icon at bounding box center [330, 216] width 109 height 125
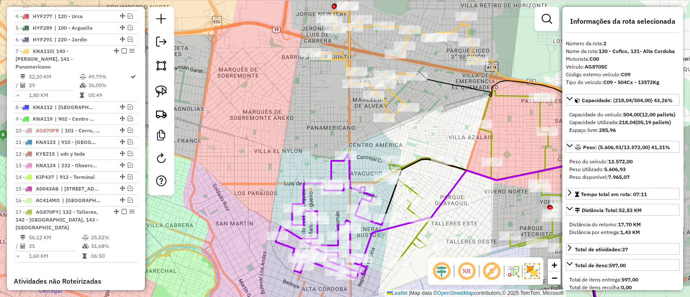
scroll to position [335, 0]
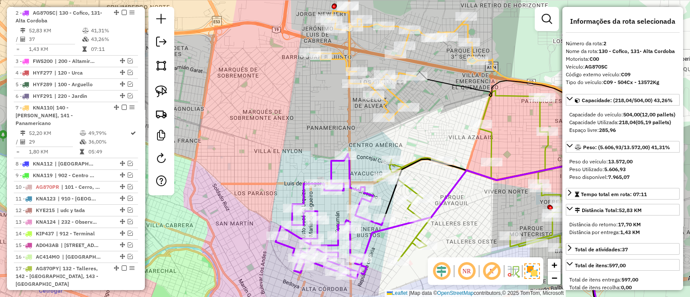
click at [497, 148] on div "Janela de atendimento Grade de atendimento Capacidade Transportadoras Veículos …" at bounding box center [345, 148] width 690 height 297
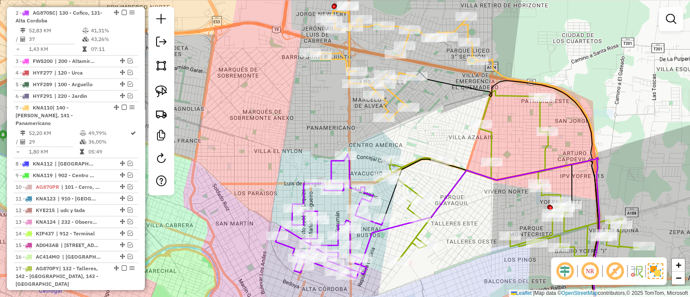
click at [492, 147] on icon at bounding box center [507, 176] width 261 height 171
select select "*********"
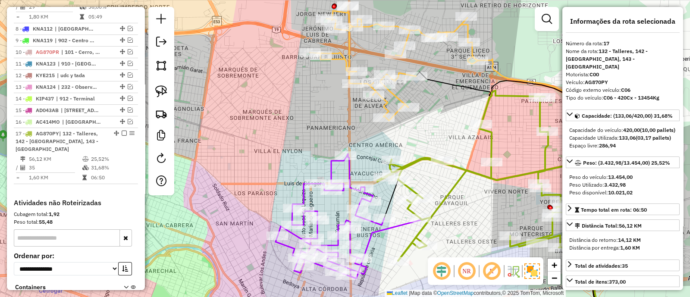
scroll to position [578, 0]
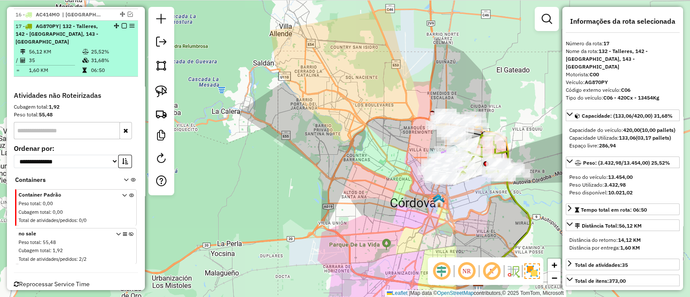
click at [122, 23] on em at bounding box center [124, 25] width 5 height 5
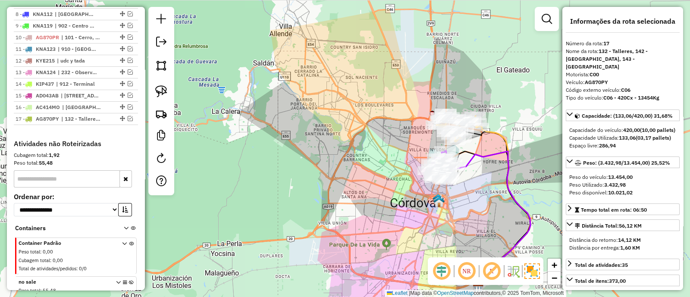
scroll to position [433, 0]
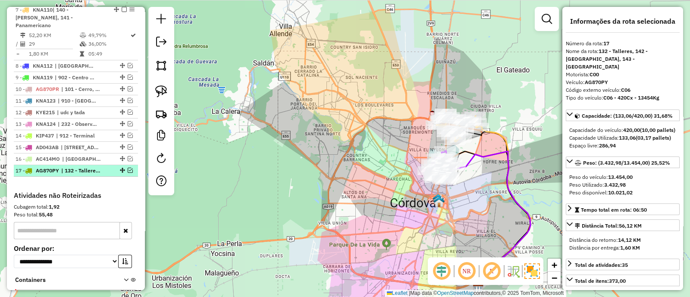
click at [128, 168] on em at bounding box center [130, 170] width 5 height 5
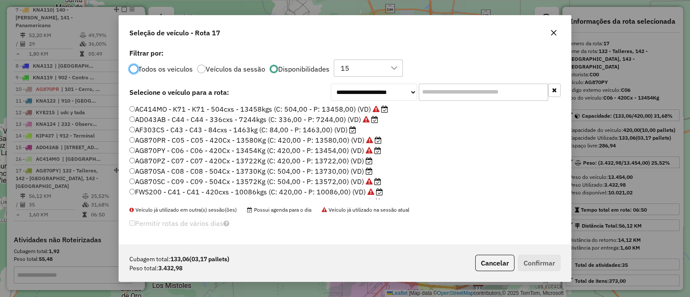
scroll to position [143, 0]
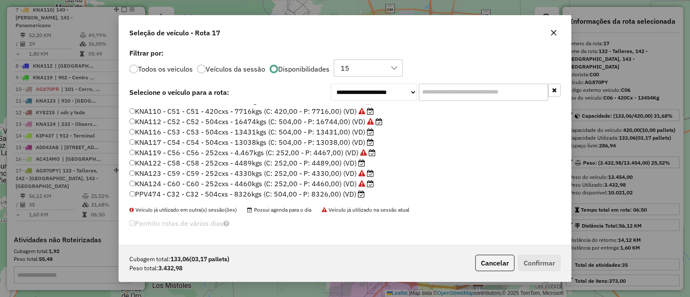
click at [353, 197] on label "PPV474 - C32 - C32 - 504cxs - 8326kgs (C: 504,00 - P: 8326,00) (VD)" at bounding box center [246, 194] width 235 height 10
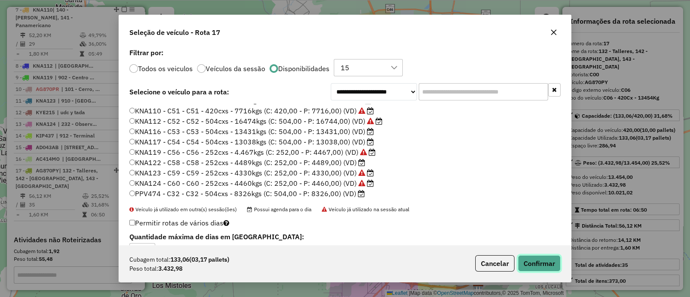
click at [524, 256] on button "Confirmar" at bounding box center [539, 263] width 43 height 16
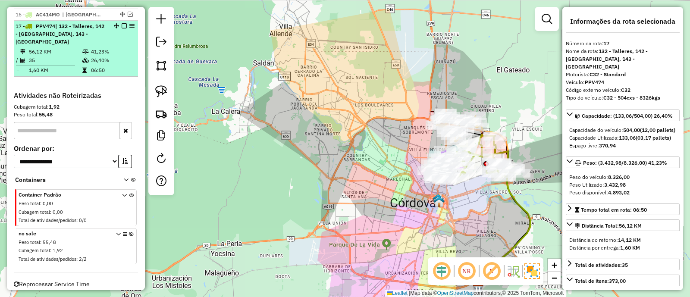
click at [122, 23] on em at bounding box center [124, 25] width 5 height 5
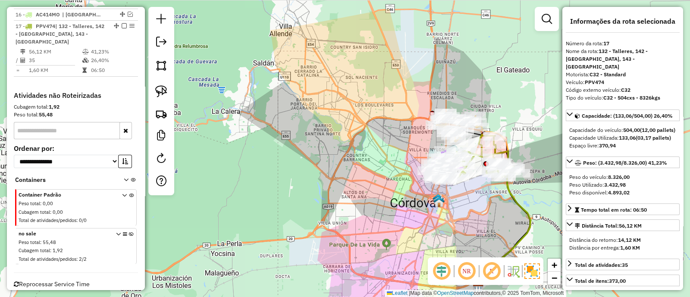
scroll to position [541, 0]
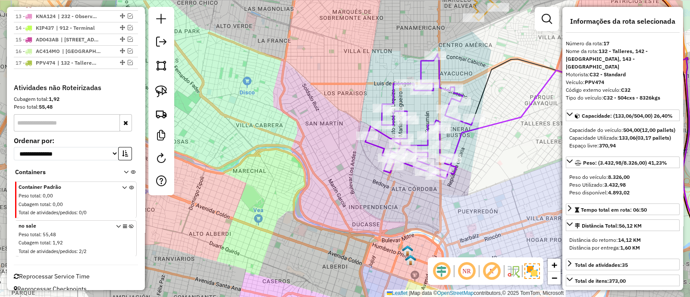
click at [498, 122] on icon at bounding box center [599, 179] width 319 height 242
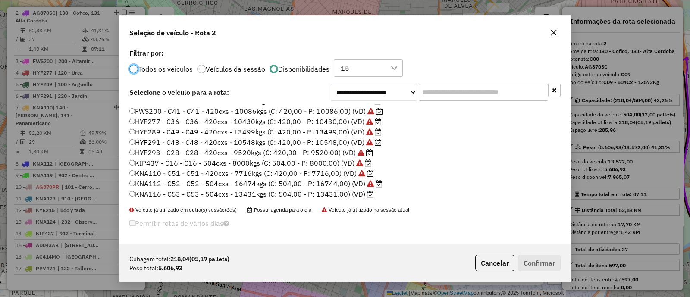
scroll to position [143, 0]
click at [346, 162] on label "KNA122 - C58 - C58 - 252cxs - 4489kgs (C: 252,00 - P: 4489,00) (VD)" at bounding box center [247, 163] width 236 height 10
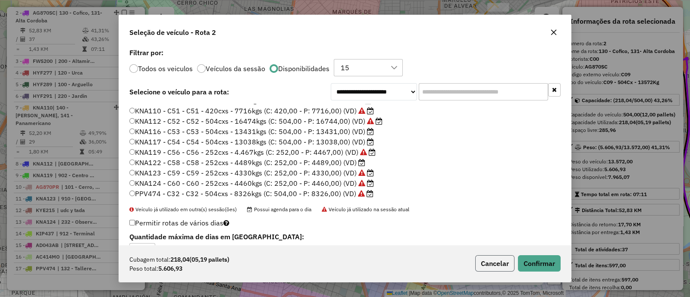
click at [490, 264] on button "Cancelar" at bounding box center [494, 263] width 39 height 16
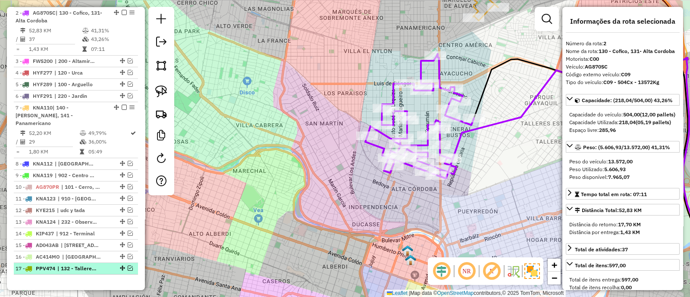
click at [128, 266] on em at bounding box center [130, 268] width 5 height 5
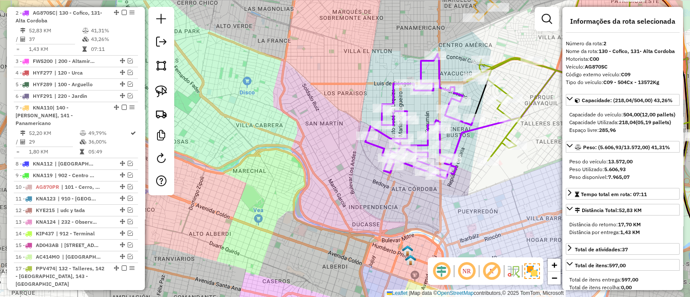
click at [508, 138] on icon at bounding box center [597, 76] width 261 height 171
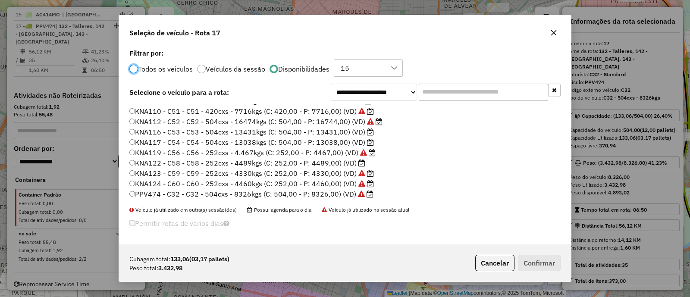
click at [326, 162] on label "KNA122 - C58 - C58 - 252cxs - 4489kgs (C: 252,00 - P: 4489,00) (VD)" at bounding box center [247, 163] width 236 height 10
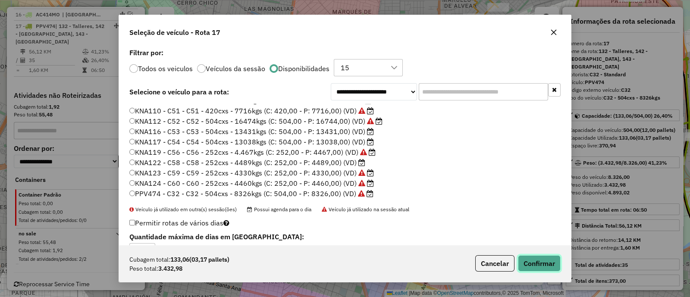
click at [547, 258] on button "Confirmar" at bounding box center [539, 263] width 43 height 16
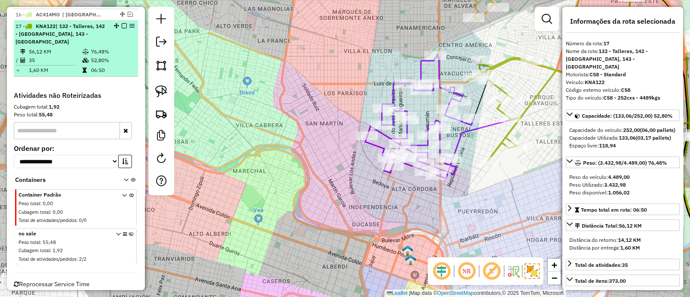
click at [119, 23] on div at bounding box center [122, 25] width 26 height 5
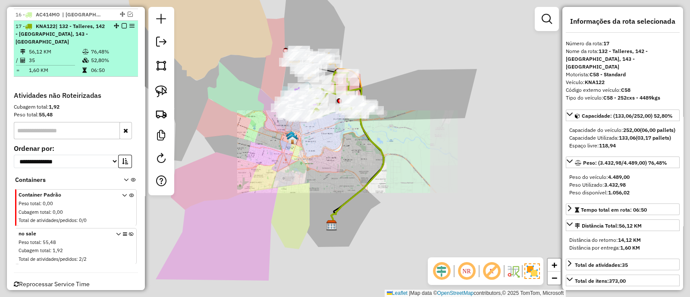
click at [122, 23] on em at bounding box center [124, 25] width 5 height 5
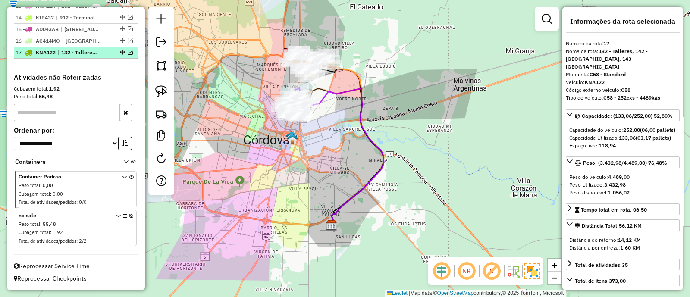
scroll to position [541, 0]
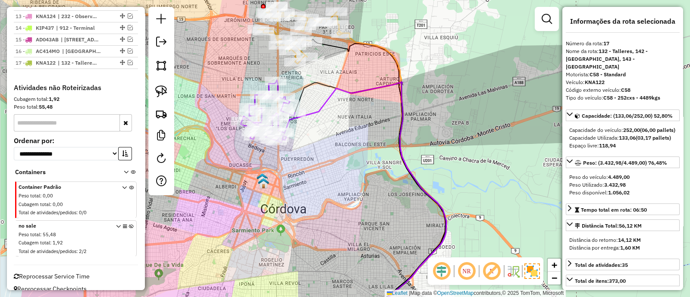
click at [326, 107] on icon at bounding box center [362, 204] width 168 height 245
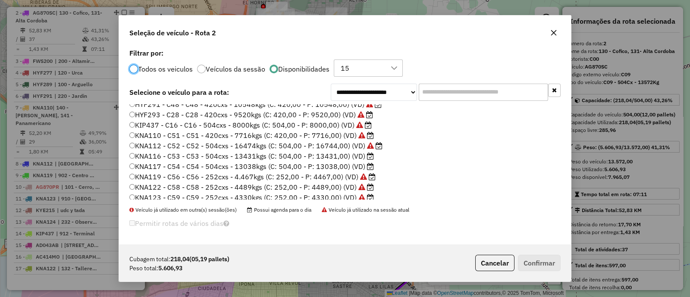
scroll to position [143, 0]
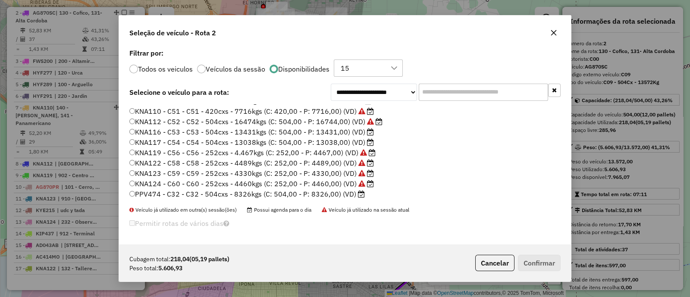
click at [281, 190] on label "PPV474 - C32 - C32 - 504cxs - 8326kgs (C: 504,00 - P: 8326,00) (VD)" at bounding box center [246, 194] width 235 height 10
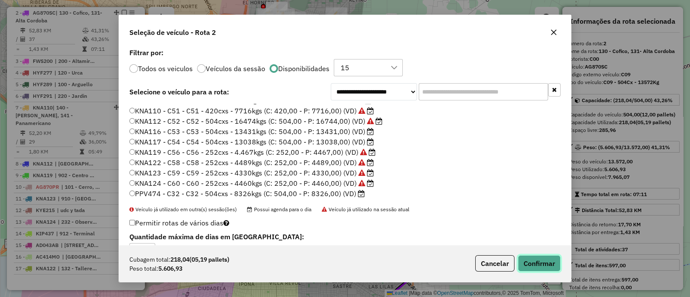
click at [542, 258] on button "Confirmar" at bounding box center [539, 263] width 43 height 16
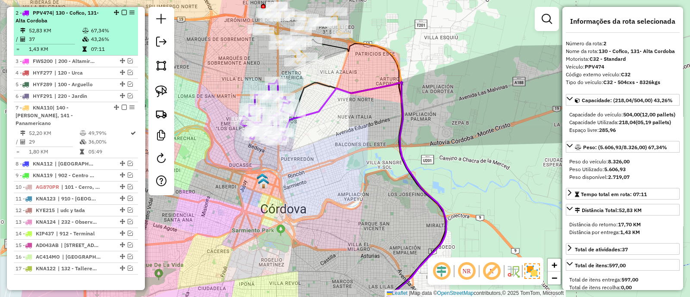
click at [122, 14] on em at bounding box center [124, 12] width 5 height 5
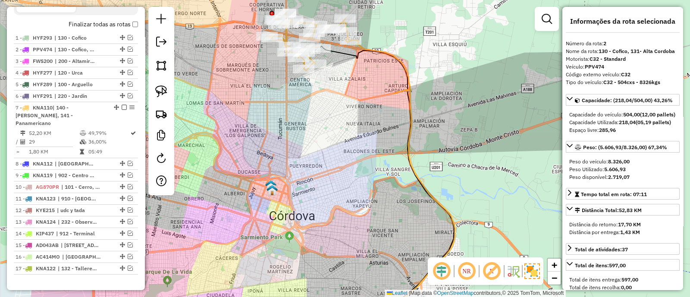
drag, startPoint x: 306, startPoint y: 158, endPoint x: 335, endPoint y: 199, distance: 50.1
click at [335, 197] on div "Janela de atendimento Grade de atendimento Capacidade Transportadoras Veículos …" at bounding box center [345, 148] width 690 height 297
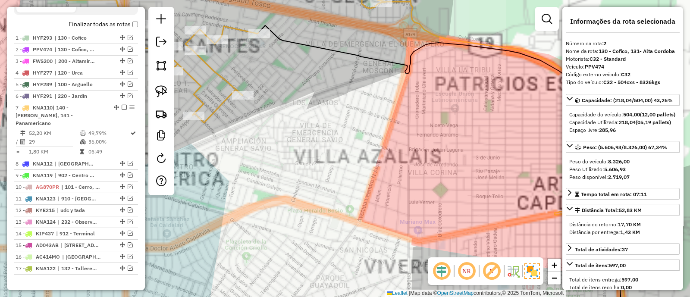
drag, startPoint x: 373, startPoint y: 109, endPoint x: 402, endPoint y: 232, distance: 126.2
click at [404, 231] on div "Janela de atendimento Grade de atendimento Capacidade Transportadoras Veículos …" at bounding box center [345, 148] width 690 height 297
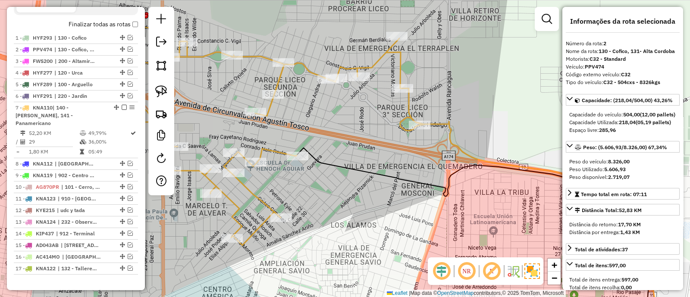
click at [259, 197] on icon at bounding box center [254, 129] width 339 height 231
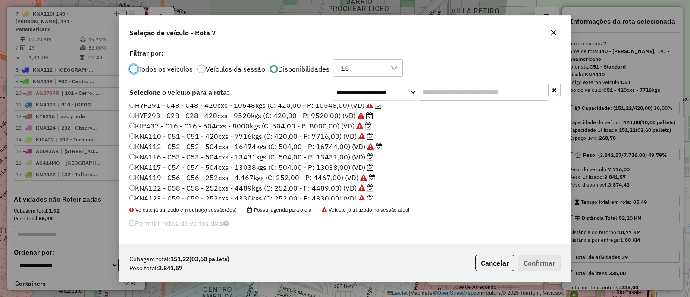
scroll to position [143, 0]
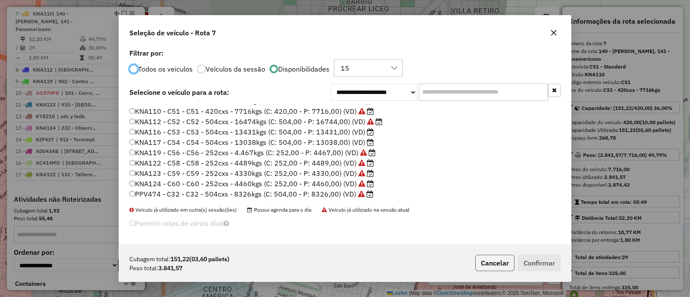
click at [490, 257] on button "Cancelar" at bounding box center [494, 263] width 39 height 16
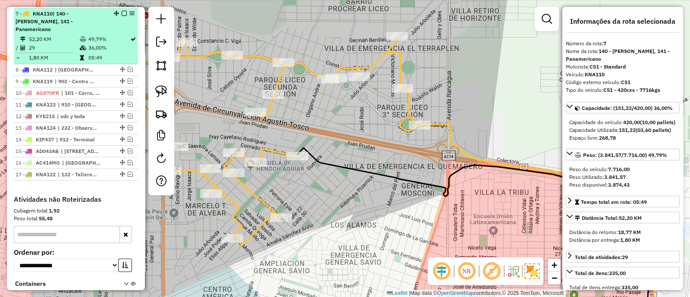
click at [122, 13] on em at bounding box center [124, 13] width 5 height 5
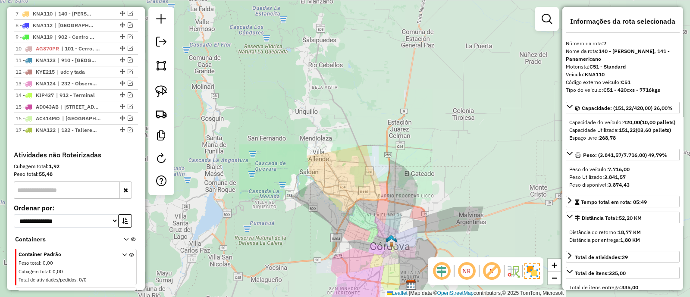
drag, startPoint x: 396, startPoint y: 176, endPoint x: 378, endPoint y: 73, distance: 105.1
click at [381, 82] on div "Janela de atendimento Grade de atendimento Capacidade Transportadoras Veículos …" at bounding box center [345, 148] width 690 height 297
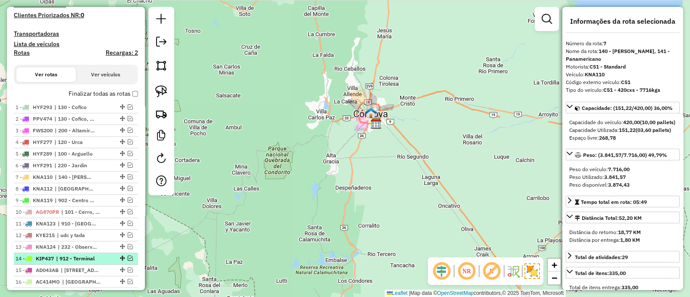
scroll to position [177, 0]
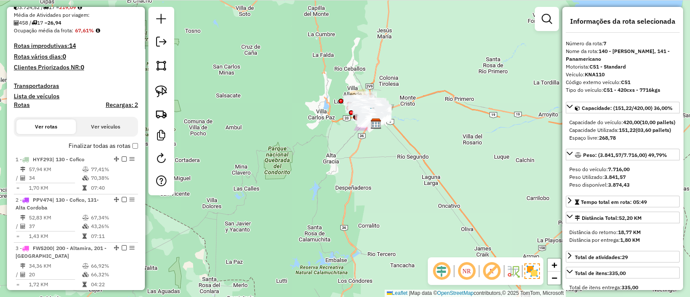
click at [27, 104] on h4 "Rotas" at bounding box center [22, 104] width 16 height 7
select select
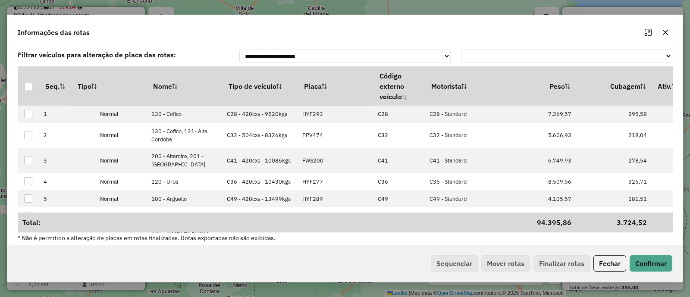
click at [251, 87] on th "Tipo de veículo" at bounding box center [260, 85] width 75 height 39
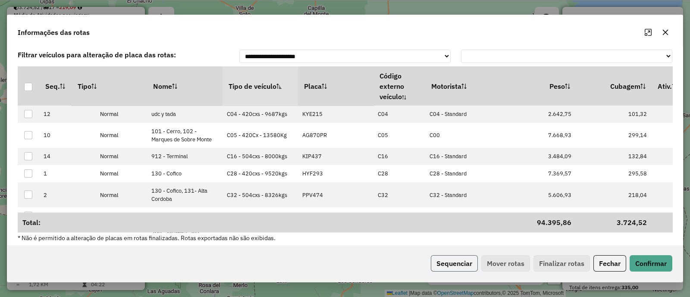
click at [444, 258] on button "Sequenciar" at bounding box center [454, 263] width 47 height 16
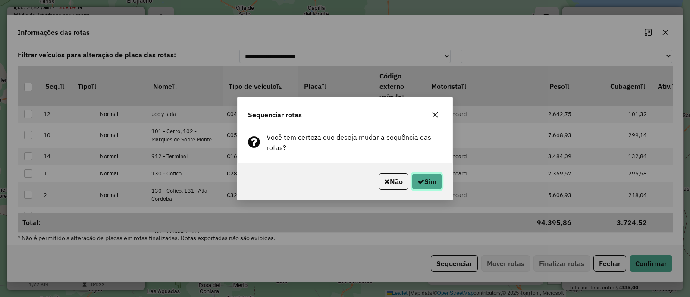
click at [426, 180] on button "Sim" at bounding box center [427, 181] width 30 height 16
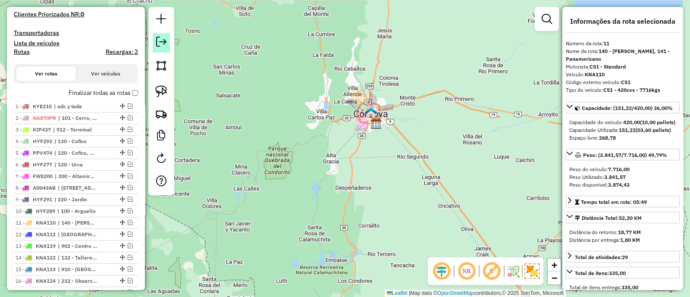
scroll to position [313, 0]
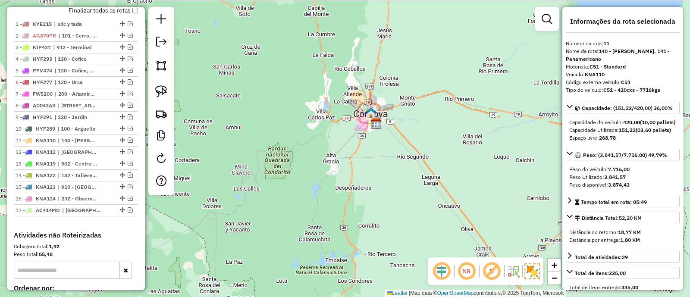
click at [345, 111] on div "Janela de atendimento Grade de atendimento Capacidade Transportadoras Veículos …" at bounding box center [345, 148] width 690 height 297
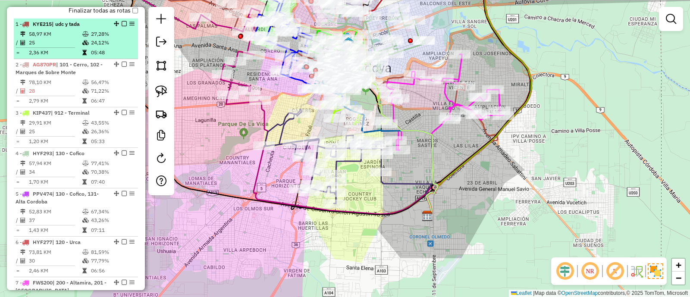
click at [122, 22] on em at bounding box center [124, 23] width 5 height 5
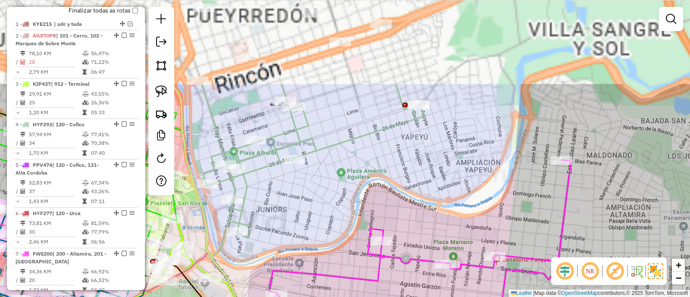
drag, startPoint x: 389, startPoint y: 66, endPoint x: 453, endPoint y: 179, distance: 130.3
click at [453, 179] on div "Janela de atendimento Grade de atendimento Capacidade Transportadoras Veículos …" at bounding box center [345, 148] width 690 height 297
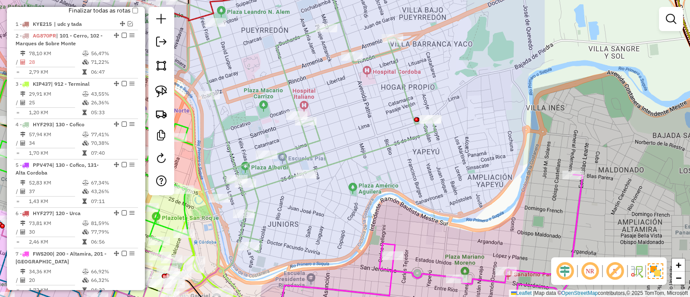
click at [402, 135] on div "Janela de atendimento Grade de atendimento Capacidade Transportadoras Veículos …" at bounding box center [345, 148] width 690 height 297
click at [401, 138] on icon at bounding box center [229, 111] width 414 height 282
select select "*********"
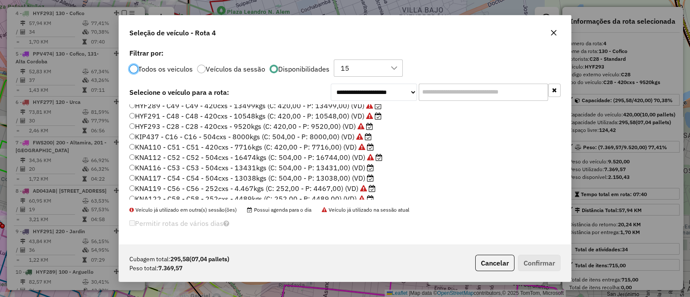
scroll to position [143, 0]
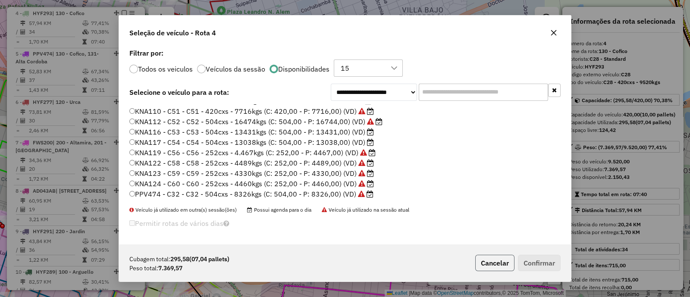
click at [487, 257] on button "Cancelar" at bounding box center [494, 263] width 39 height 16
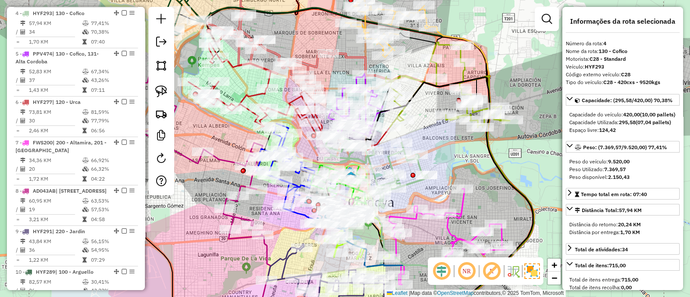
drag, startPoint x: 477, startPoint y: 191, endPoint x: 512, endPoint y: 72, distance: 123.9
click at [509, 81] on div "Janela de atendimento Grade de atendimento Capacidade Transportadoras Veículos …" at bounding box center [345, 148] width 690 height 297
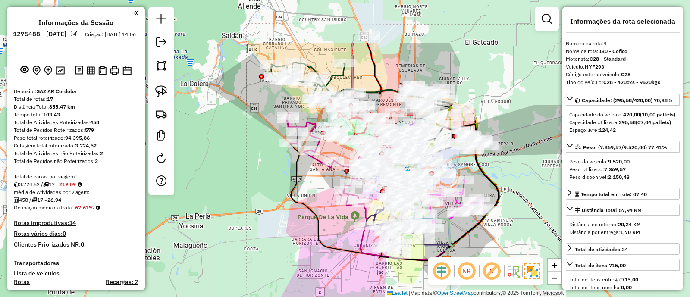
select select "*********"
click at [465, 242] on icon at bounding box center [449, 192] width 97 height 137
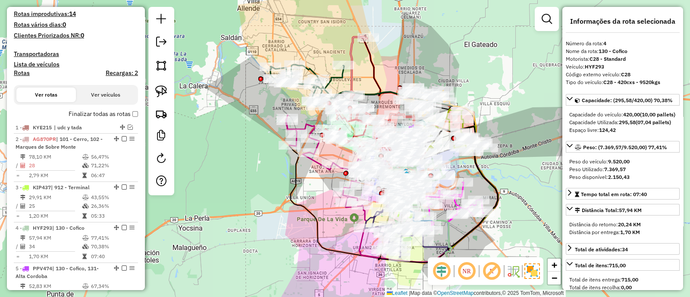
scroll to position [208, 0]
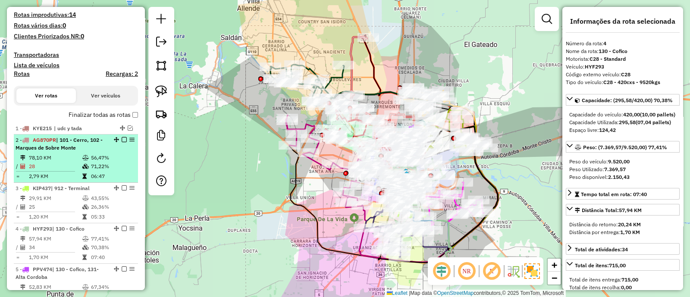
click at [66, 156] on td "78,10 KM" at bounding box center [54, 158] width 53 height 9
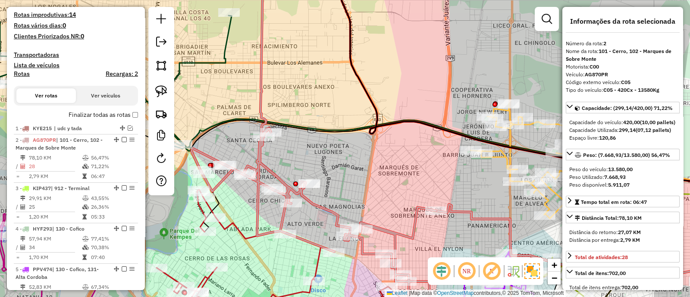
click at [262, 103] on icon at bounding box center [313, 137] width 245 height 335
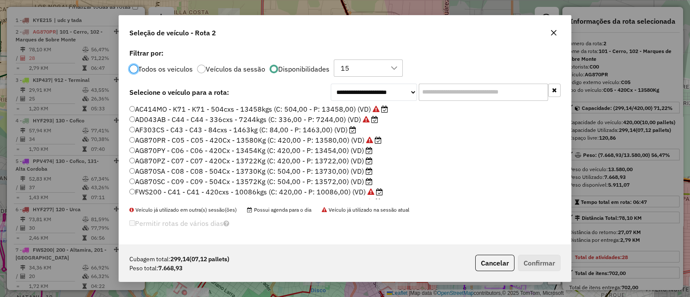
scroll to position [335, 0]
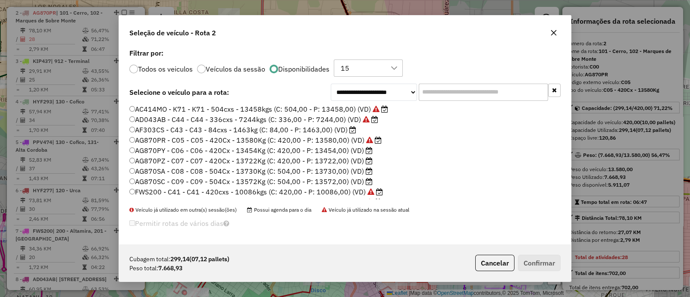
click at [466, 89] on input "text" at bounding box center [483, 92] width 129 height 17
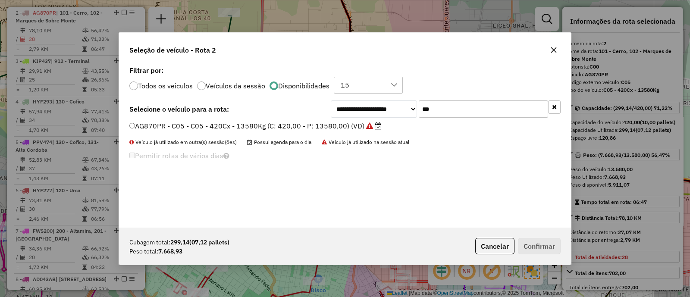
click at [306, 129] on label "AG870PR - C05 - C05 - 420Cx - 13580Kg (C: 420,00 - P: 13580,00) (VD)" at bounding box center [255, 126] width 252 height 10
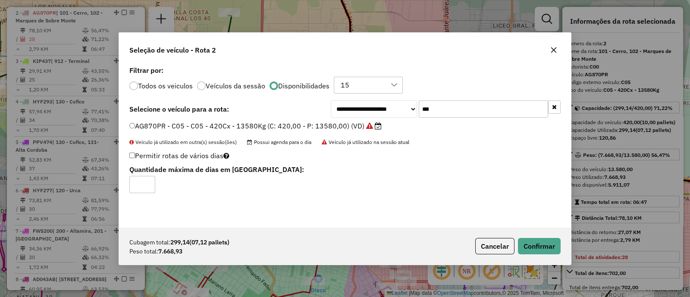
click at [486, 108] on input "***" at bounding box center [483, 108] width 129 height 17
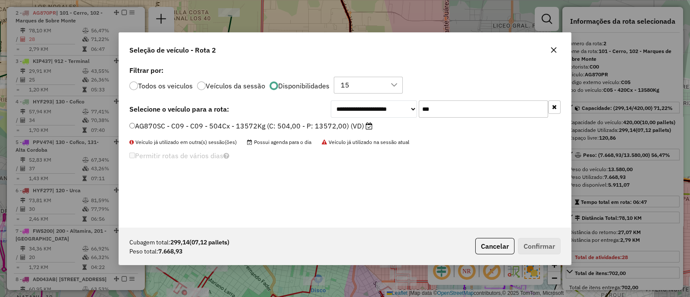
type input "***"
click at [327, 119] on div "**********" at bounding box center [345, 146] width 452 height 164
click at [327, 124] on label "AG870SC - C09 - C09 - 504Cx - 13572Kg (C: 504,00 - P: 13572,00) (VD)" at bounding box center [250, 126] width 243 height 10
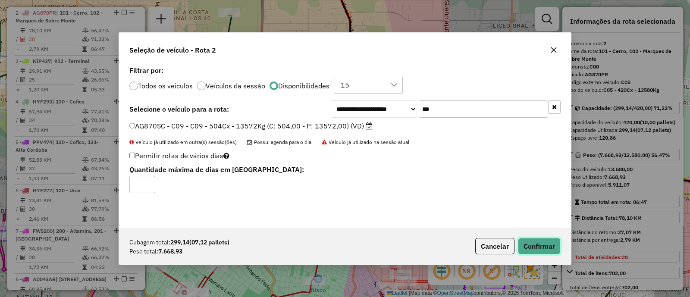
click at [537, 240] on button "Confirmar" at bounding box center [539, 246] width 43 height 16
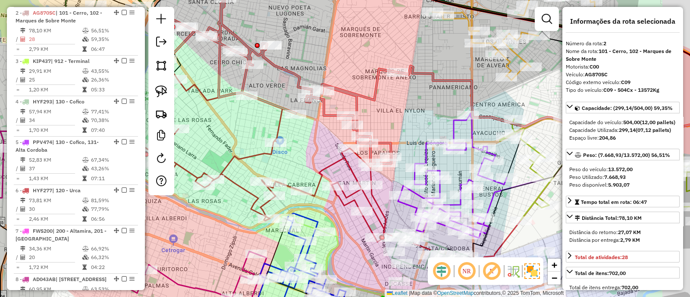
drag, startPoint x: 479, startPoint y: 234, endPoint x: 375, endPoint y: 208, distance: 106.8
click at [398, 213] on icon at bounding box center [452, 175] width 109 height 125
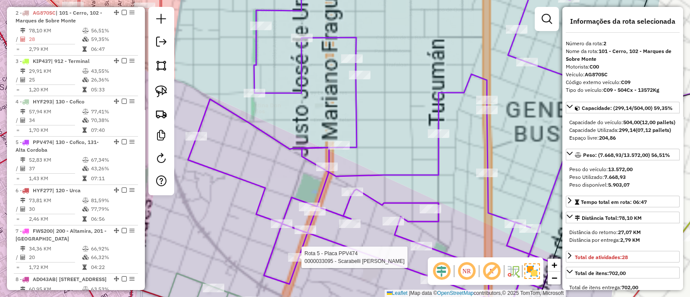
click at [354, 130] on icon at bounding box center [405, 138] width 435 height 336
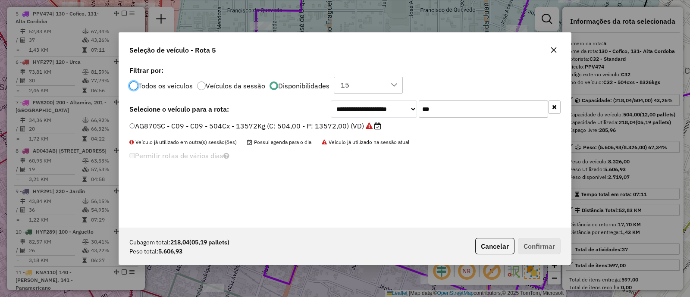
scroll to position [4, 3]
click at [460, 113] on input "***" at bounding box center [483, 108] width 129 height 17
paste input "****"
type input "*******"
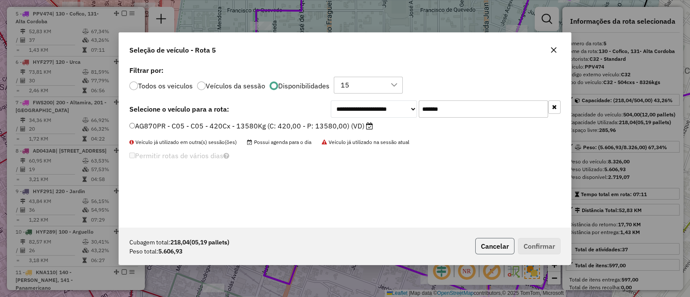
click at [493, 251] on button "Cancelar" at bounding box center [494, 246] width 39 height 16
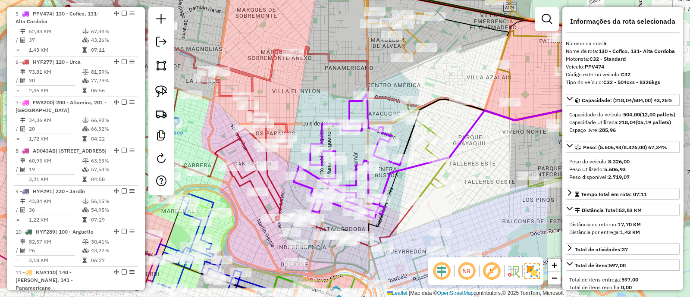
drag, startPoint x: 469, startPoint y: 242, endPoint x: 466, endPoint y: 194, distance: 47.9
click at [468, 198] on div "Janela de atendimento Grade de atendimento Capacidade Transportadoras Veículos …" at bounding box center [345, 148] width 690 height 297
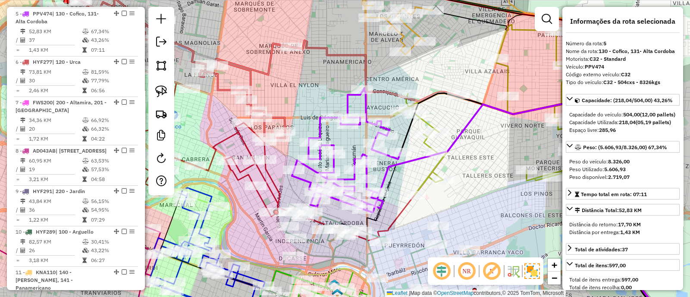
click at [444, 236] on icon at bounding box center [387, 265] width 207 height 123
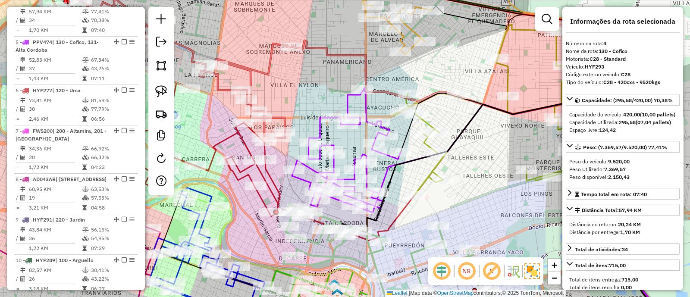
scroll to position [424, 0]
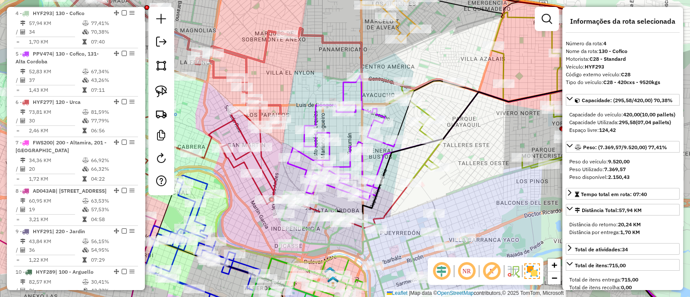
drag, startPoint x: 476, startPoint y: 191, endPoint x: 434, endPoint y: 101, distance: 99.0
click at [438, 113] on div "Janela de atendimento Grade de atendimento Capacidade Transportadoras Veículos …" at bounding box center [345, 148] width 690 height 297
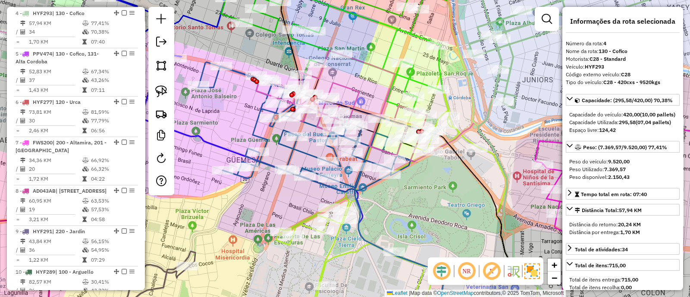
drag, startPoint x: 388, startPoint y: 204, endPoint x: 401, endPoint y: 214, distance: 16.6
click at [398, 216] on div "Janela de atendimento Grade de atendimento Capacidade Transportadoras Veículos …" at bounding box center [345, 148] width 690 height 297
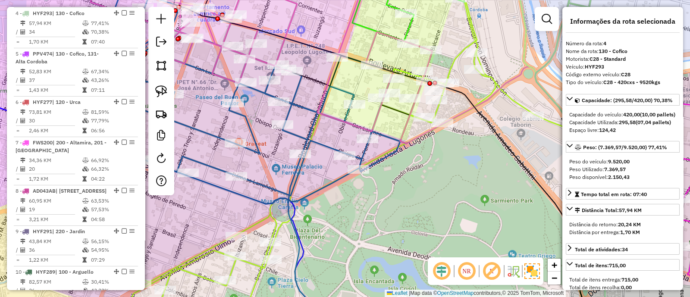
click at [436, 111] on icon at bounding box center [362, 151] width 460 height 352
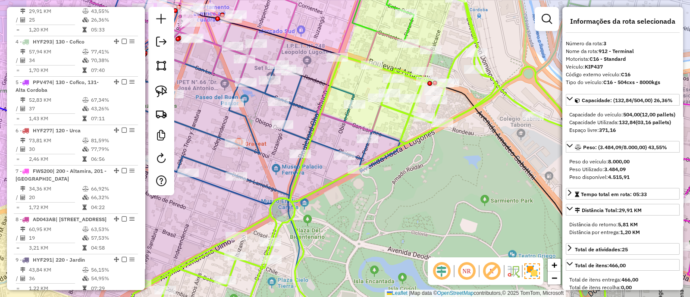
scroll to position [383, 0]
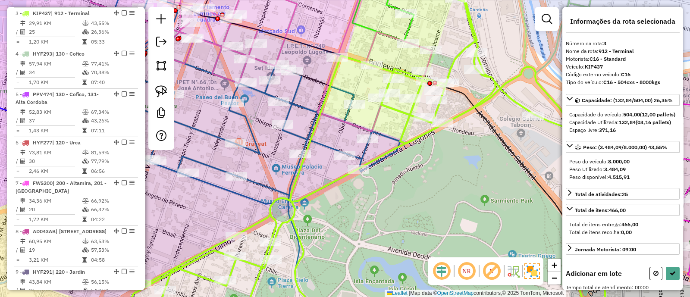
click at [415, 135] on icon at bounding box center [362, 151] width 460 height 352
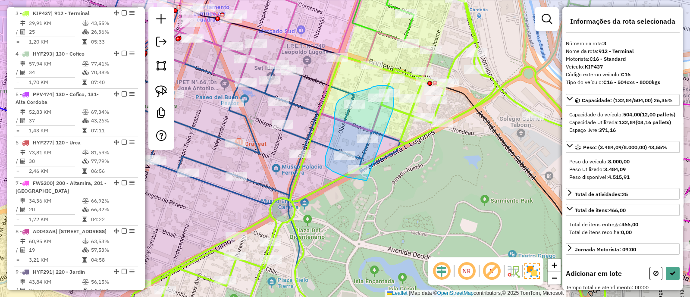
drag, startPoint x: 393, startPoint y: 110, endPoint x: 385, endPoint y: 184, distance: 74.1
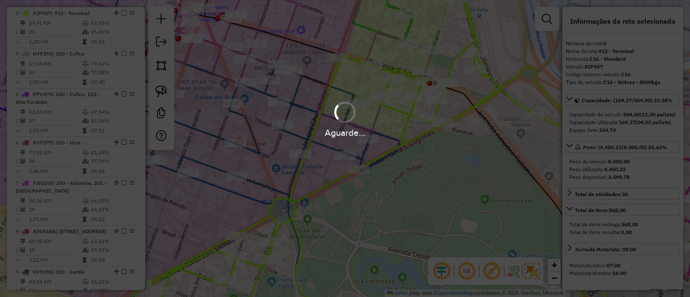
select select "*********"
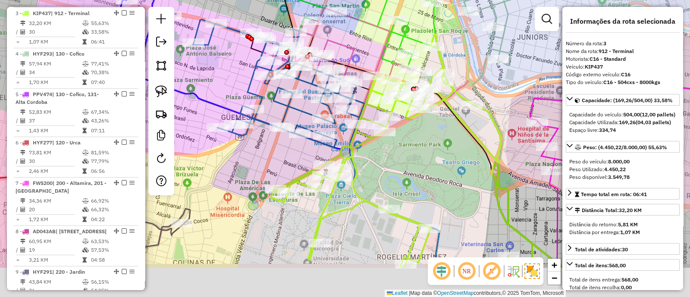
drag, startPoint x: 401, startPoint y: 219, endPoint x: 396, endPoint y: 103, distance: 115.7
click at [397, 112] on div "Janela de atendimento Grade de atendimento Capacidade Transportadoras Veículos …" at bounding box center [345, 148] width 690 height 297
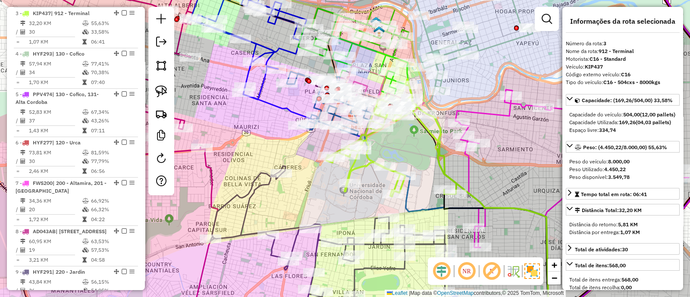
click at [360, 166] on icon at bounding box center [391, 138] width 130 height 118
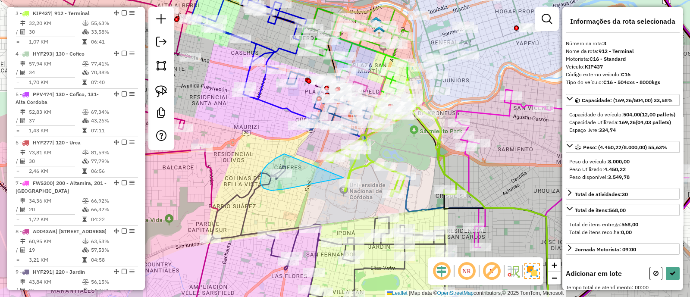
drag, startPoint x: 280, startPoint y: 156, endPoint x: 345, endPoint y: 177, distance: 68.9
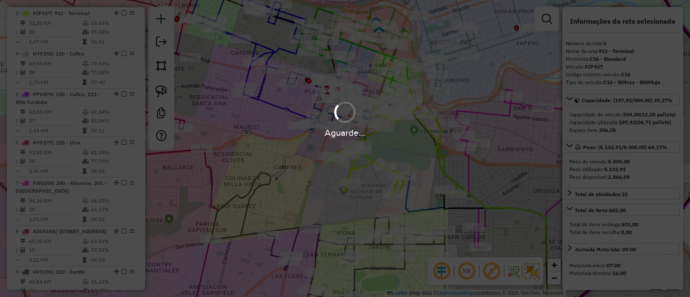
select select "*********"
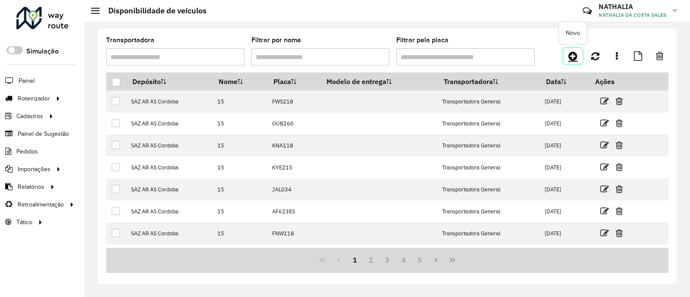
click at [574, 52] on icon at bounding box center [572, 56] width 9 height 10
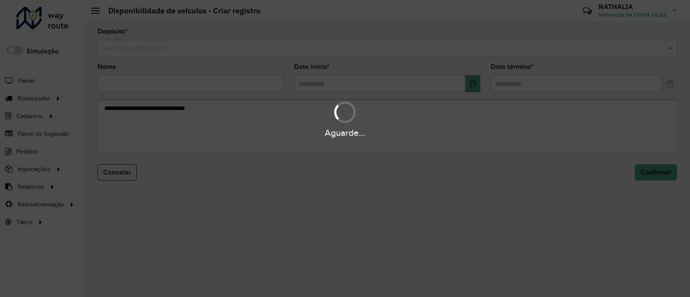
click at [543, 47] on div "Aguarde..." at bounding box center [345, 148] width 690 height 297
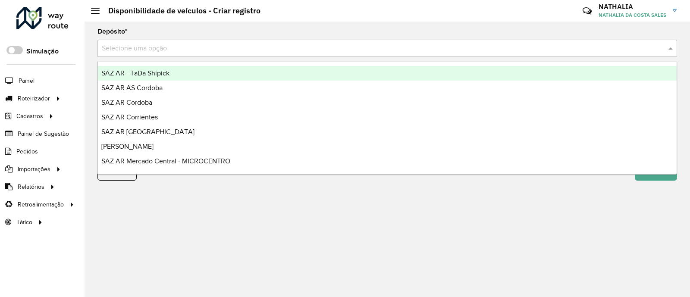
click at [543, 47] on input "text" at bounding box center [379, 49] width 554 height 10
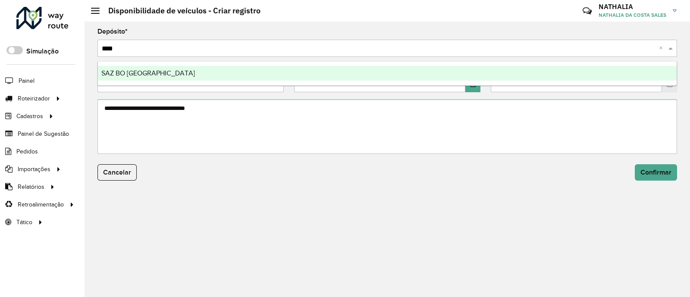
type input "*****"
click at [541, 74] on div "SAZ BO [GEOGRAPHIC_DATA]" at bounding box center [387, 73] width 579 height 15
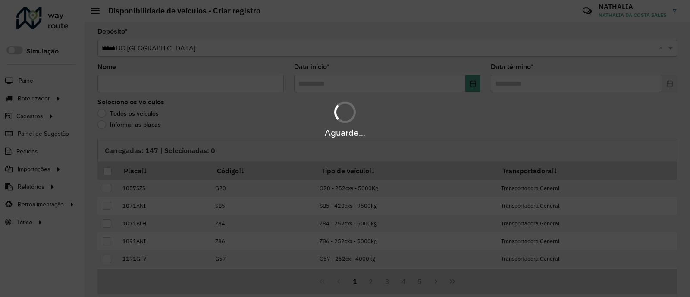
click at [156, 86] on div "Aguarde..." at bounding box center [345, 148] width 690 height 297
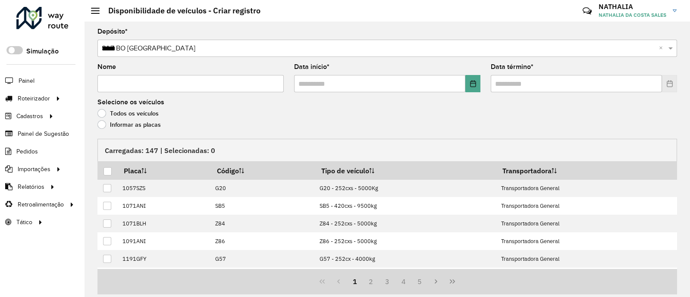
click at [156, 84] on input "Nome" at bounding box center [190, 83] width 186 height 17
type input "**"
click at [326, 78] on input "text" at bounding box center [379, 83] width 171 height 17
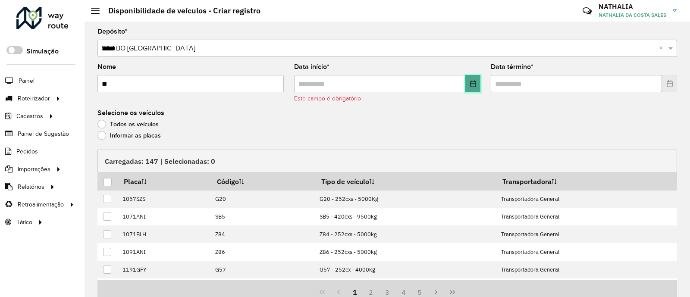
click at [472, 86] on icon "Choose Date" at bounding box center [473, 83] width 7 height 7
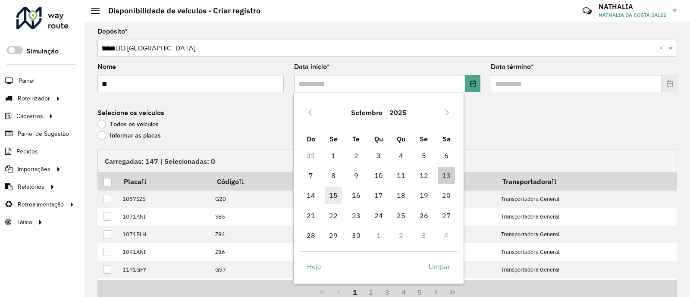
click at [332, 195] on span "15" at bounding box center [333, 195] width 17 height 17
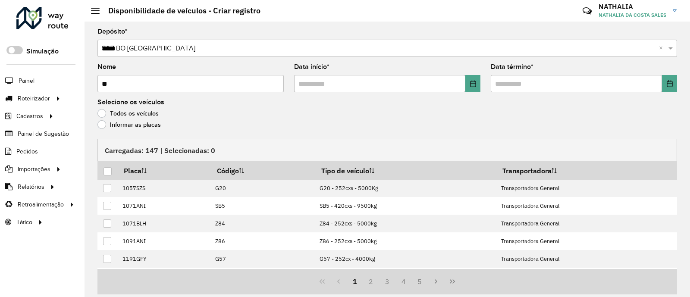
click at [227, 84] on input "**" at bounding box center [190, 83] width 186 height 17
click at [306, 84] on input "text" at bounding box center [379, 83] width 171 height 17
type input "**********"
click at [158, 81] on input "**" at bounding box center [190, 83] width 186 height 17
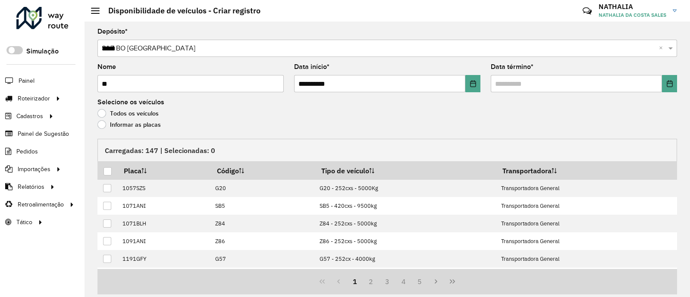
click at [158, 81] on input "**" at bounding box center [190, 83] width 186 height 17
type input "**"
click at [472, 79] on button "Choose Date" at bounding box center [472, 83] width 15 height 17
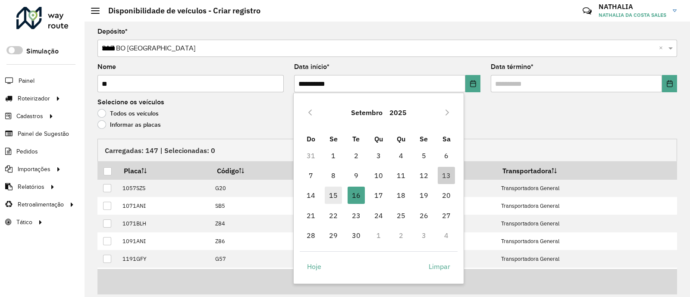
click at [339, 192] on span "15" at bounding box center [333, 195] width 17 height 17
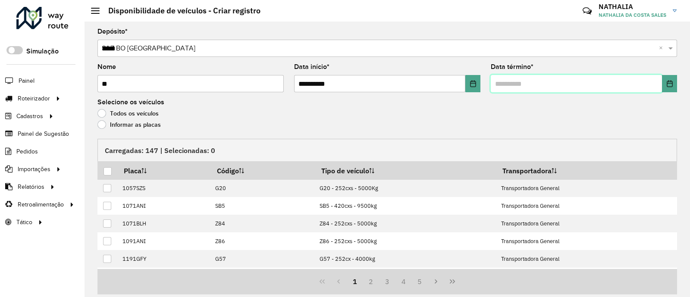
drag, startPoint x: 607, startPoint y: 81, endPoint x: 634, endPoint y: 82, distance: 27.6
click at [608, 81] on input "text" at bounding box center [576, 83] width 171 height 17
click at [668, 85] on icon "Choose Date" at bounding box center [669, 83] width 7 height 7
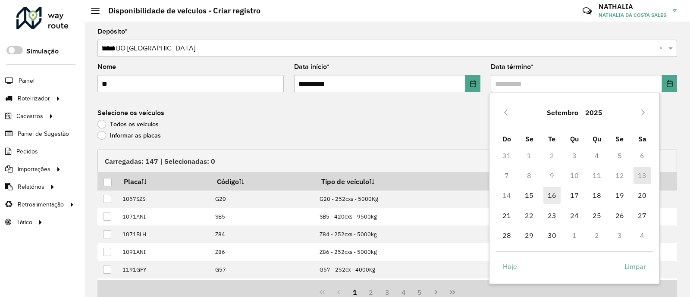
click at [555, 193] on span "16" at bounding box center [551, 195] width 17 height 17
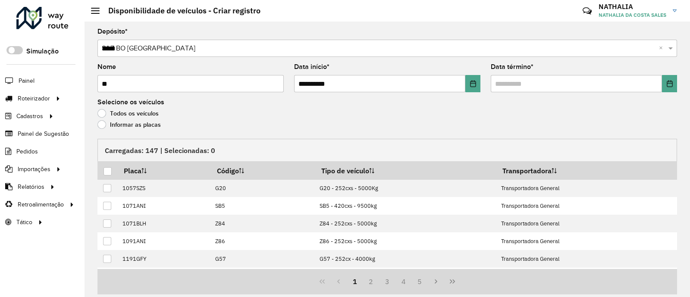
click at [447, 141] on div "Carregadas: 147 | Selecionadas: 0" at bounding box center [387, 150] width 580 height 22
click at [110, 122] on label "Informar as placas" at bounding box center [128, 124] width 63 height 9
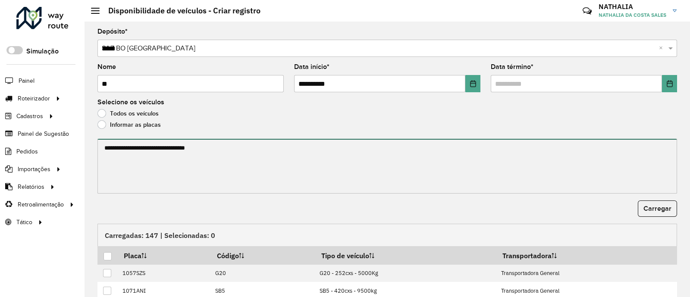
click at [145, 155] on textarea at bounding box center [387, 166] width 580 height 55
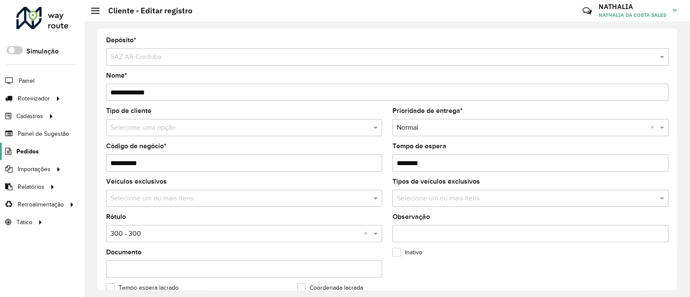
scroll to position [345, 0]
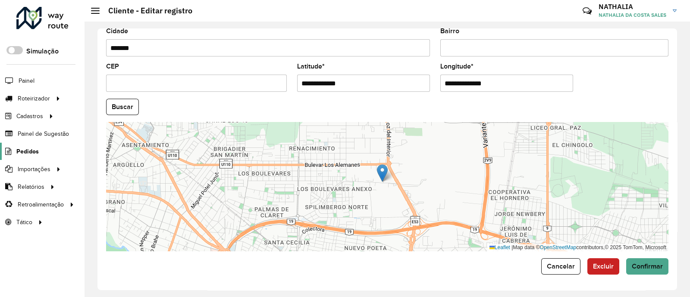
click at [23, 157] on link "Pedidos" at bounding box center [19, 151] width 39 height 17
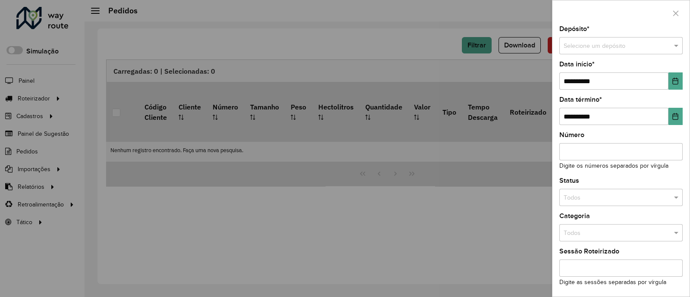
click at [572, 39] on div "Selecione um depósito" at bounding box center [620, 45] width 123 height 17
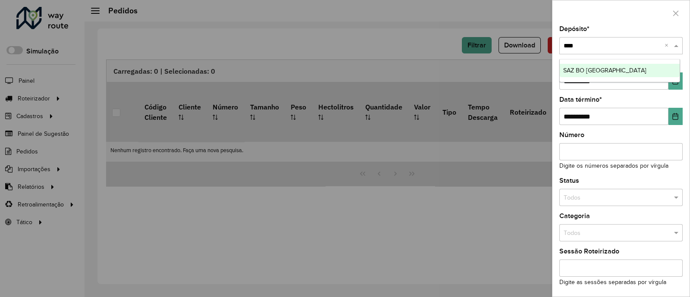
type input "*****"
click at [623, 66] on div "SAZ BO [GEOGRAPHIC_DATA]" at bounding box center [620, 71] width 120 height 14
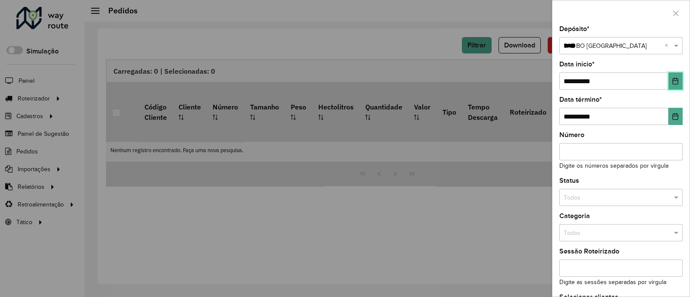
click at [675, 79] on icon "Choose Date" at bounding box center [676, 81] width 6 height 7
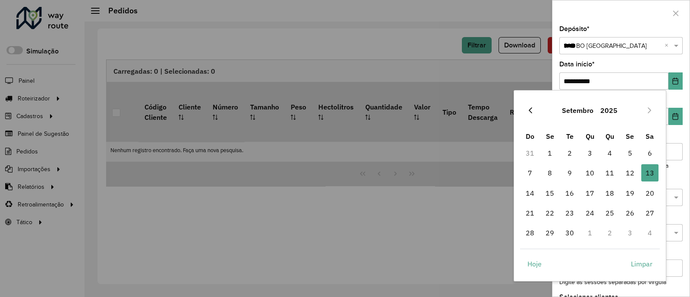
click at [530, 114] on button "Previous Month" at bounding box center [531, 110] width 14 height 14
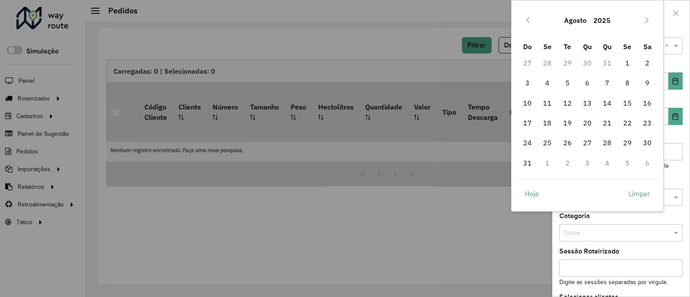
click at [530, 114] on span "17" at bounding box center [527, 122] width 17 height 17
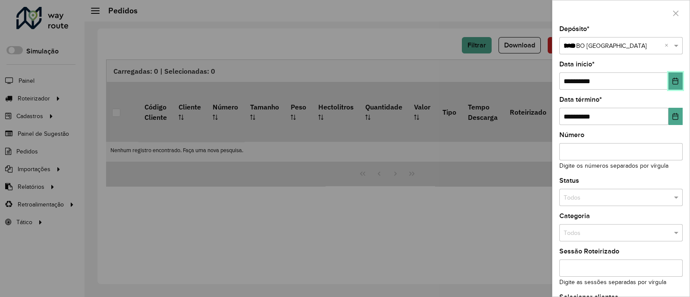
click at [677, 83] on button "Choose Date" at bounding box center [675, 80] width 14 height 17
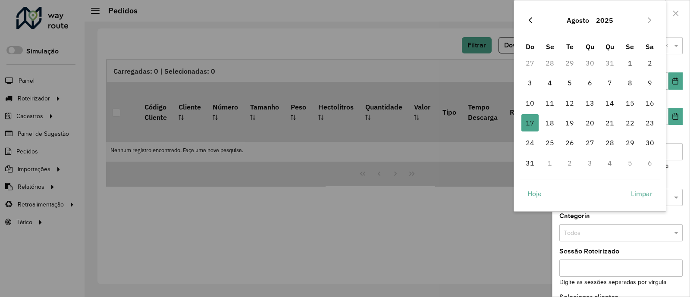
click at [533, 22] on icon "Previous Month" at bounding box center [530, 20] width 7 height 7
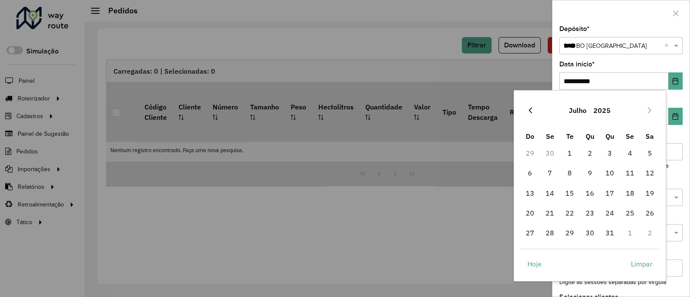
click at [529, 109] on icon "Previous Month" at bounding box center [530, 110] width 7 height 7
click at [529, 110] on icon "Previous Month" at bounding box center [530, 110] width 3 height 6
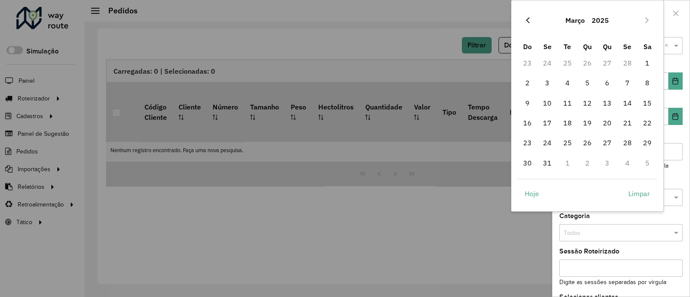
click at [528, 24] on button "Previous Month" at bounding box center [528, 20] width 14 height 14
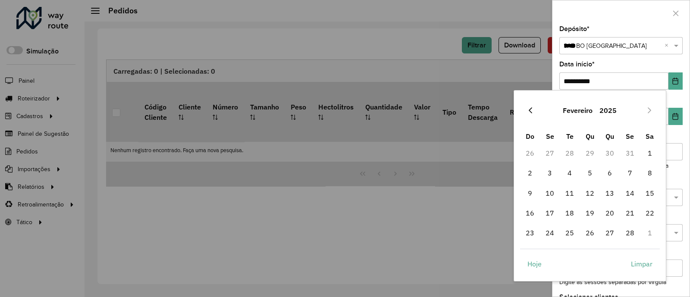
click at [525, 112] on button "Previous Month" at bounding box center [531, 110] width 14 height 14
click at [586, 151] on span "1" at bounding box center [589, 152] width 17 height 17
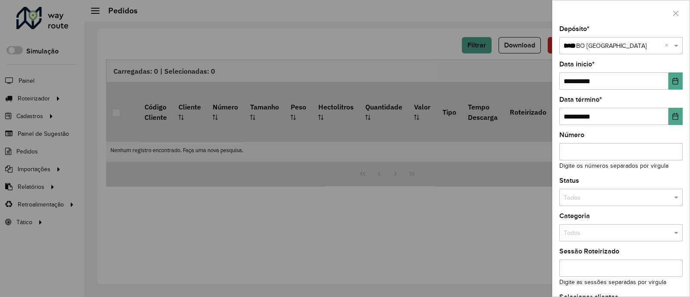
click at [683, 124] on div "**********" at bounding box center [620, 161] width 137 height 271
click at [673, 118] on icon "Choose Date" at bounding box center [675, 116] width 7 height 7
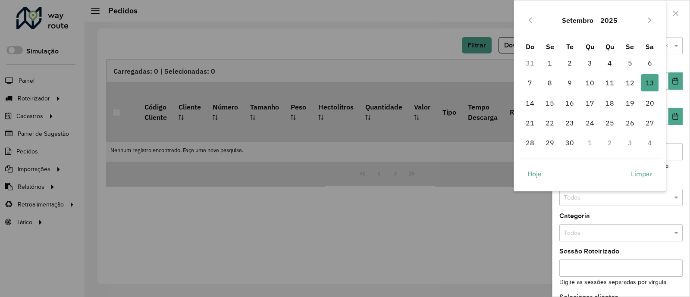
click at [648, 12] on div "Setembro 2025" at bounding box center [590, 20] width 140 height 28
click at [648, 17] on icon "Next Month" at bounding box center [649, 20] width 3 height 6
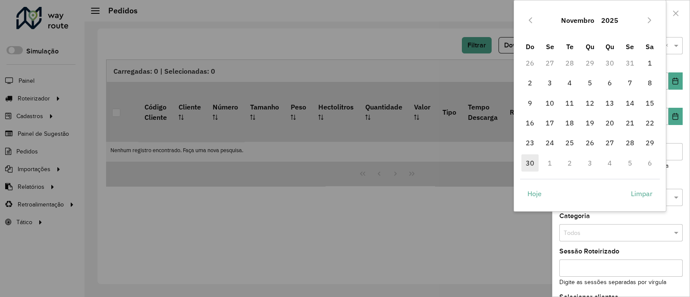
click at [526, 171] on span "30" at bounding box center [529, 162] width 17 height 17
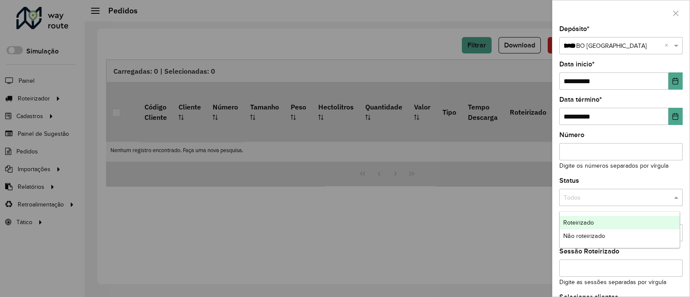
click at [603, 191] on div "Todos" at bounding box center [620, 197] width 123 height 17
click at [599, 234] on span "Não roteirizado" at bounding box center [584, 235] width 42 height 7
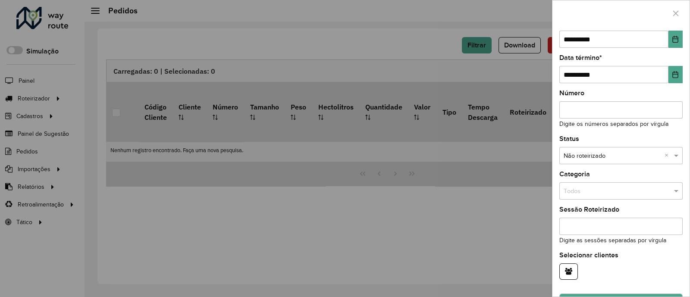
scroll to position [67, 0]
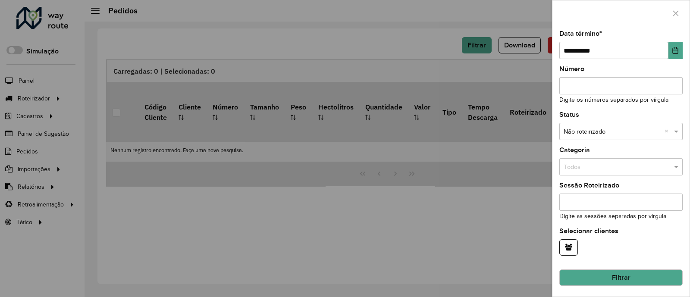
click at [634, 280] on button "Filtrar" at bounding box center [620, 278] width 123 height 16
